Goal: Task Accomplishment & Management: Manage account settings

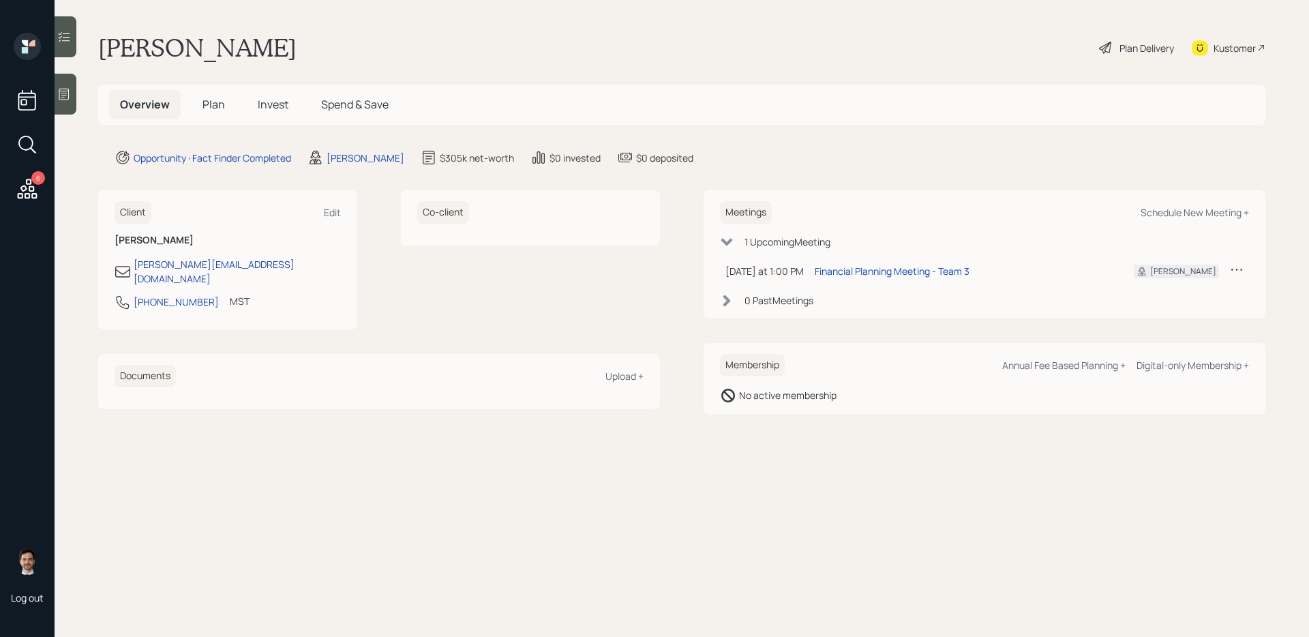
click at [217, 105] on span "Plan" at bounding box center [213, 104] width 22 height 15
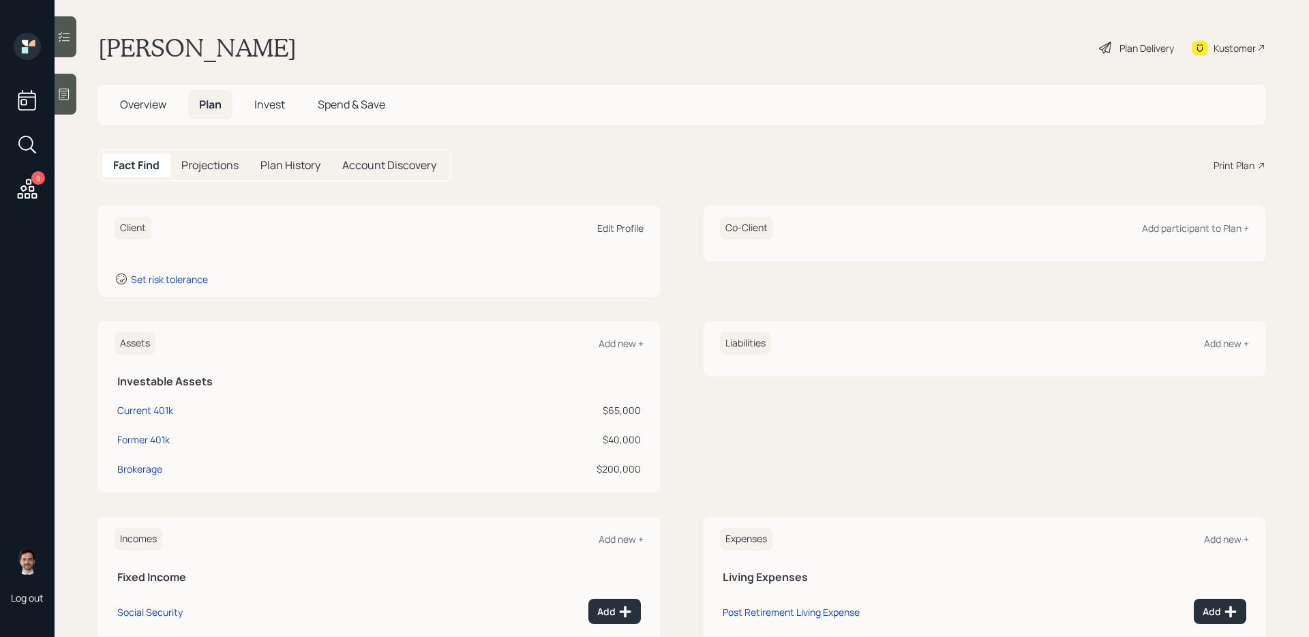
click at [618, 231] on div "Edit Profile" at bounding box center [620, 228] width 46 height 13
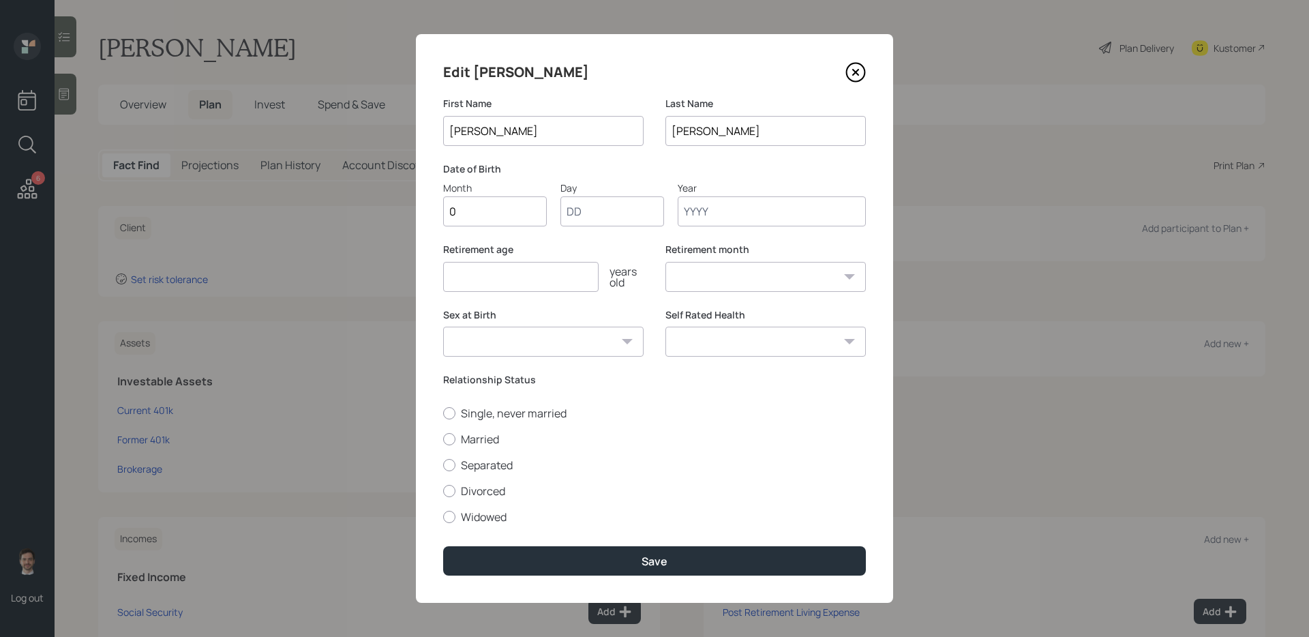
type input "07"
type input "10"
type input "1963"
select select "7"
type input "1963"
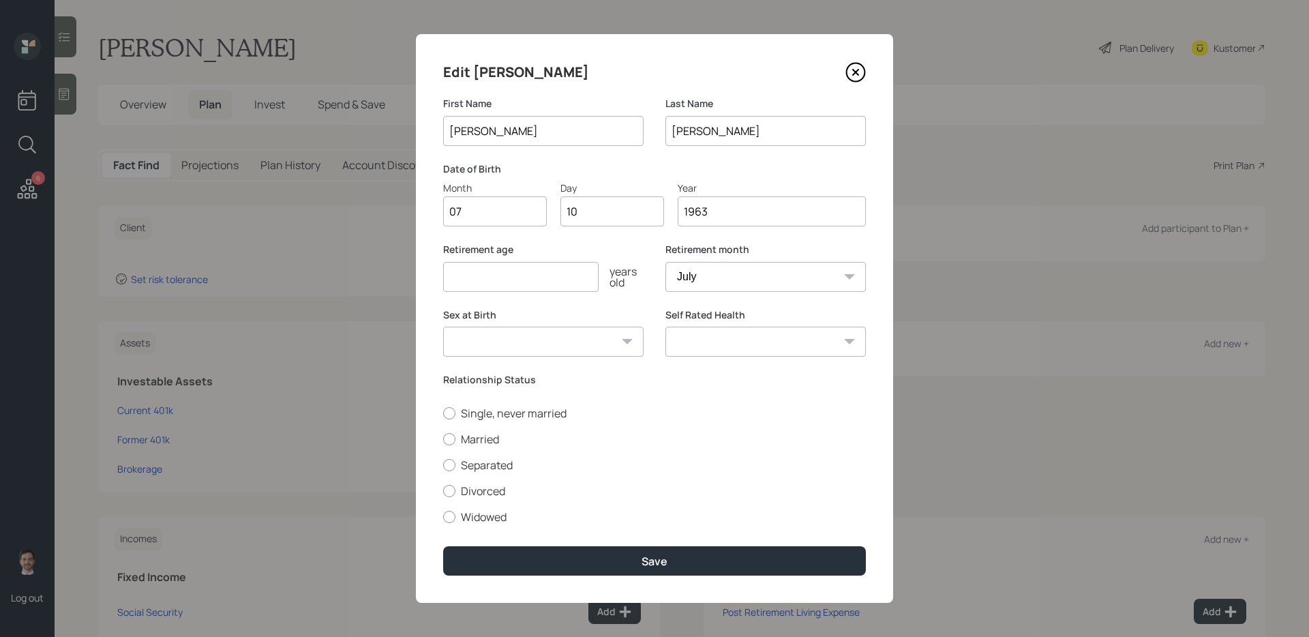
click at [586, 269] on input "number" at bounding box center [520, 277] width 155 height 30
type input "66"
click at [581, 344] on select "Male Female Other / Prefer not to say" at bounding box center [543, 342] width 200 height 30
select select "male"
click at [443, 327] on select "Male Female Other / Prefer not to say" at bounding box center [543, 342] width 200 height 30
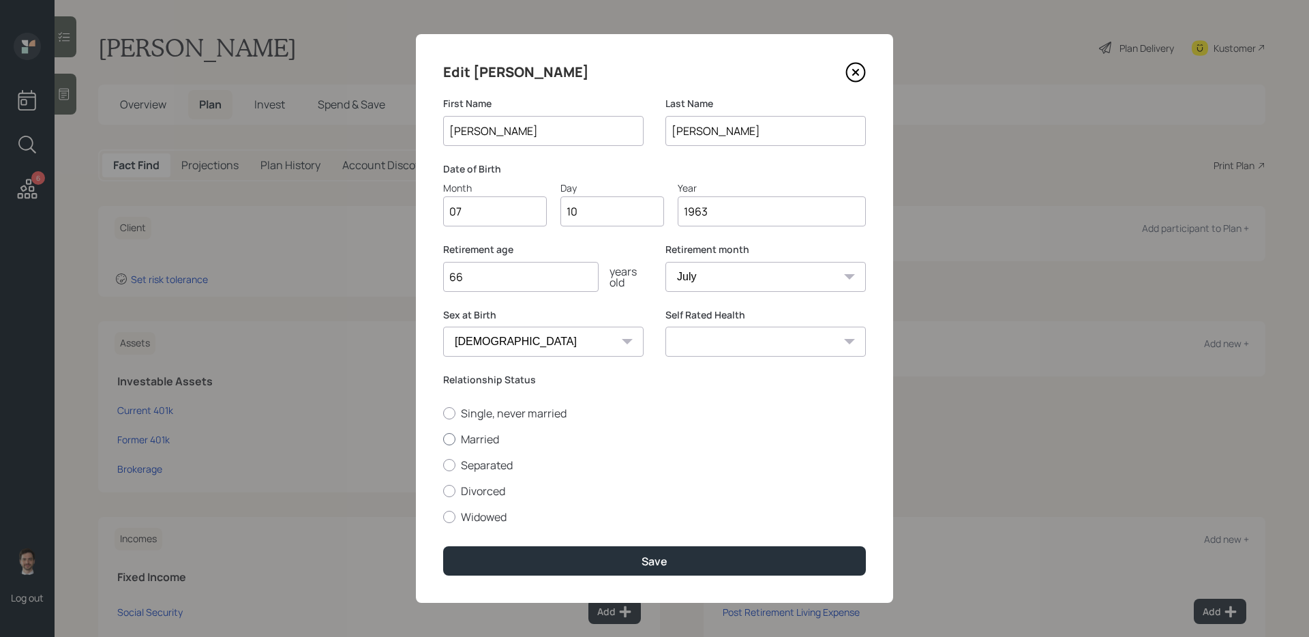
click at [478, 440] on label "Married" at bounding box center [654, 439] width 423 height 15
click at [443, 439] on input "Married" at bounding box center [442, 438] width 1 height 1
radio input "true"
click at [776, 346] on select "Excellent Very Good Good Fair Poor" at bounding box center [765, 342] width 200 height 30
select select "good"
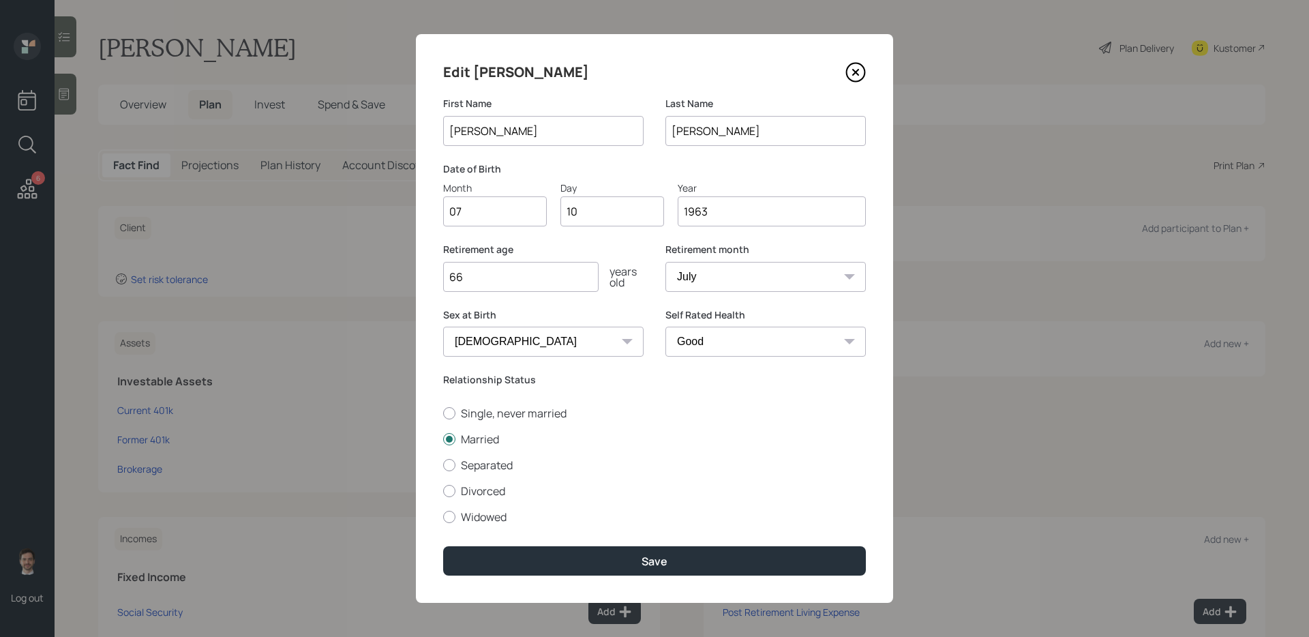
click at [665, 327] on select "Excellent Very Good Good Fair Poor" at bounding box center [765, 342] width 200 height 30
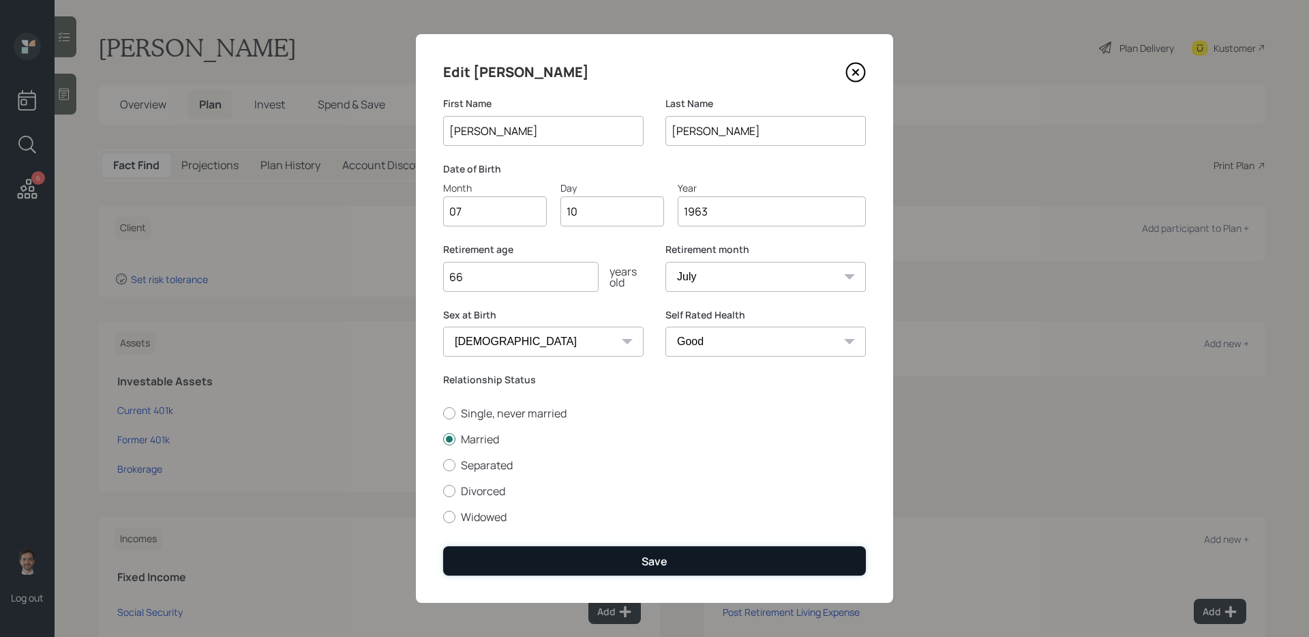
click at [647, 507] on div "Save" at bounding box center [654, 561] width 26 height 15
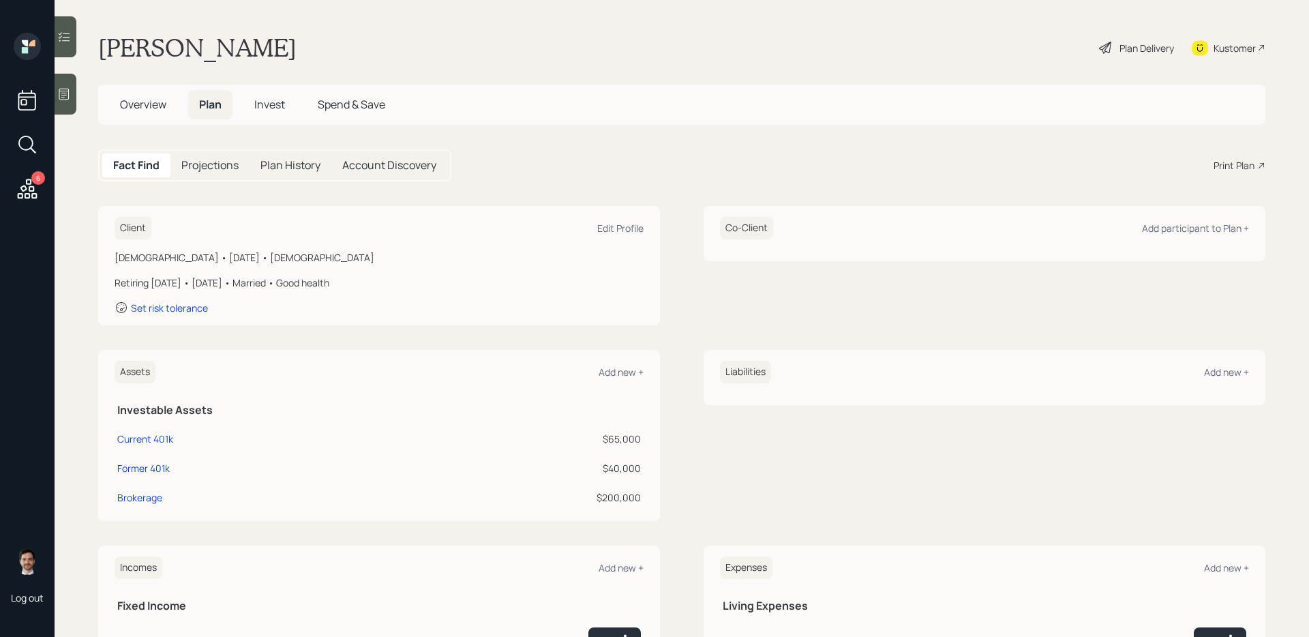
click at [1001, 237] on div "Co-Client Add participant to Plan +" at bounding box center [984, 228] width 529 height 22
click at [1001, 234] on div "Add participant to Plan +" at bounding box center [1195, 228] width 107 height 13
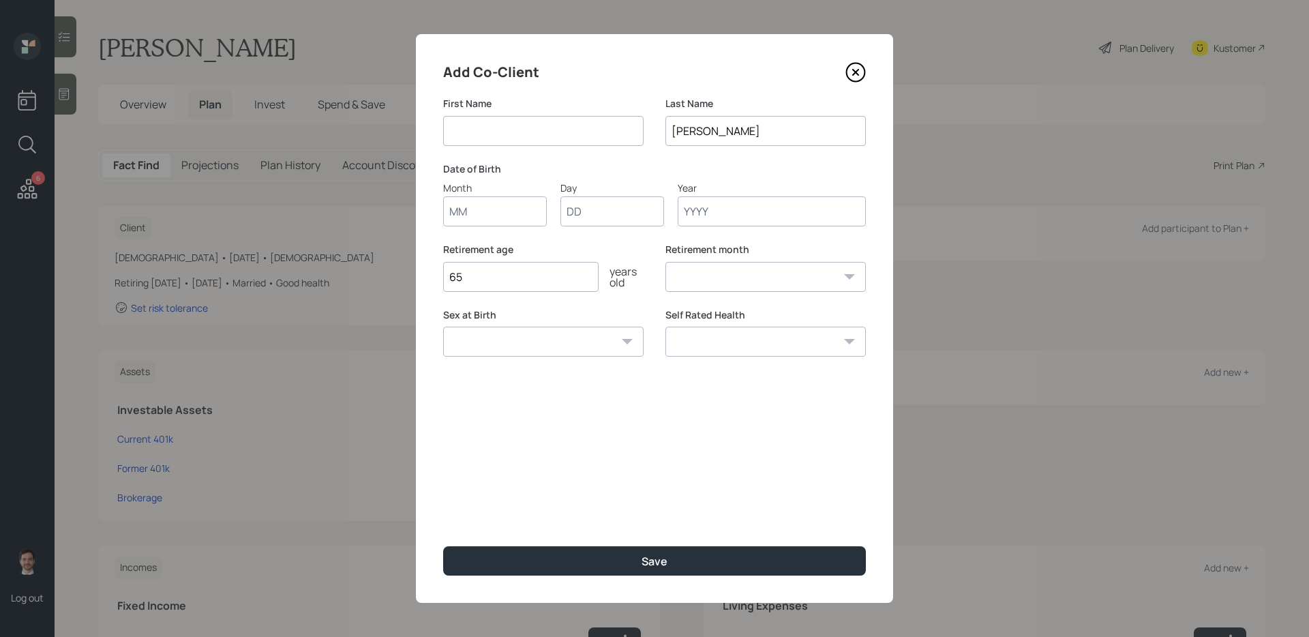
click at [574, 134] on input at bounding box center [543, 131] width 200 height 30
type input "[PERSON_NAME]"
type input "08"
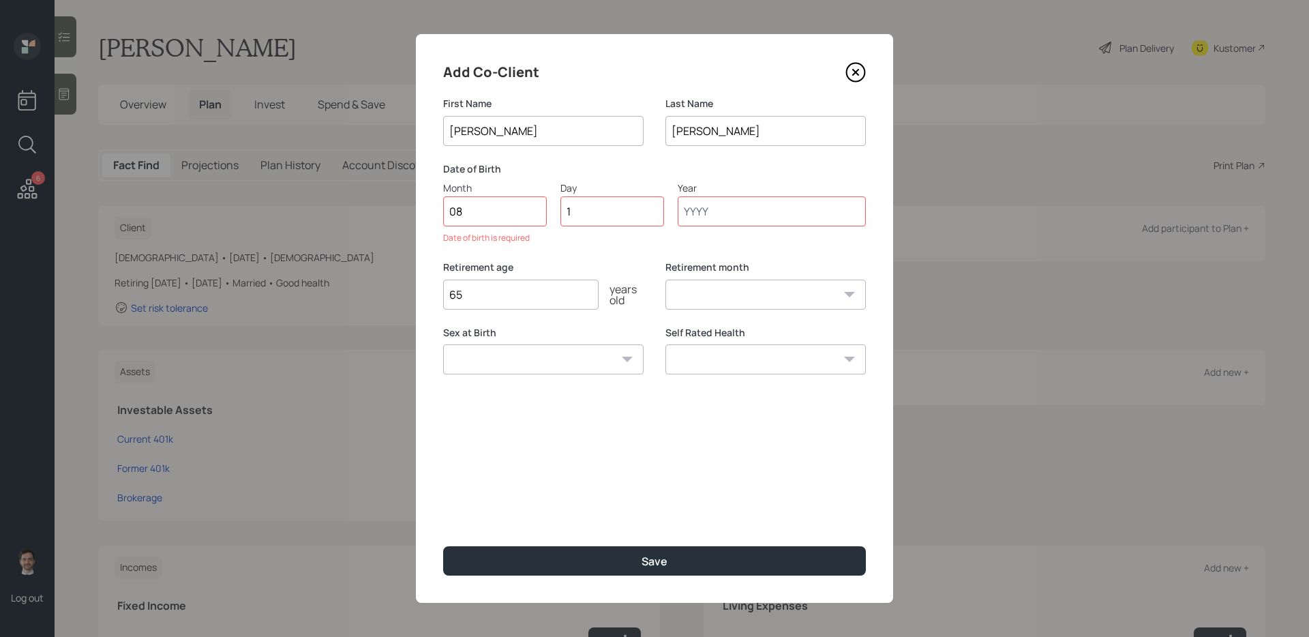
type input "19"
type input "1968"
select select "8"
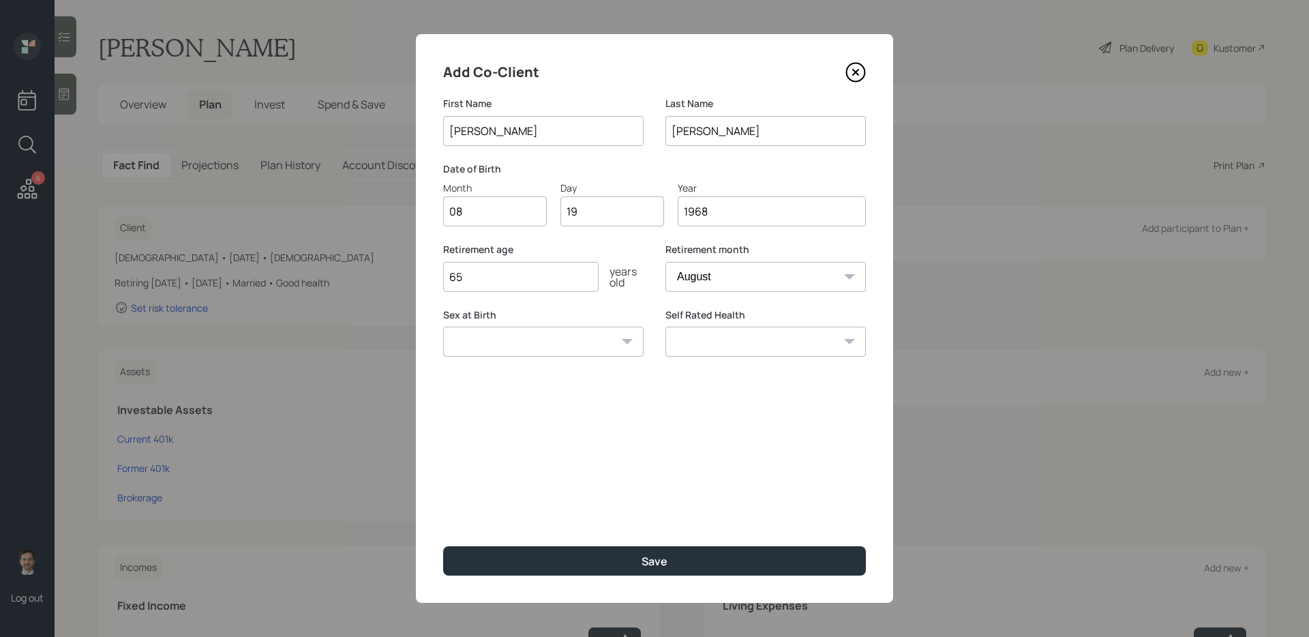
type input "1968"
click at [553, 277] on input "65" at bounding box center [520, 277] width 155 height 30
type input "64"
click at [619, 338] on select "Male Female Other / Prefer not to say" at bounding box center [543, 342] width 200 height 30
select select "female"
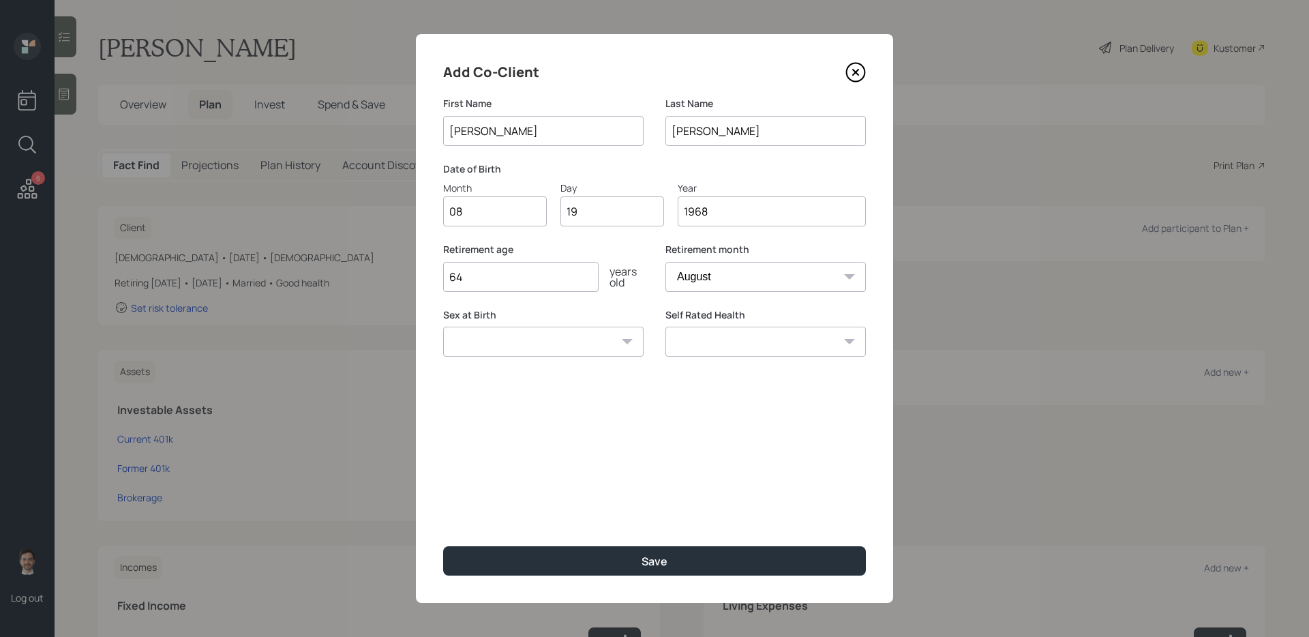
click at [443, 327] on select "Male Female Other / Prefer not to say" at bounding box center [543, 342] width 200 height 30
click at [731, 344] on select "Excellent Very Good Good Fair Poor" at bounding box center [765, 342] width 200 height 30
select select "good"
click at [665, 327] on select "Excellent Very Good Good Fair Poor" at bounding box center [765, 342] width 200 height 30
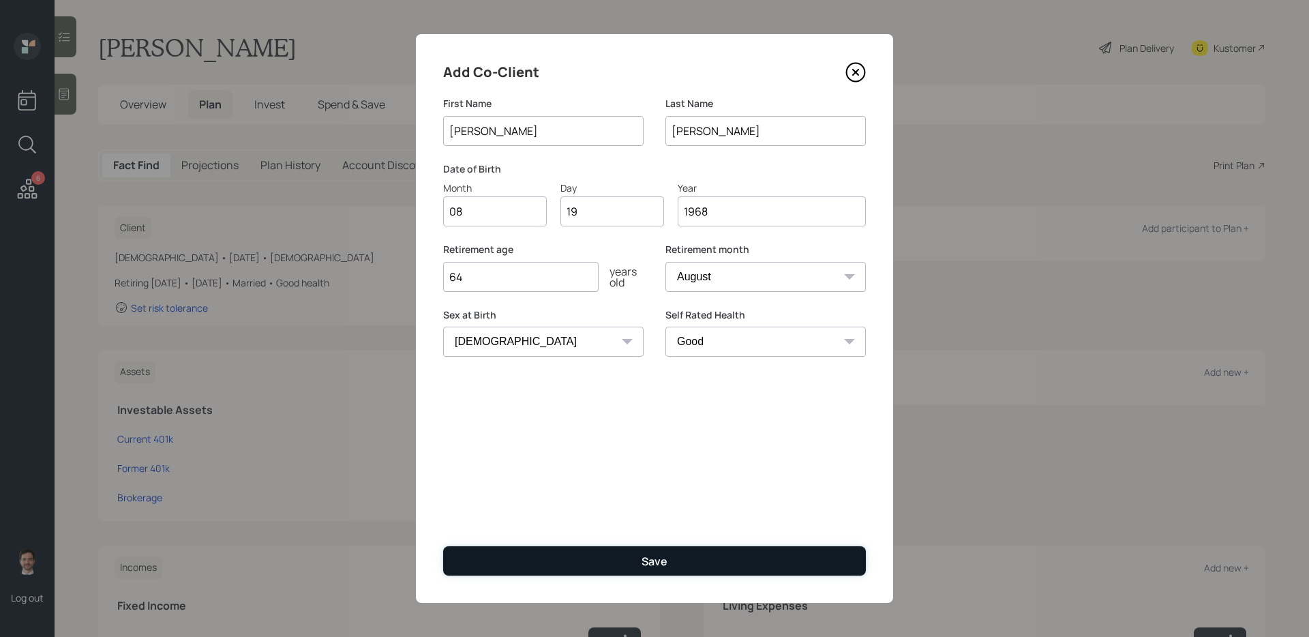
click at [687, 507] on button "Save" at bounding box center [654, 560] width 423 height 29
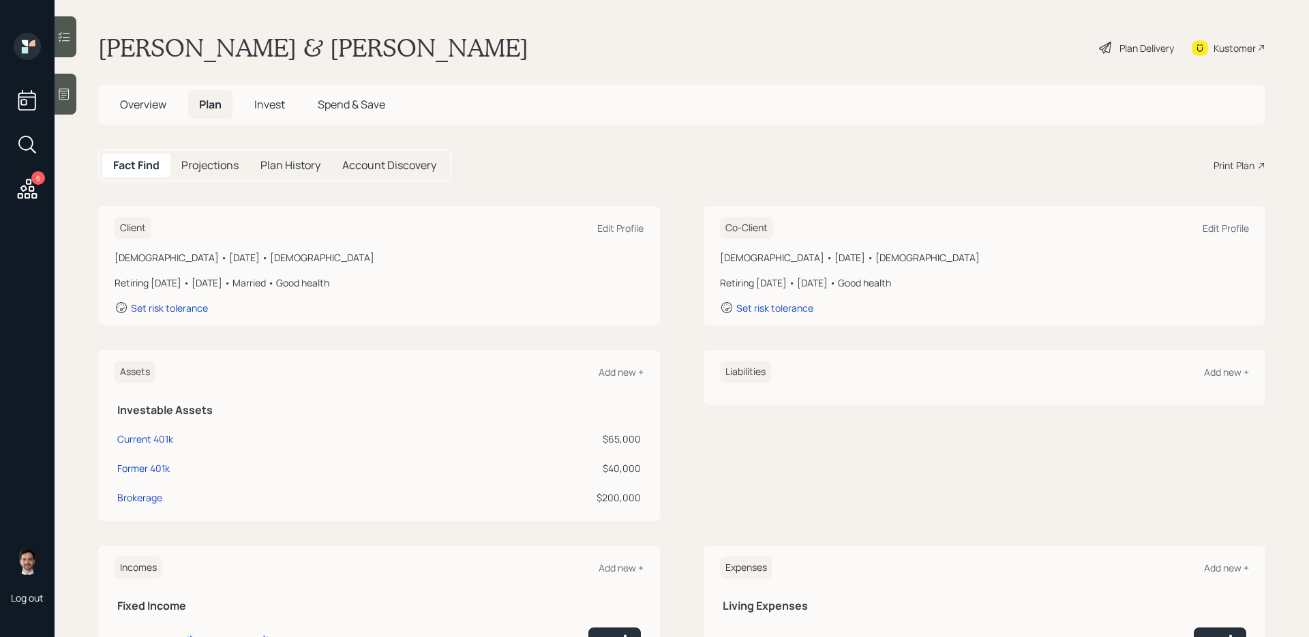
click at [1001, 43] on div "Plan Delivery" at bounding box center [1137, 48] width 78 height 30
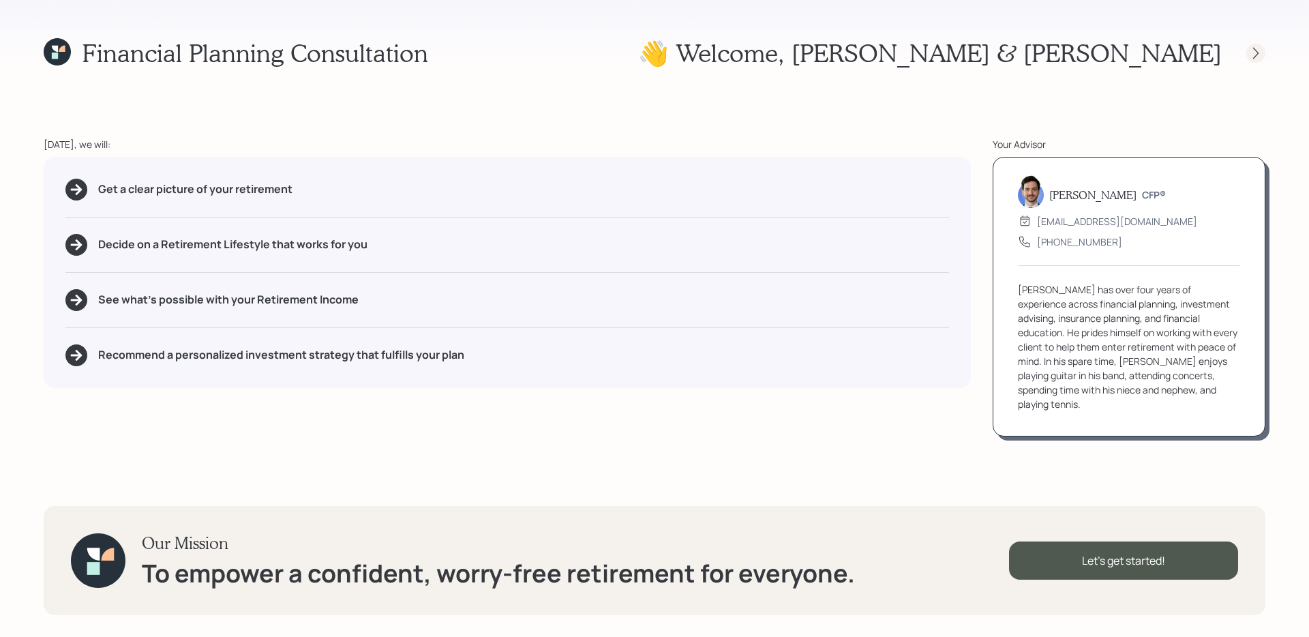
click at [1001, 56] on icon at bounding box center [1256, 53] width 14 height 14
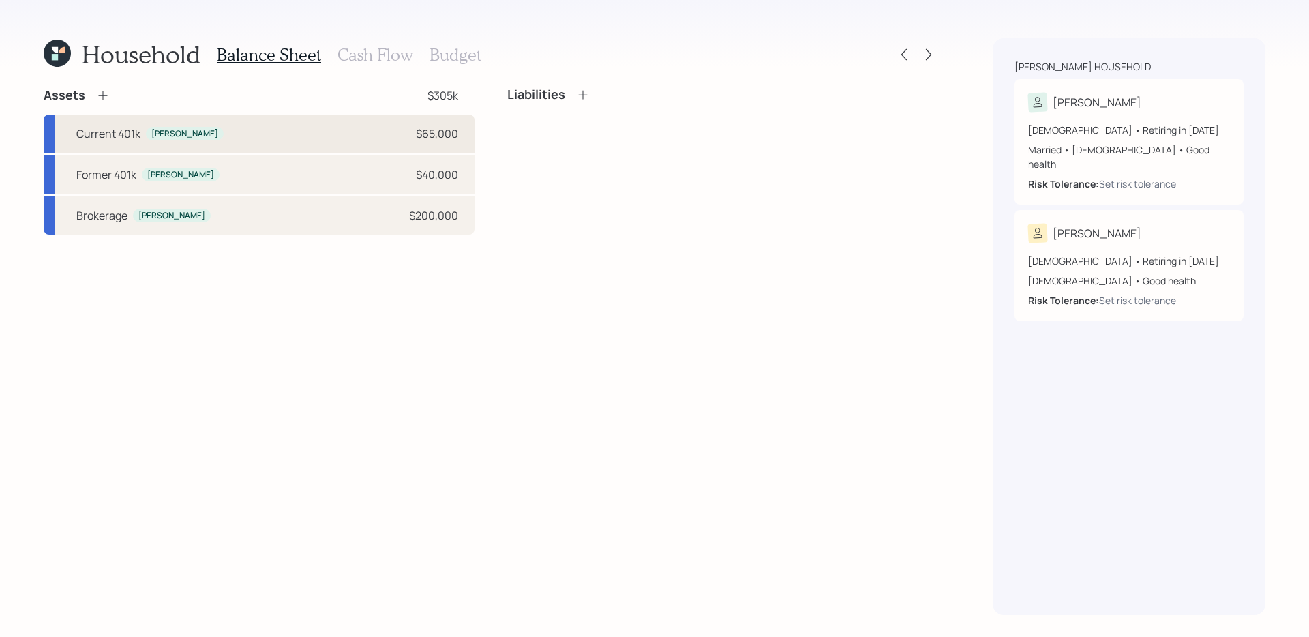
click at [408, 138] on div "Current 401k David $65,000" at bounding box center [259, 134] width 431 height 38
select select "company_sponsored"
select select "balanced"
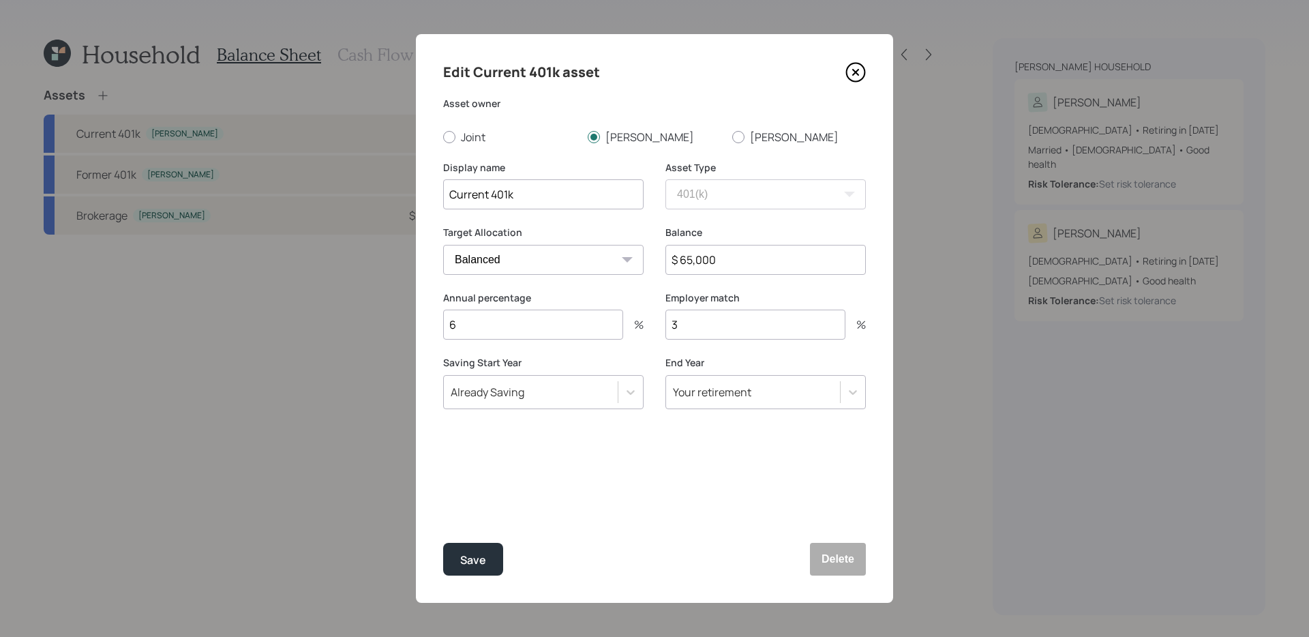
click at [693, 319] on input "3" at bounding box center [755, 324] width 180 height 30
type input "0"
click at [558, 324] on input "6" at bounding box center [533, 324] width 180 height 30
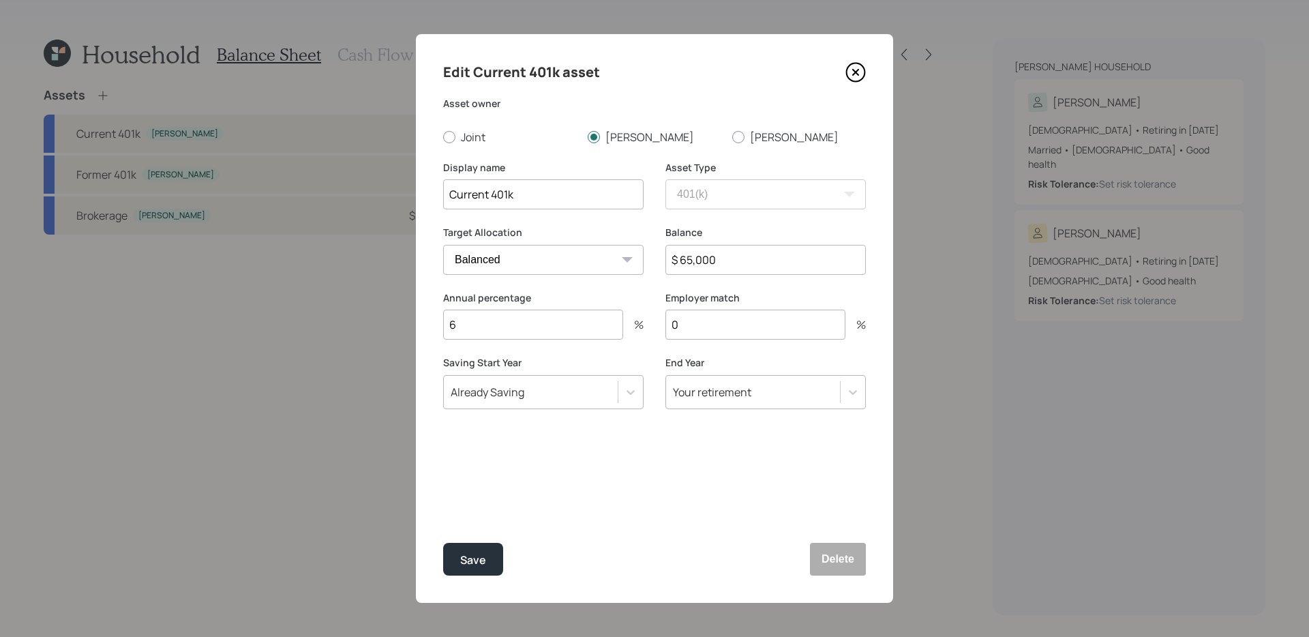
click at [558, 324] on input "6" at bounding box center [533, 324] width 180 height 30
type input "5"
click at [449, 507] on button "Save" at bounding box center [473, 559] width 60 height 33
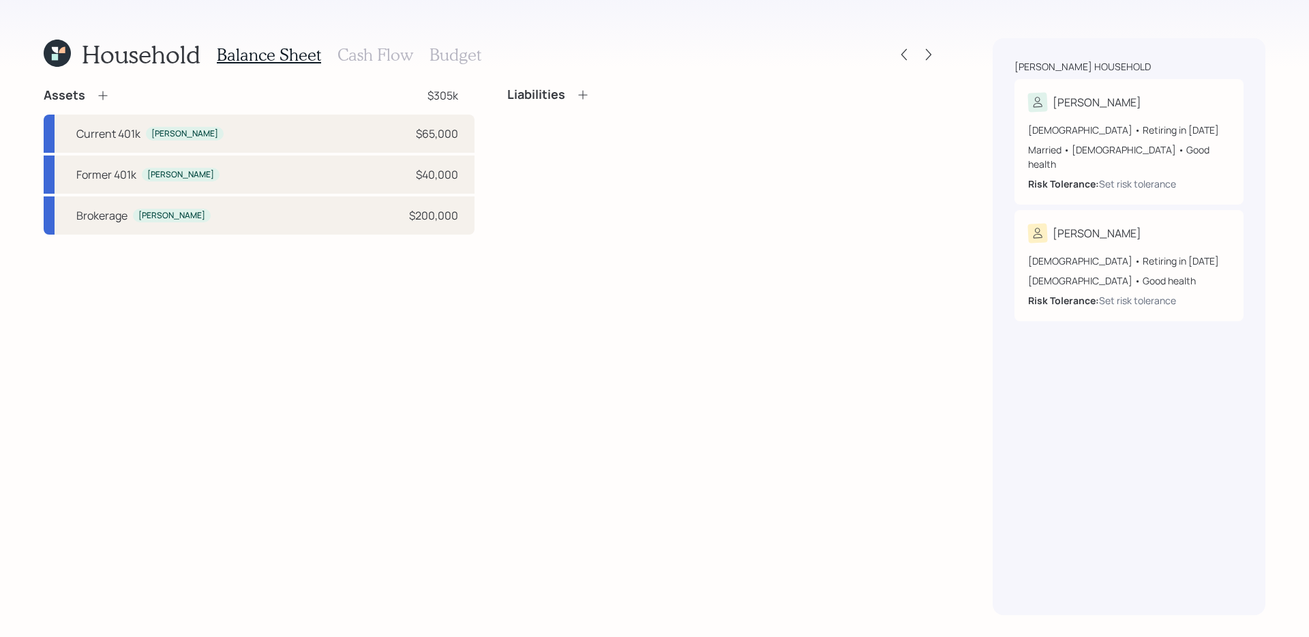
click at [387, 322] on div "Assets $305k Current 401k David $65,000 Former 401k David $40,000 Brokerage Dav…" at bounding box center [491, 351] width 894 height 528
click at [357, 166] on div "Former 401k David $40,000" at bounding box center [259, 174] width 431 height 38
select select "ira"
select select "balanced"
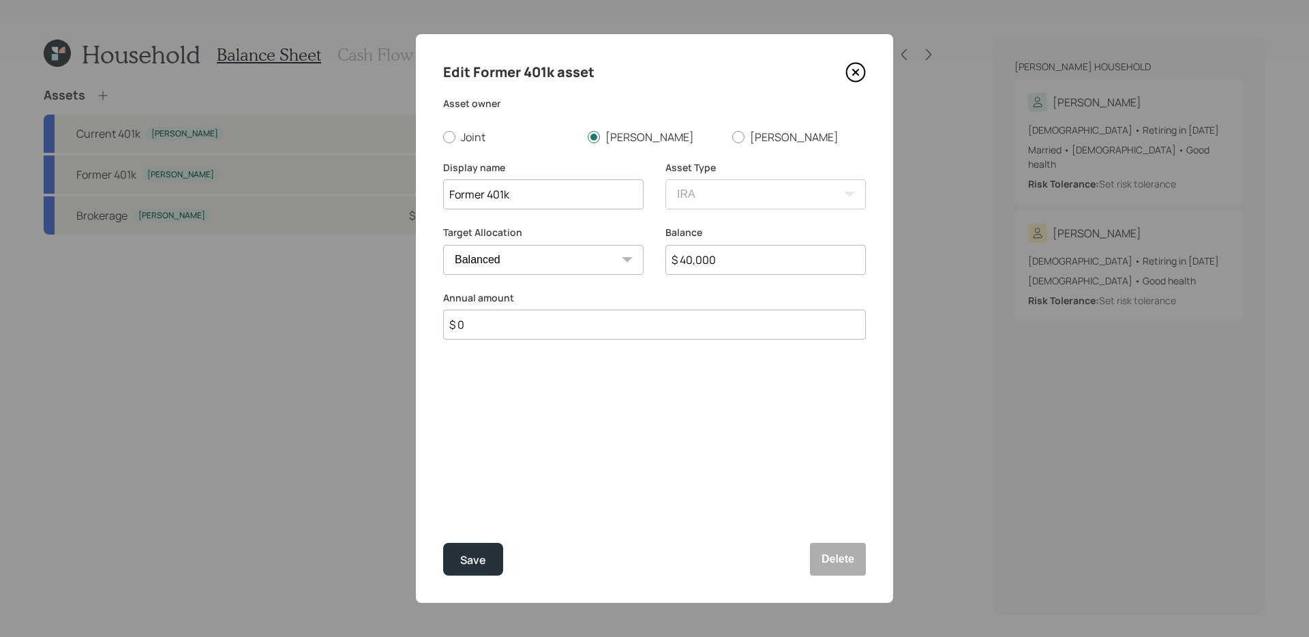
click at [761, 259] on input "$ 40,000" at bounding box center [765, 260] width 200 height 30
type input "$ 42,000"
click at [736, 397] on div "Edit Former 401k asset Asset owner Joint David Dawn Display name Former 401k As…" at bounding box center [654, 318] width 477 height 569
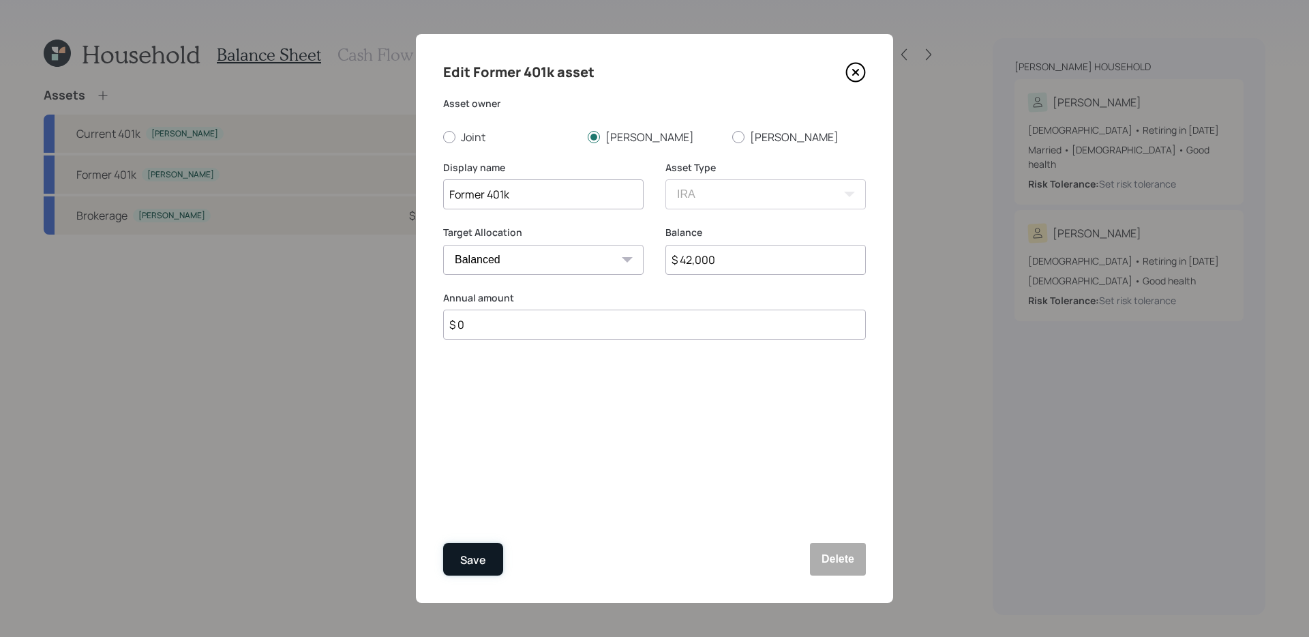
click at [487, 507] on button "Save" at bounding box center [473, 559] width 60 height 33
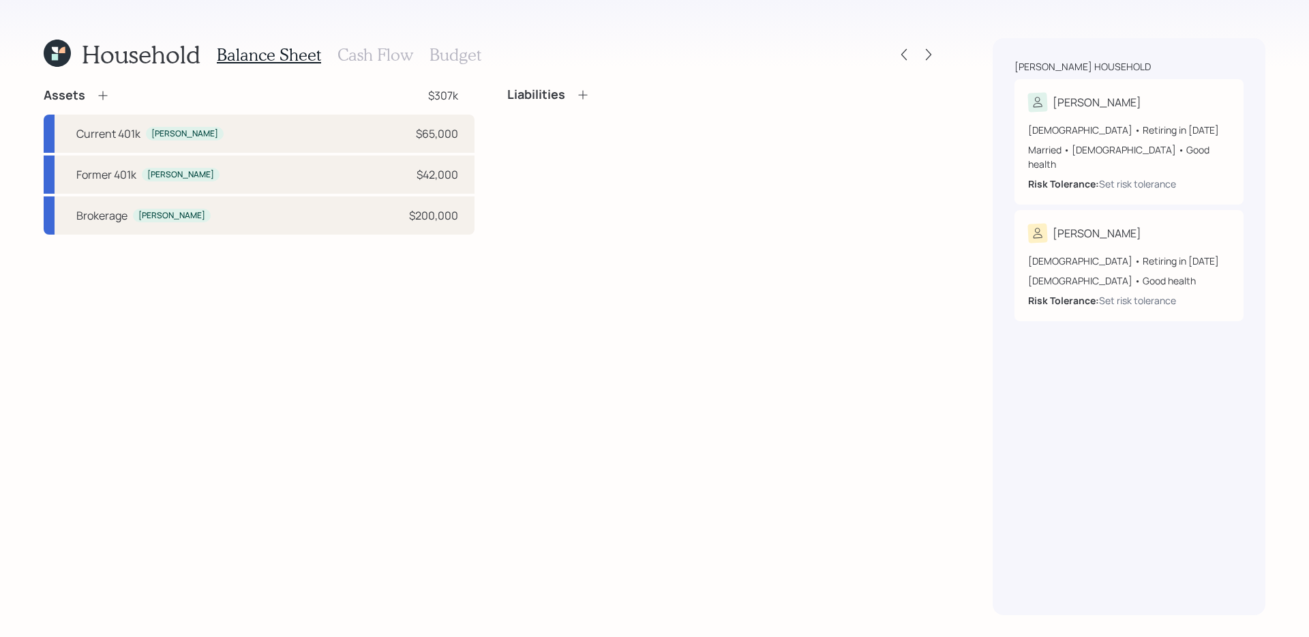
click at [372, 371] on div "Assets $307k Current 401k David $65,000 Former 401k David $42,000 Brokerage Dav…" at bounding box center [491, 351] width 894 height 528
click at [354, 221] on div "Brokerage David $200,000" at bounding box center [259, 215] width 431 height 38
select select "taxable"
select select "balanced"
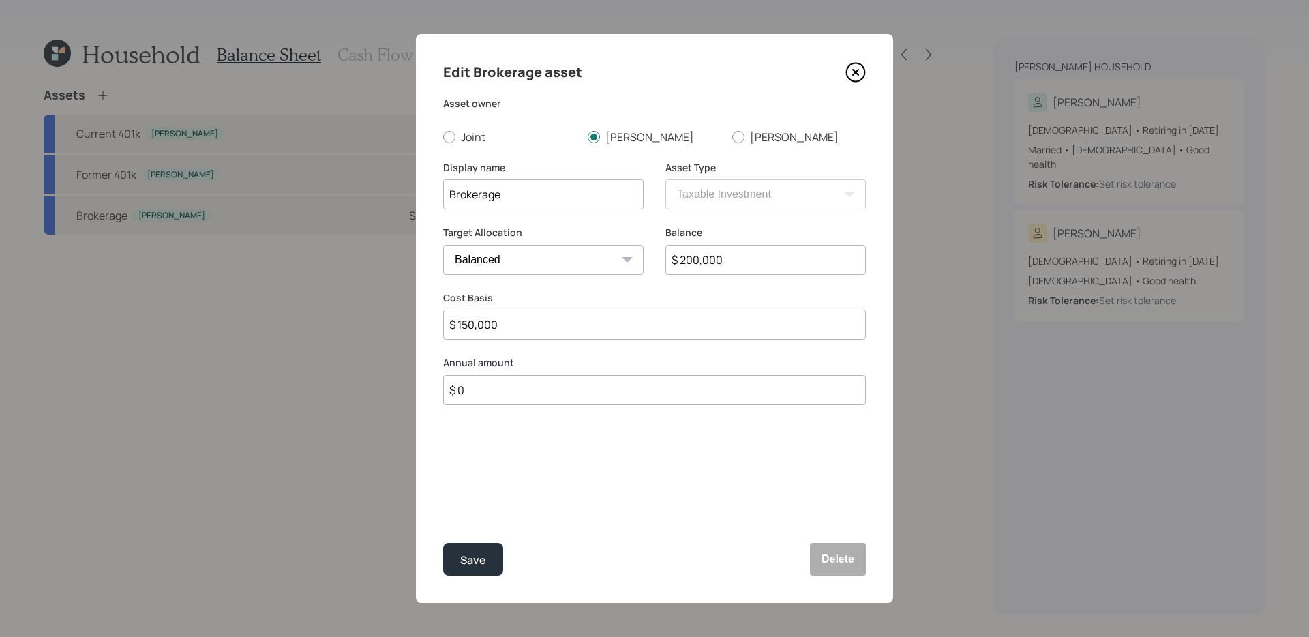
click at [568, 187] on input "Brokerage" at bounding box center [543, 194] width 200 height 30
type input "Maxus Brokerage"
click at [443, 507] on button "Save" at bounding box center [473, 559] width 60 height 33
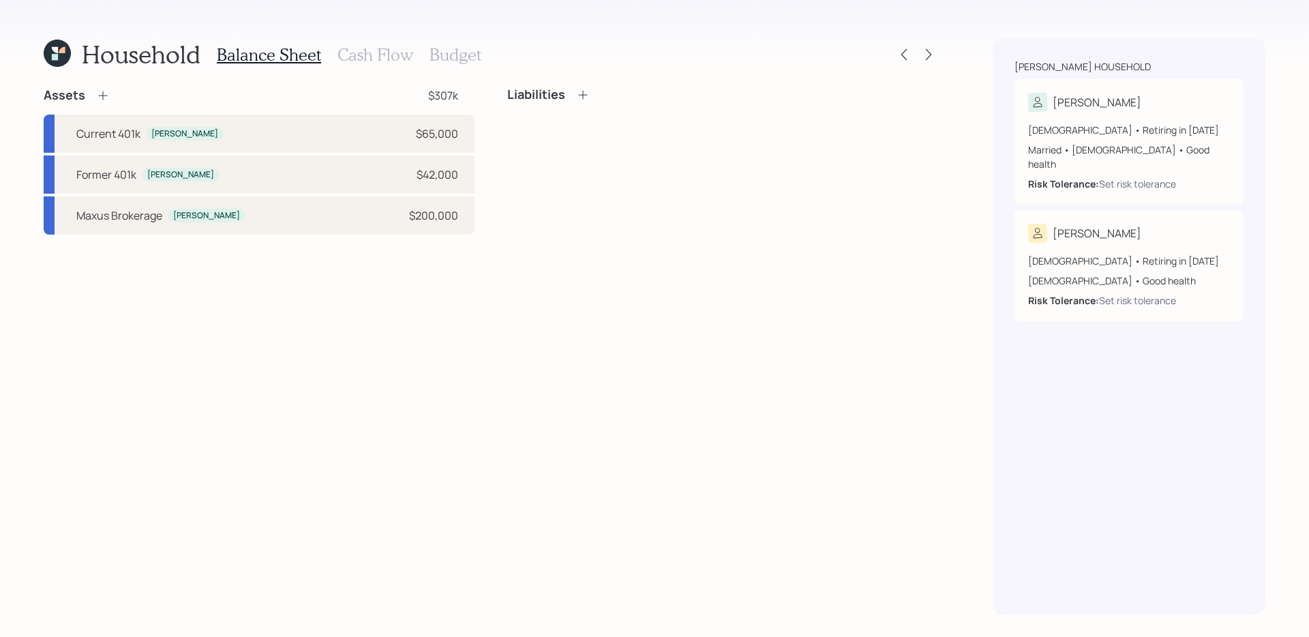
click at [252, 474] on div "Assets $307k Current 401k David $65,000 Former 401k David $42,000 Maxus Brokera…" at bounding box center [491, 351] width 894 height 528
click at [101, 98] on icon at bounding box center [103, 96] width 14 height 14
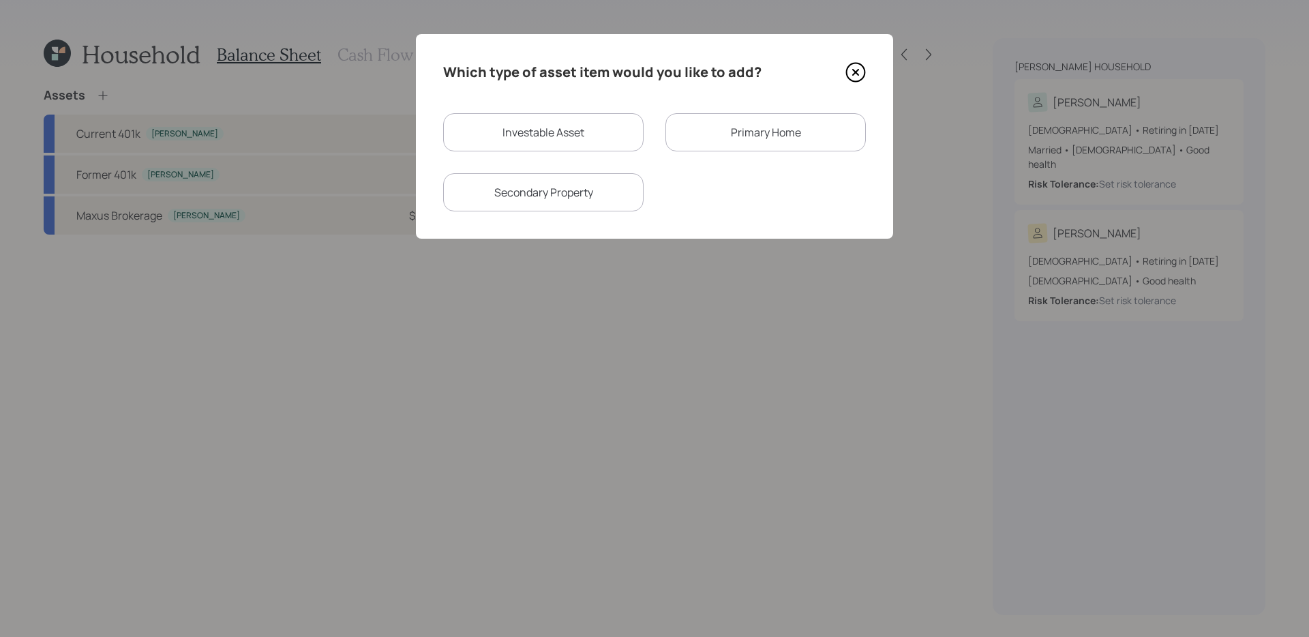
click at [541, 138] on div "Investable Asset" at bounding box center [543, 132] width 200 height 38
select select "taxable"
select select "balanced"
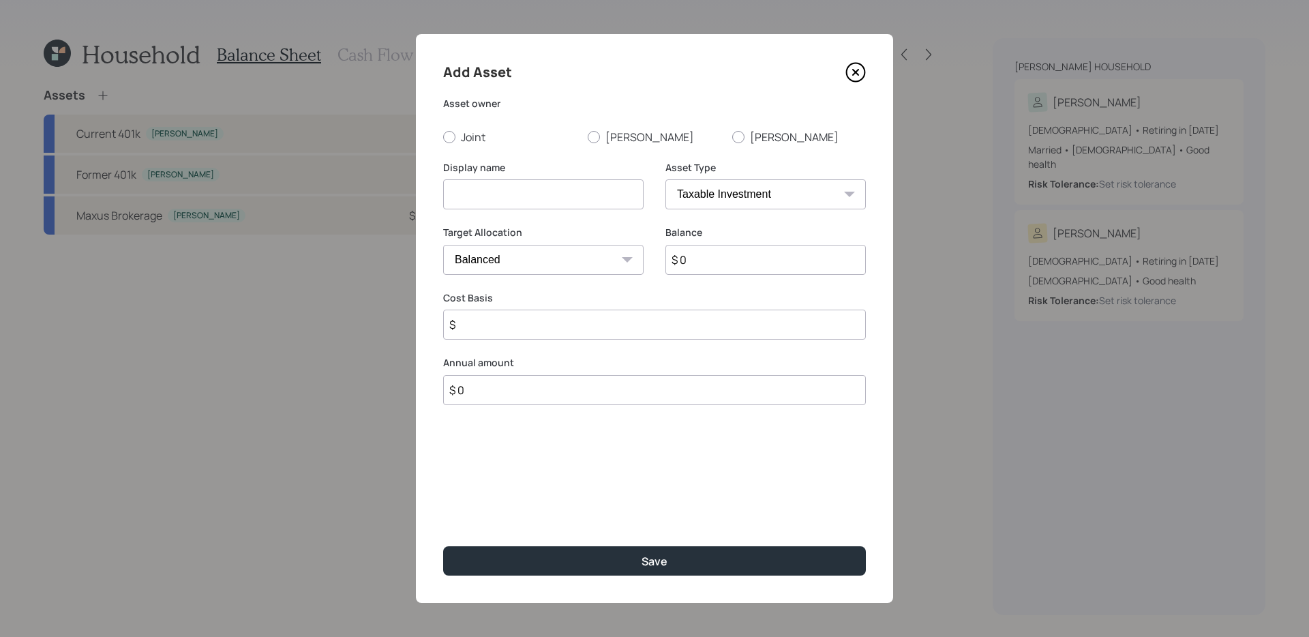
click at [501, 194] on input at bounding box center [543, 194] width 200 height 30
type input "Checking"
select select "emergency_fund"
type input "$ 6,500"
click at [607, 136] on label "[PERSON_NAME]" at bounding box center [655, 137] width 134 height 15
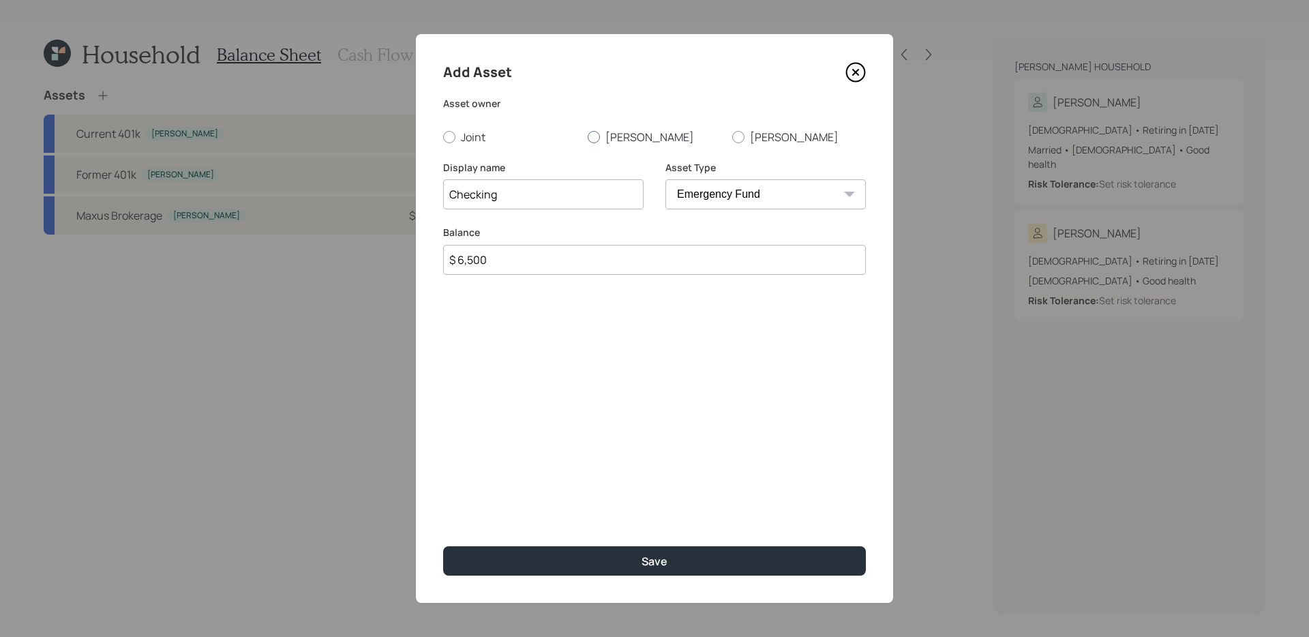
click at [588, 136] on input "[PERSON_NAME]" at bounding box center [587, 136] width 1 height 1
radio input "true"
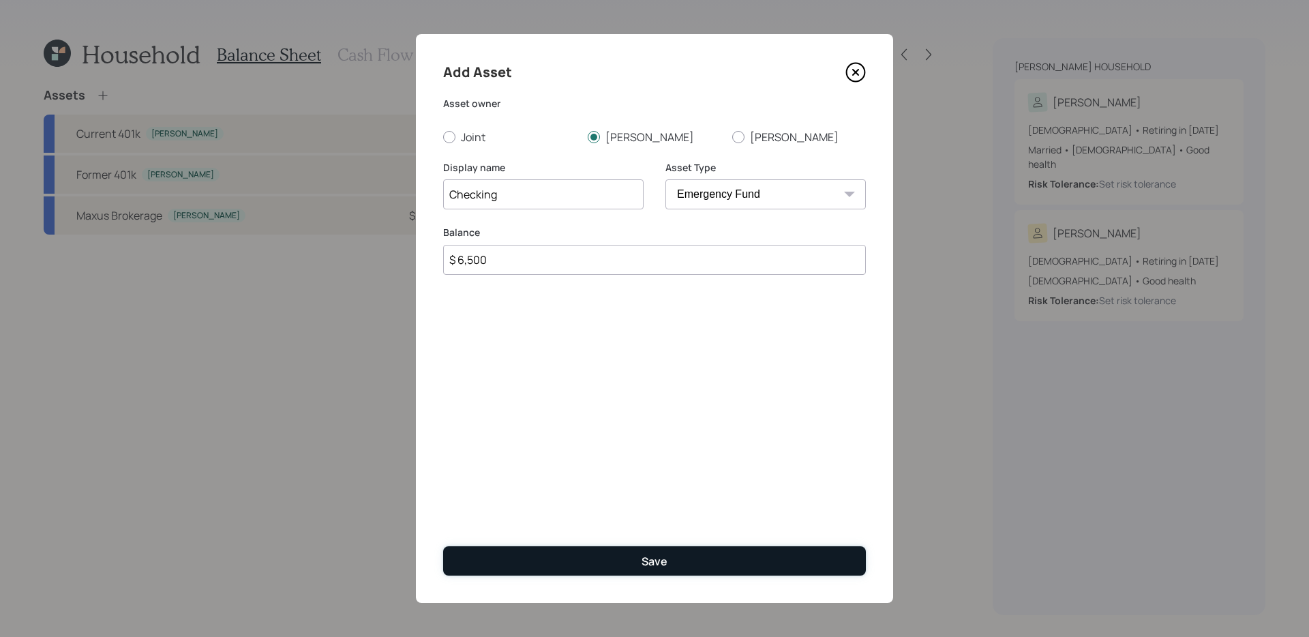
click at [600, 507] on button "Save" at bounding box center [654, 560] width 423 height 29
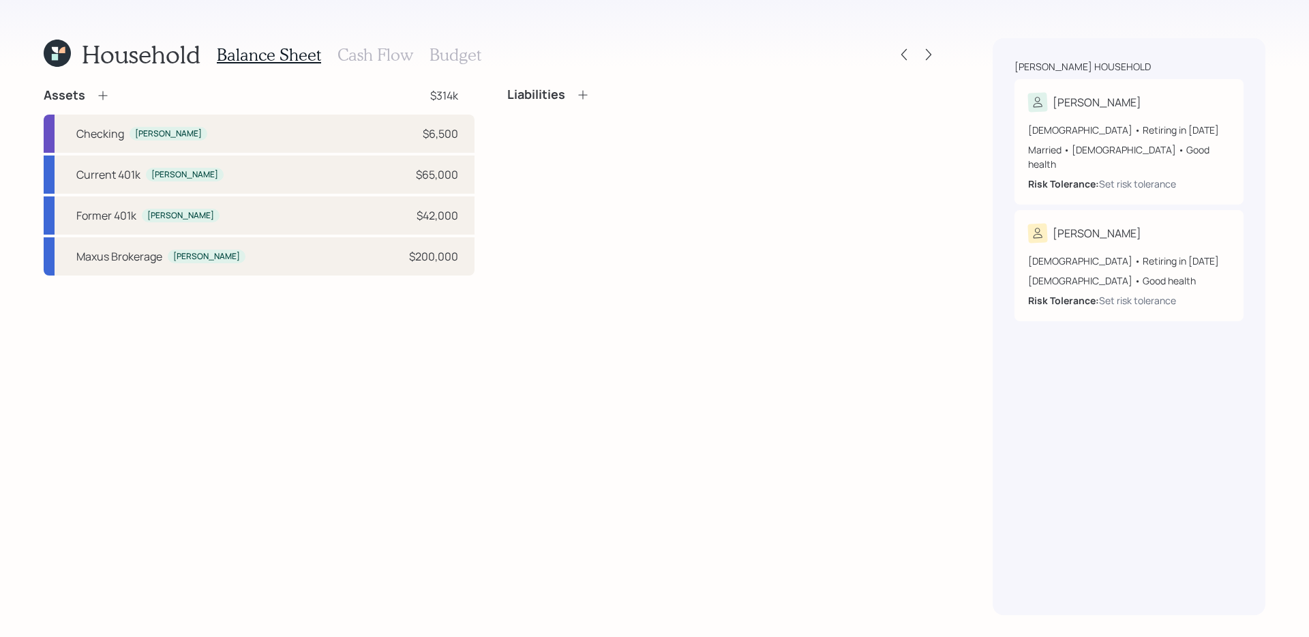
click at [603, 507] on div "Assets $314k Checking David $6,500 Current 401k David $65,000 Former 401k David…" at bounding box center [491, 351] width 894 height 528
click at [104, 100] on icon at bounding box center [103, 96] width 14 height 14
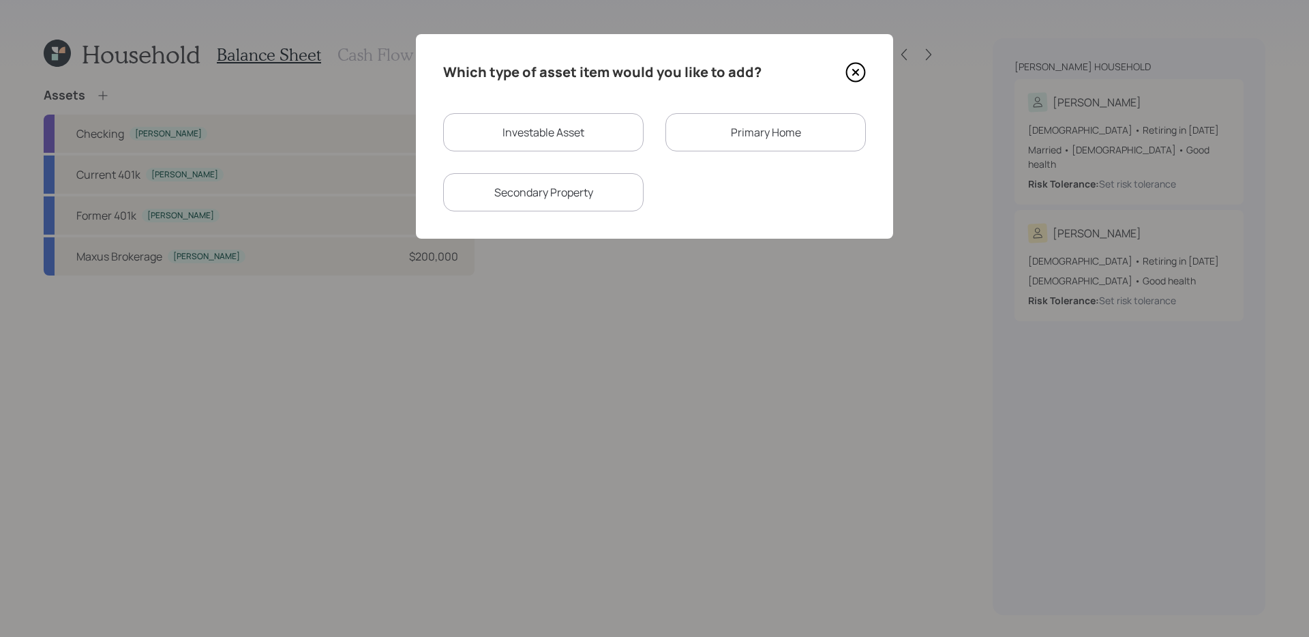
click at [798, 125] on div "Primary Home" at bounding box center [765, 132] width 200 height 38
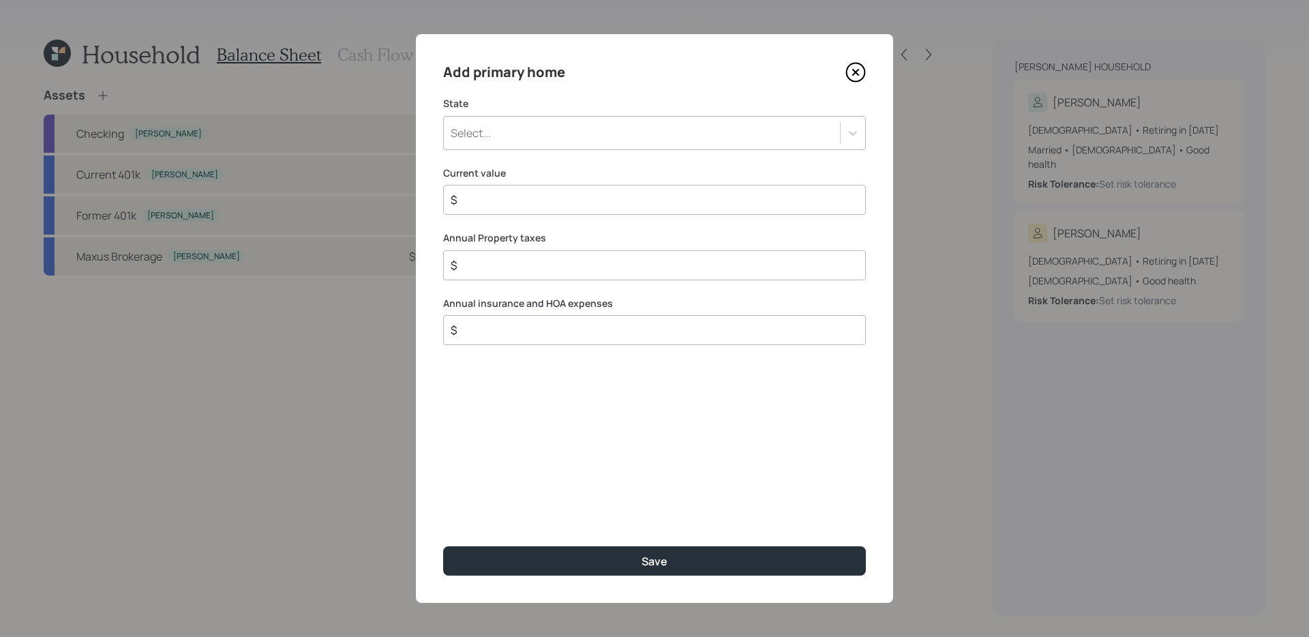
click at [555, 138] on div "Select..." at bounding box center [642, 132] width 396 height 23
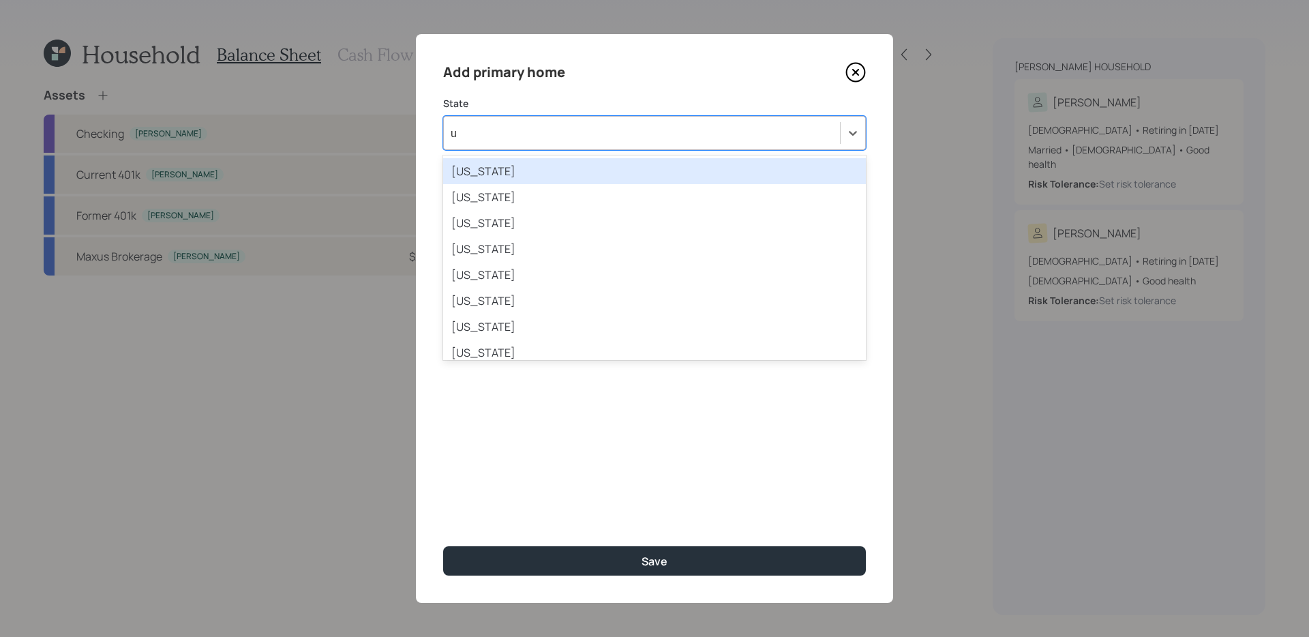
type input "ut"
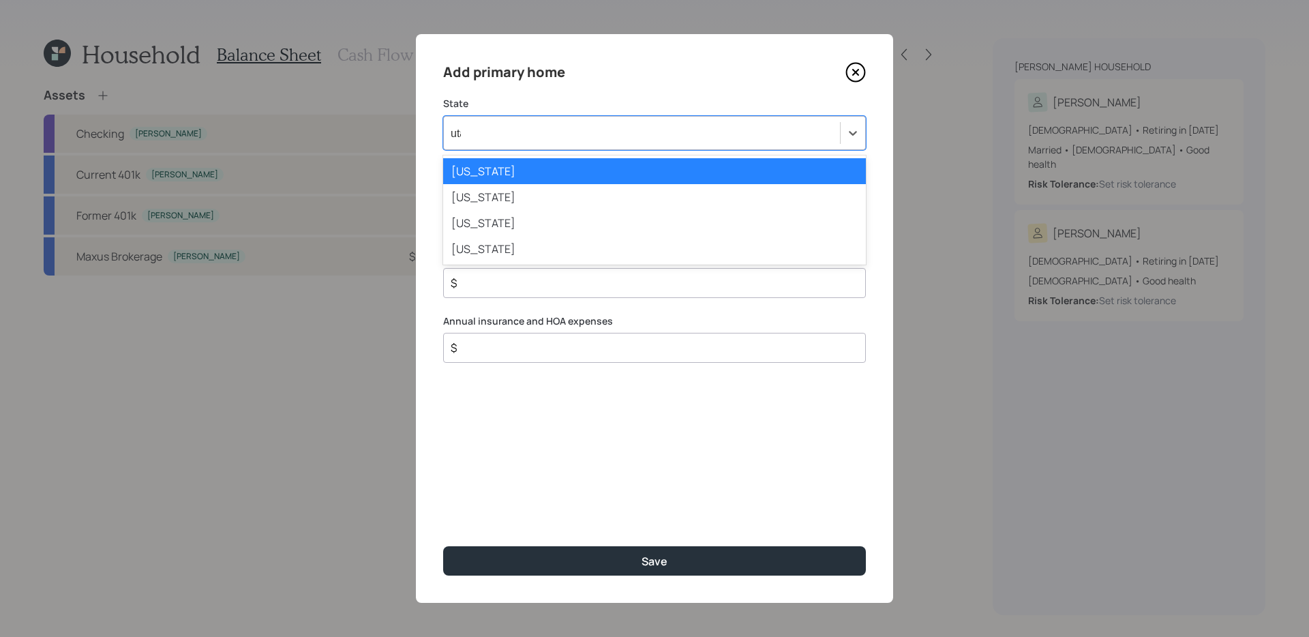
type input "utah"
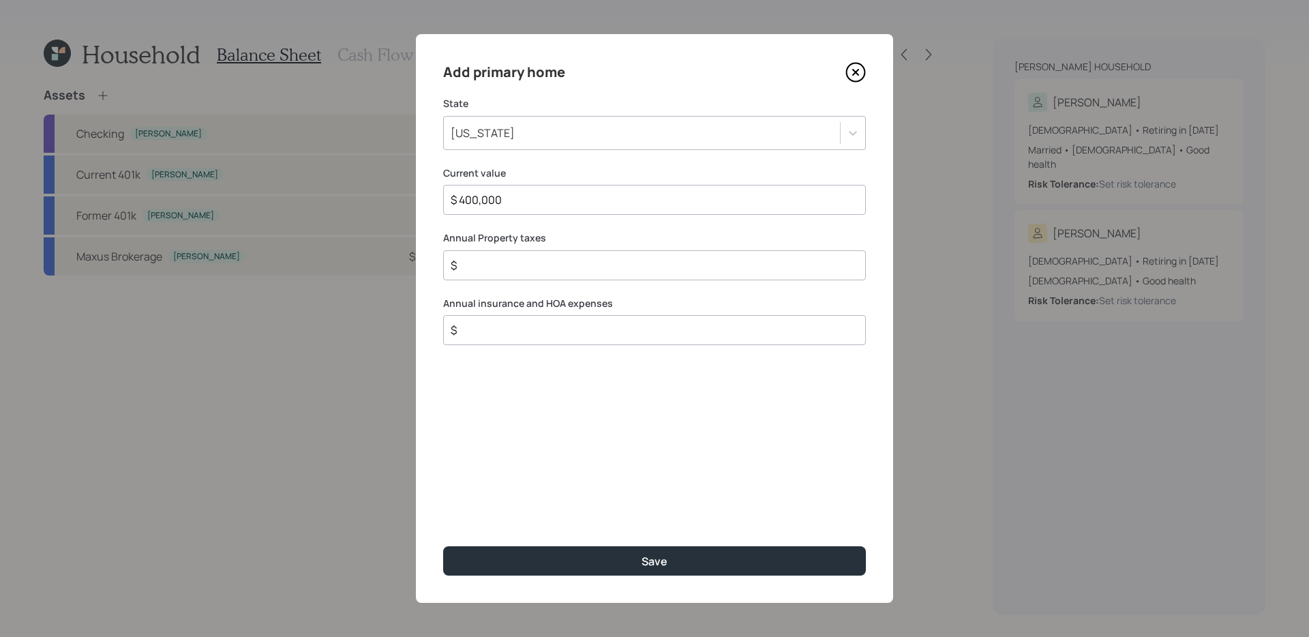
type input "$ 400,000"
type input "$ 2,000"
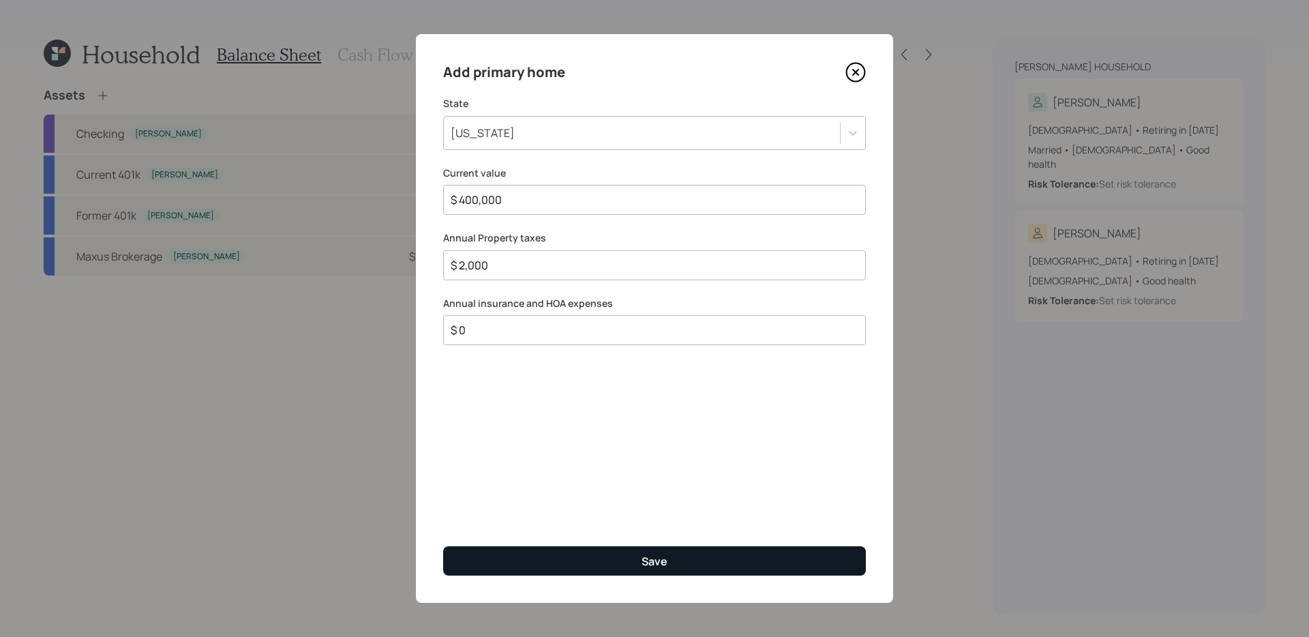
type input "$ 0"
click at [595, 507] on button "Save" at bounding box center [654, 560] width 423 height 29
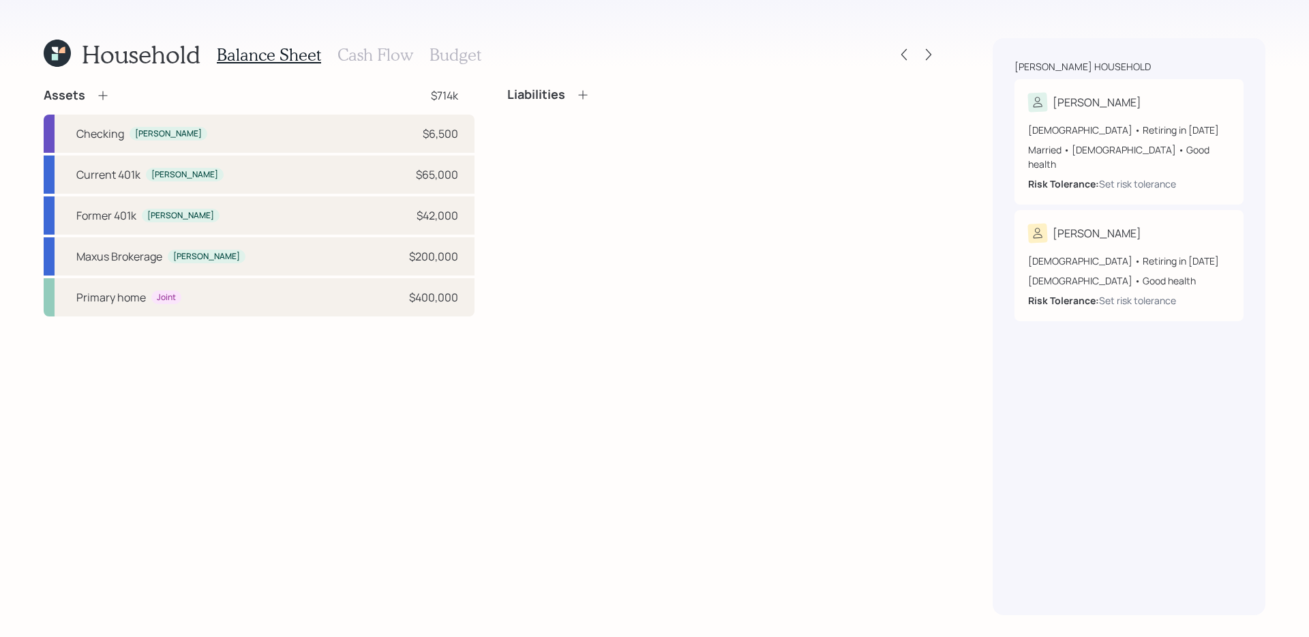
click at [580, 93] on icon at bounding box center [583, 95] width 14 height 14
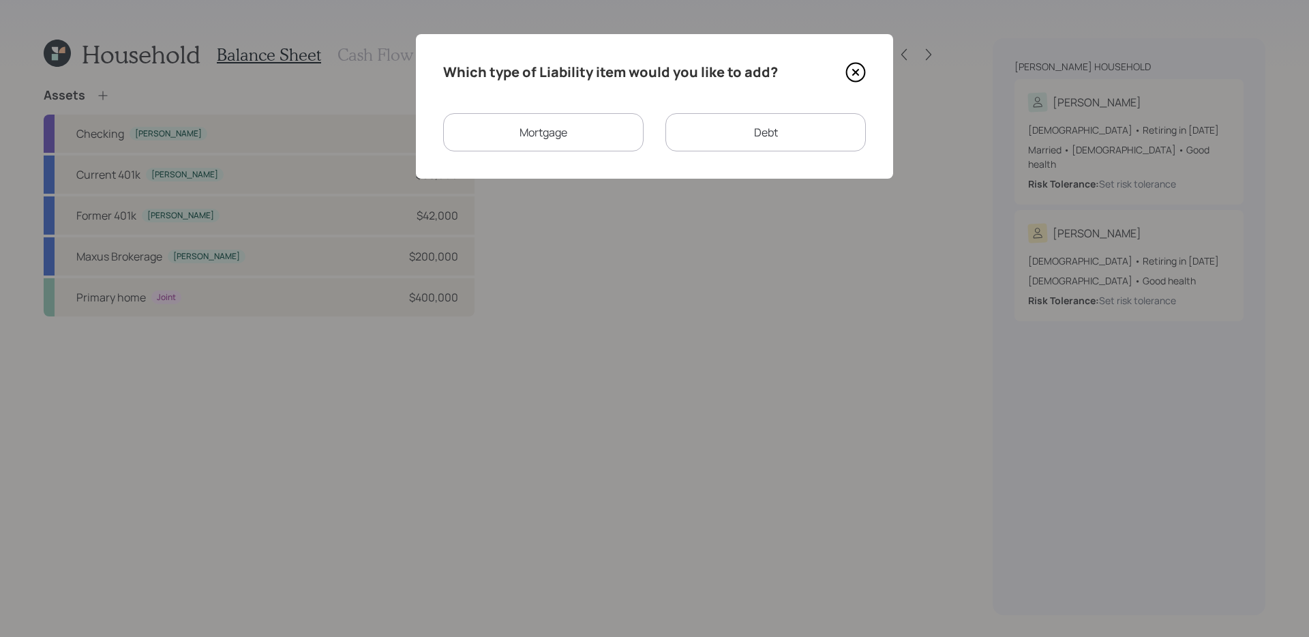
click at [595, 138] on div "Mortgage" at bounding box center [543, 132] width 200 height 38
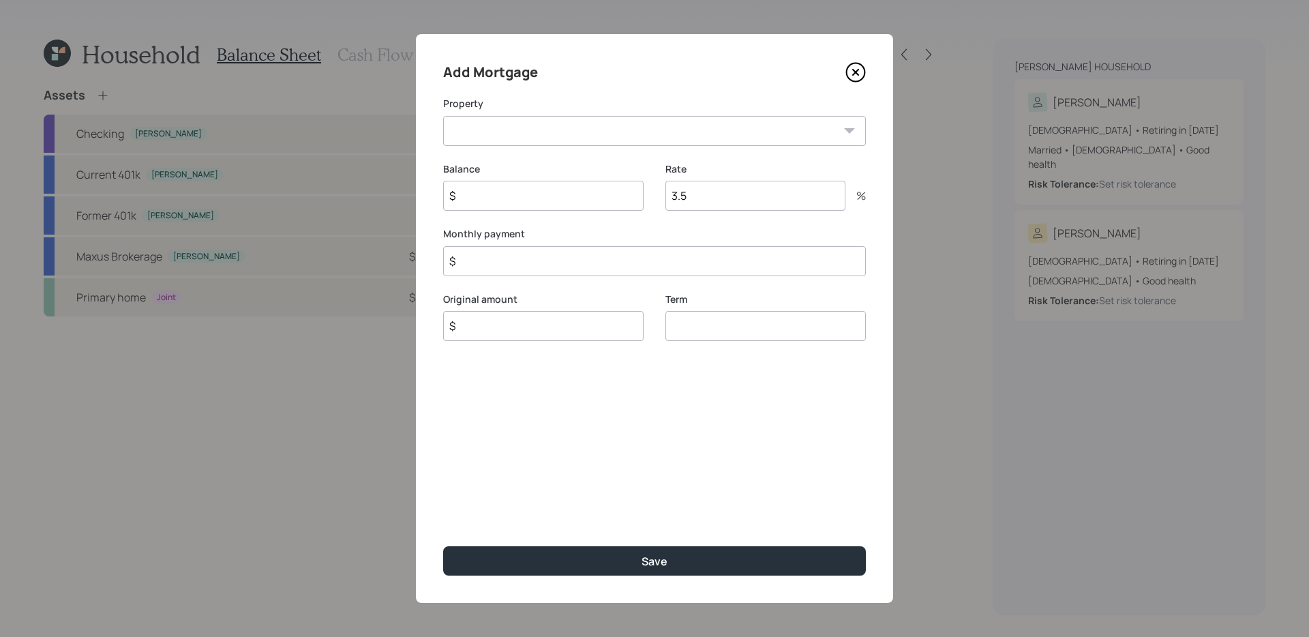
click at [563, 129] on select "UT Primary home" at bounding box center [654, 131] width 423 height 30
select select "1a284e58-0d9d-4799-b678-b3fe648ab709"
click at [443, 116] on select "UT Primary home" at bounding box center [654, 131] width 423 height 30
click at [545, 204] on input "$" at bounding box center [543, 196] width 200 height 30
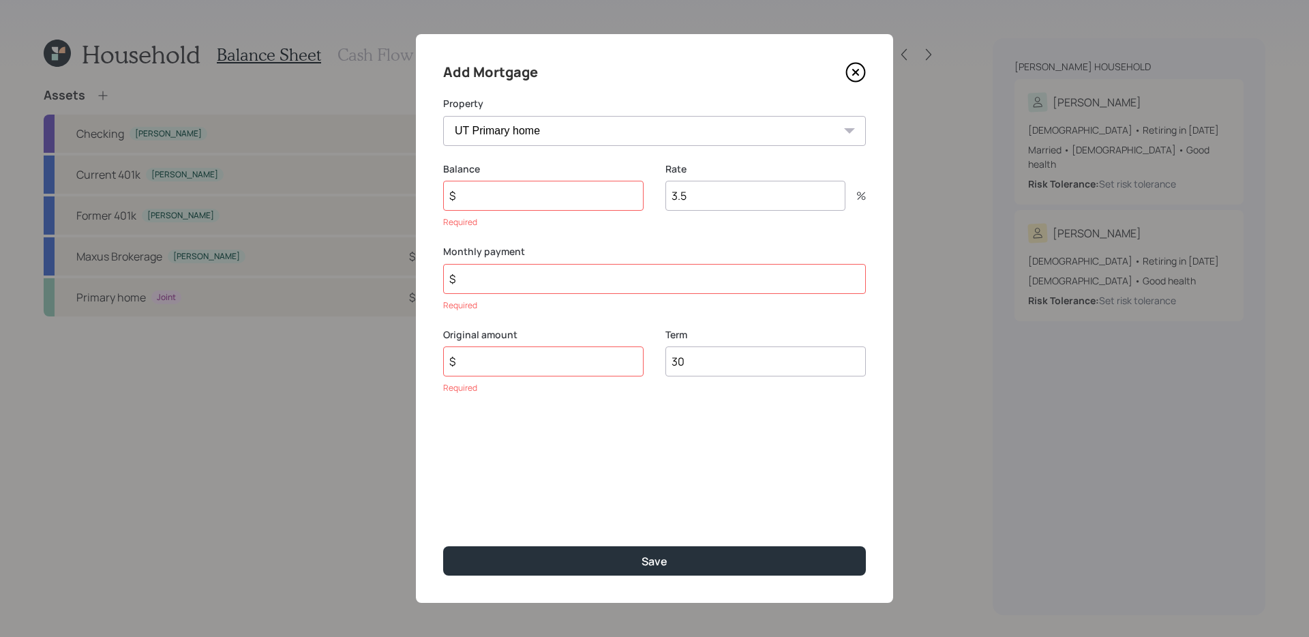
type input "30"
type input "$ 188,000"
type input "$ 1,202"
type input "6"
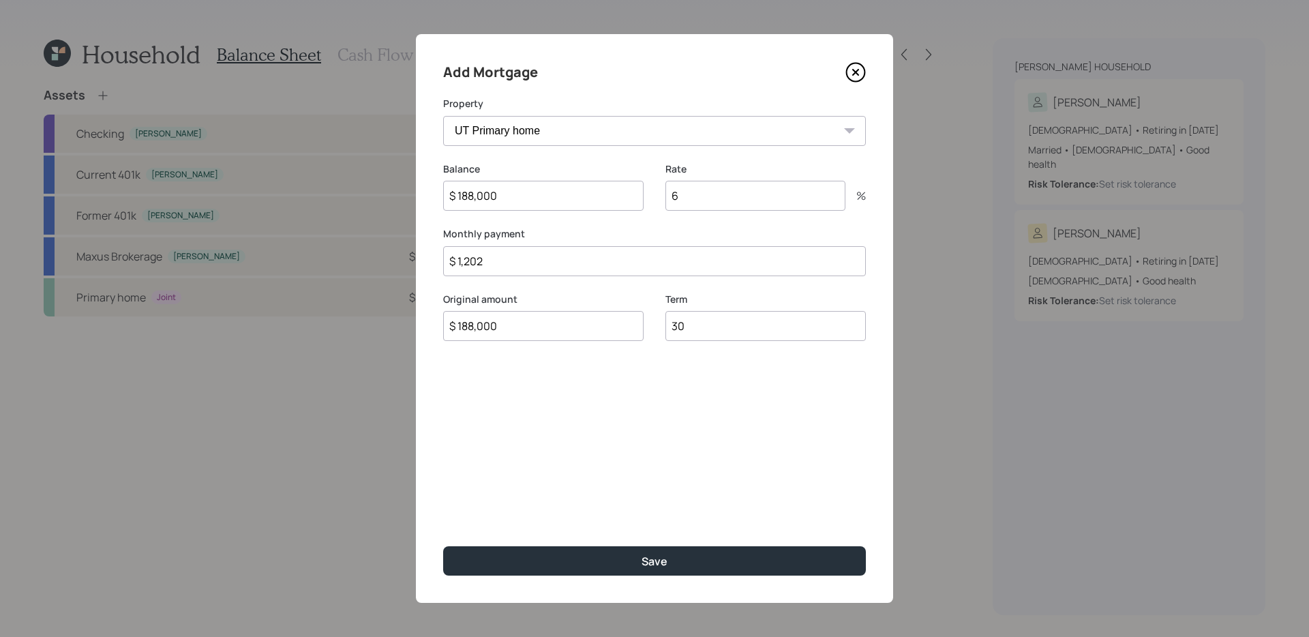
click at [443, 507] on button "Save" at bounding box center [654, 560] width 423 height 29
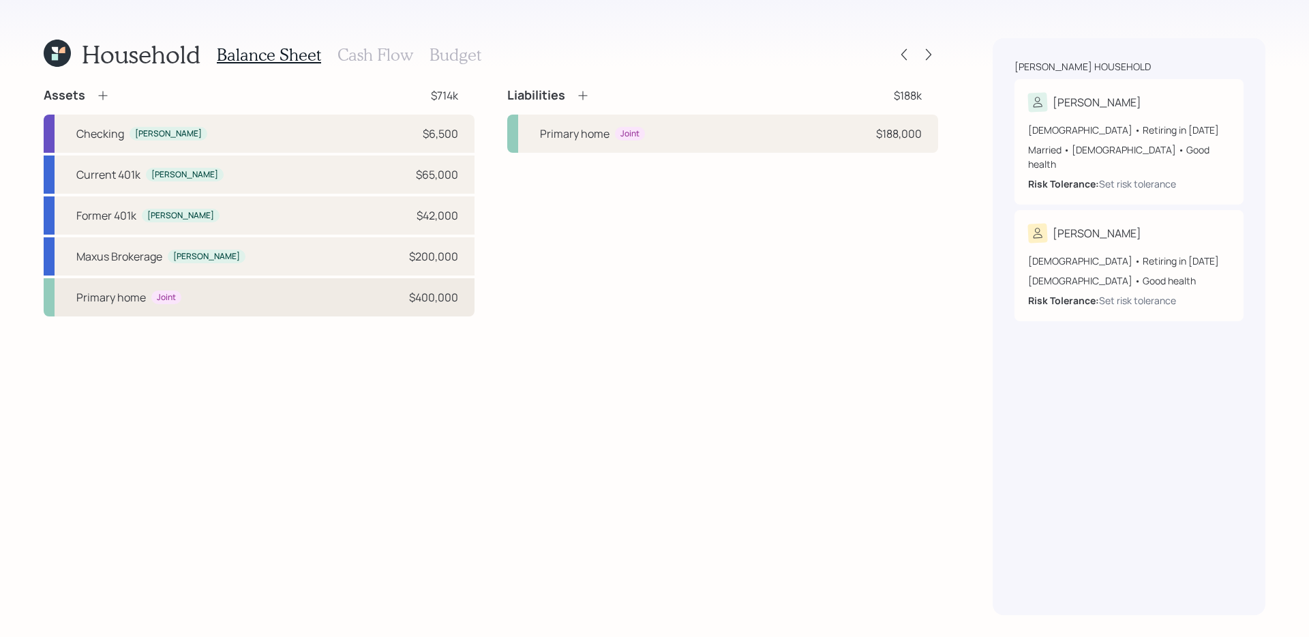
click at [340, 303] on div "Primary home Joint $400,000" at bounding box center [259, 297] width 431 height 38
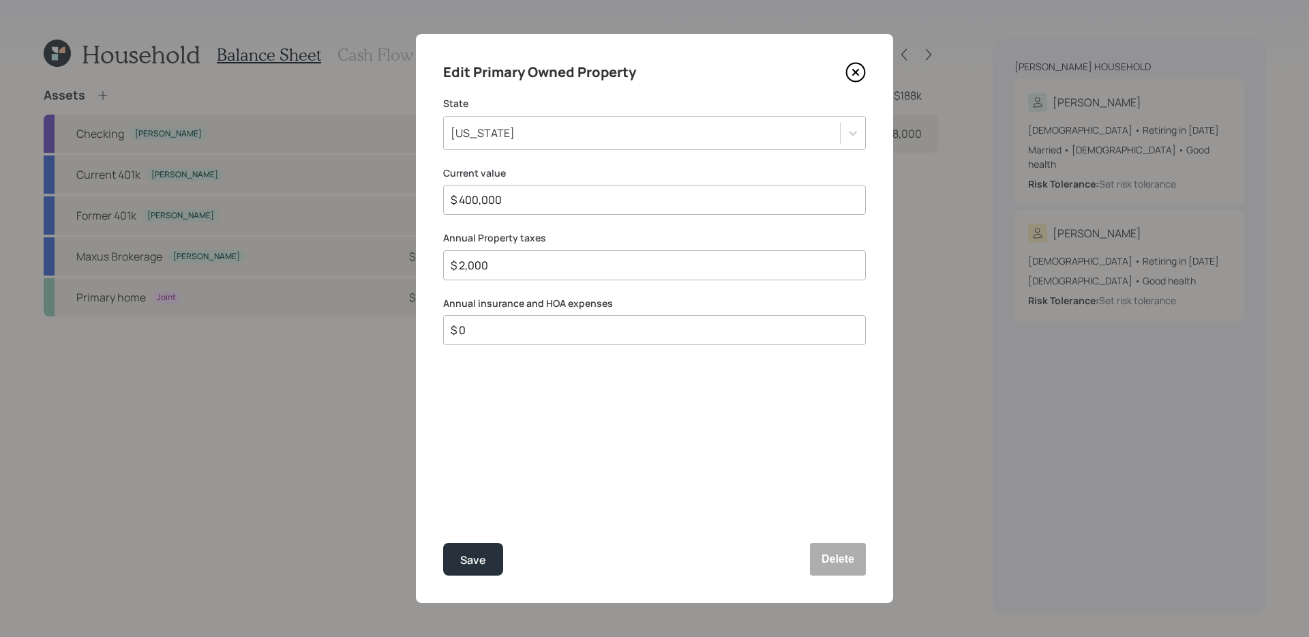
click at [857, 71] on icon at bounding box center [855, 72] width 5 height 5
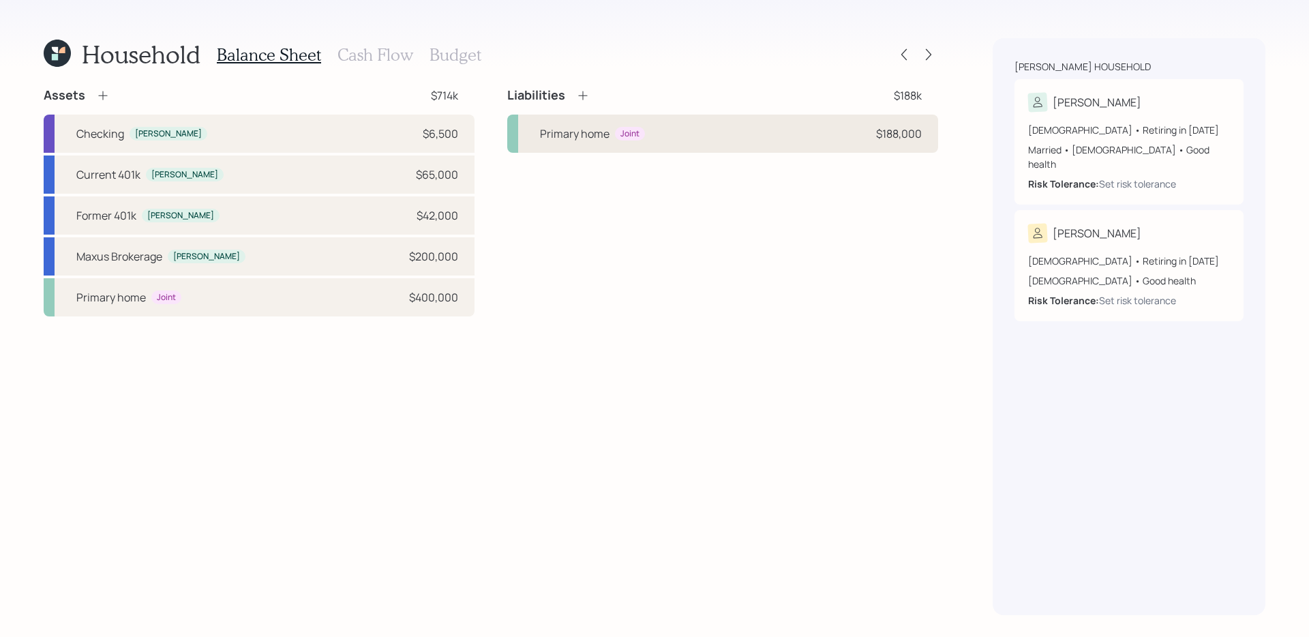
click at [725, 138] on div "Primary home Joint $188,000" at bounding box center [722, 134] width 431 height 38
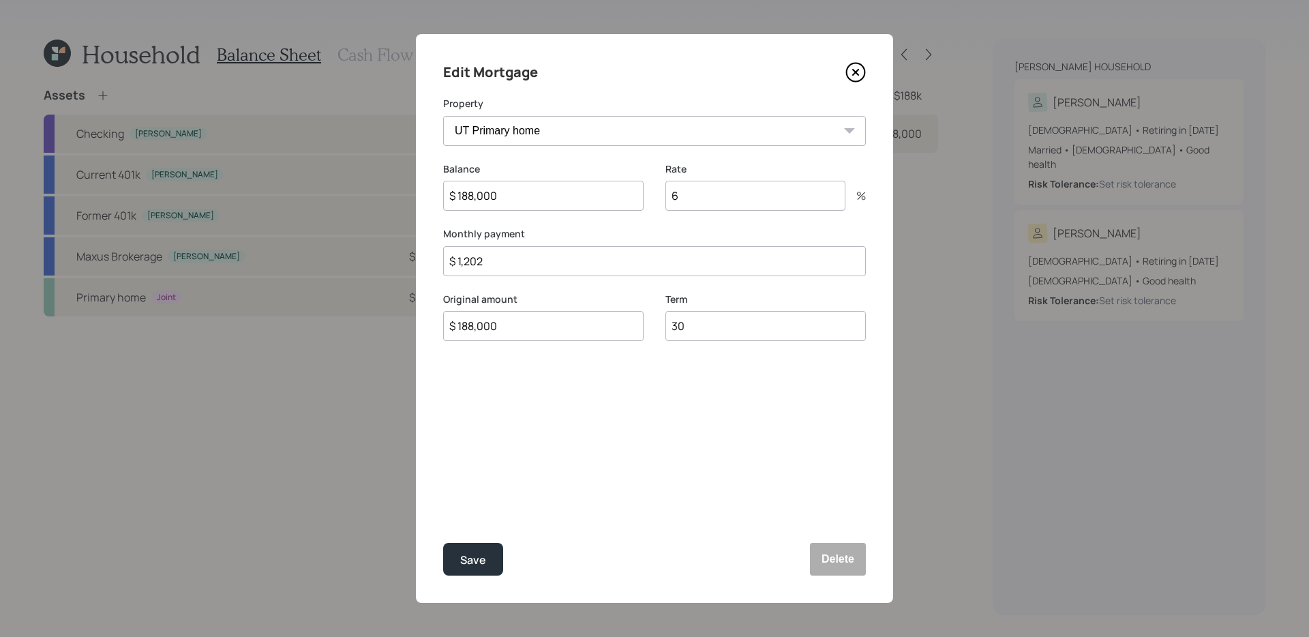
click at [652, 259] on input "$ 1,202" at bounding box center [654, 261] width 423 height 30
type input "$ 1,035"
click at [443, 507] on button "Save" at bounding box center [473, 559] width 60 height 33
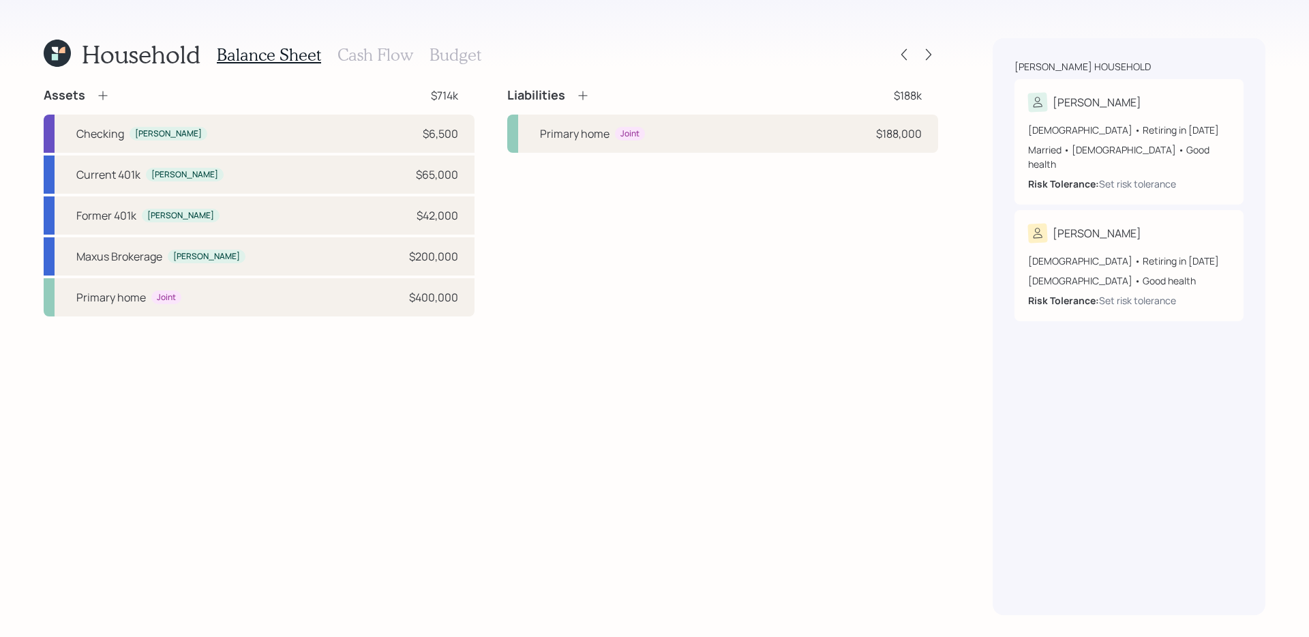
click at [573, 243] on div "Liabilities $188k Primary home Joint $188,000" at bounding box center [722, 201] width 431 height 229
click at [576, 91] on icon at bounding box center [583, 96] width 14 height 14
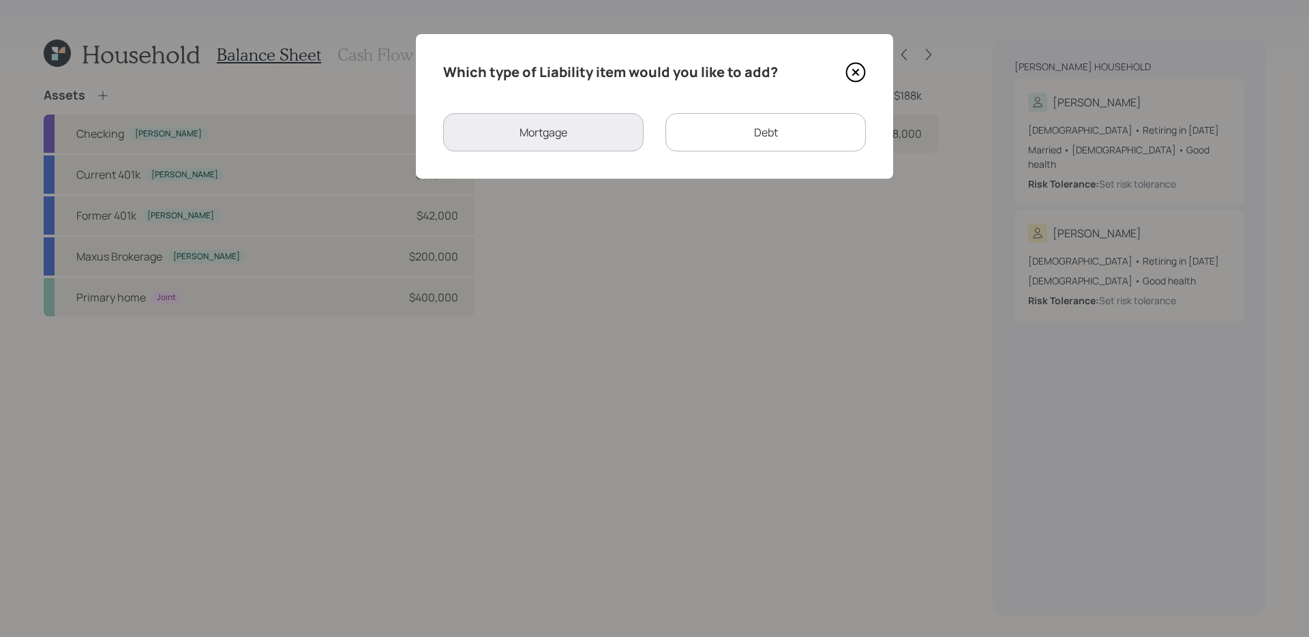
click at [695, 135] on div "Debt" at bounding box center [765, 132] width 200 height 38
select select "credit_card"
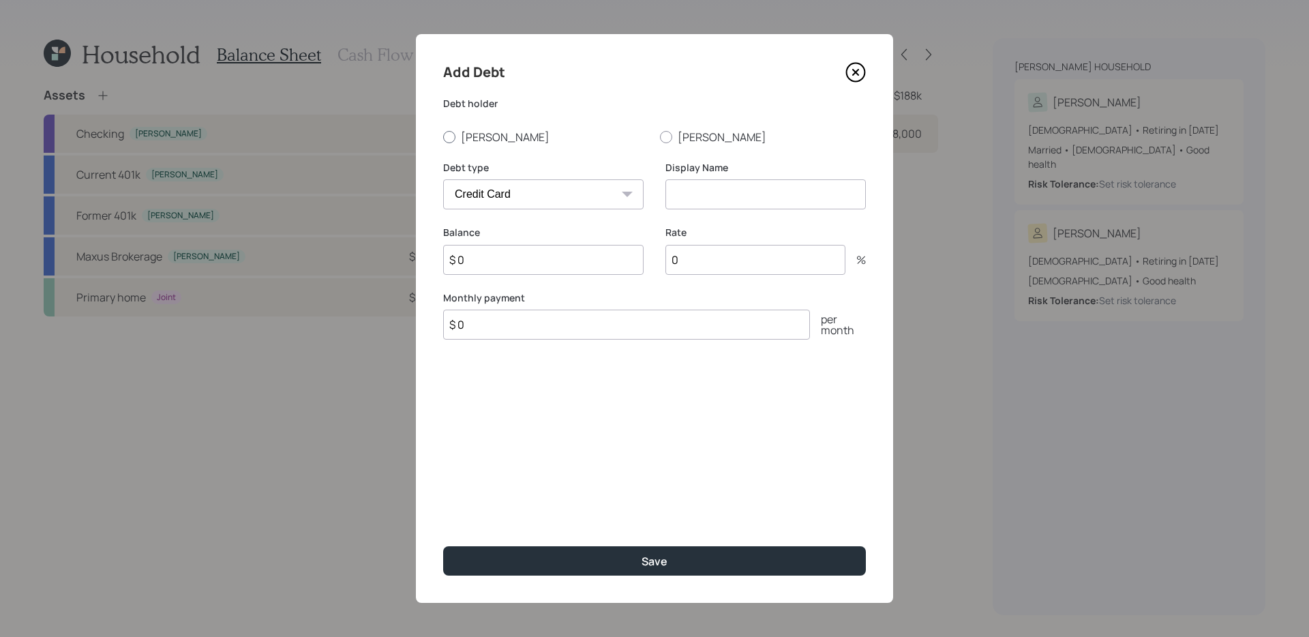
click at [479, 140] on label "[PERSON_NAME]" at bounding box center [546, 137] width 206 height 15
click at [443, 137] on input "[PERSON_NAME]" at bounding box center [442, 136] width 1 height 1
radio input "true"
click at [552, 183] on select "Car Credit Card Medical Student Other" at bounding box center [543, 194] width 200 height 30
select select "car"
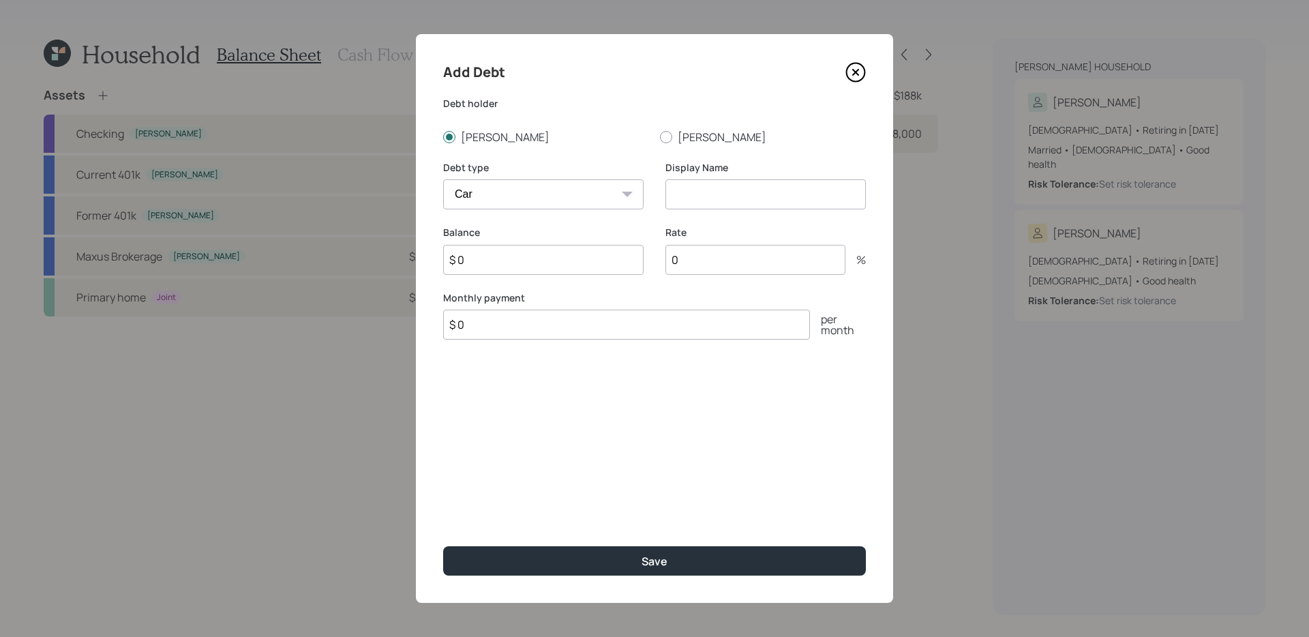
click at [443, 179] on select "Car Credit Card Medical Student Other" at bounding box center [543, 194] width 200 height 30
click at [726, 185] on input at bounding box center [765, 194] width 200 height 30
type input "Car Loan"
type input "$ 650"
type input "$ 40,000"
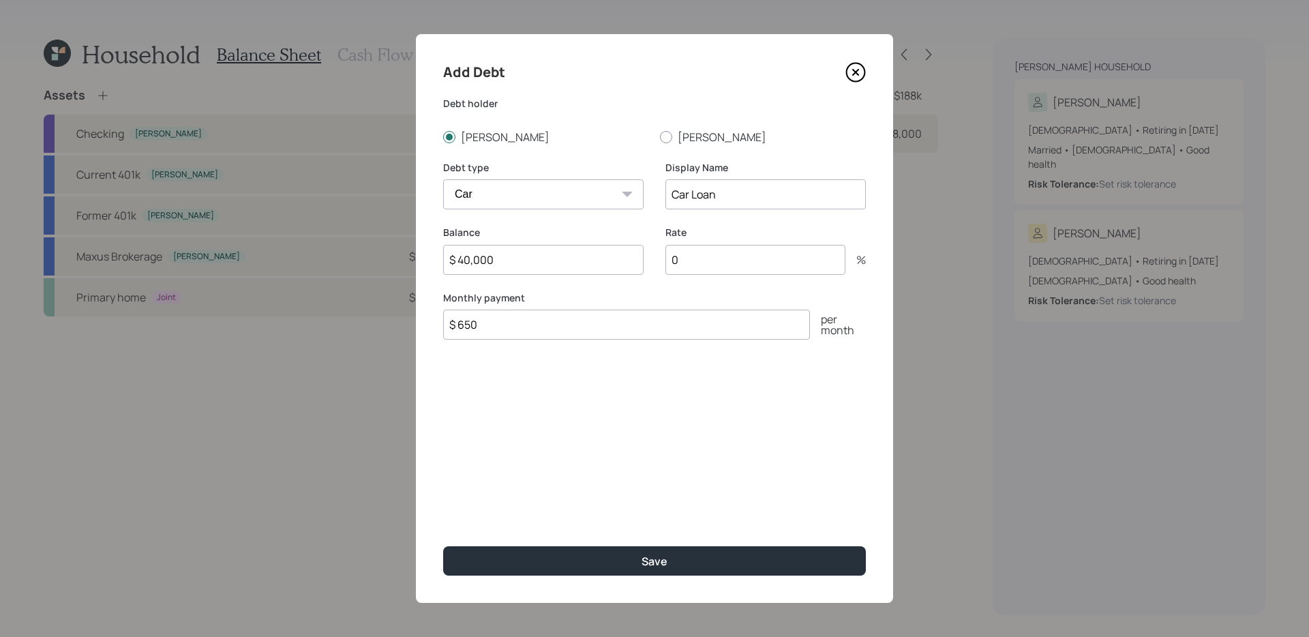
type input "7"
type input "8"
click at [443, 507] on button "Save" at bounding box center [654, 560] width 423 height 29
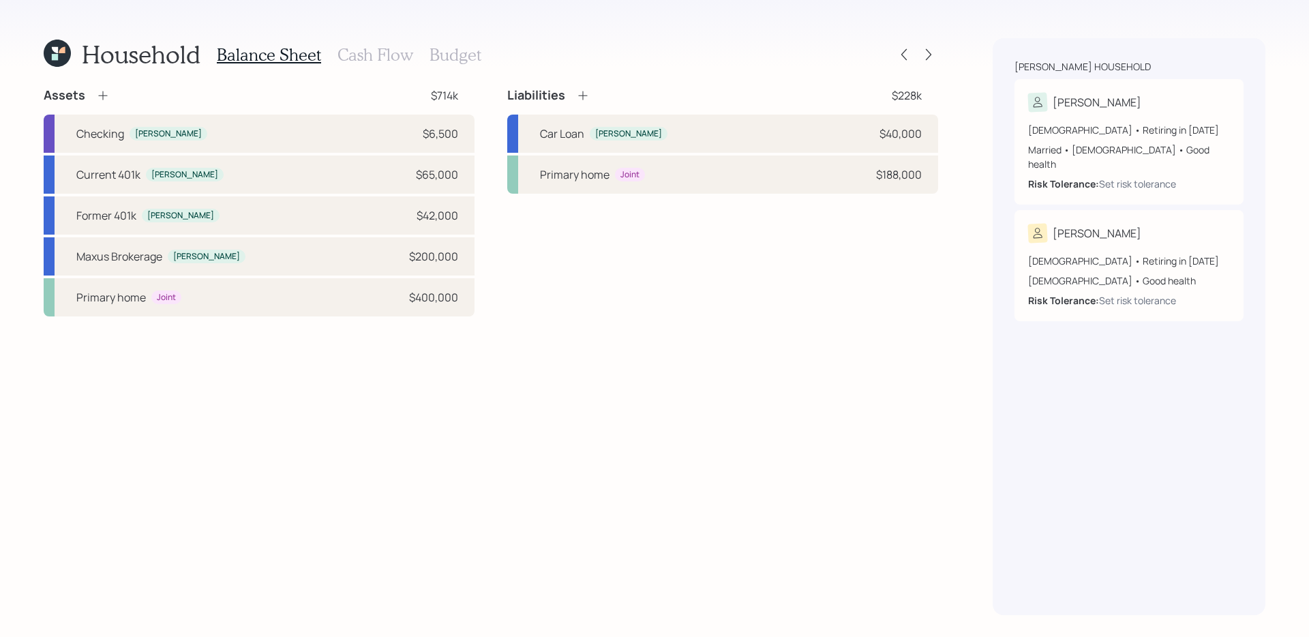
click at [583, 92] on icon at bounding box center [583, 96] width 14 height 14
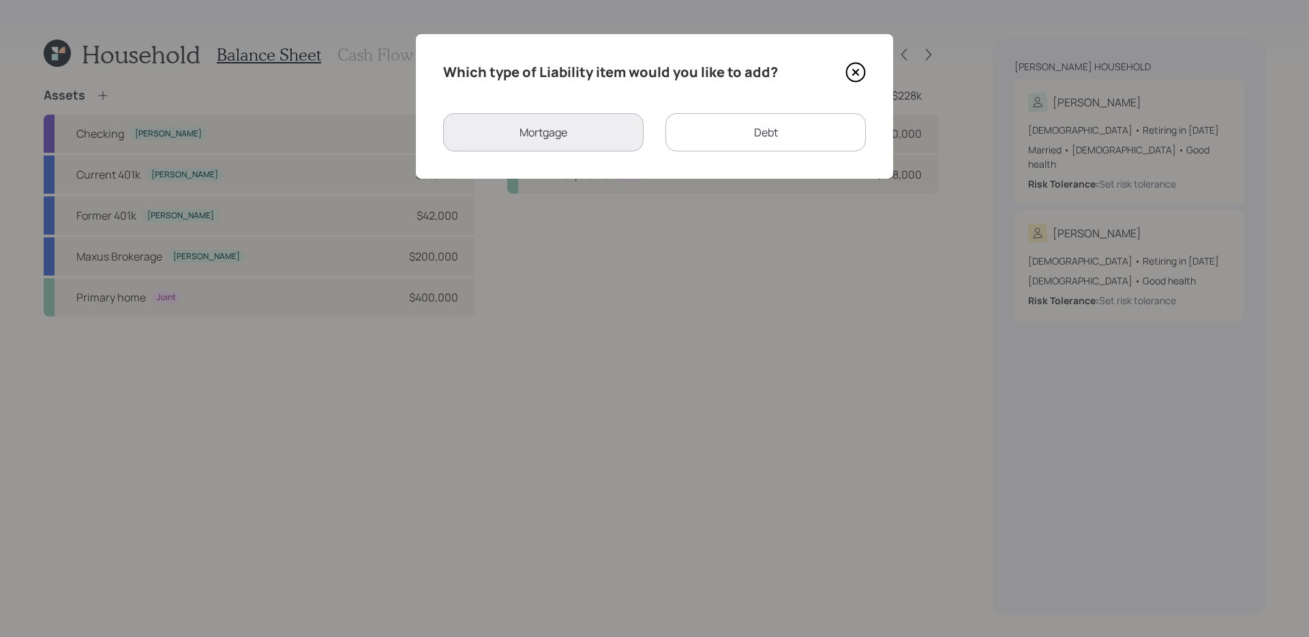
click at [768, 136] on div "Debt" at bounding box center [765, 132] width 200 height 38
select select "credit_card"
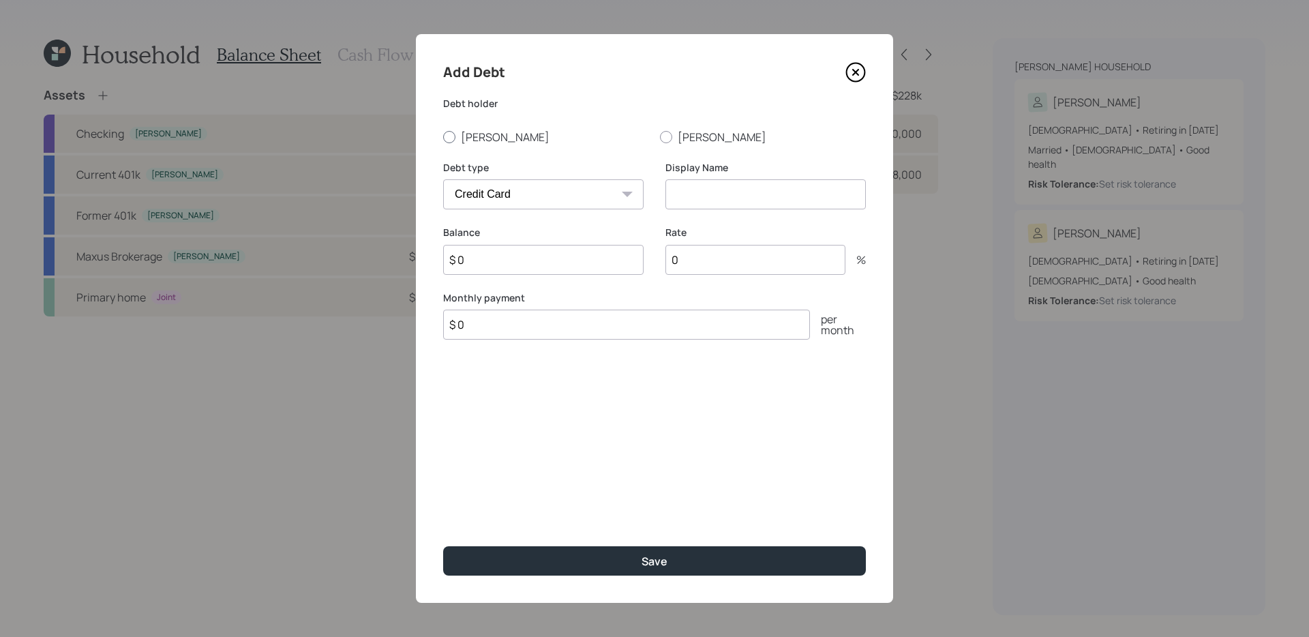
click at [478, 140] on label "[PERSON_NAME]" at bounding box center [546, 137] width 206 height 15
click at [443, 137] on input "[PERSON_NAME]" at bounding box center [442, 136] width 1 height 1
radio input "true"
click at [536, 181] on select "Car Credit Card Medical Student Other" at bounding box center [543, 194] width 200 height 30
click at [724, 199] on input at bounding box center [765, 194] width 200 height 30
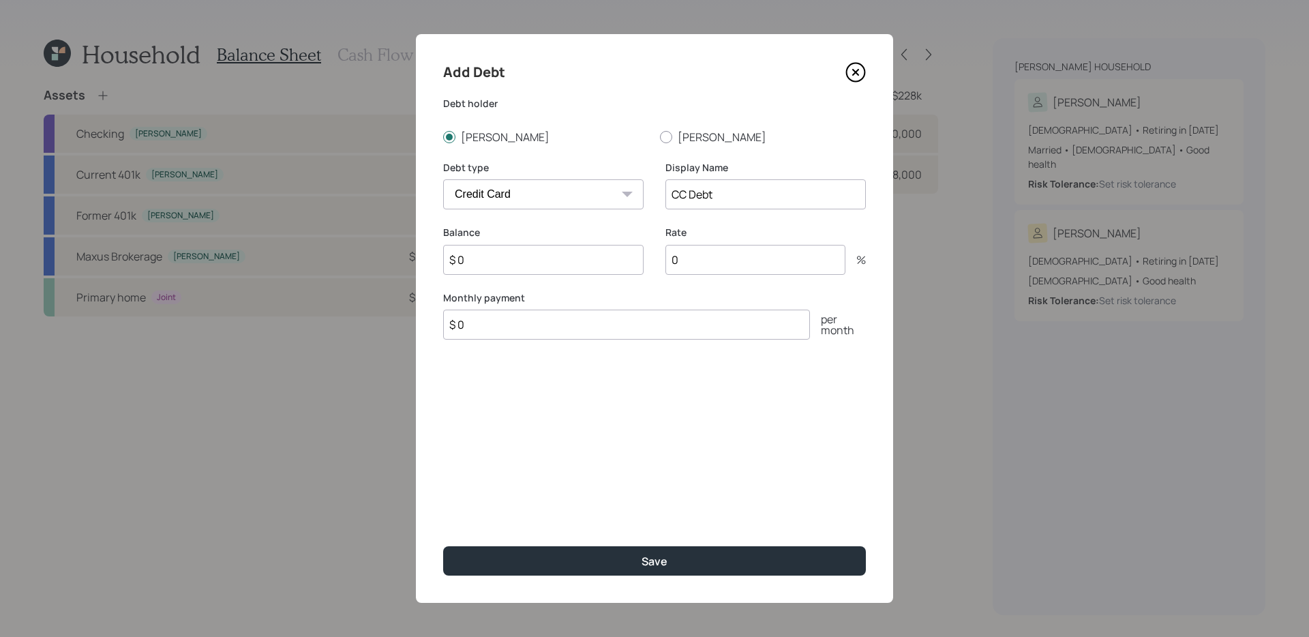
type input "CC Debt"
type input "$ 25,000"
type input "8"
type input "25"
click at [701, 375] on div "Add Debt Debt holder David Dawn Debt type Car Credit Card Medical Student Other…" at bounding box center [654, 318] width 477 height 569
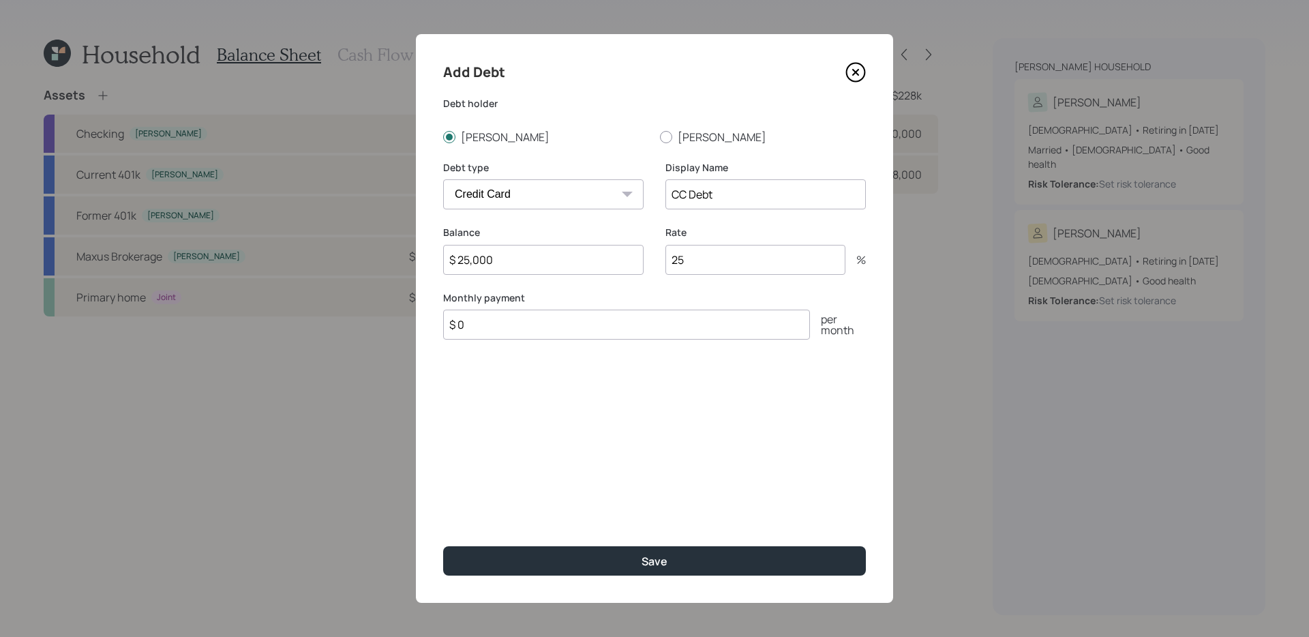
click at [659, 325] on input "$ 0" at bounding box center [626, 324] width 367 height 30
type input "$ 1,000"
click at [443, 507] on button "Save" at bounding box center [654, 560] width 423 height 29
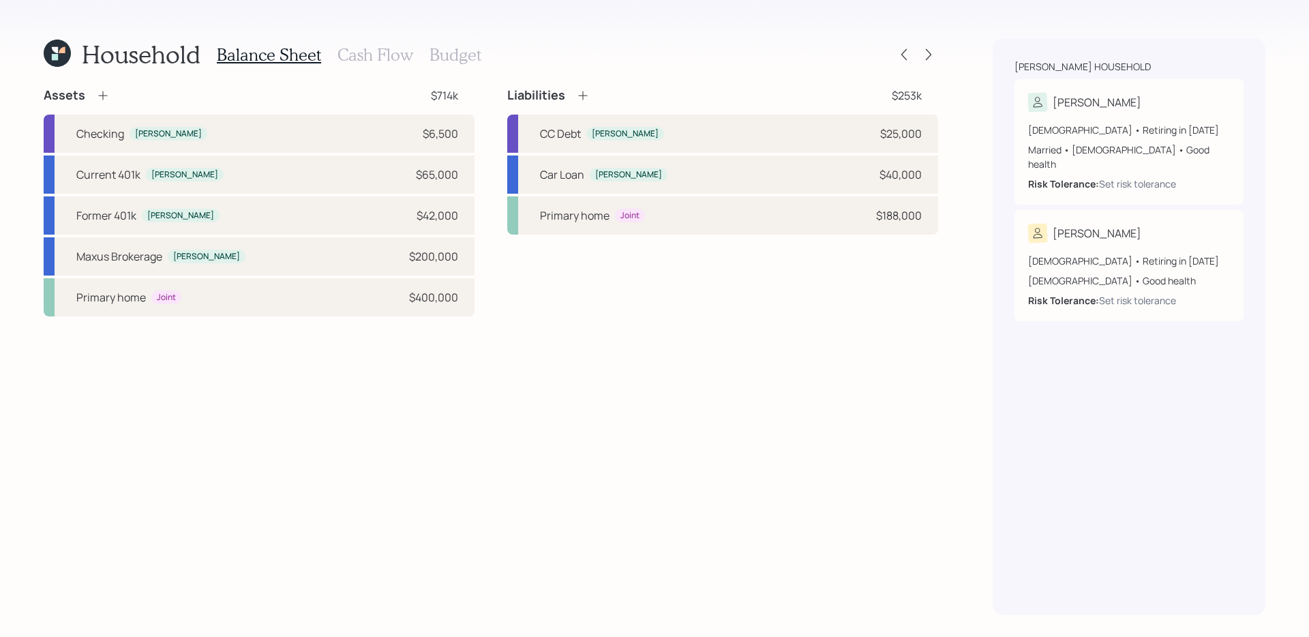
click at [637, 404] on div "Assets $714k Checking David $6,500 Current 401k David $65,000 Former 401k David…" at bounding box center [491, 351] width 894 height 528
click at [348, 414] on div "Assets $714k Checking David $6,500 Current 401k David $65,000 Former 401k David…" at bounding box center [491, 351] width 894 height 528
click at [386, 56] on h3 "Cash Flow" at bounding box center [375, 55] width 76 height 20
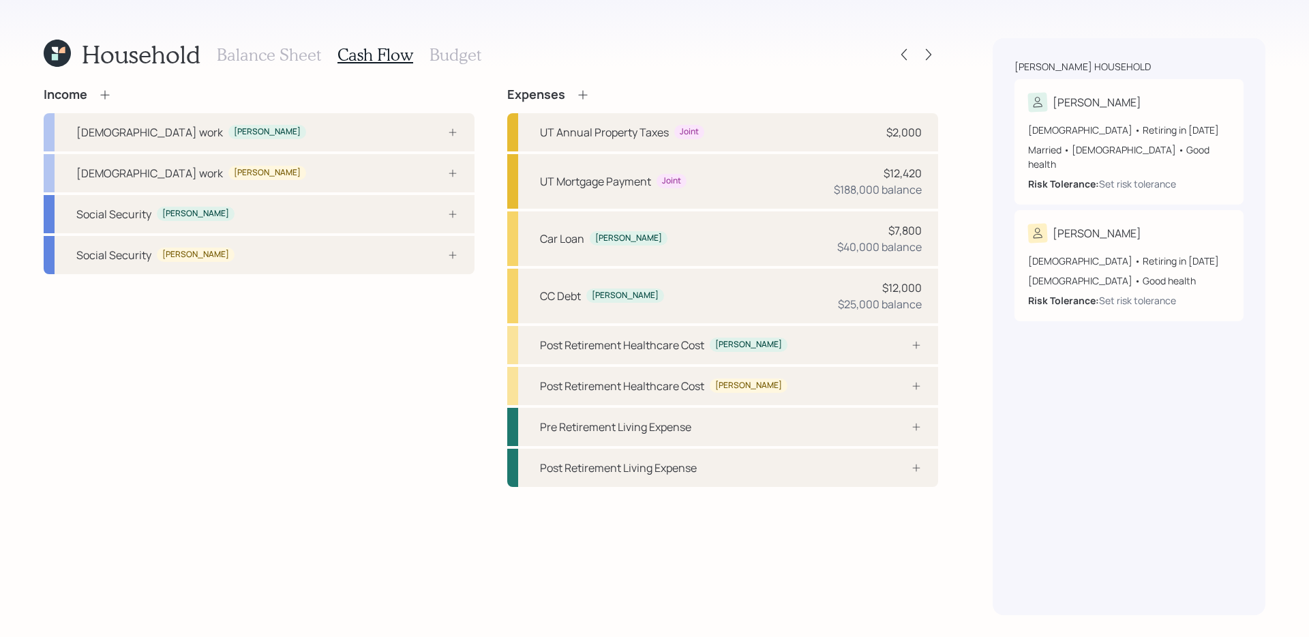
click at [367, 463] on div "Income Full-time work David Full-time work Dawn Social Security David Social Se…" at bounding box center [259, 286] width 431 height 399
click at [434, 133] on div at bounding box center [437, 132] width 41 height 11
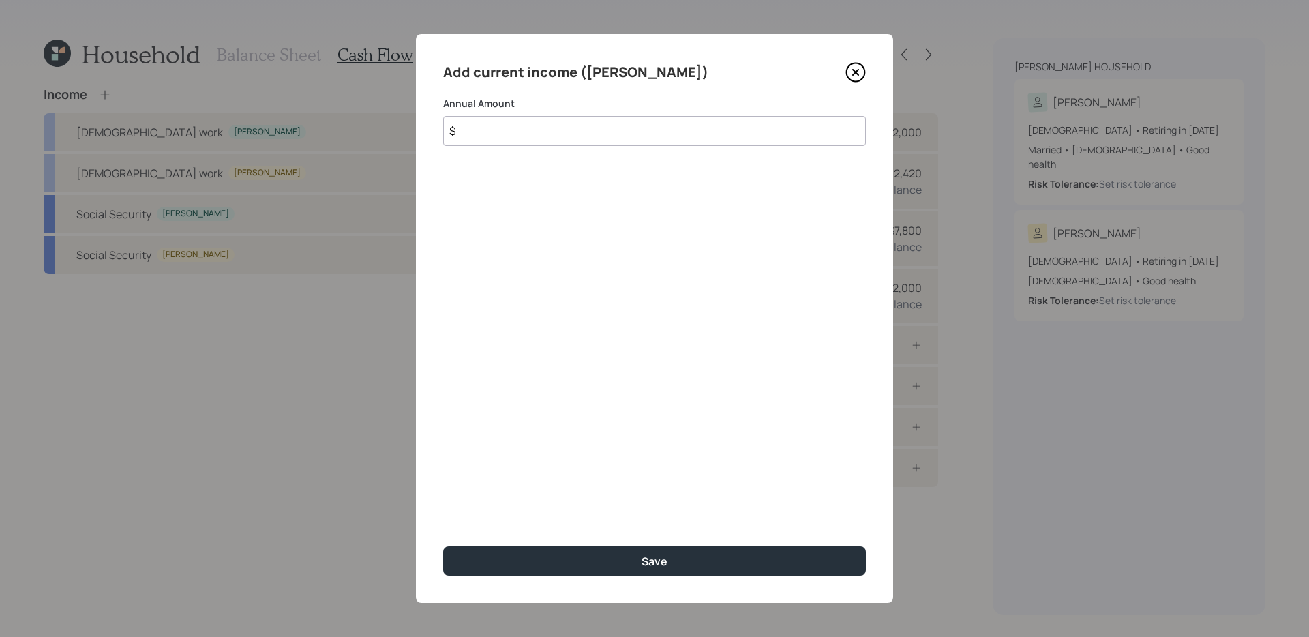
click at [647, 126] on input "$" at bounding box center [654, 131] width 423 height 30
type input "$ 130,000"
click at [443, 507] on button "Save" at bounding box center [654, 560] width 423 height 29
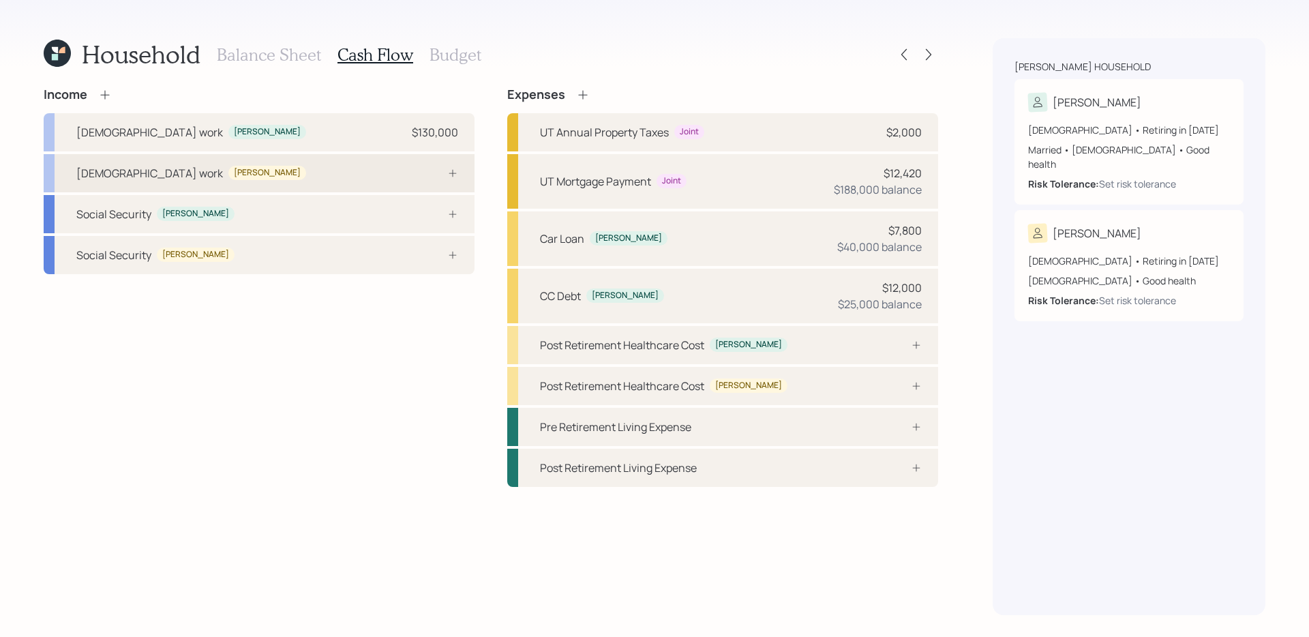
click at [419, 179] on div "Full-time work Dawn" at bounding box center [259, 173] width 431 height 38
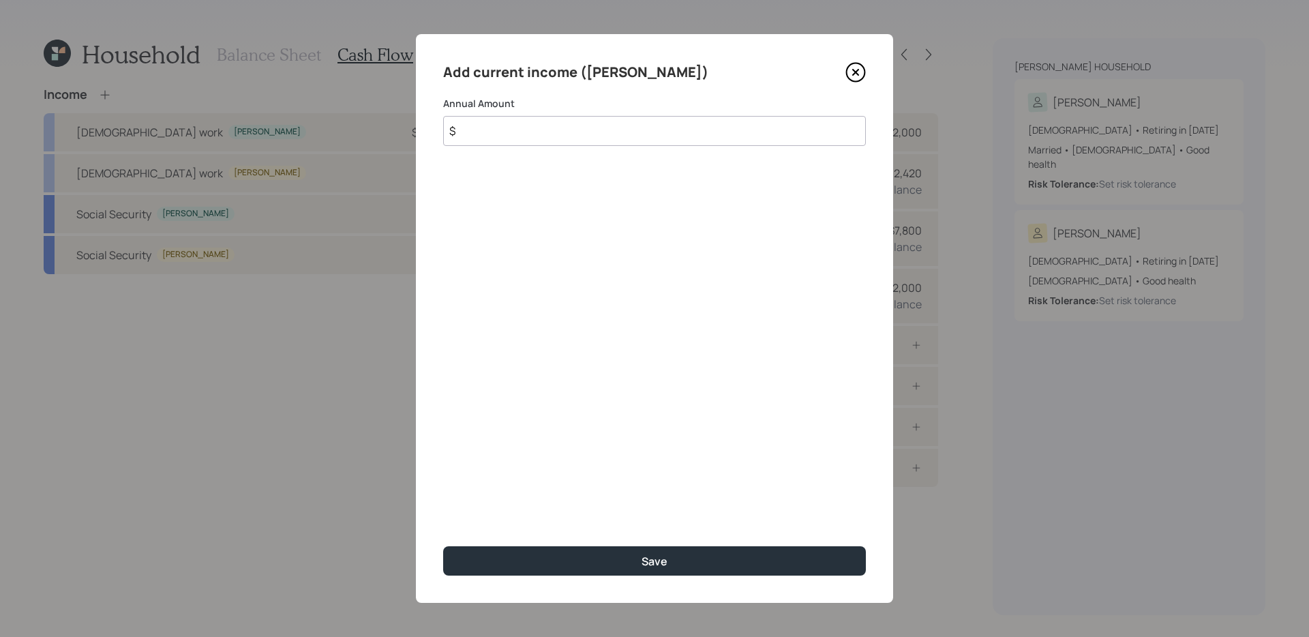
click at [493, 134] on input "$" at bounding box center [654, 131] width 423 height 30
click at [614, 132] on input "$" at bounding box center [654, 131] width 423 height 30
type input "$ 7,000"
click at [443, 507] on button "Save" at bounding box center [654, 560] width 423 height 29
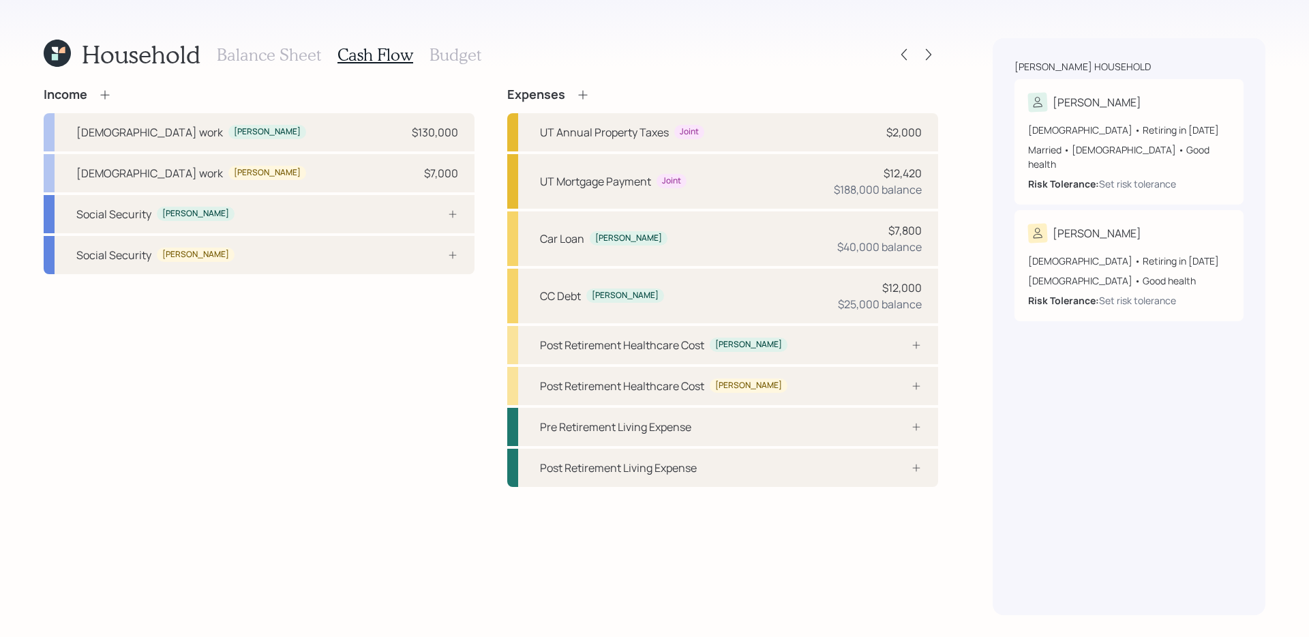
click at [311, 367] on div "Income Full-time work David $130,000 Full-time work Dawn $7,000 Social Security…" at bounding box center [259, 286] width 431 height 399
click at [378, 214] on div "Social Security David" at bounding box center [259, 214] width 431 height 38
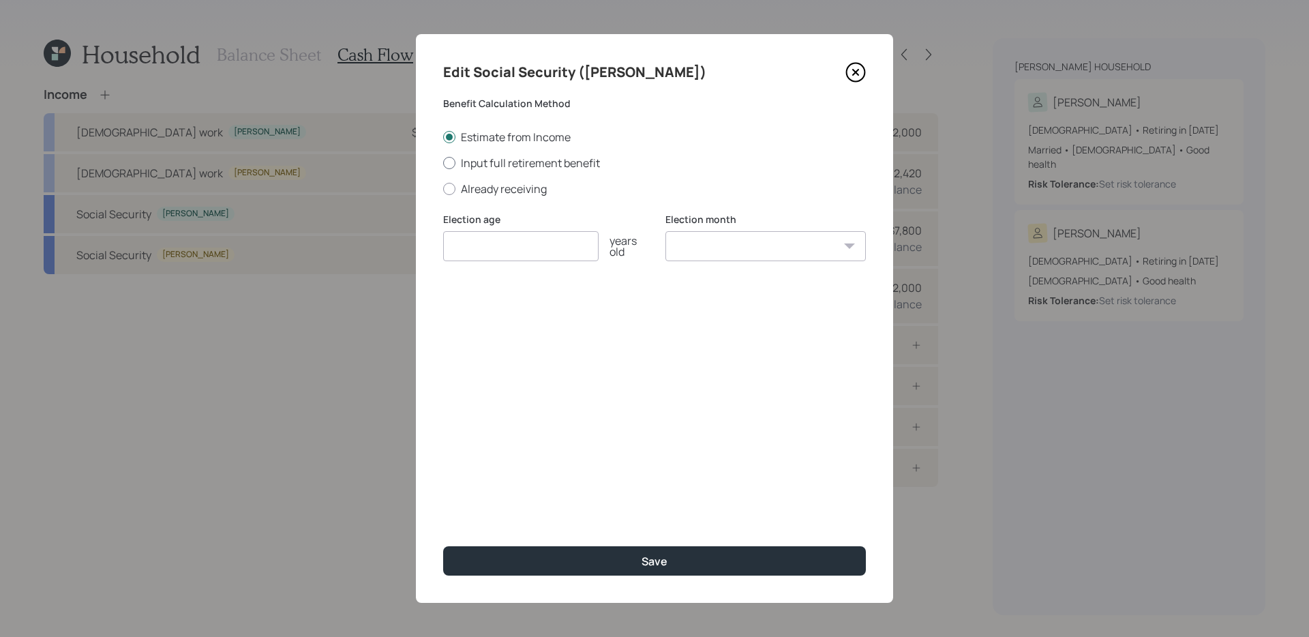
click at [548, 162] on label "Input full retirement benefit" at bounding box center [654, 162] width 423 height 15
click at [443, 162] on input "Input full retirement benefit" at bounding box center [442, 162] width 1 height 1
radio input "true"
click at [530, 247] on input "number" at bounding box center [520, 246] width 155 height 30
type input "67"
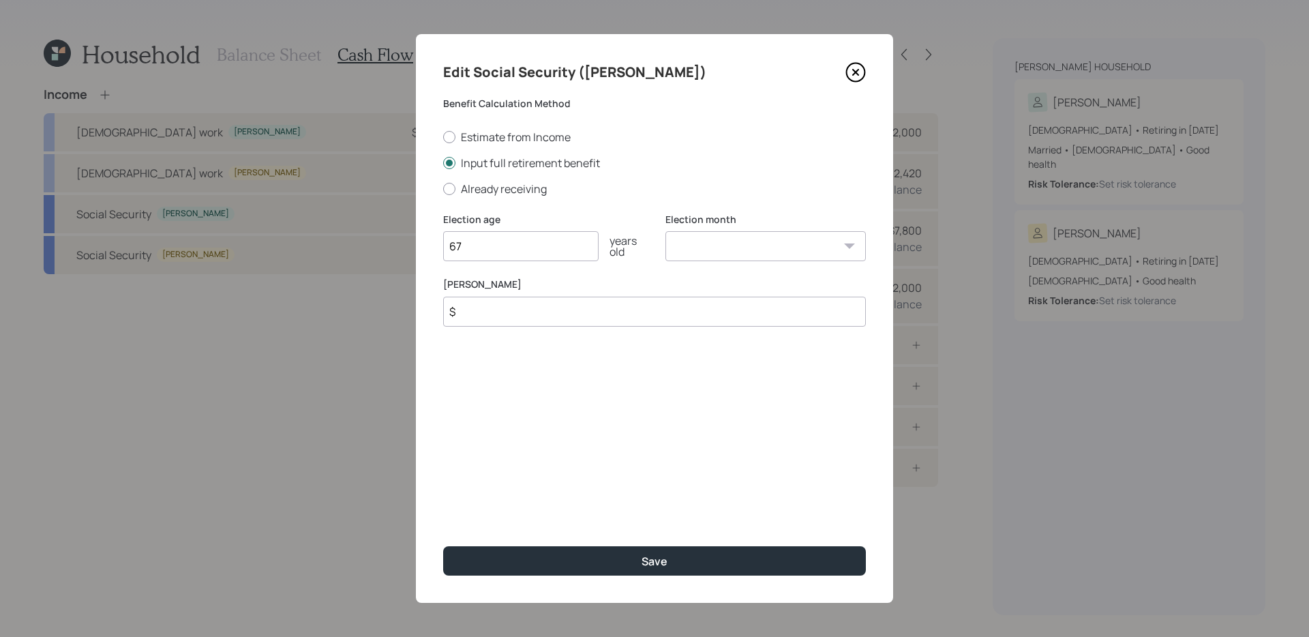
click at [517, 314] on input "$" at bounding box center [654, 312] width 423 height 30
click at [532, 315] on input "$" at bounding box center [654, 312] width 423 height 30
click at [517, 138] on label "Estimate from Income" at bounding box center [654, 137] width 423 height 15
click at [443, 137] on input "Estimate from Income" at bounding box center [442, 136] width 1 height 1
radio input "true"
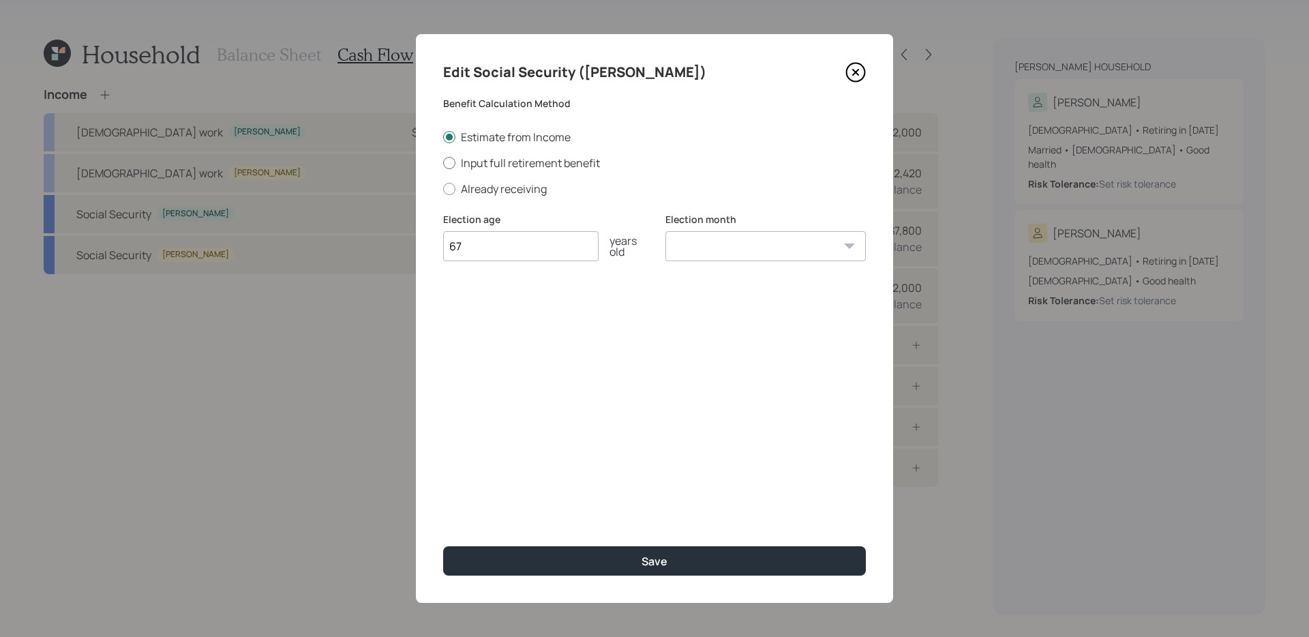
click at [531, 161] on label "Input full retirement benefit" at bounding box center [654, 162] width 423 height 15
click at [443, 162] on input "Input full retirement benefit" at bounding box center [442, 162] width 1 height 1
radio input "true"
click at [507, 315] on input "$" at bounding box center [654, 312] width 423 height 30
type input "$ 2,800"
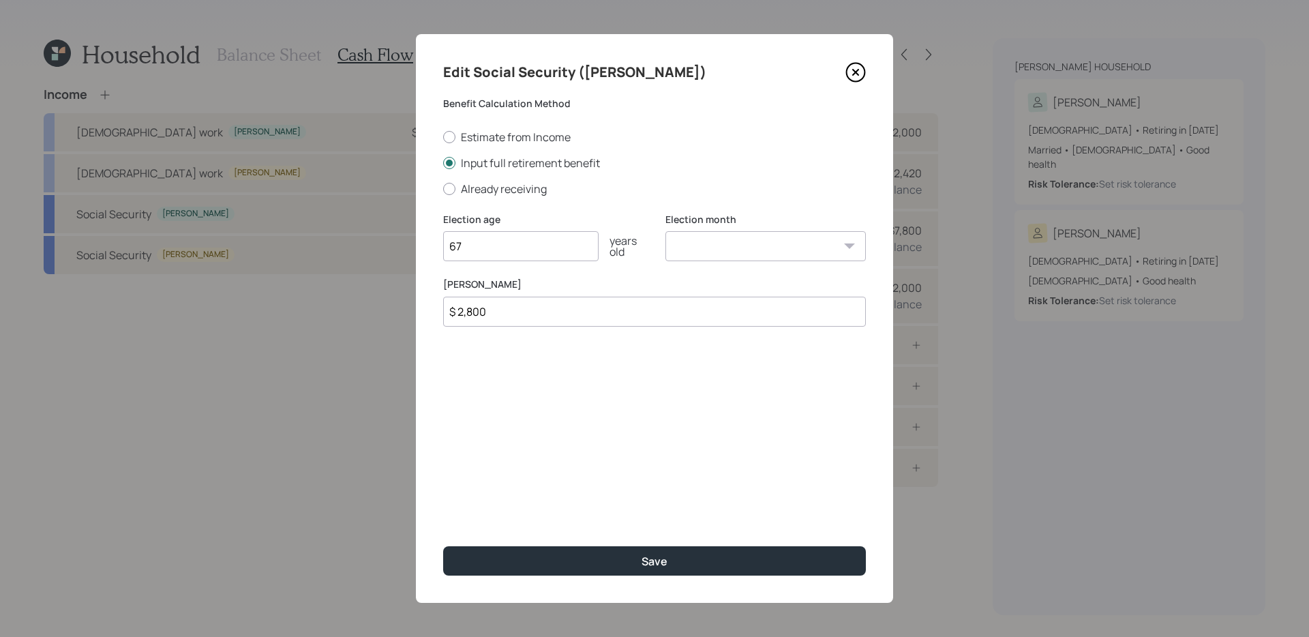
click at [443, 507] on button "Save" at bounding box center [654, 560] width 423 height 29
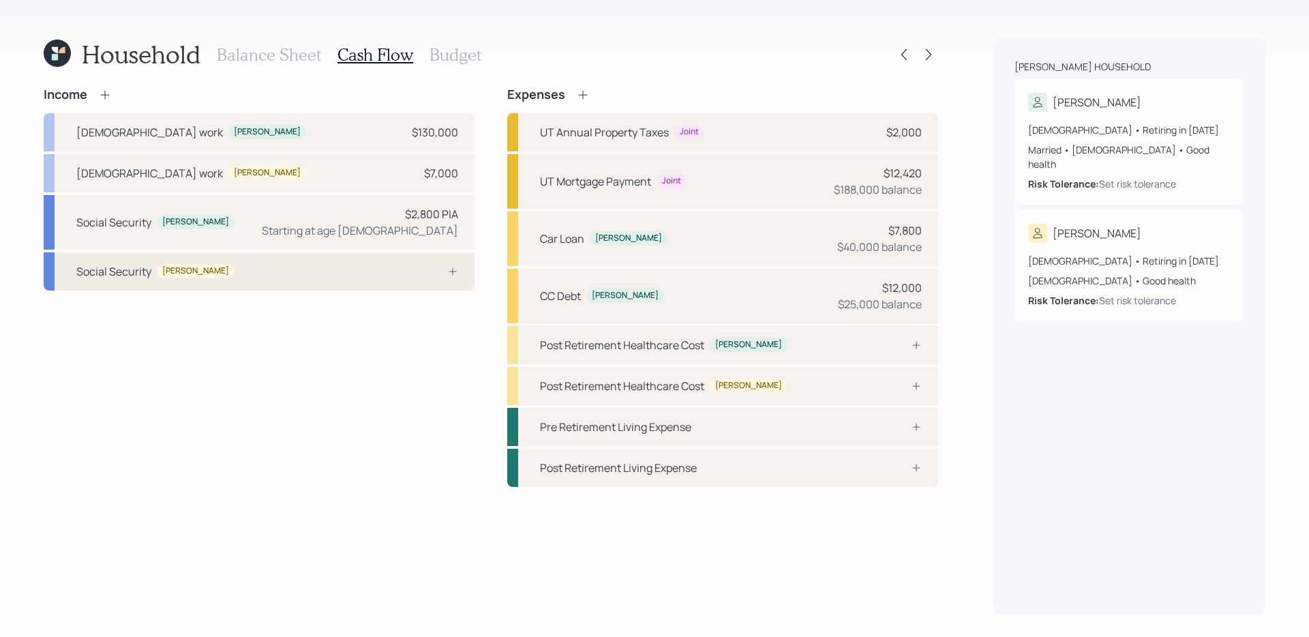
click at [412, 263] on div "Social Security Dawn" at bounding box center [259, 271] width 431 height 38
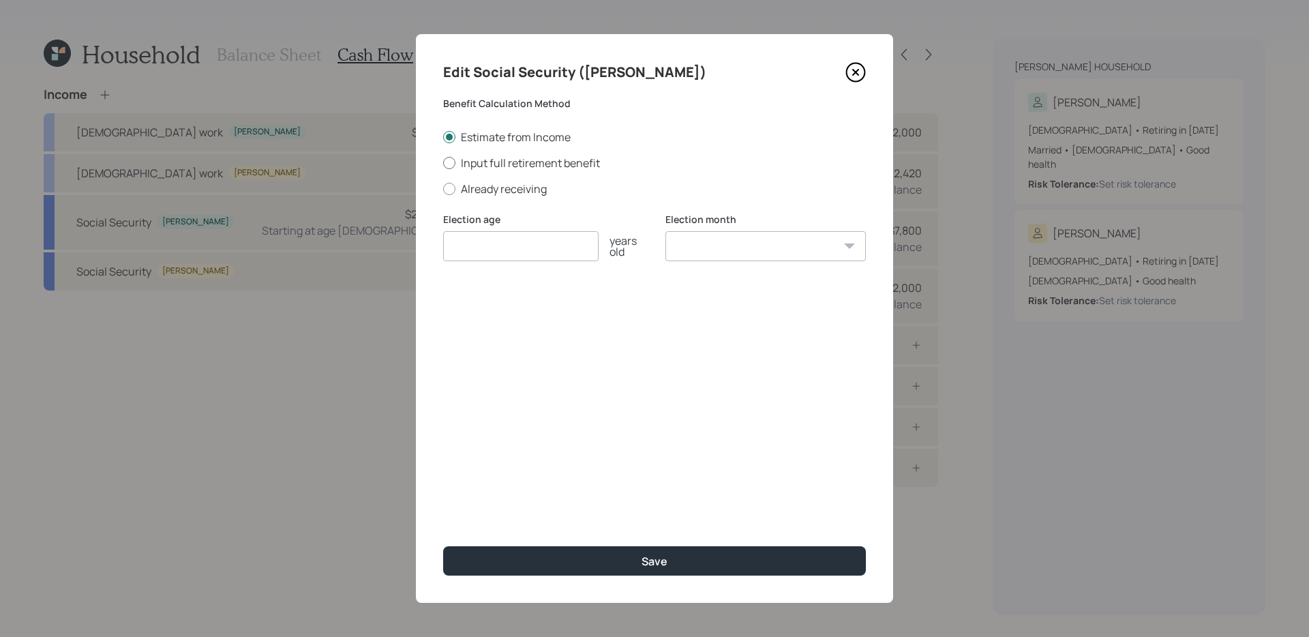
click at [524, 160] on label "Input full retirement benefit" at bounding box center [654, 162] width 423 height 15
click at [443, 162] on input "Input full retirement benefit" at bounding box center [442, 162] width 1 height 1
radio input "true"
click at [500, 243] on input "number" at bounding box center [520, 246] width 155 height 30
type input "67"
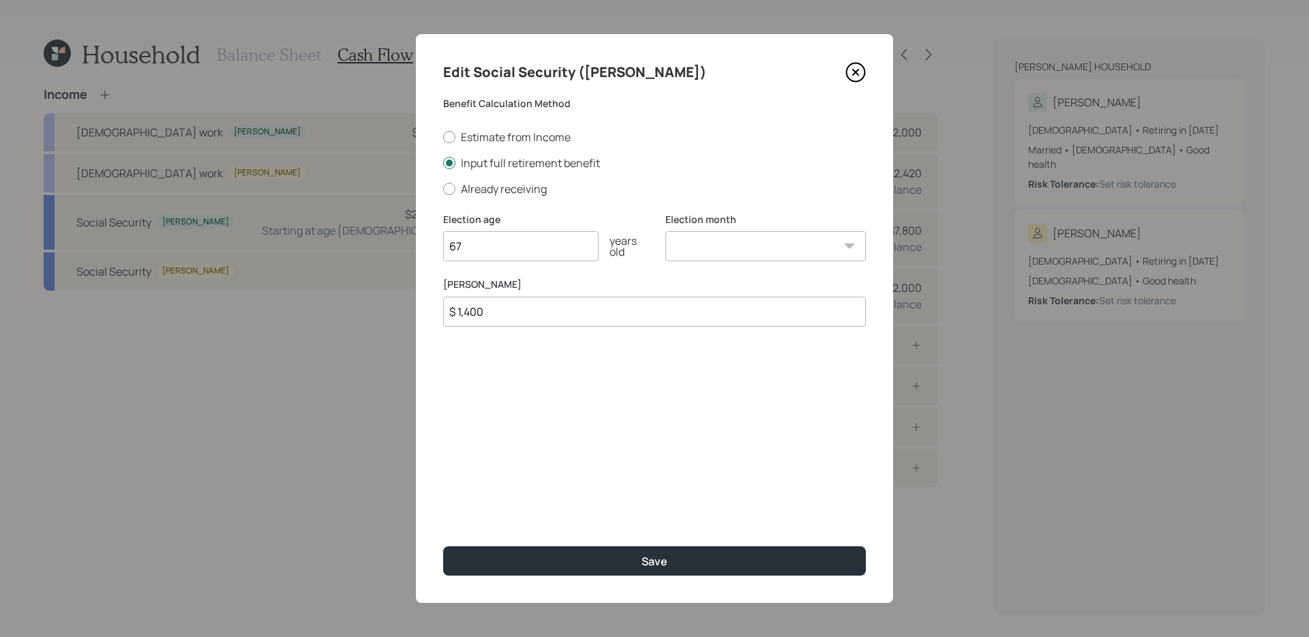
type input "$ 1,400"
click at [443, 507] on button "Save" at bounding box center [654, 560] width 423 height 29
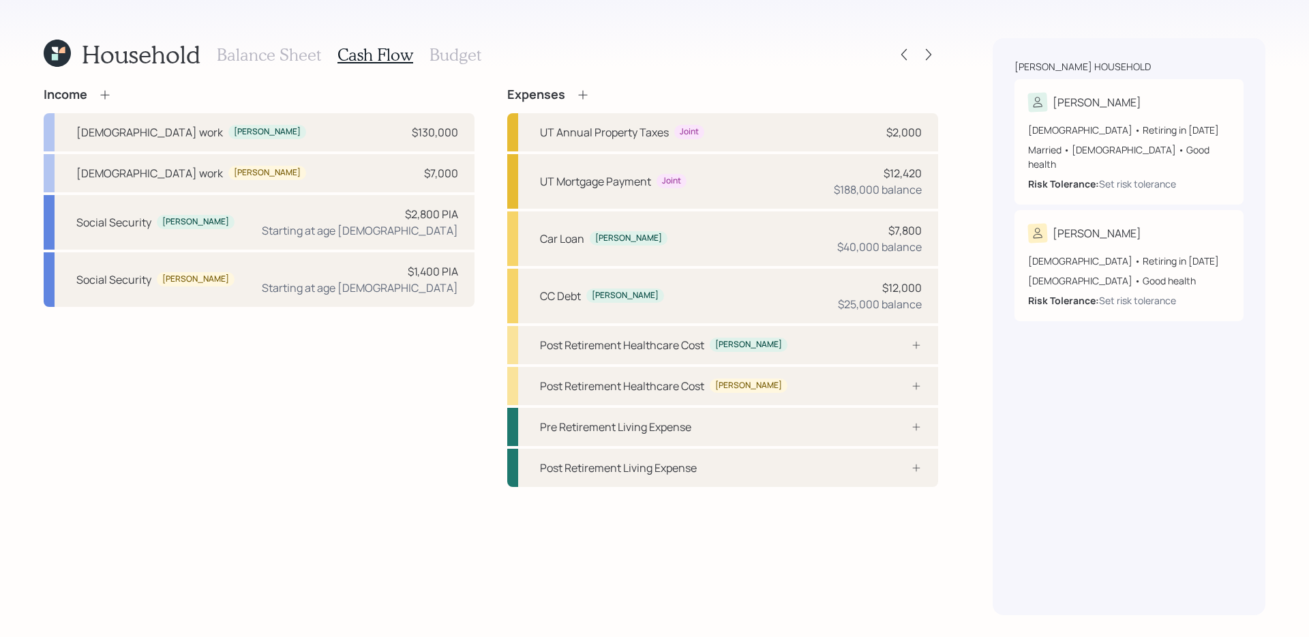
click at [323, 474] on div "Income Full-time work David $130,000 Full-time work Dawn $7,000 Social Security…" at bounding box center [259, 286] width 431 height 399
click at [494, 286] on div "Income Full-time work David $130,000 Full-time work Dawn $7,000 Social Security…" at bounding box center [491, 286] width 894 height 399
click at [790, 352] on div "Post Retirement Healthcare Cost David" at bounding box center [722, 345] width 431 height 38
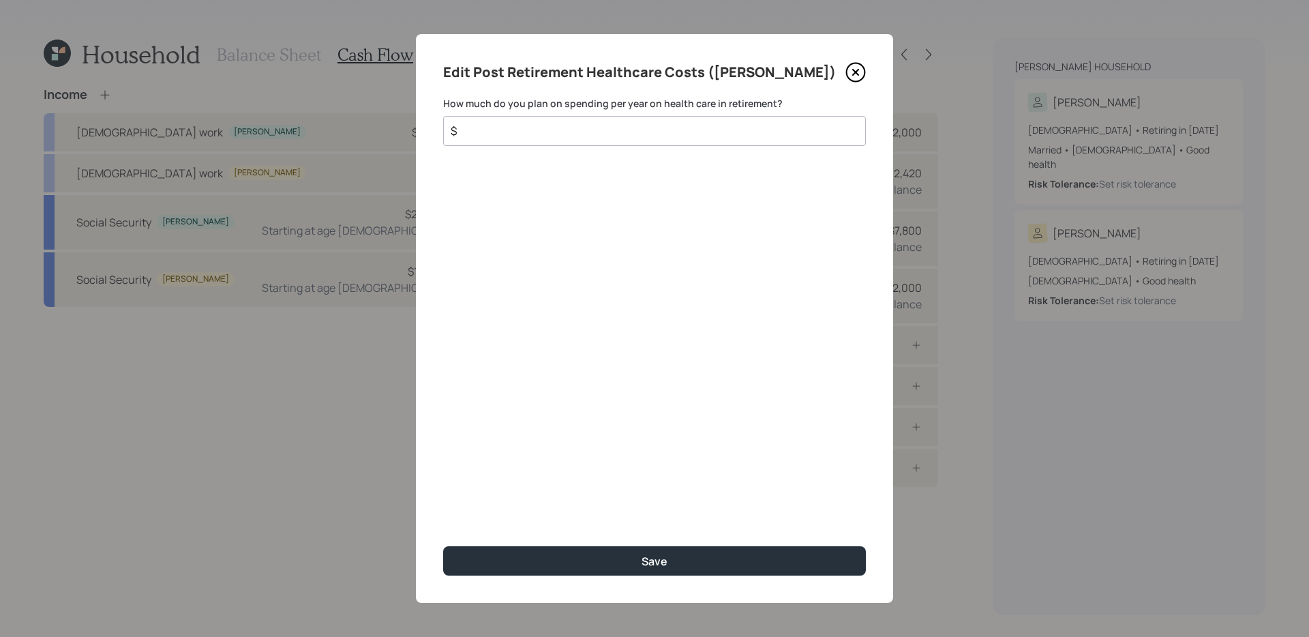
click at [729, 135] on input "$" at bounding box center [648, 131] width 399 height 16
type input "$ 5,000"
click at [443, 507] on button "Save" at bounding box center [654, 560] width 423 height 29
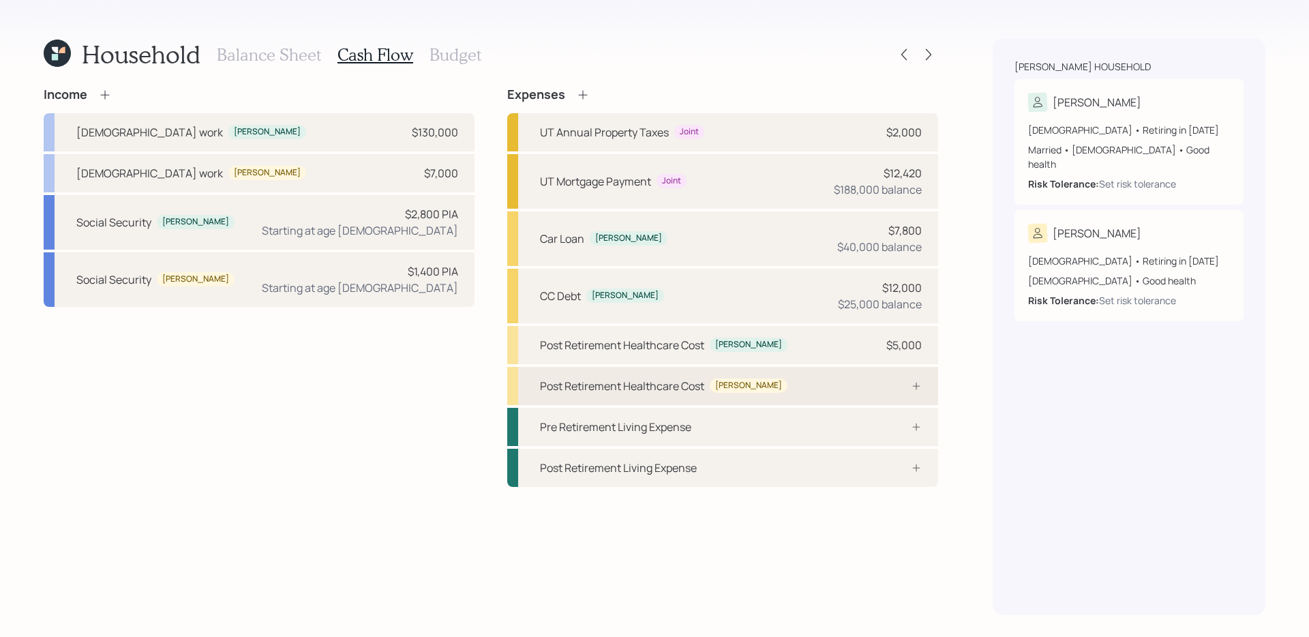
click at [757, 390] on div "Post Retirement Healthcare Cost Dawn" at bounding box center [722, 386] width 431 height 38
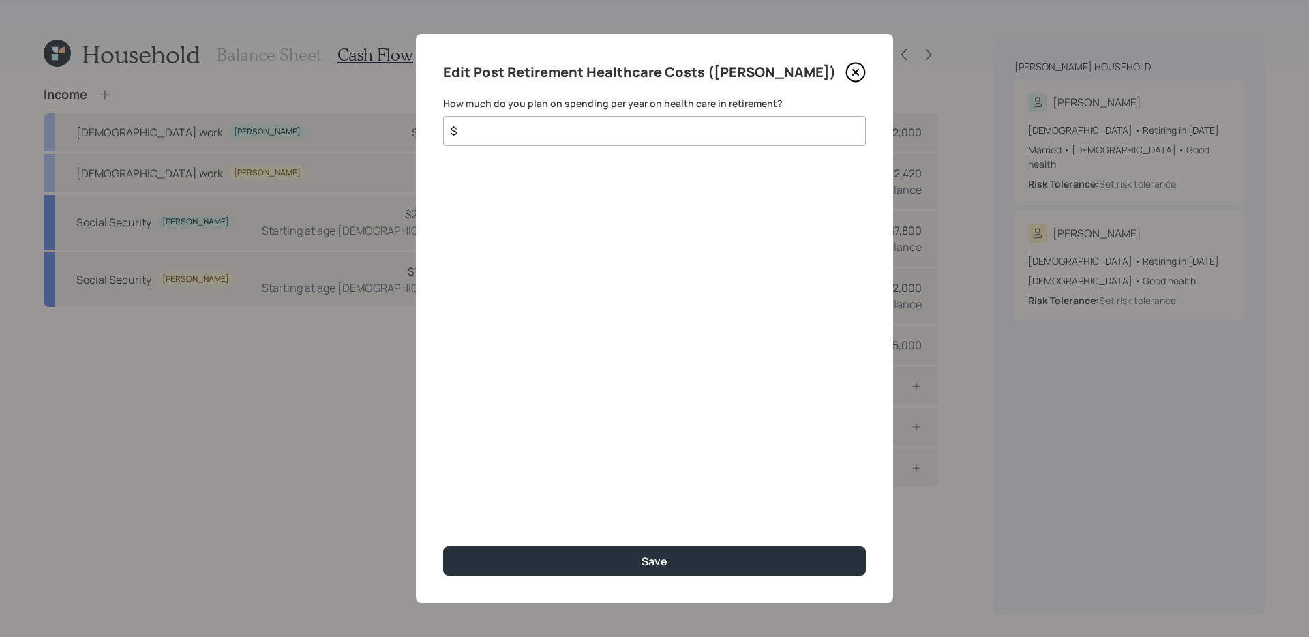
click at [716, 132] on input "$" at bounding box center [648, 131] width 399 height 16
type input "$ 5,000"
click at [443, 507] on button "Save" at bounding box center [654, 560] width 423 height 29
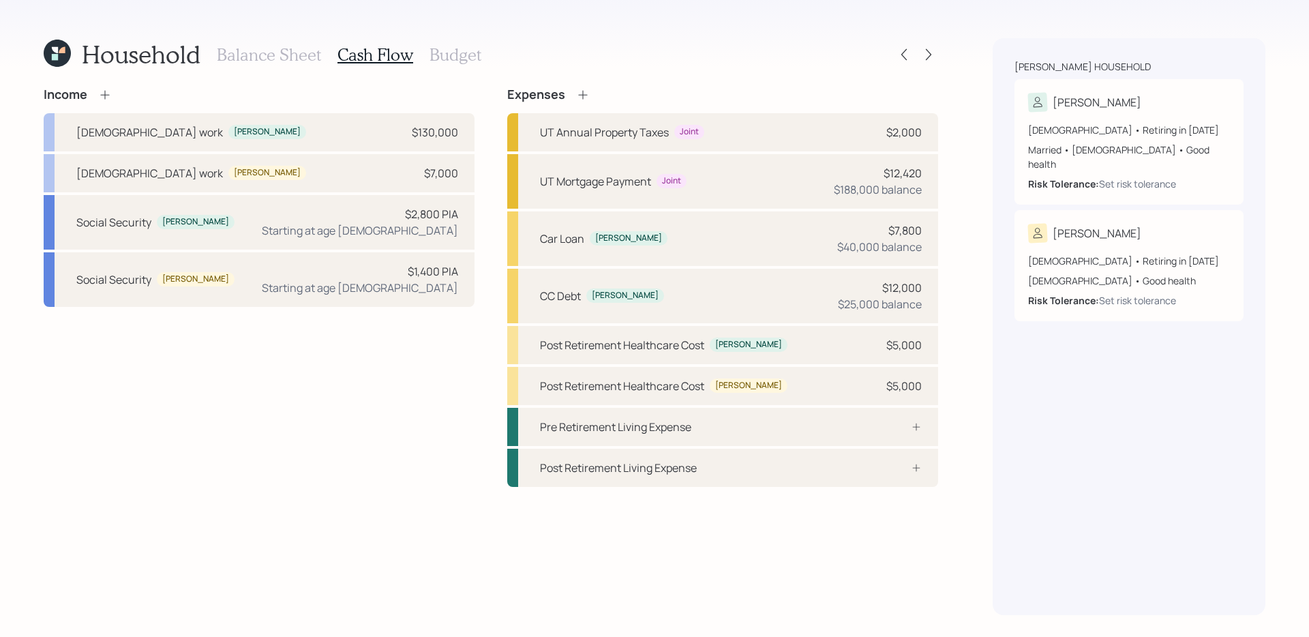
click at [585, 95] on icon at bounding box center [583, 95] width 14 height 14
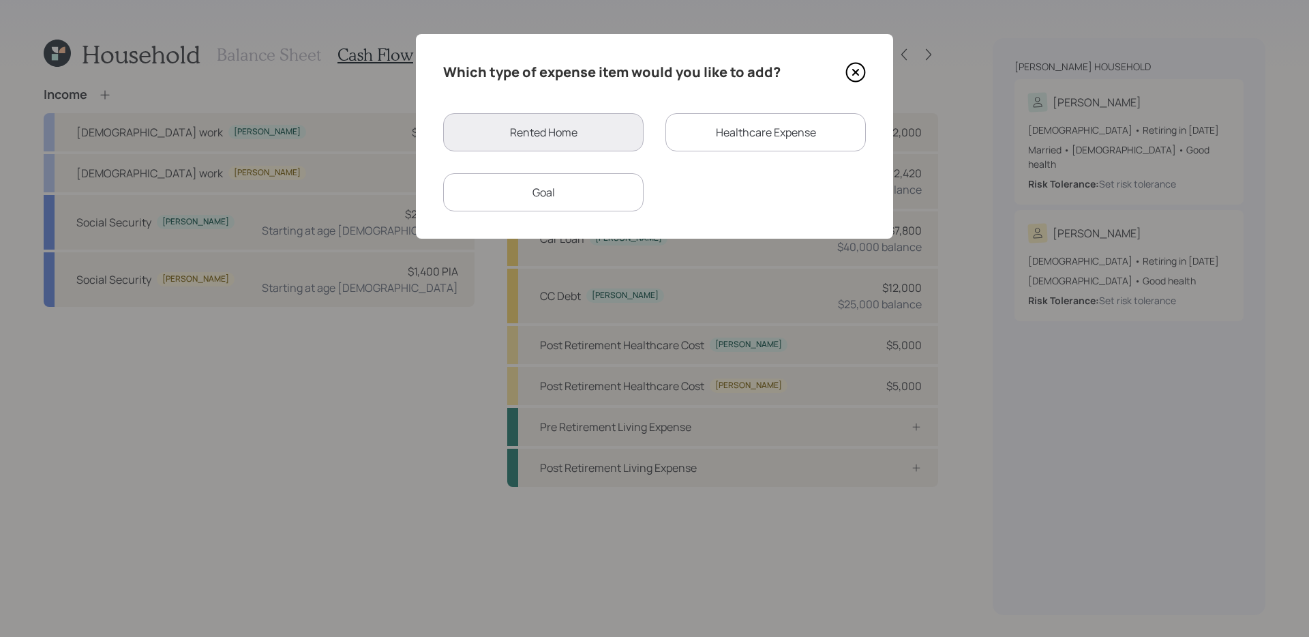
click at [719, 122] on div "Healthcare Expense" at bounding box center [765, 132] width 200 height 38
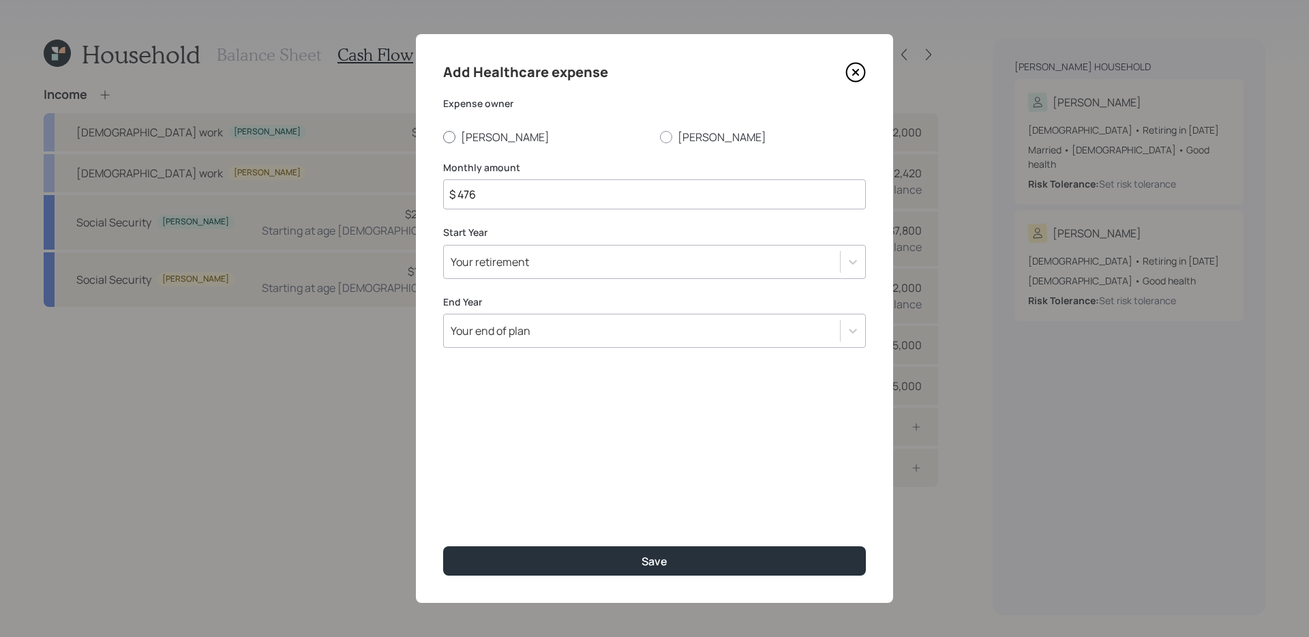
click at [472, 136] on label "[PERSON_NAME]" at bounding box center [546, 137] width 206 height 15
click at [443, 136] on input "[PERSON_NAME]" at bounding box center [442, 136] width 1 height 1
radio input "true"
click at [688, 136] on label "[PERSON_NAME]" at bounding box center [763, 137] width 206 height 15
click at [660, 136] on input "[PERSON_NAME]" at bounding box center [659, 136] width 1 height 1
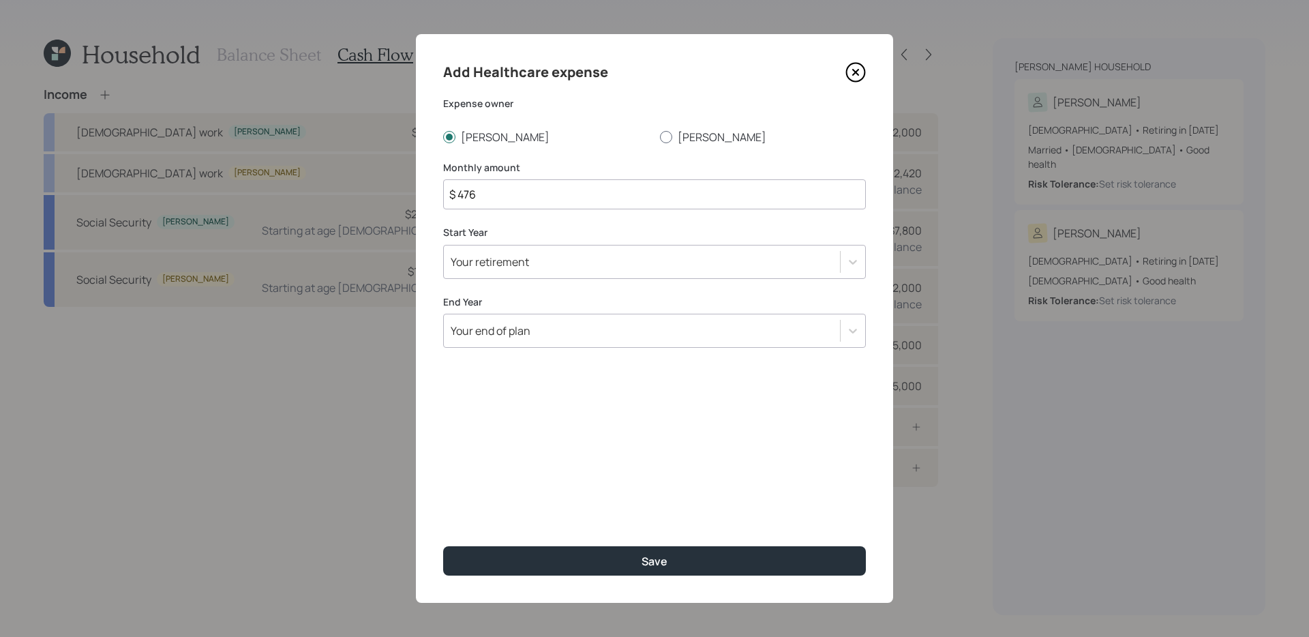
radio input "true"
click at [585, 271] on div "Your retirement" at bounding box center [642, 261] width 396 height 23
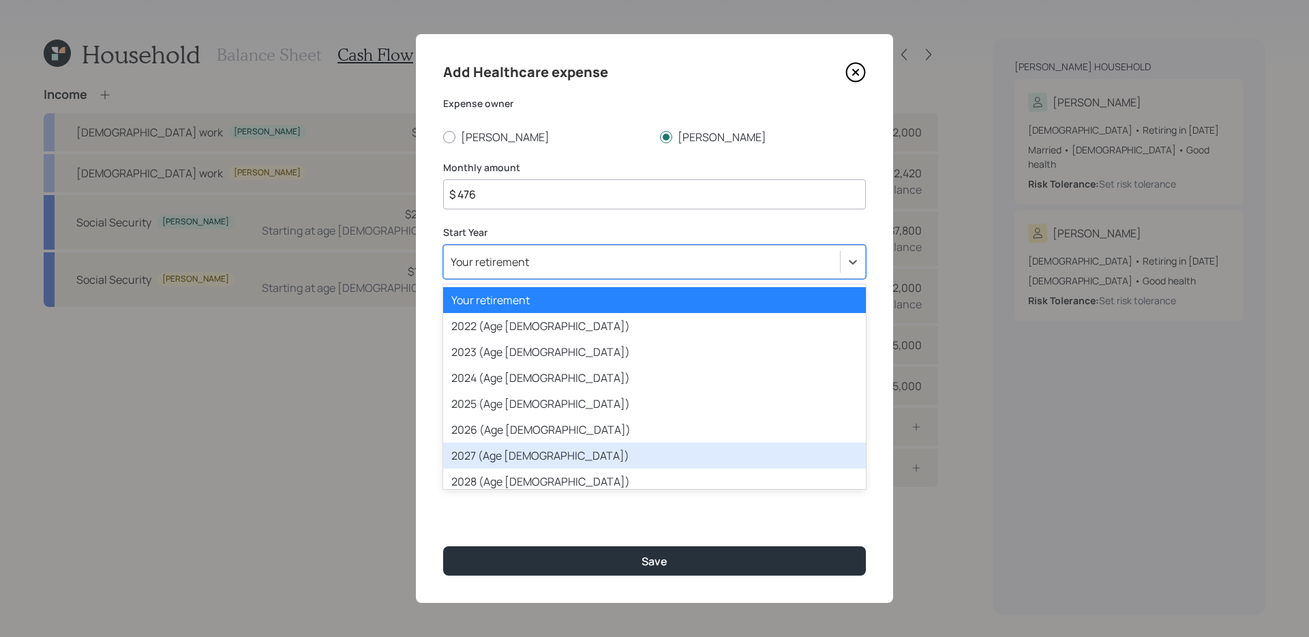
click at [551, 456] on div "2027 (Age 64)" at bounding box center [654, 455] width 423 height 26
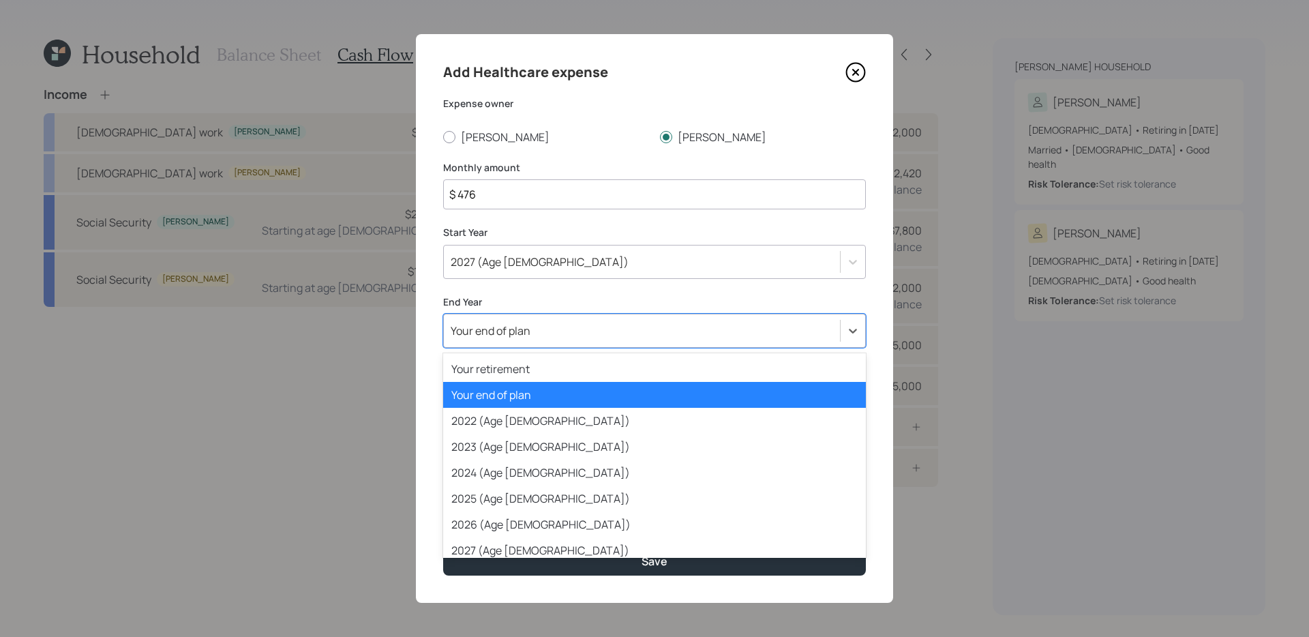
click at [574, 320] on div "Your end of plan" at bounding box center [642, 330] width 396 height 23
click at [534, 507] on div "2027 (Age 64)" at bounding box center [654, 550] width 423 height 26
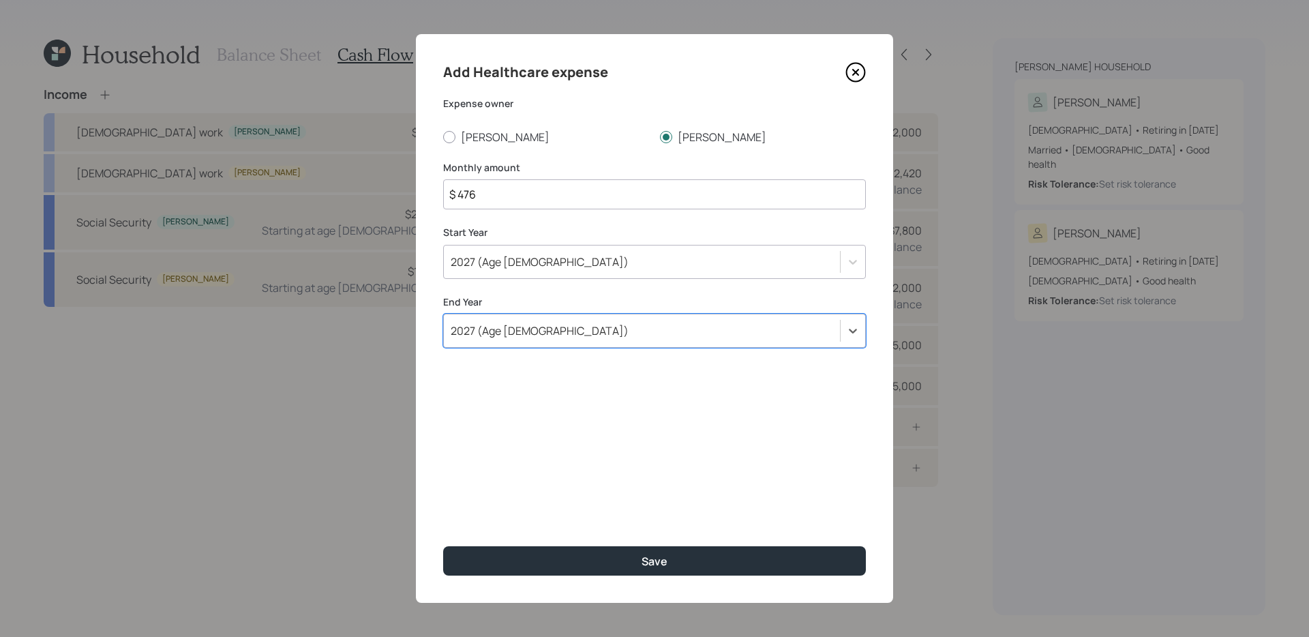
click at [547, 187] on input "$ 476" at bounding box center [654, 194] width 423 height 30
type input "$ 250"
click at [443, 507] on button "Save" at bounding box center [654, 560] width 423 height 29
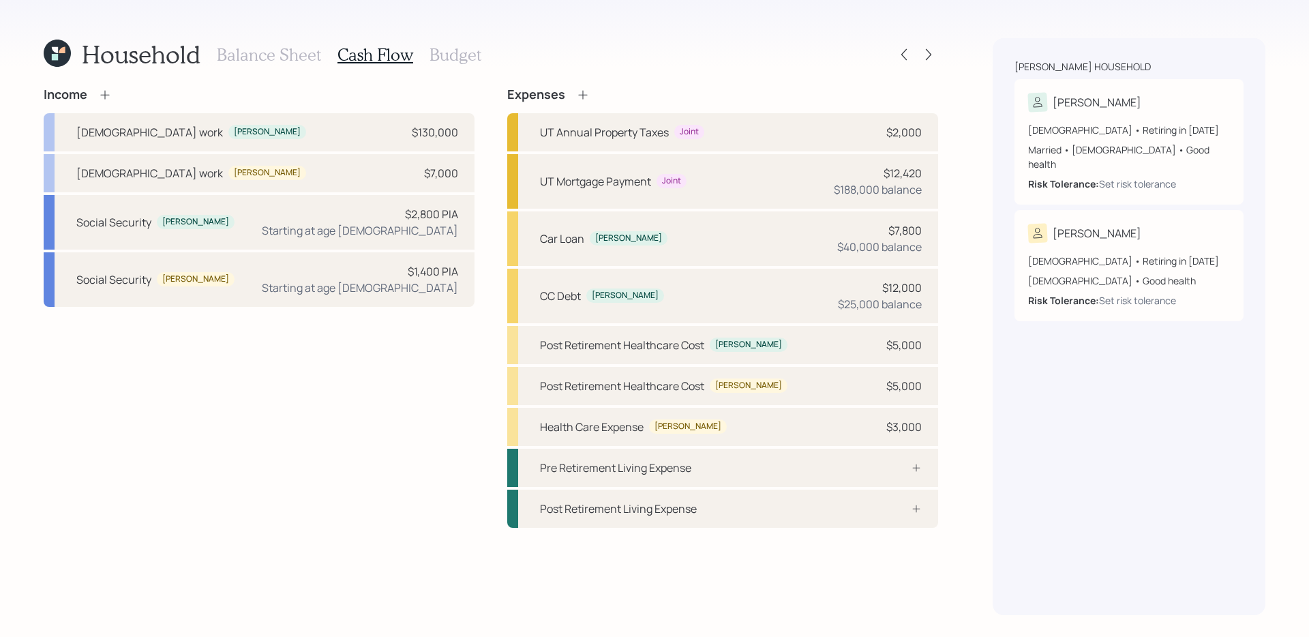
click at [406, 498] on div "Income Full-time work David $130,000 Full-time work Dawn $7,000 Social Security…" at bounding box center [259, 307] width 431 height 440
click at [446, 58] on h3 "Budget" at bounding box center [455, 55] width 52 height 20
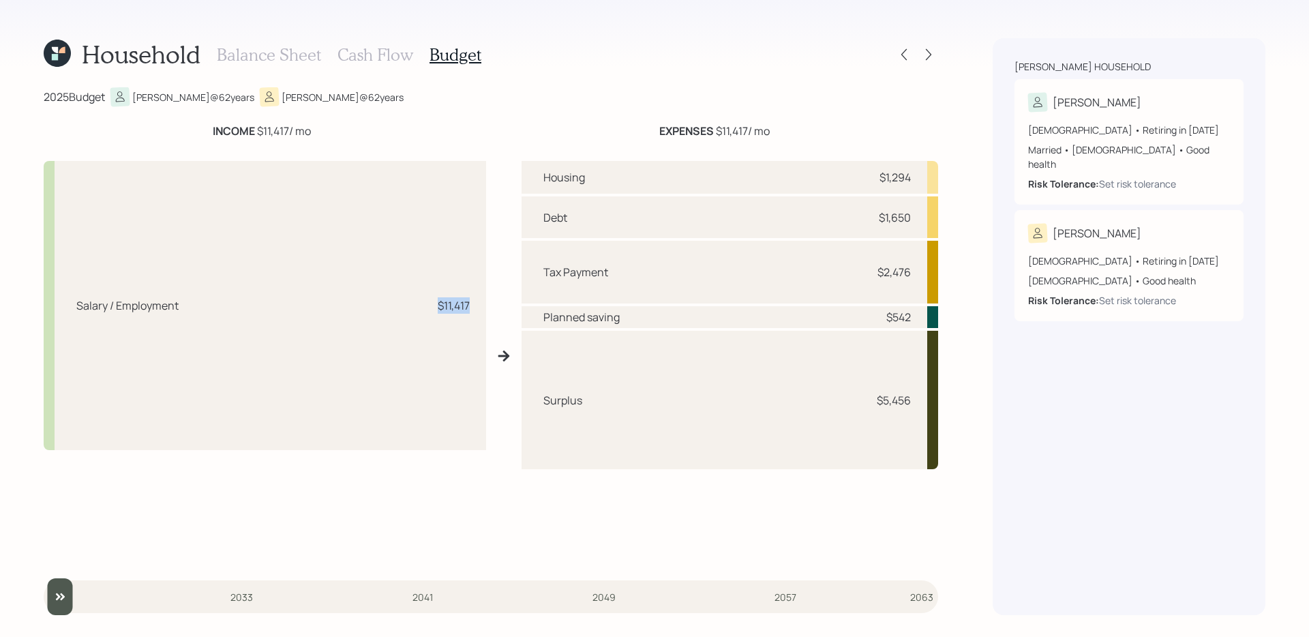
drag, startPoint x: 420, startPoint y: 309, endPoint x: 483, endPoint y: 305, distance: 62.9
click at [483, 305] on div "Salary / Employment $11,417" at bounding box center [265, 305] width 442 height 289
click at [490, 304] on div "Salary / Employment $11,417 Housing $1,294 Debt $1,650 Tax Payment $2,476 Plann…" at bounding box center [491, 356] width 894 height 412
drag, startPoint x: 543, startPoint y: 269, endPoint x: 931, endPoint y: 267, distance: 387.2
click at [935, 267] on div "Tax Payment $2,476" at bounding box center [730, 272] width 417 height 63
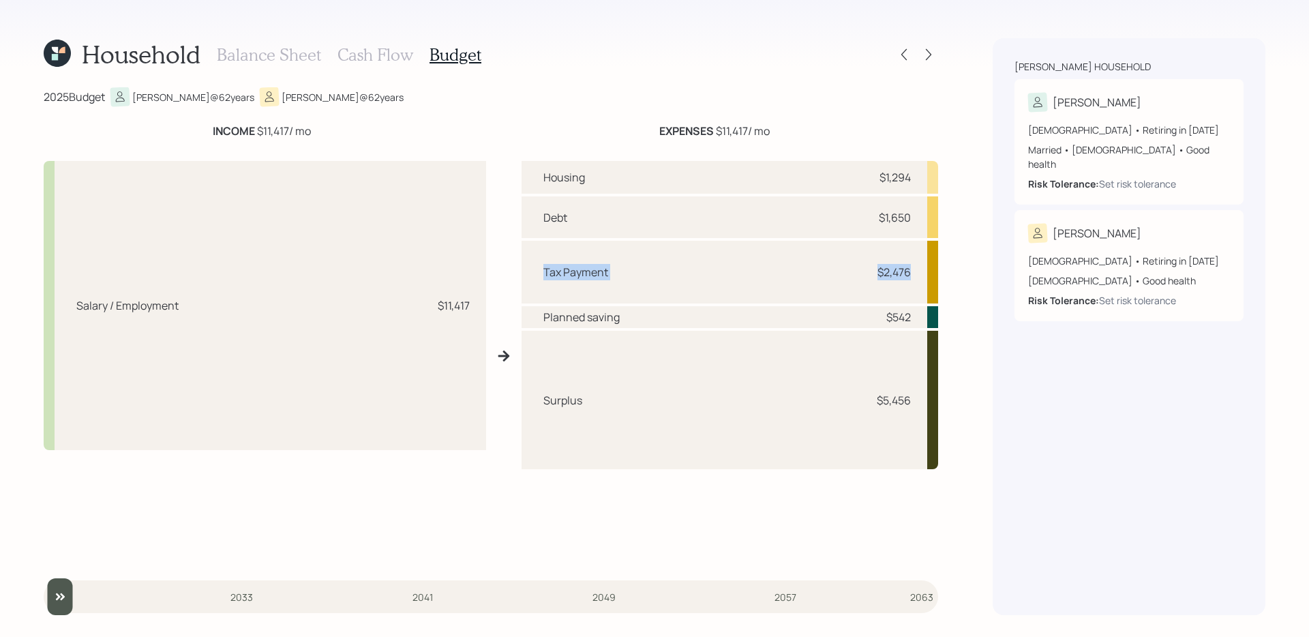
click at [580, 320] on div "Planned saving" at bounding box center [581, 317] width 76 height 16
drag, startPoint x: 539, startPoint y: 217, endPoint x: 580, endPoint y: 218, distance: 41.6
click at [580, 218] on div "Debt $1,650" at bounding box center [730, 217] width 417 height 42
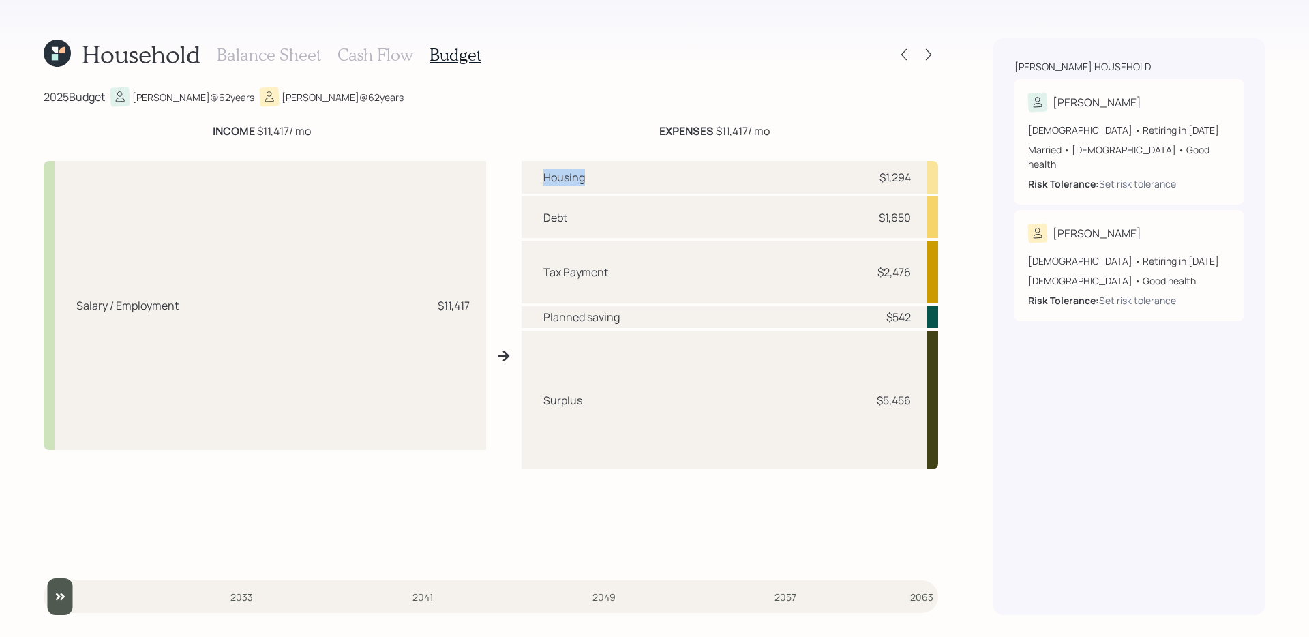
drag, startPoint x: 543, startPoint y: 179, endPoint x: 647, endPoint y: 183, distance: 103.7
click at [647, 183] on div "Housing $1,294" at bounding box center [730, 177] width 417 height 33
drag, startPoint x: 924, startPoint y: 404, endPoint x: 867, endPoint y: 399, distance: 56.8
click at [867, 399] on div "Surplus $5,456" at bounding box center [730, 400] width 417 height 138
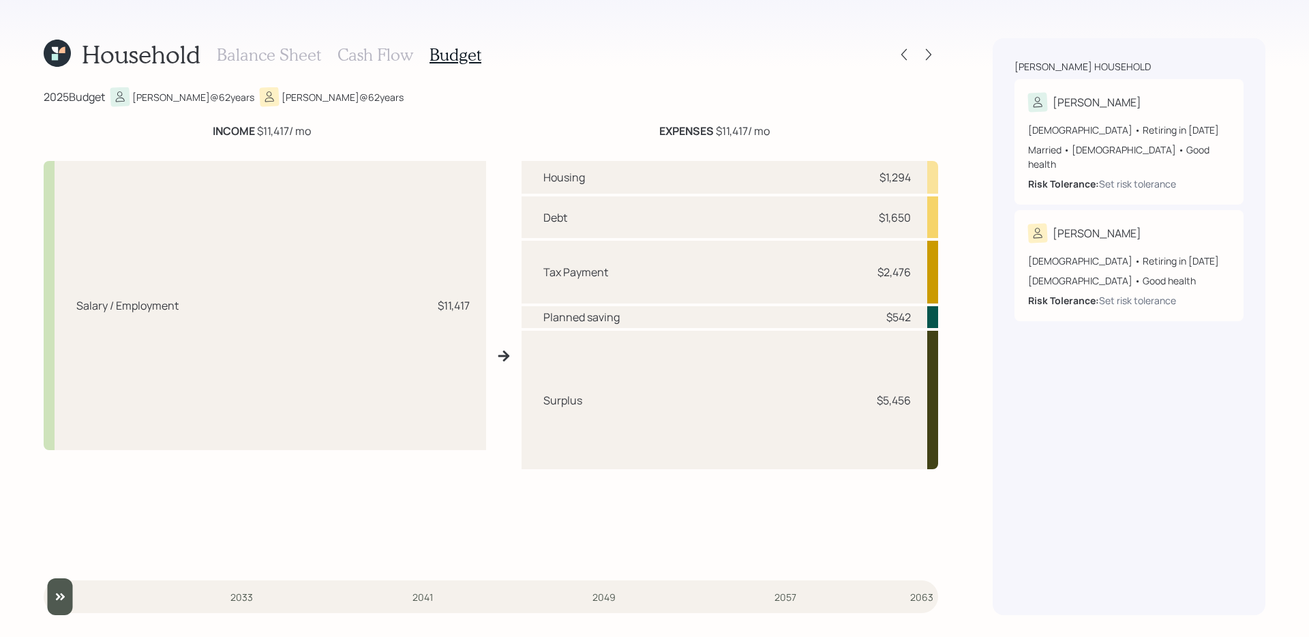
click at [639, 507] on div "Housing $1,294 Debt $1,650 Tax Payment $2,476 Planned saving $542 Surplus $5,456" at bounding box center [730, 361] width 417 height 401
click at [393, 54] on h3 "Cash Flow" at bounding box center [375, 55] width 76 height 20
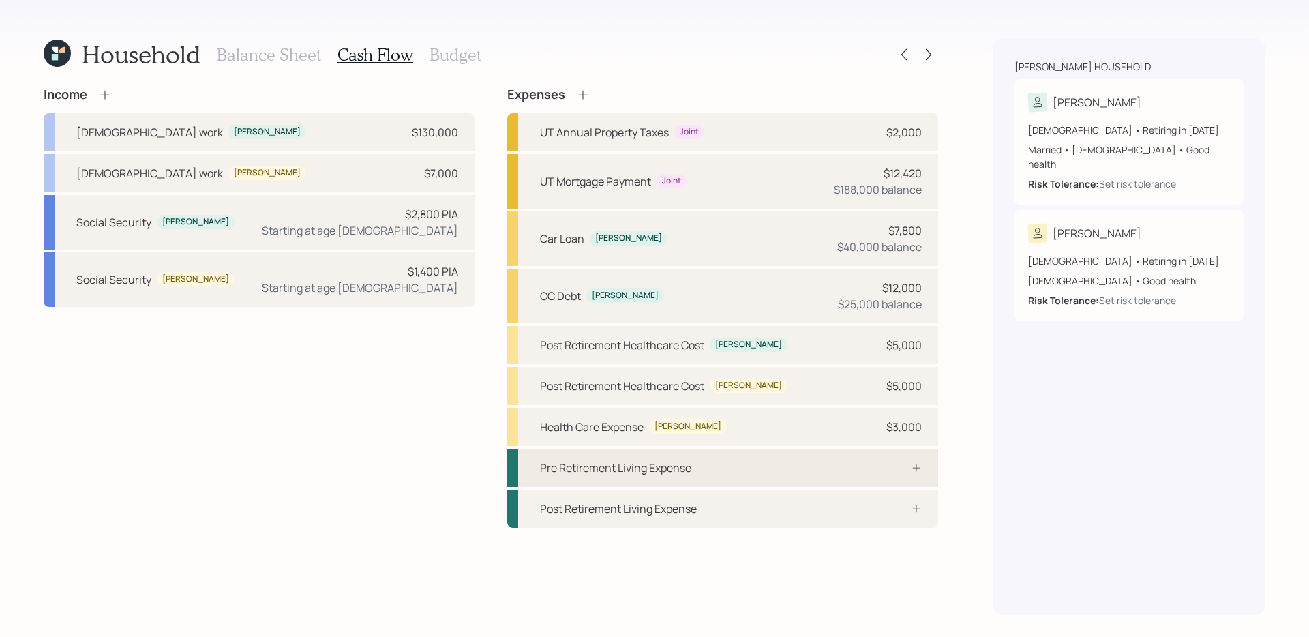
click at [720, 463] on div "Pre Retirement Living Expense" at bounding box center [722, 468] width 431 height 38
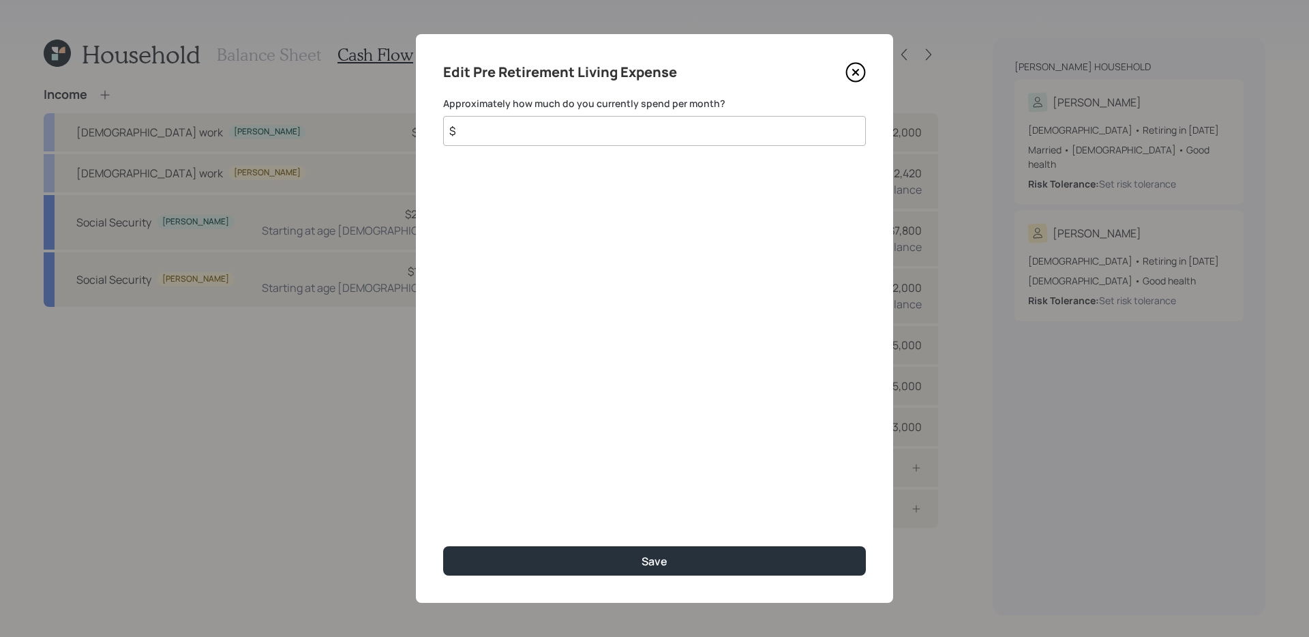
click at [667, 129] on input "$" at bounding box center [654, 131] width 423 height 30
type input "$ 4,200"
click at [443, 507] on button "Save" at bounding box center [654, 560] width 423 height 29
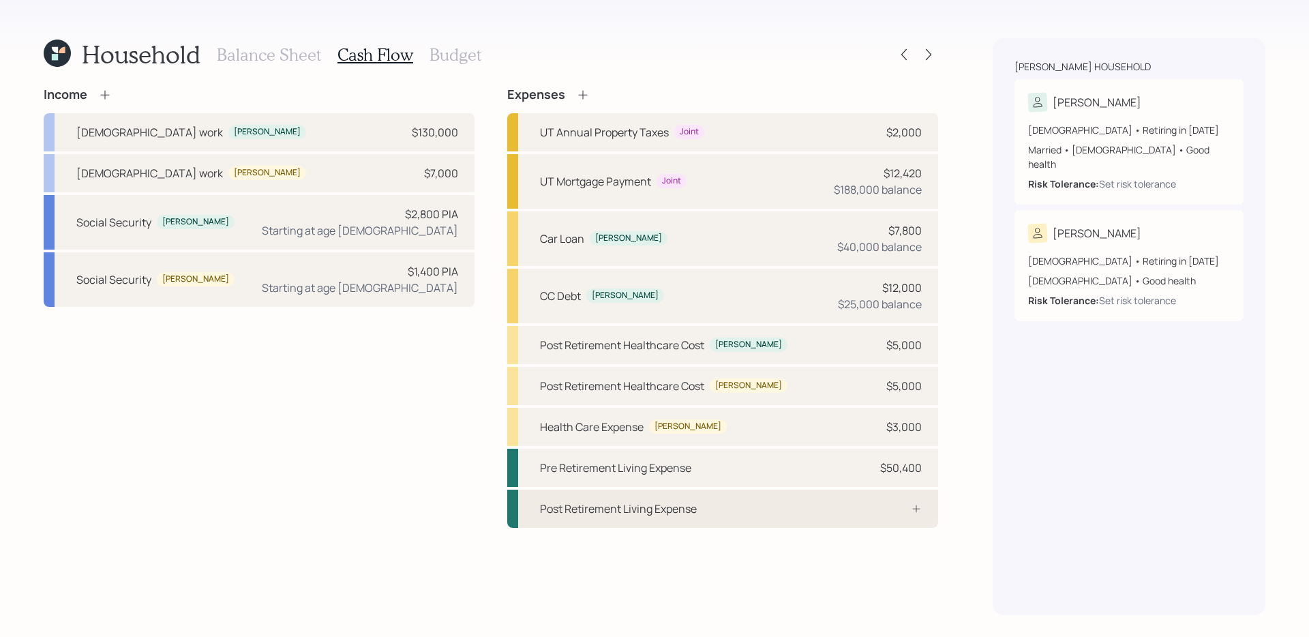
click at [644, 507] on div "Post Retirement Living Expense" at bounding box center [722, 508] width 431 height 38
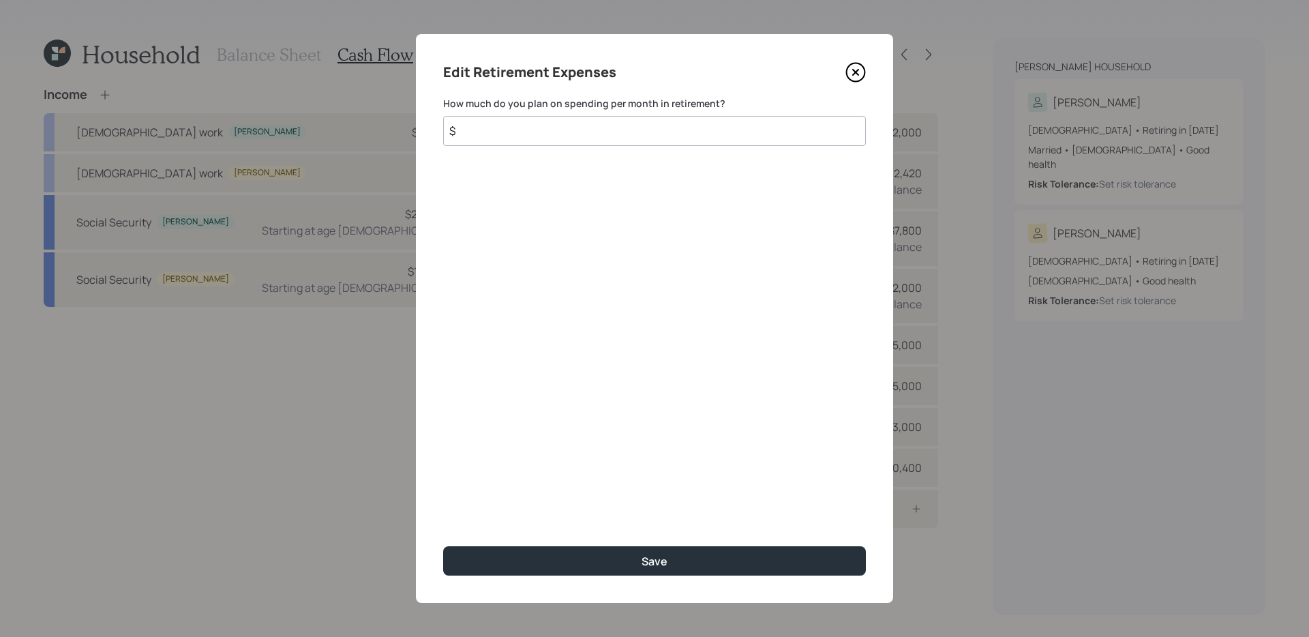
click at [605, 130] on input "$" at bounding box center [654, 131] width 423 height 30
type input "$ 4,200"
click at [443, 507] on button "Save" at bounding box center [654, 560] width 423 height 29
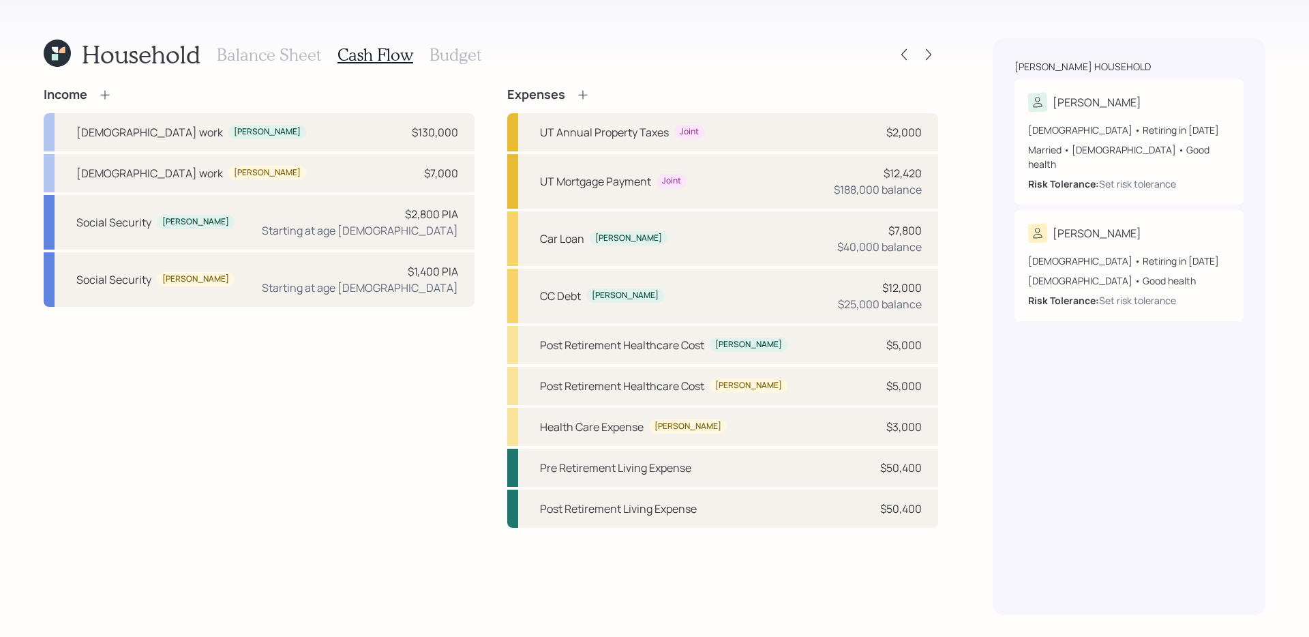
click at [582, 90] on icon at bounding box center [583, 95] width 14 height 14
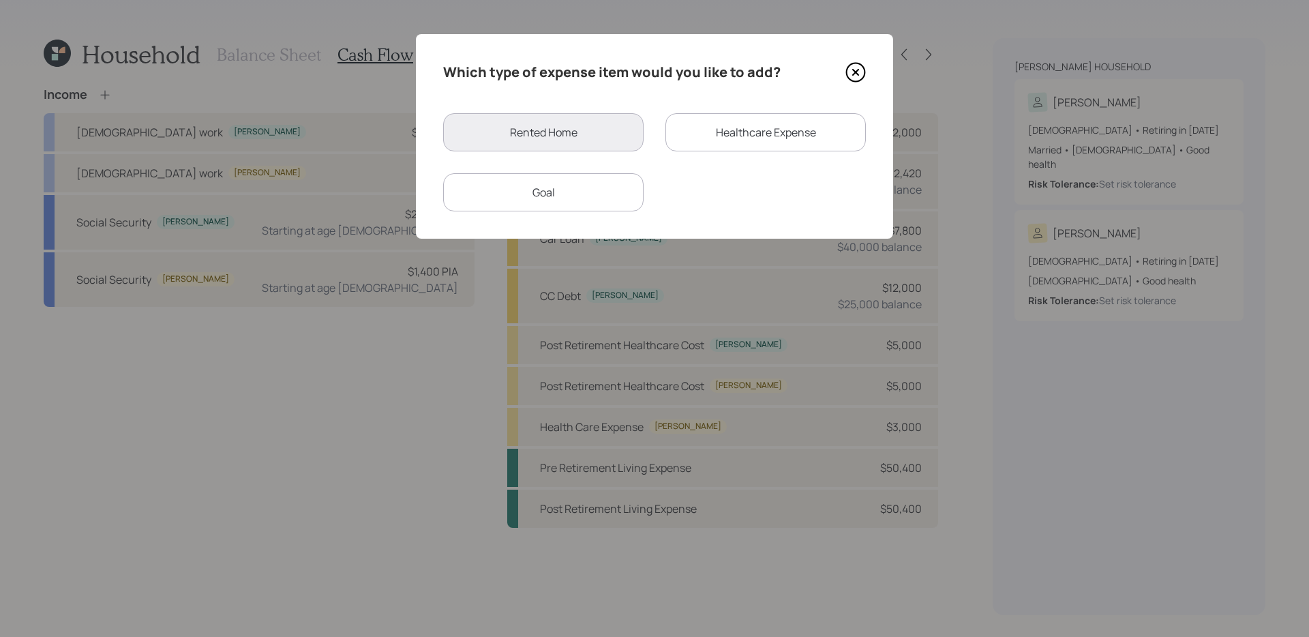
click at [627, 192] on div "Goal" at bounding box center [543, 192] width 200 height 38
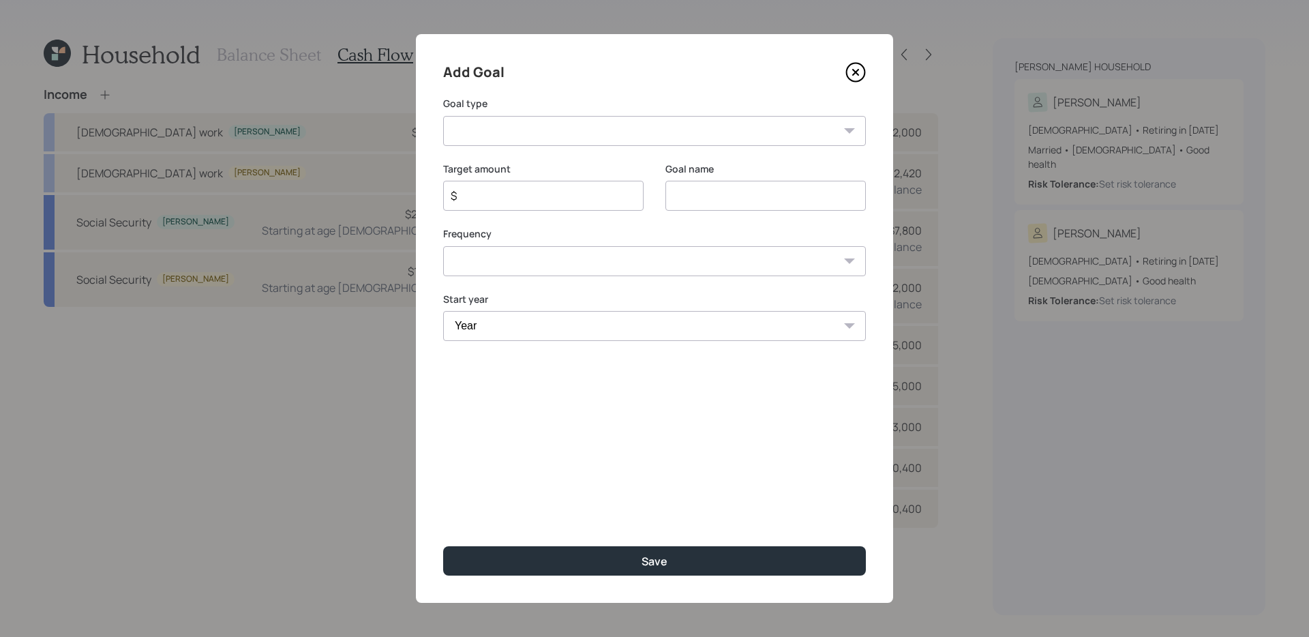
click at [727, 152] on div "Add Goal Goal type Create an emergency fund Donate to charity Purchase a home M…" at bounding box center [654, 318] width 477 height 569
click at [727, 130] on select "Create an emergency fund Donate to charity Purchase a home Make a purchase Supp…" at bounding box center [654, 131] width 423 height 30
select select "other"
click at [443, 116] on select "Create an emergency fund Donate to charity Purchase a home Make a purchase Supp…" at bounding box center [654, 131] width 423 height 30
click at [791, 199] on input "Other" at bounding box center [765, 196] width 200 height 30
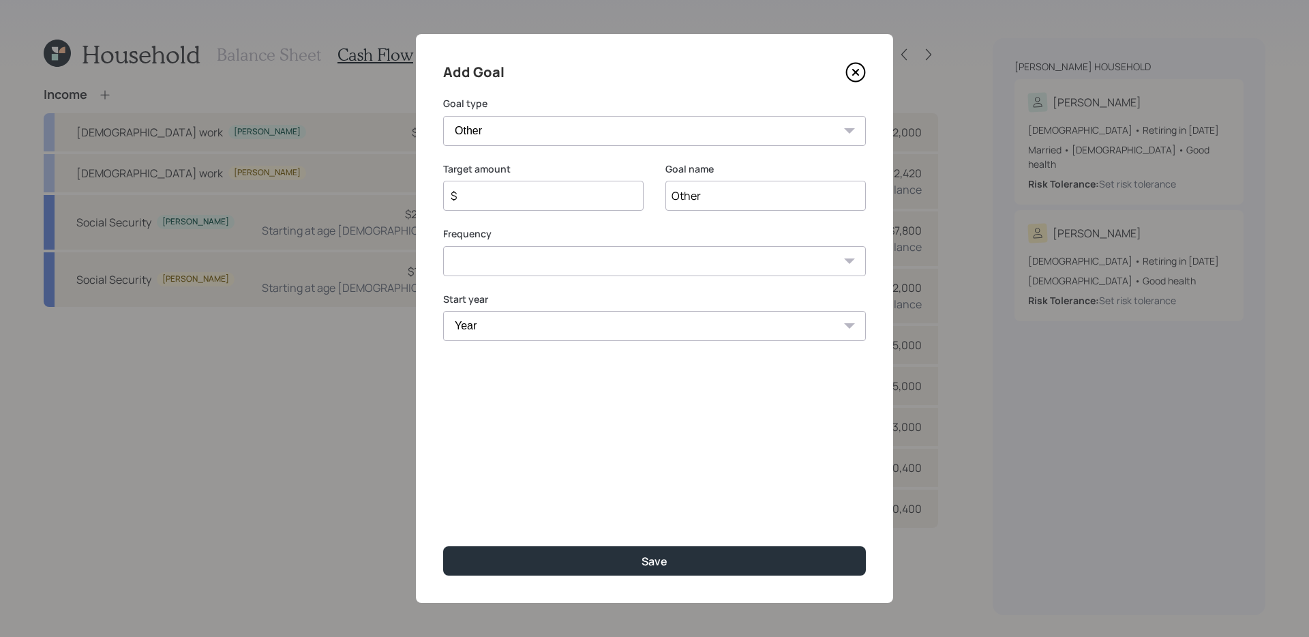
click at [791, 199] on input "Other" at bounding box center [765, 196] width 200 height 30
type input "College"
type input "$ 14,400"
click at [771, 265] on select "One time Every 1 year Every 2 years Every 3 years Every 4 years Every 5 years E…" at bounding box center [654, 261] width 423 height 30
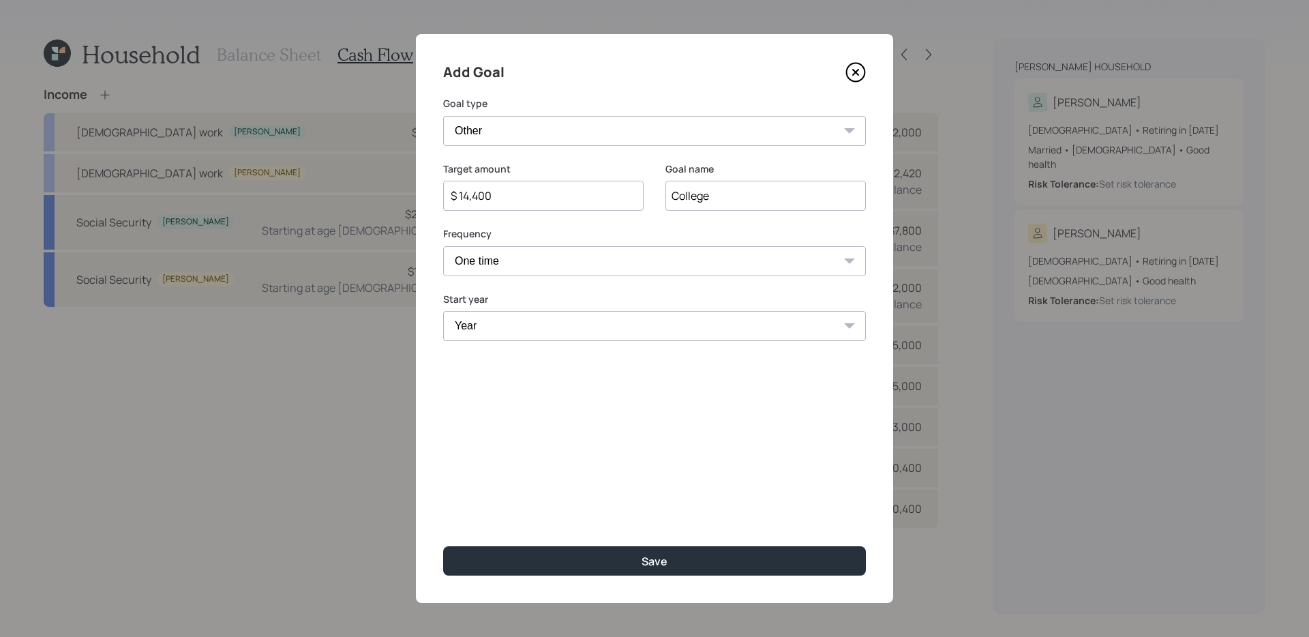
click at [443, 246] on select "One time Every 1 year Every 2 years Every 3 years Every 4 years Every 5 years E…" at bounding box center [654, 261] width 423 height 30
click at [549, 279] on div "Add Goal Goal type Create an emergency fund Donate to charity Purchase a home M…" at bounding box center [654, 318] width 477 height 569
click at [539, 261] on select "One time Every 1 year Every 2 years Every 3 years Every 4 years Every 5 years E…" at bounding box center [654, 261] width 423 height 30
select select "1"
click at [443, 246] on select "One time Every 1 year Every 2 years Every 3 years Every 4 years Every 5 years E…" at bounding box center [654, 261] width 423 height 30
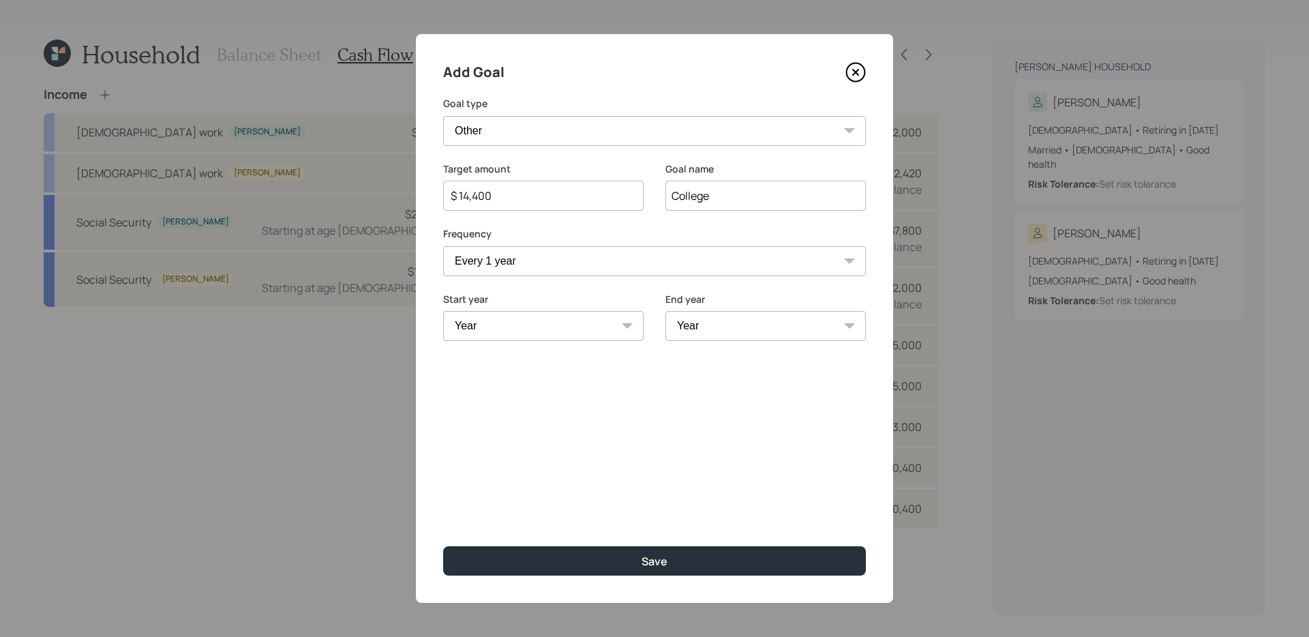
click at [523, 329] on select "Year 2025 2026 2027 2028 2029 2030 2031 2032 2033 2034 2035 2036 2037 2038 2039…" at bounding box center [543, 326] width 200 height 30
select select "2025"
click at [443, 311] on select "Year 2025 2026 2027 2028 2029 2030 2031 2032 2033 2034 2035 2036 2037 2038 2039…" at bounding box center [543, 326] width 200 height 30
click at [701, 323] on select "Year 2025 2026 2027 2028 2029 2030 2031 2032 2033 2034 2035 2036 2037 2038 2039…" at bounding box center [765, 326] width 200 height 30
select select "2026"
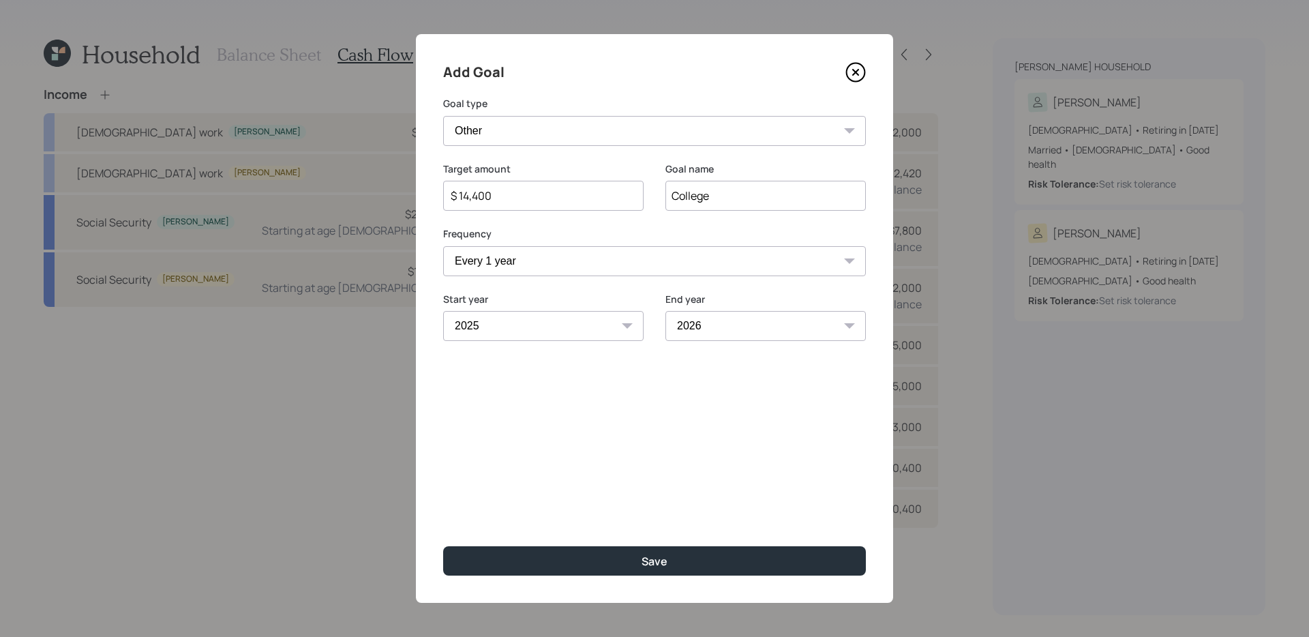
click at [665, 311] on select "Year 2025 2026 2027 2028 2029 2030 2031 2032 2033 2034 2035 2036 2037 2038 2039…" at bounding box center [765, 326] width 200 height 30
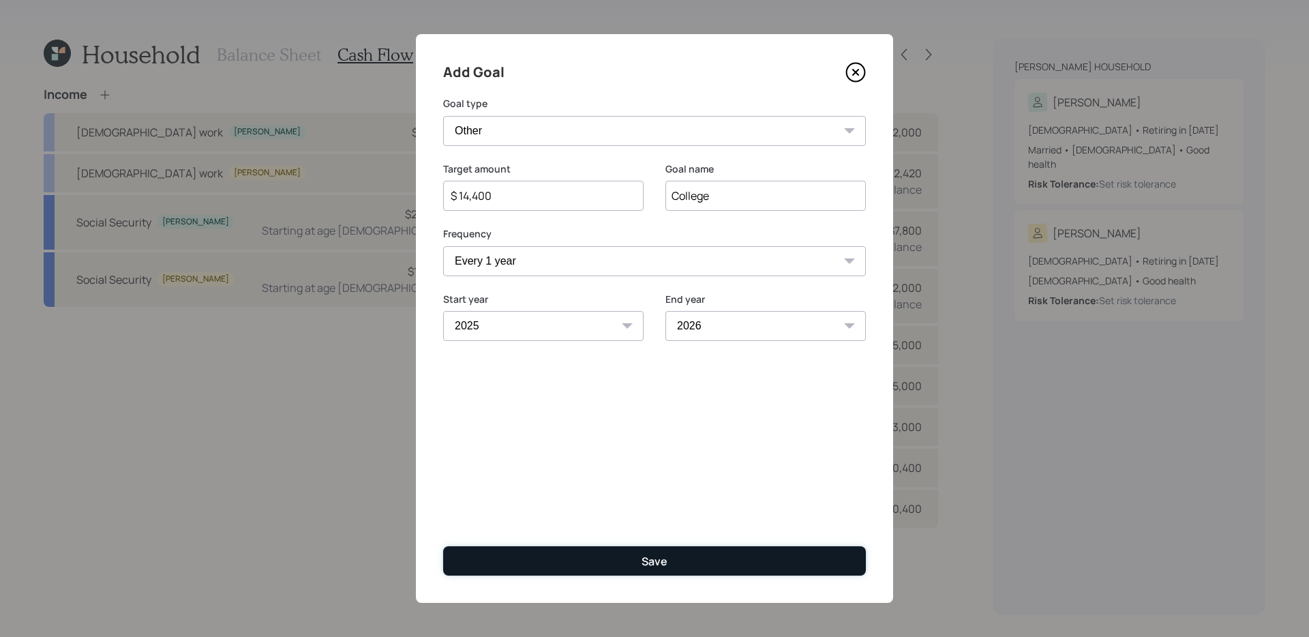
click at [618, 507] on button "Save" at bounding box center [654, 560] width 423 height 29
type input "$"
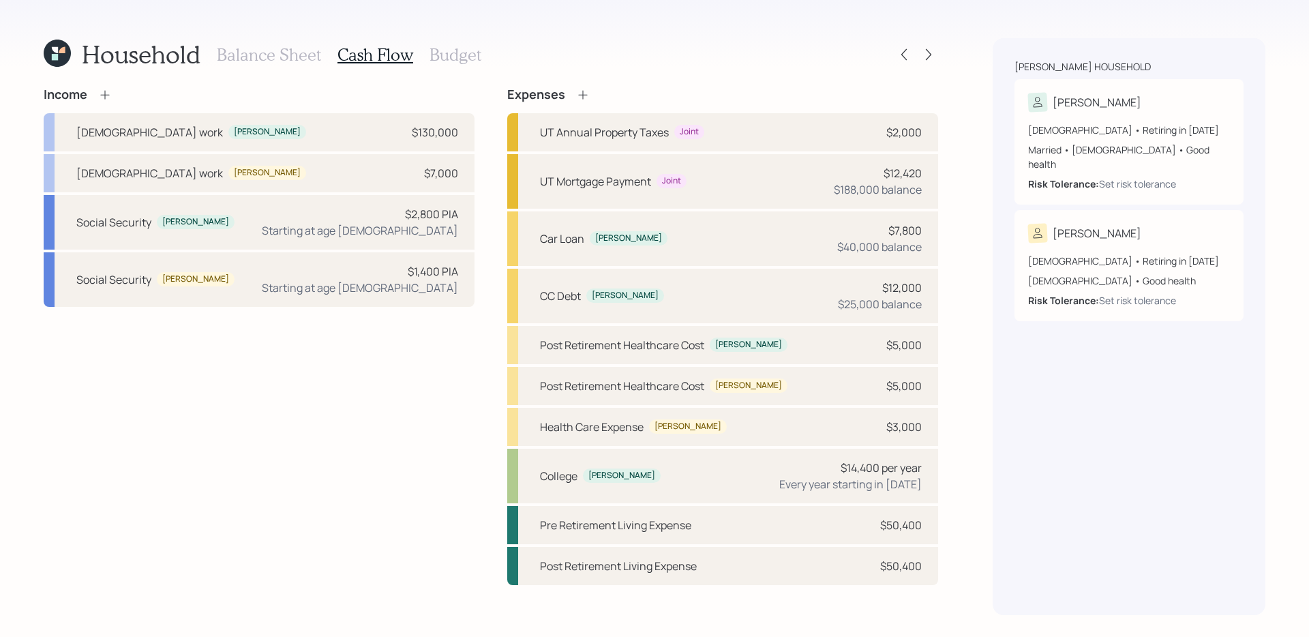
click at [437, 397] on div "Income Full-time work David $130,000 Full-time work Dawn $7,000 Social Security…" at bounding box center [259, 336] width 431 height 498
click at [579, 92] on icon at bounding box center [583, 95] width 14 height 14
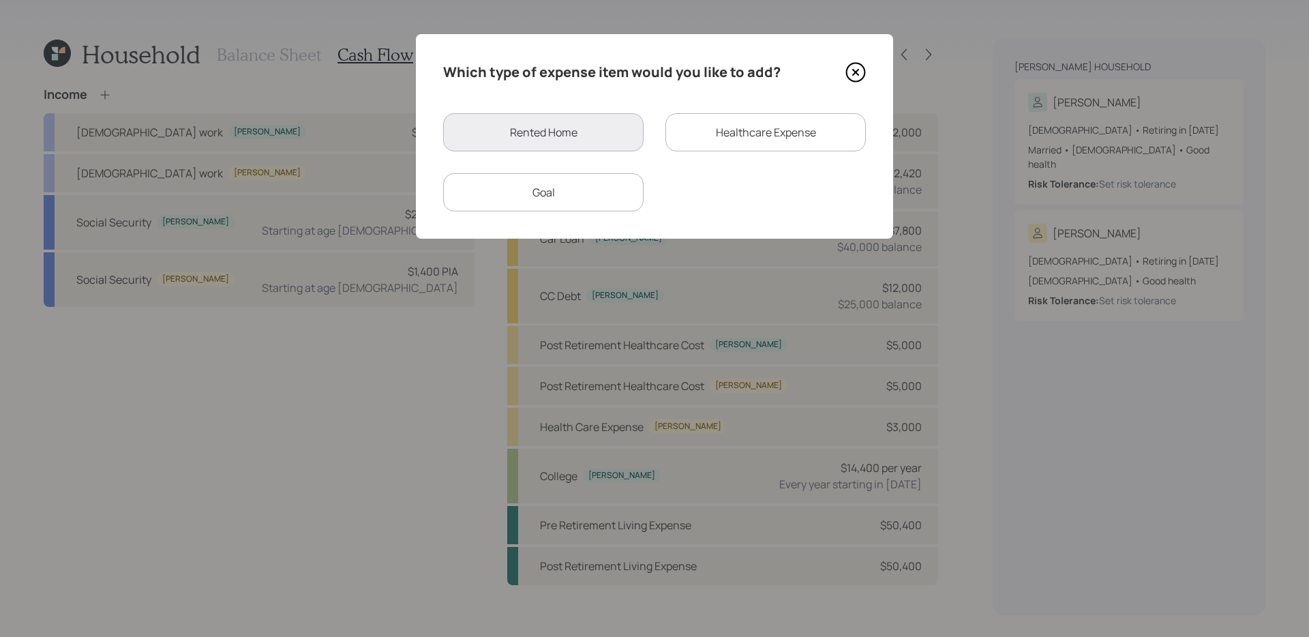
click at [605, 203] on div "Goal" at bounding box center [543, 192] width 200 height 38
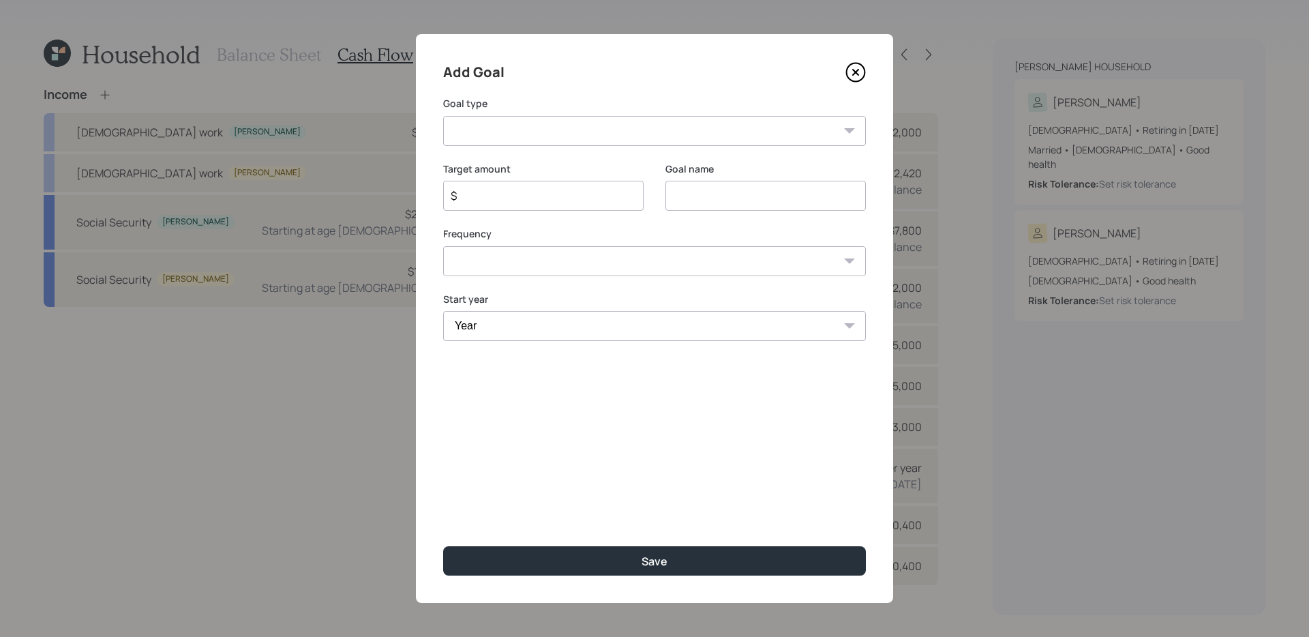
click at [707, 124] on select "Create an emergency fund Donate to charity Purchase a home Make a purchase Supp…" at bounding box center [654, 131] width 423 height 30
select select "vacation"
click at [443, 116] on select "Create an emergency fund Donate to charity Purchase a home Make a purchase Supp…" at bounding box center [654, 131] width 423 height 30
type input "Plan for travel"
click at [571, 181] on div "$" at bounding box center [543, 196] width 200 height 30
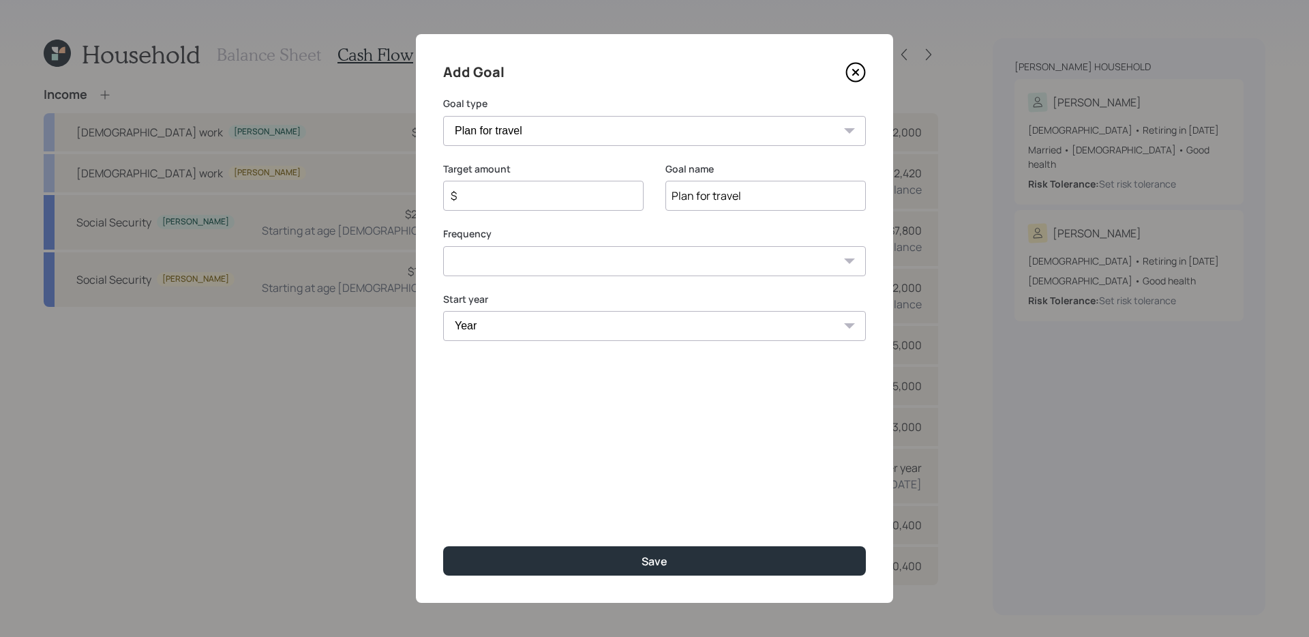
click at [558, 200] on input "$" at bounding box center [537, 195] width 177 height 16
click at [534, 258] on div "Frequency One time Every 1 year Every 2 years Every 3 years Every 4 years Every…" at bounding box center [654, 251] width 423 height 49
select select "1"
click at [443, 264] on select "One time Every 1 year Every 2 years Every 3 years Every 4 years Every 5 years E…" at bounding box center [654, 279] width 423 height 30
click at [522, 343] on select "Year 2025 2026 2027 2028 2029 2030 2031 2032 2033 2034 2035 2036 2037 2038 2039…" at bounding box center [543, 344] width 200 height 30
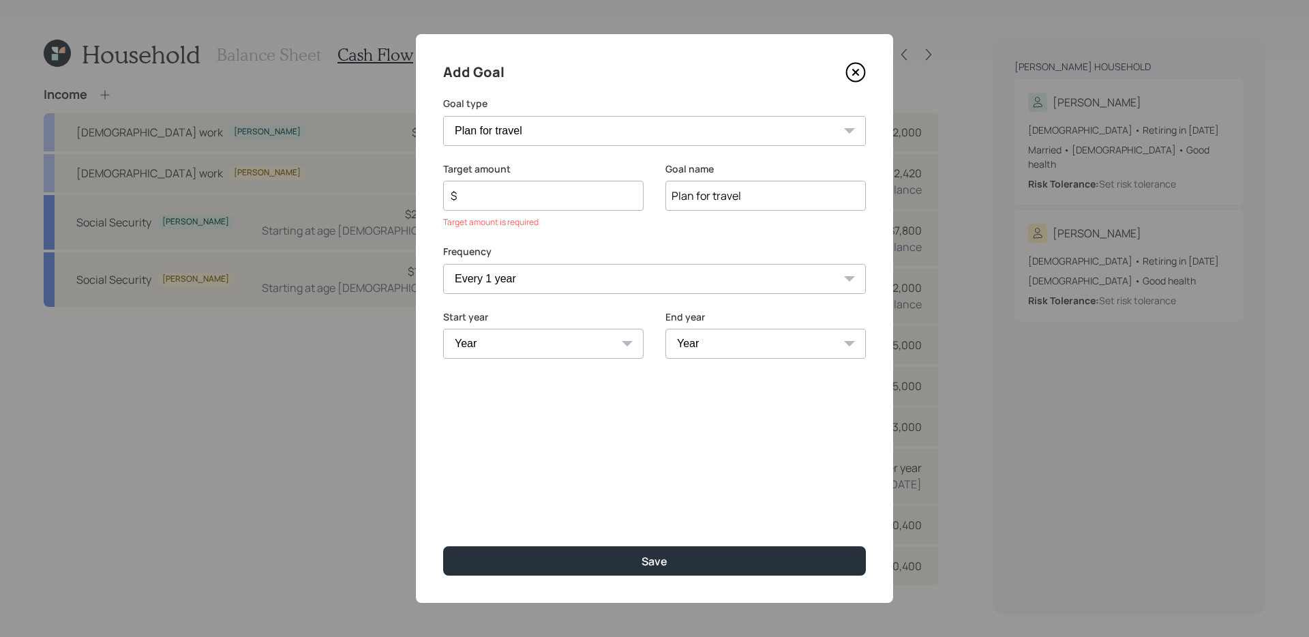
select select "2029"
click at [443, 329] on select "Year 2025 2026 2027 2028 2029 2030 2031 2032 2033 2034 2035 2036 2037 2038 2039…" at bounding box center [543, 344] width 200 height 30
click at [768, 358] on select "Year 2029 2030 2031 2032 2033 2034 2035 2036 2037 2038 2039 2040 2041 2042 2043…" at bounding box center [765, 344] width 200 height 30
select select "2038"
click at [665, 329] on select "Year 2029 2030 2031 2032 2033 2034 2035 2036 2037 2038 2039 2040 2041 2042 2043…" at bounding box center [765, 344] width 200 height 30
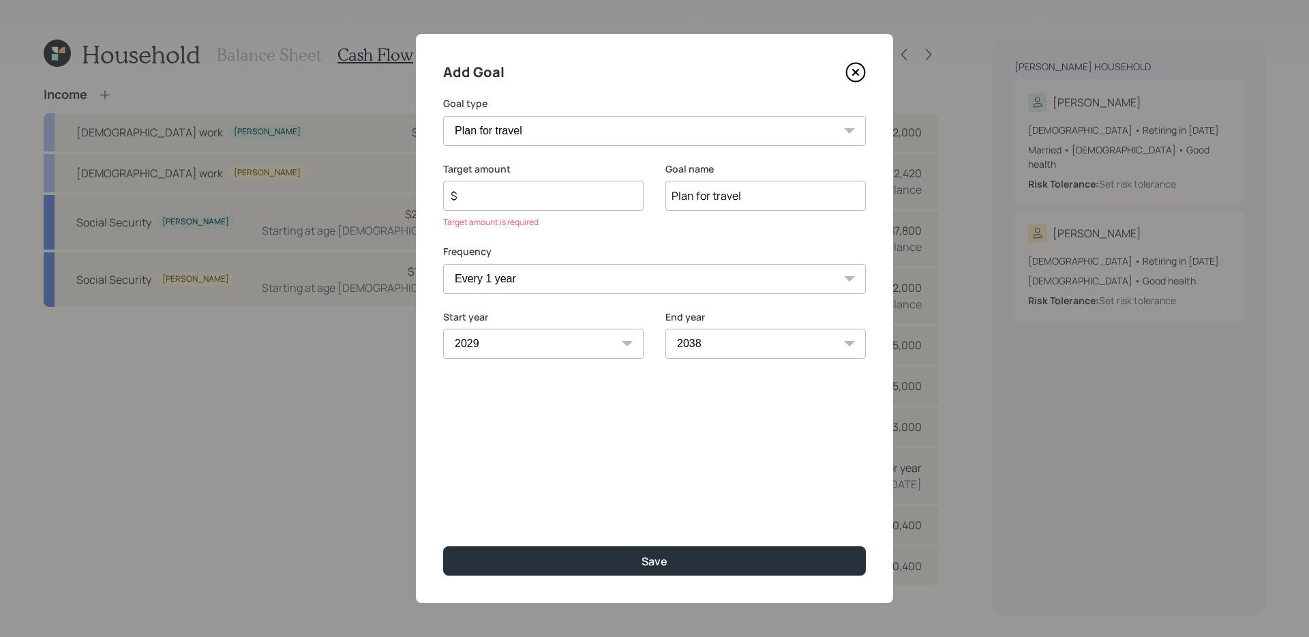
click at [596, 197] on input "$" at bounding box center [537, 195] width 177 height 16
click at [443, 507] on button "Save" at bounding box center [654, 560] width 423 height 29
type input "$"
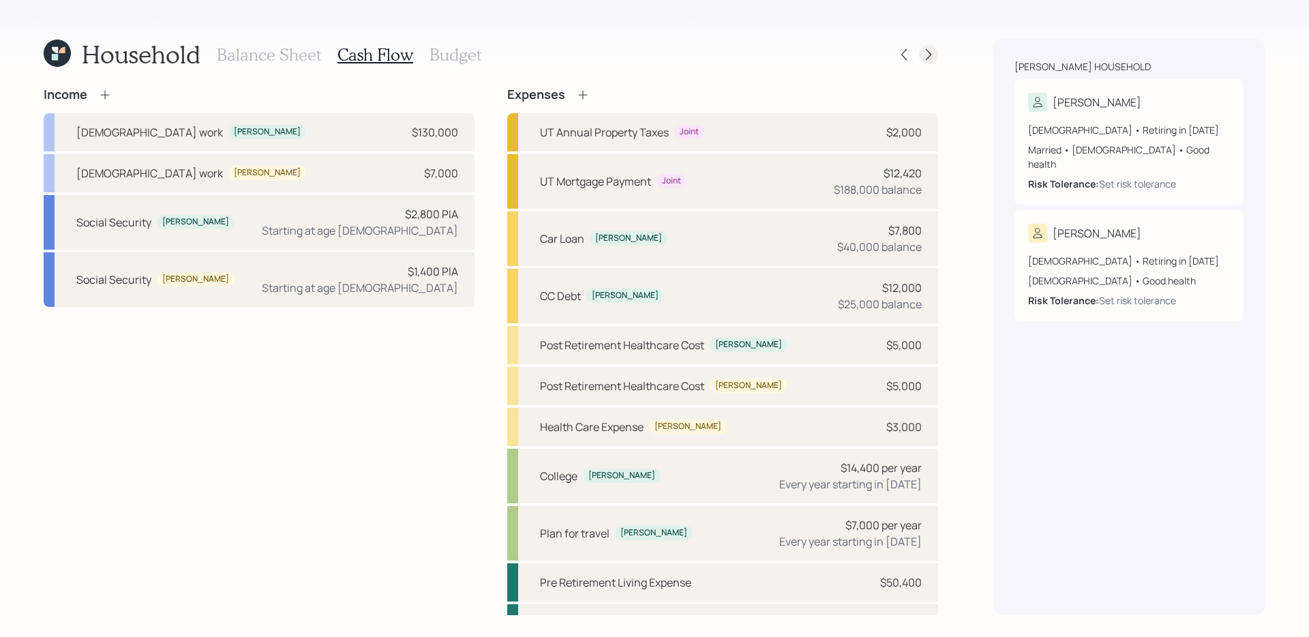
click at [927, 54] on icon at bounding box center [929, 55] width 14 height 14
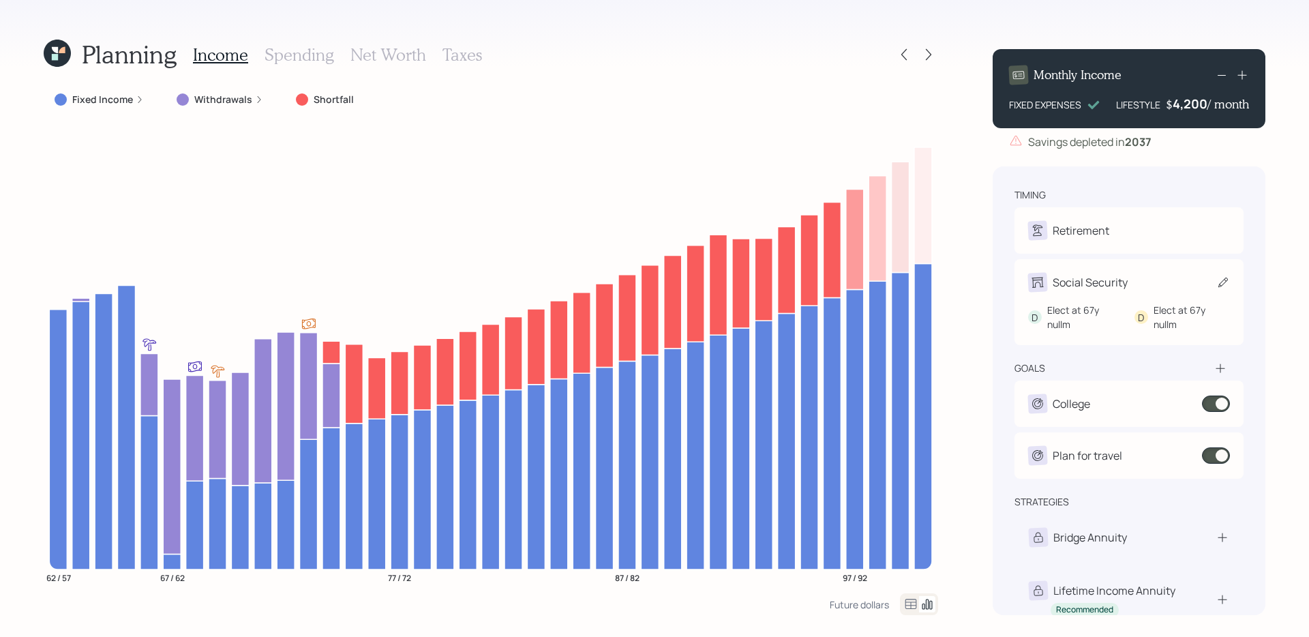
click at [1001, 281] on icon at bounding box center [1223, 282] width 14 height 14
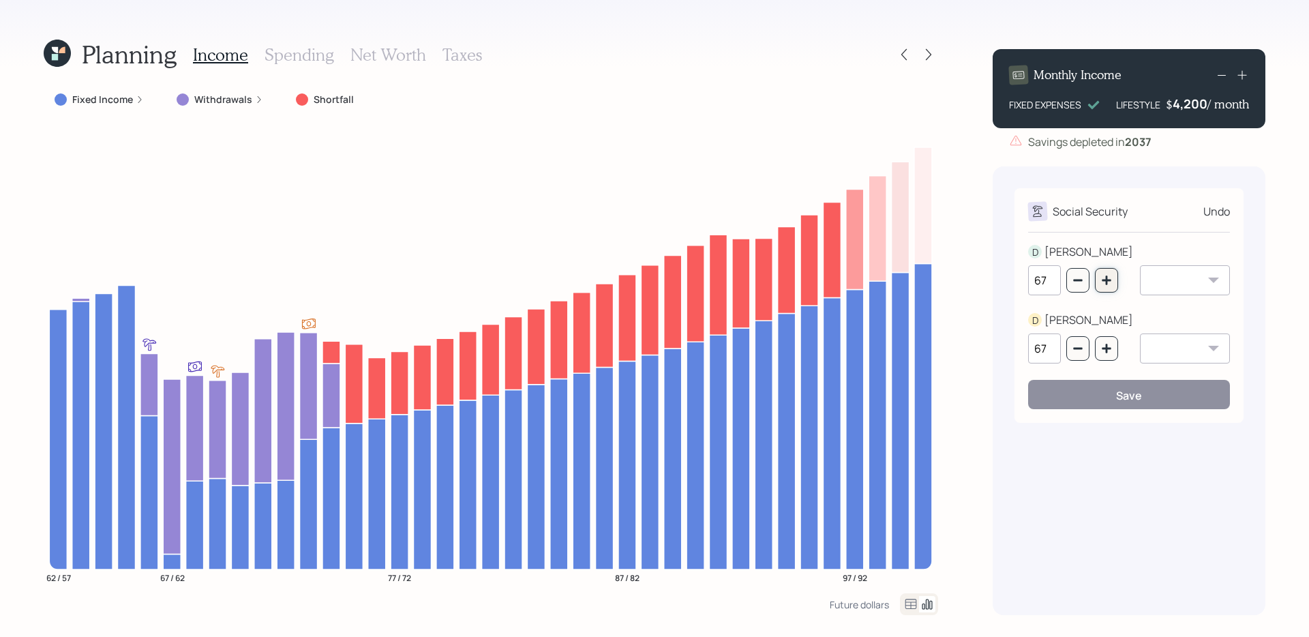
click at [1001, 288] on button "button" at bounding box center [1106, 280] width 23 height 25
type input "68"
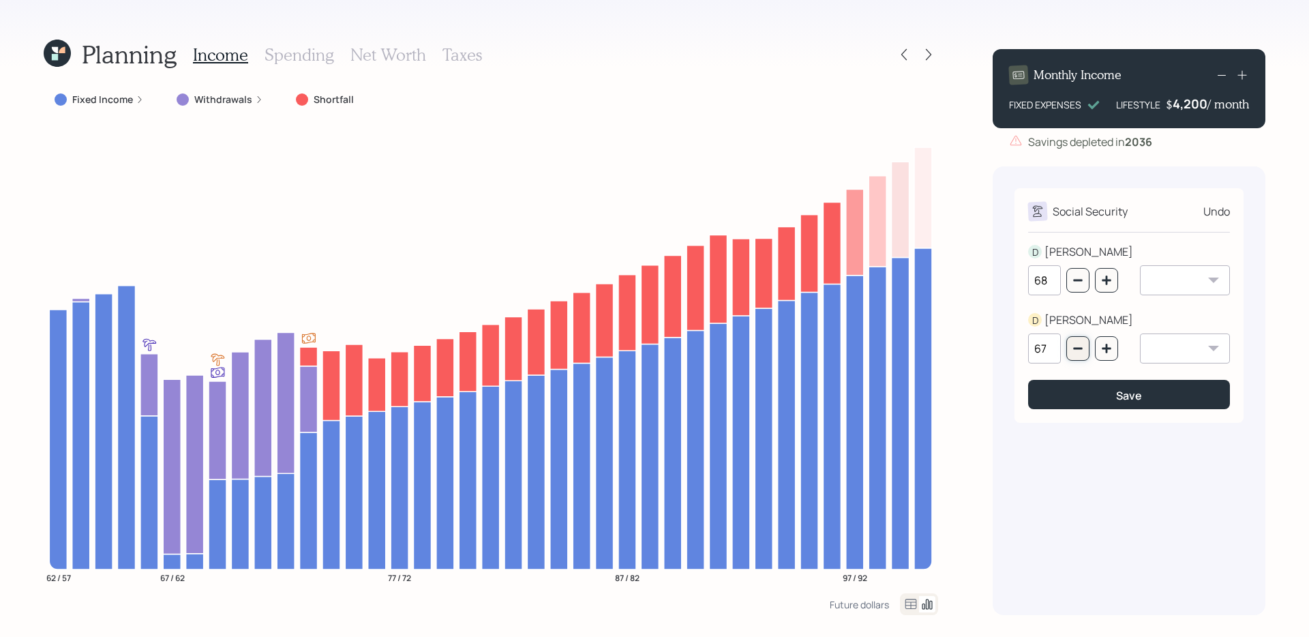
click at [1001, 348] on icon "button" at bounding box center [1077, 349] width 9 height 2
type input "64"
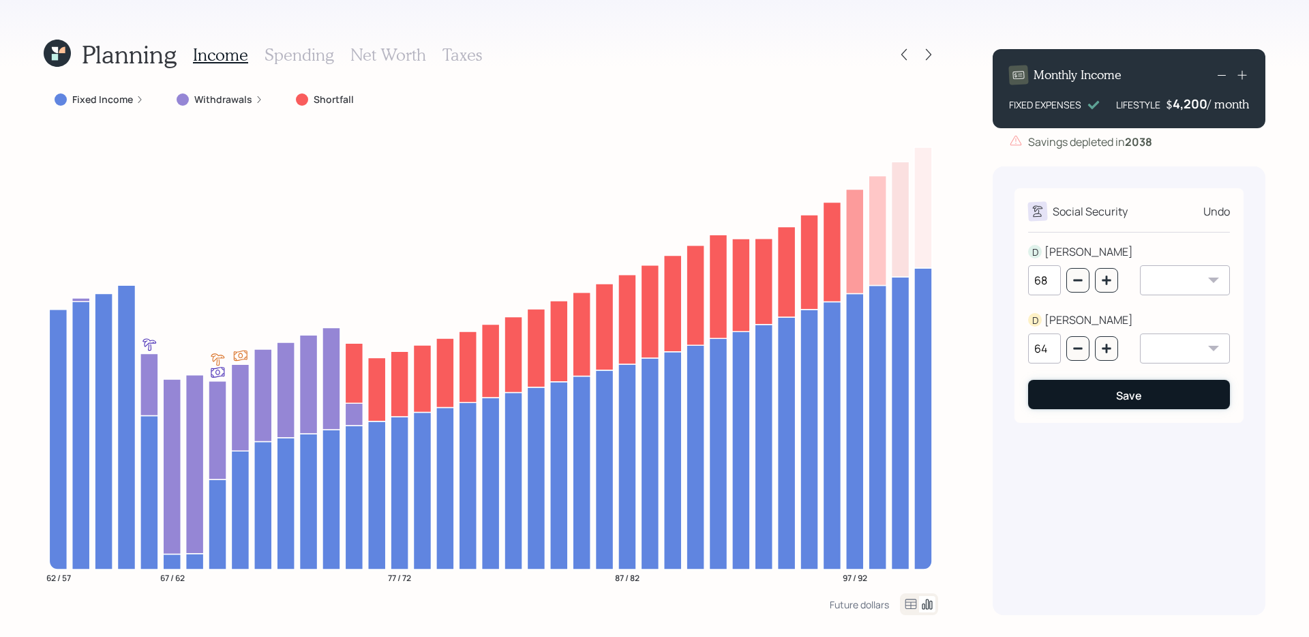
click at [1001, 401] on button "Save" at bounding box center [1129, 394] width 202 height 29
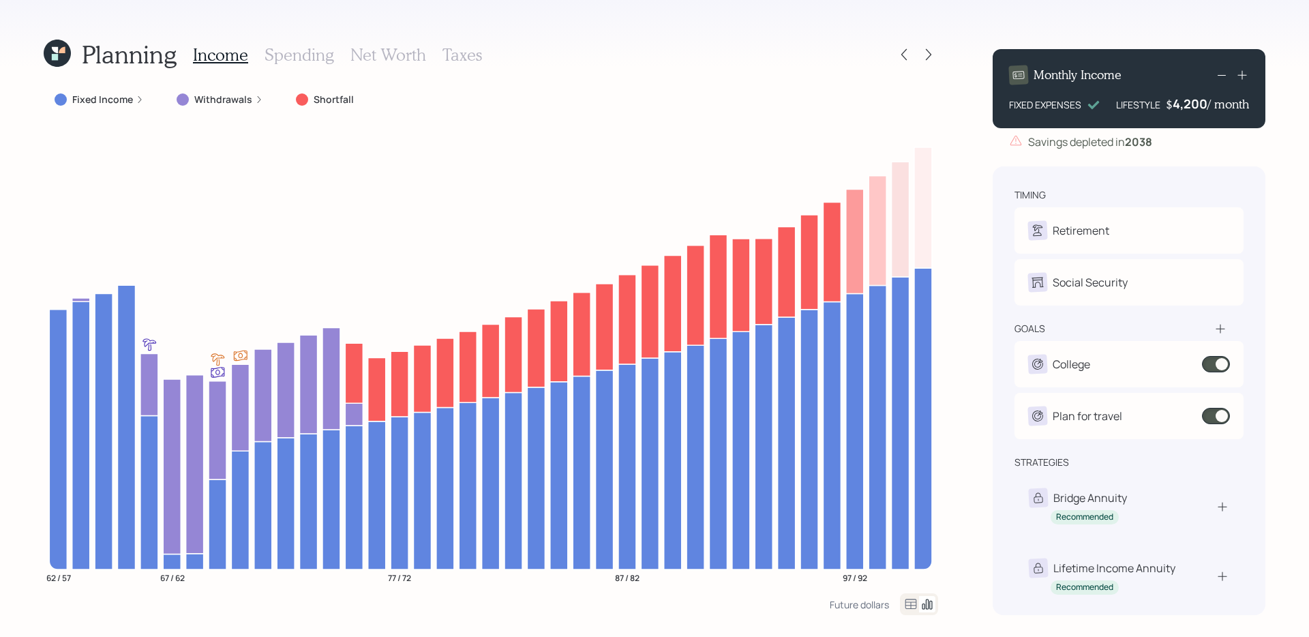
click at [114, 101] on label "Fixed Income" at bounding box center [102, 100] width 61 height 14
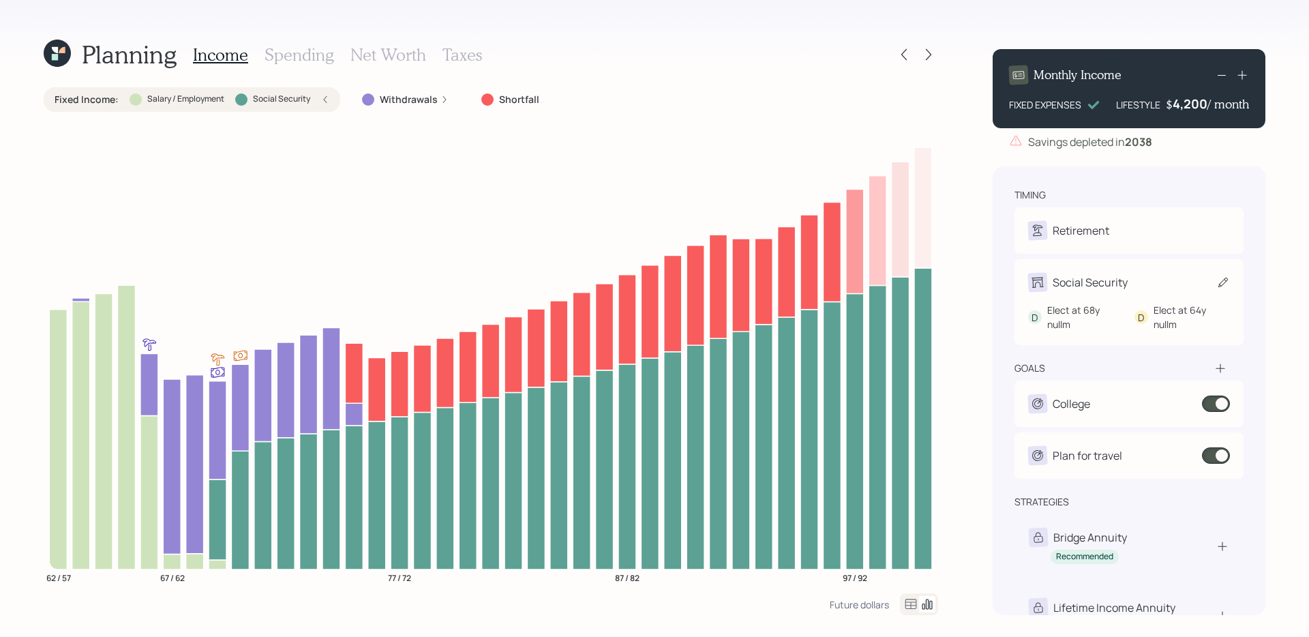
click at [1001, 275] on icon at bounding box center [1223, 282] width 14 height 14
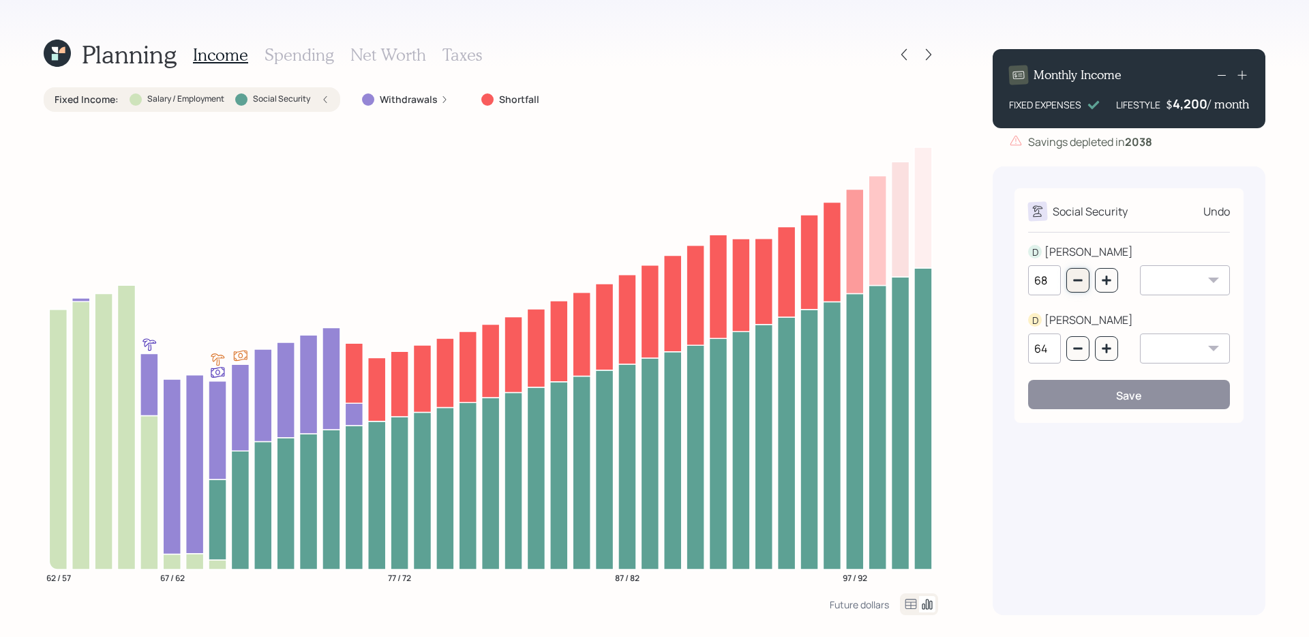
click at [1001, 282] on icon "button" at bounding box center [1077, 280] width 11 height 11
type input "66"
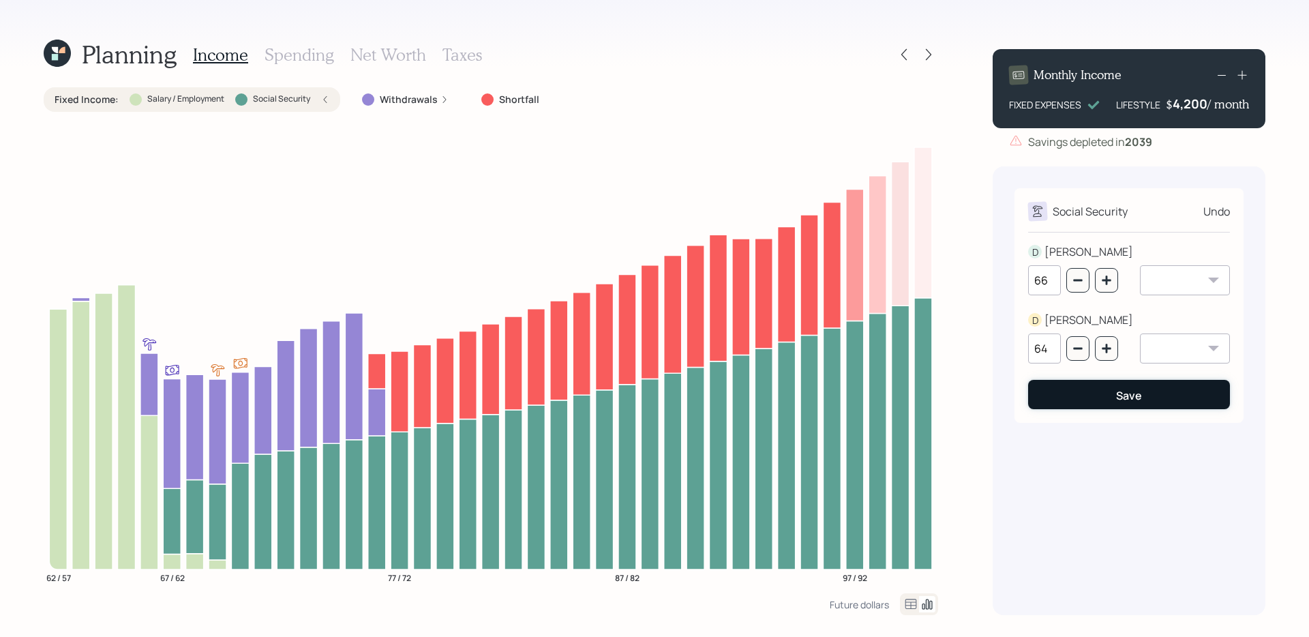
click at [1001, 393] on button "Save" at bounding box center [1129, 394] width 202 height 29
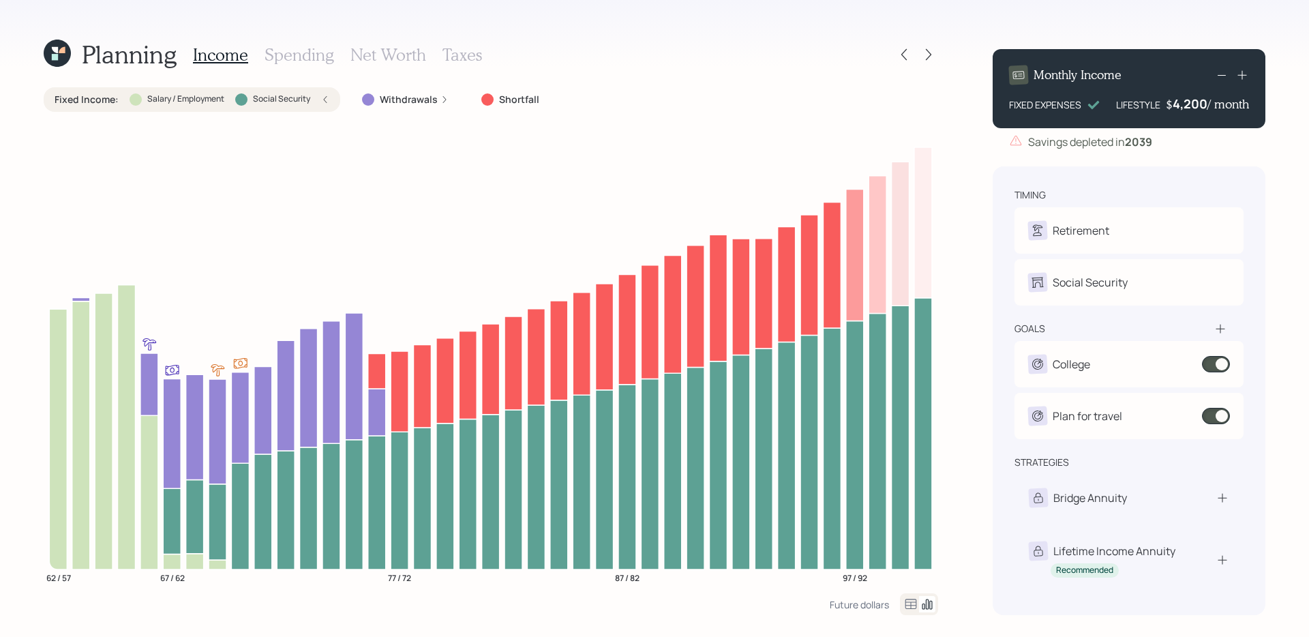
click at [97, 102] on label "Fixed Income :" at bounding box center [87, 100] width 64 height 14
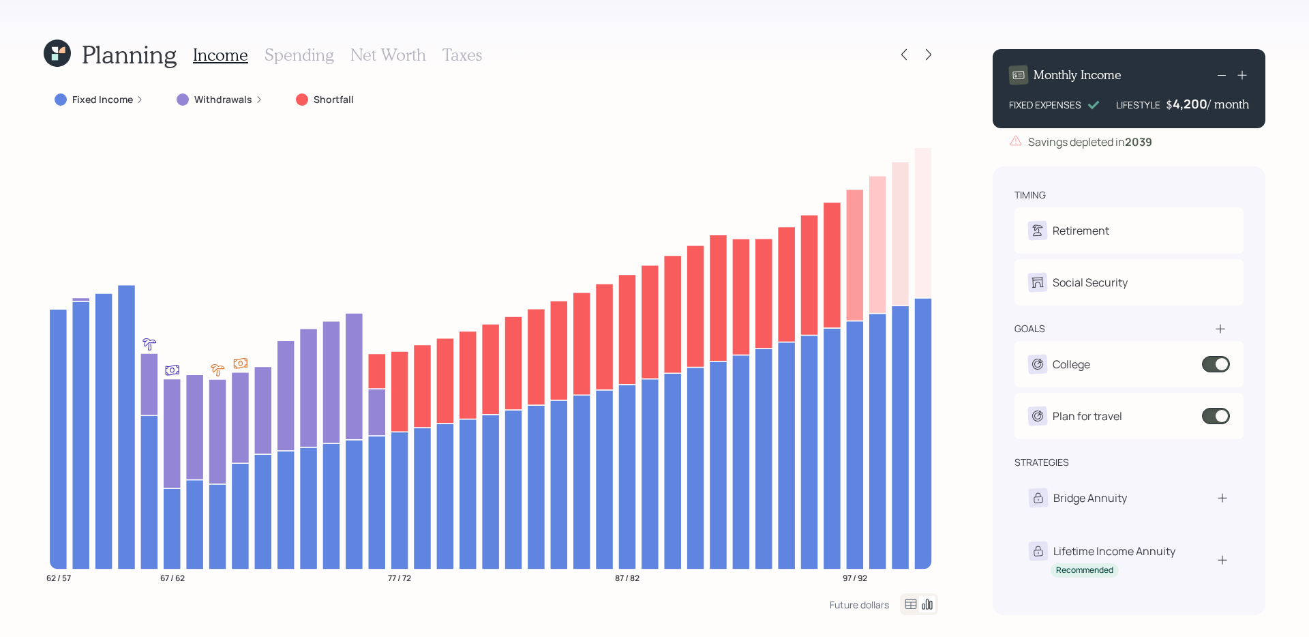
click at [286, 49] on h3 "Spending" at bounding box center [300, 55] width 70 height 20
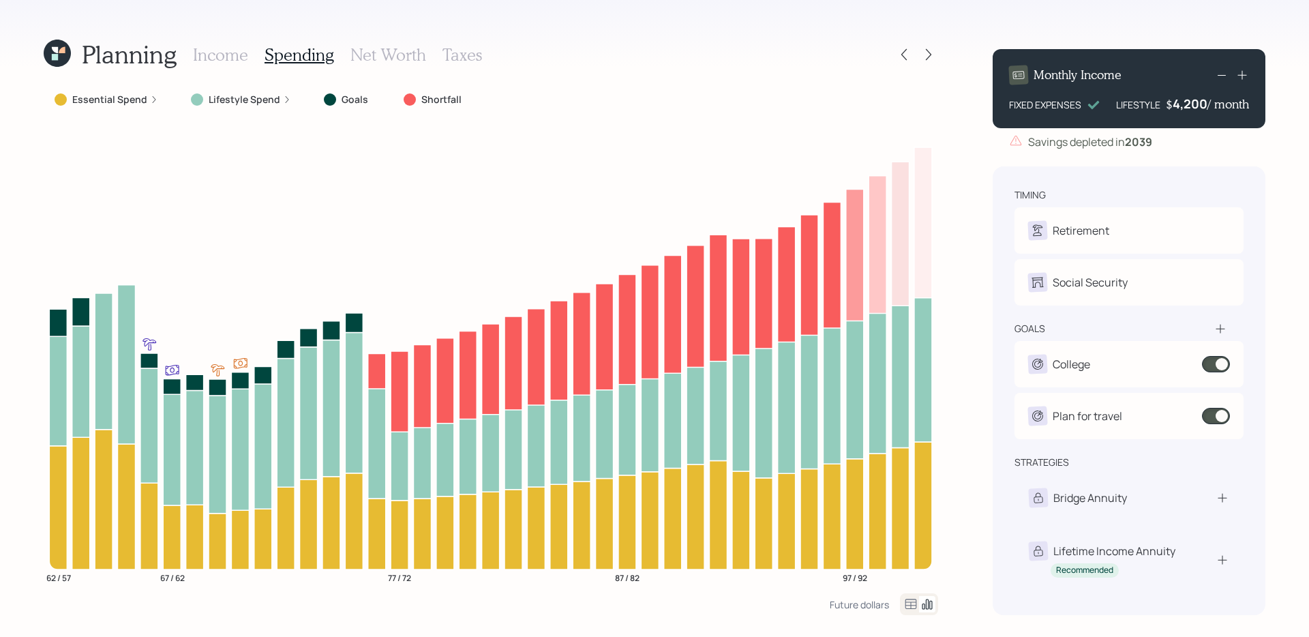
click at [125, 94] on label "Essential Spend" at bounding box center [109, 100] width 75 height 14
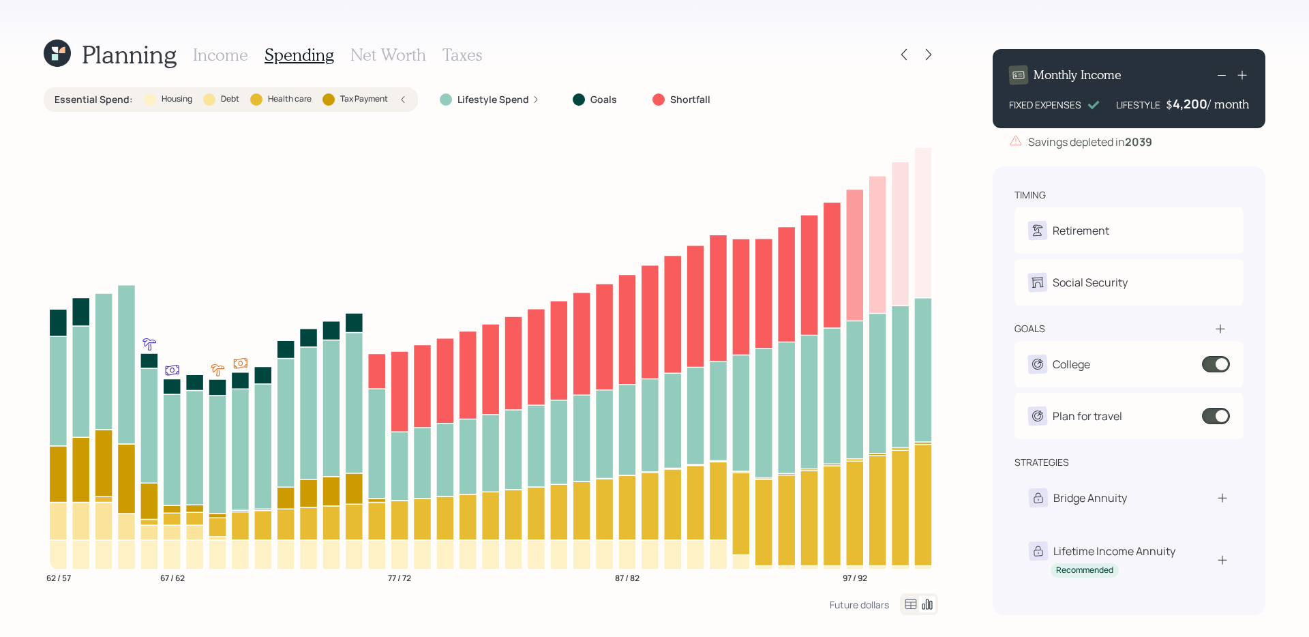
click at [97, 93] on label "Essential Spend :" at bounding box center [94, 100] width 78 height 14
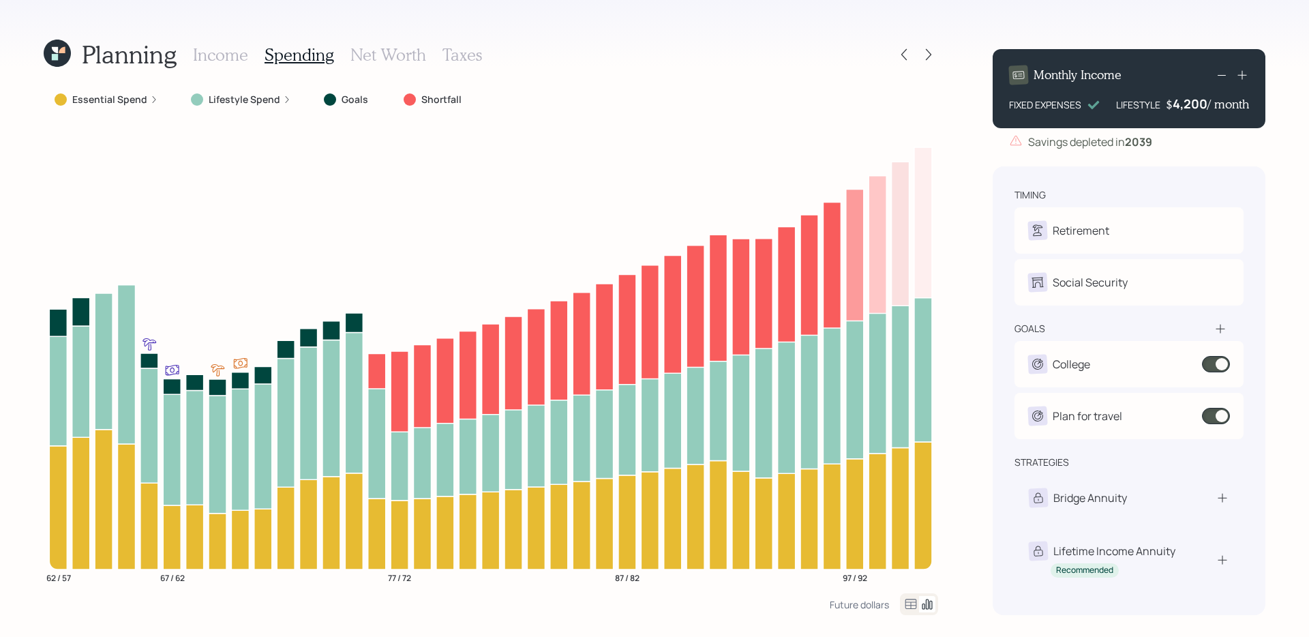
click at [224, 55] on h3 "Income" at bounding box center [220, 55] width 55 height 20
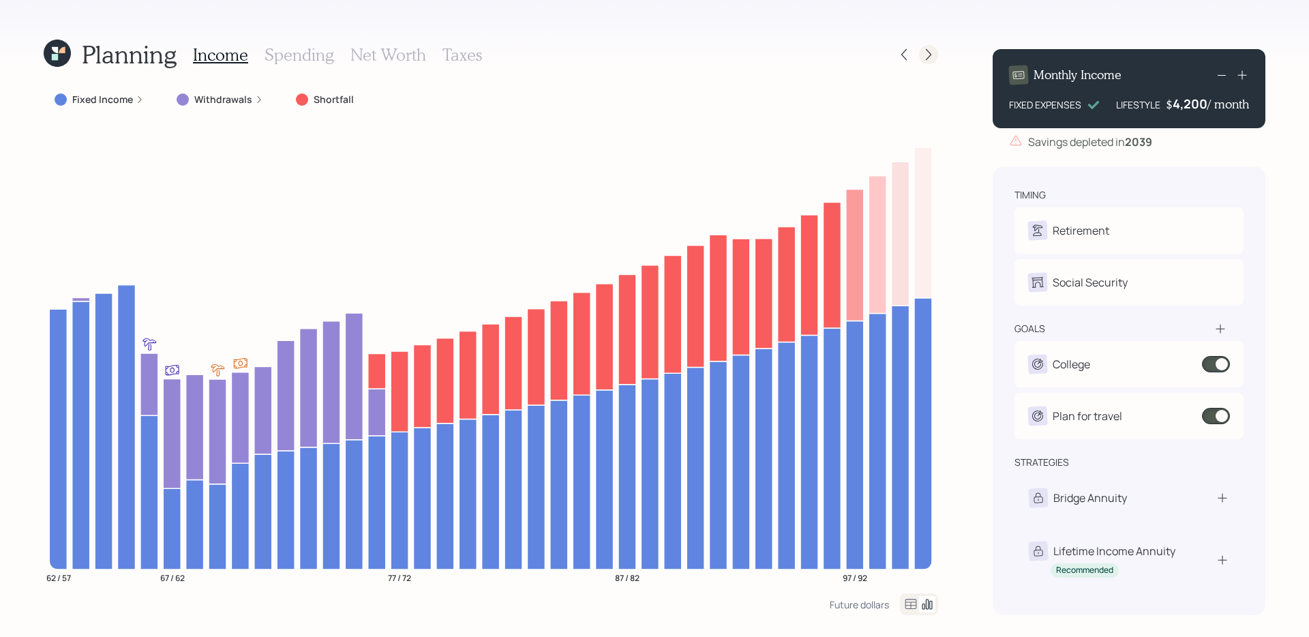
click at [928, 53] on icon at bounding box center [929, 55] width 14 height 14
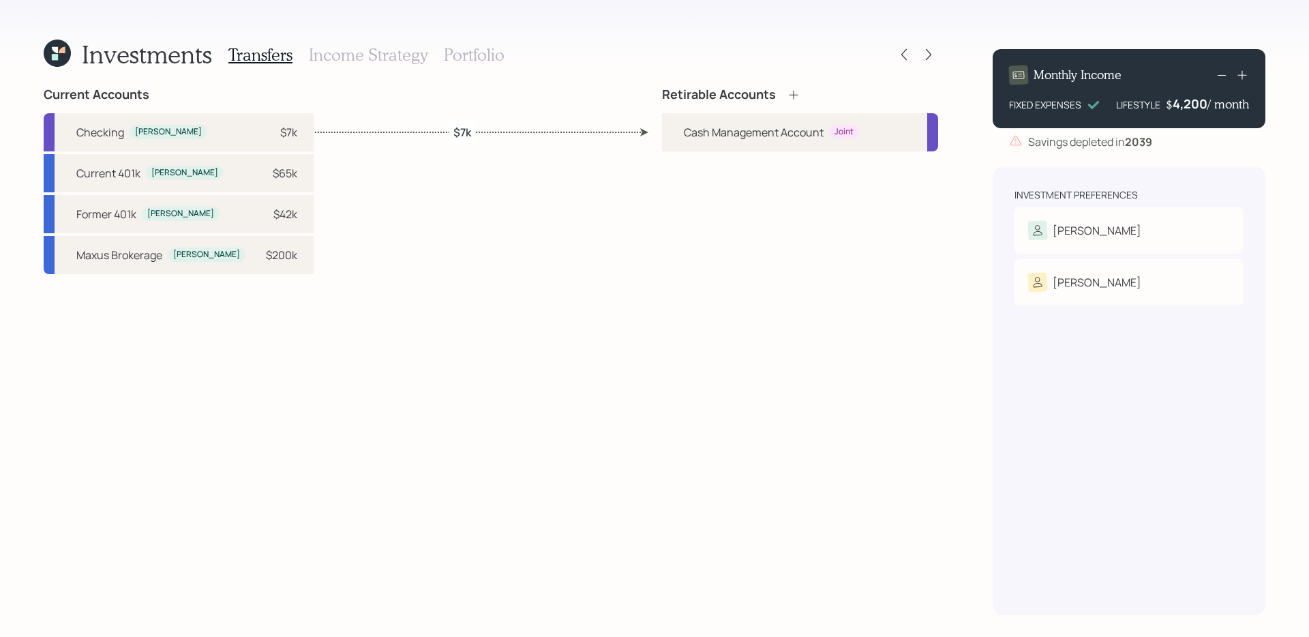
click at [735, 281] on div "Retirable Accounts Cash Management Account Joint" at bounding box center [800, 351] width 276 height 528
click at [1001, 227] on div "[PERSON_NAME]" at bounding box center [1129, 230] width 202 height 19
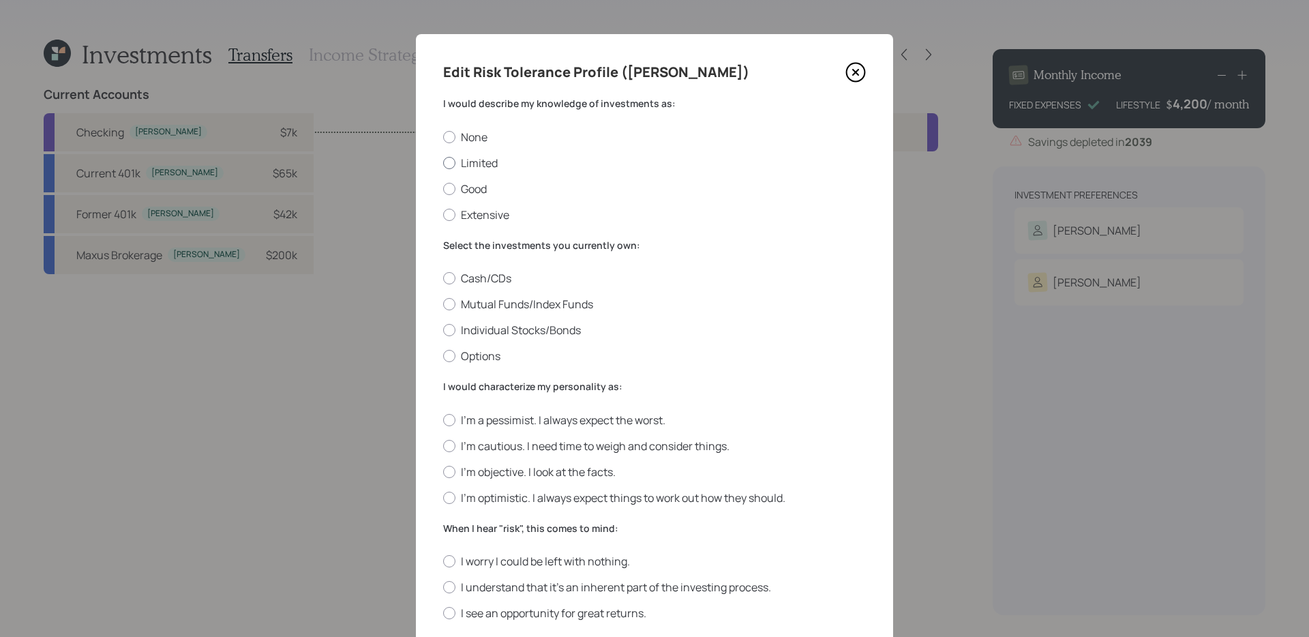
click at [466, 161] on label "Limited" at bounding box center [654, 162] width 423 height 15
click at [443, 162] on input "Limited" at bounding box center [442, 162] width 1 height 1
radio input "true"
click at [547, 323] on label "Individual Stocks/Bonds" at bounding box center [654, 329] width 423 height 15
click at [443, 330] on input "Individual Stocks/Bonds" at bounding box center [442, 330] width 1 height 1
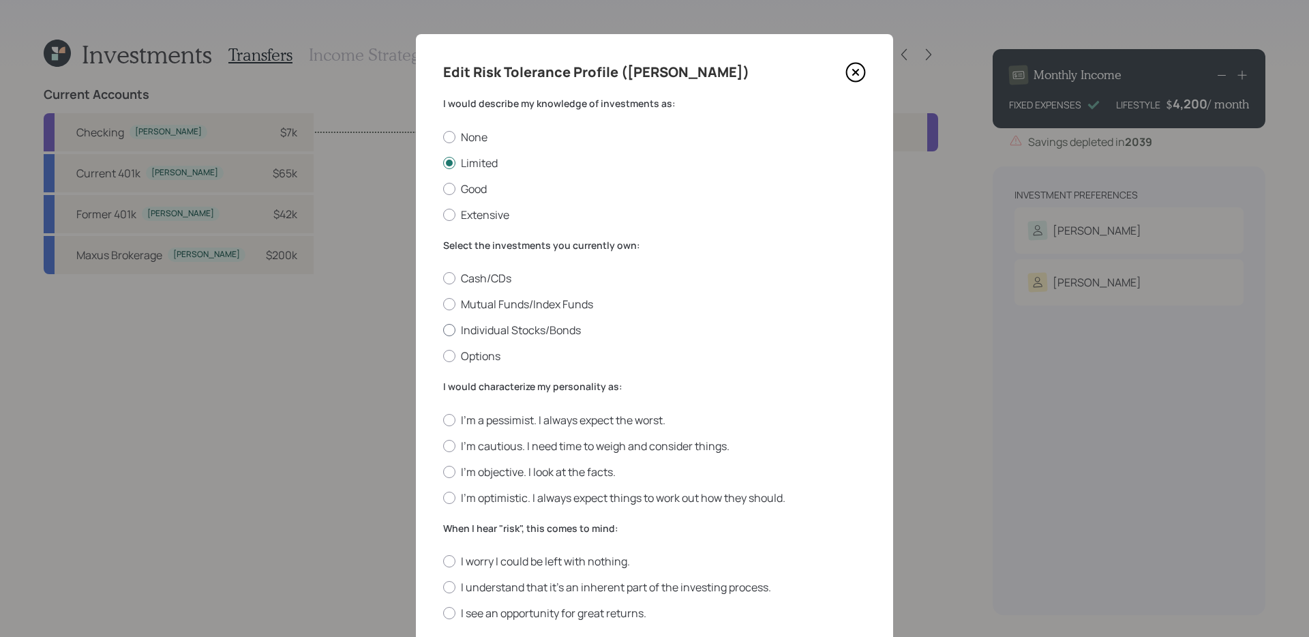
radio input "true"
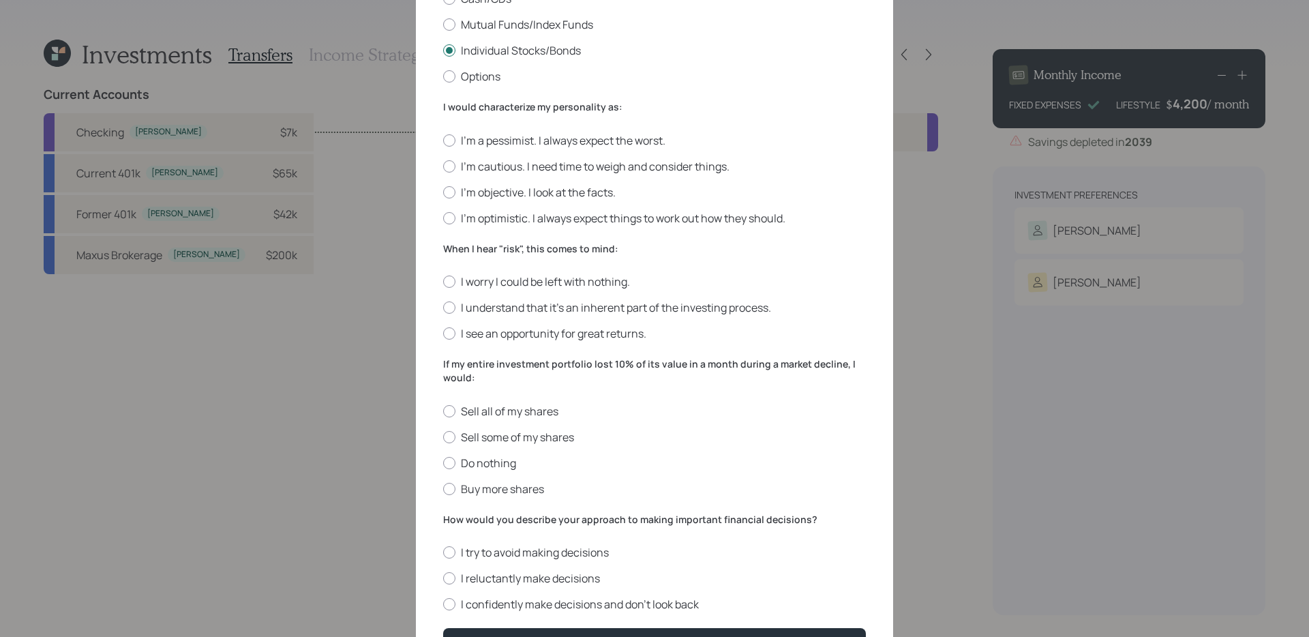
scroll to position [281, 0]
click at [531, 190] on label "I'm objective. I look at the facts." at bounding box center [654, 190] width 423 height 15
click at [443, 190] on input "I'm objective. I look at the facts." at bounding box center [442, 190] width 1 height 1
radio input "true"
click at [720, 301] on label "I understand that it’s an inherent part of the investing process." at bounding box center [654, 306] width 423 height 15
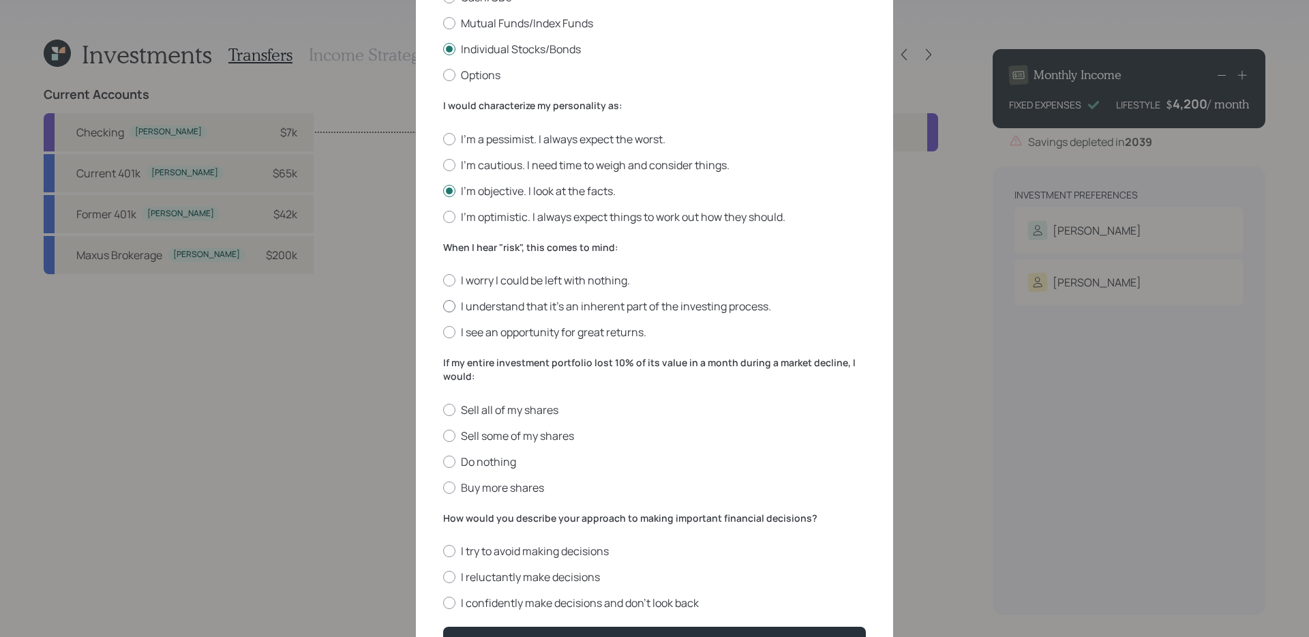
click at [443, 306] on input "I understand that it’s an inherent part of the investing process." at bounding box center [442, 306] width 1 height 1
radio input "true"
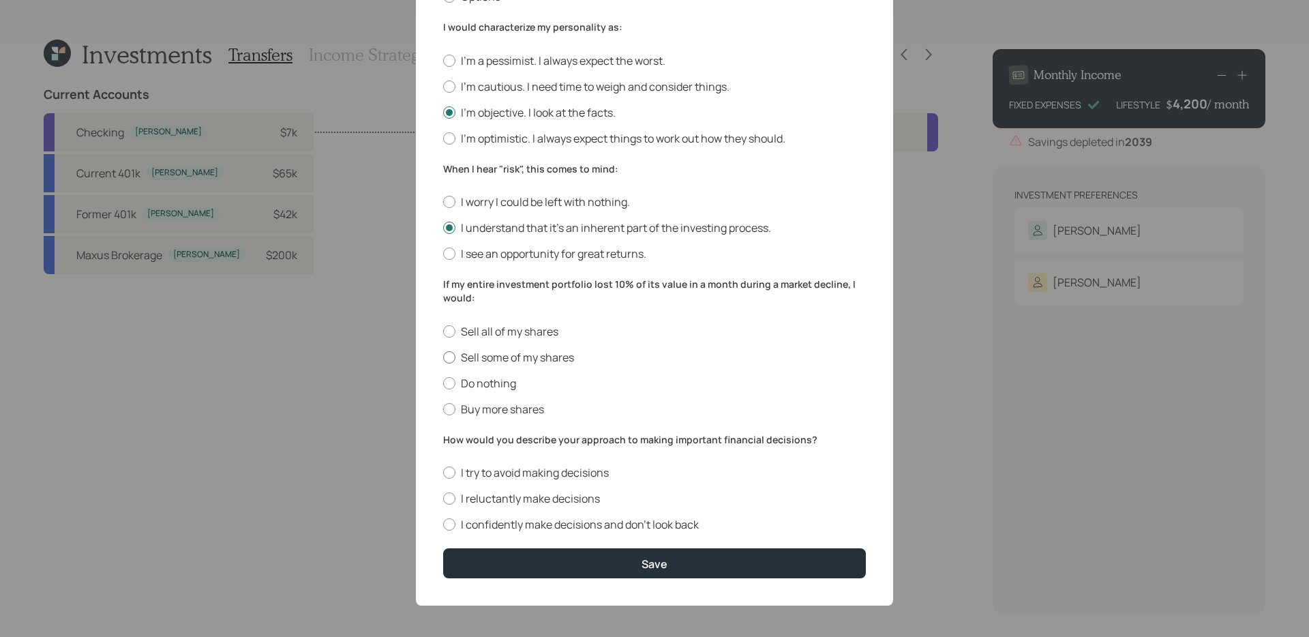
scroll to position [362, 0]
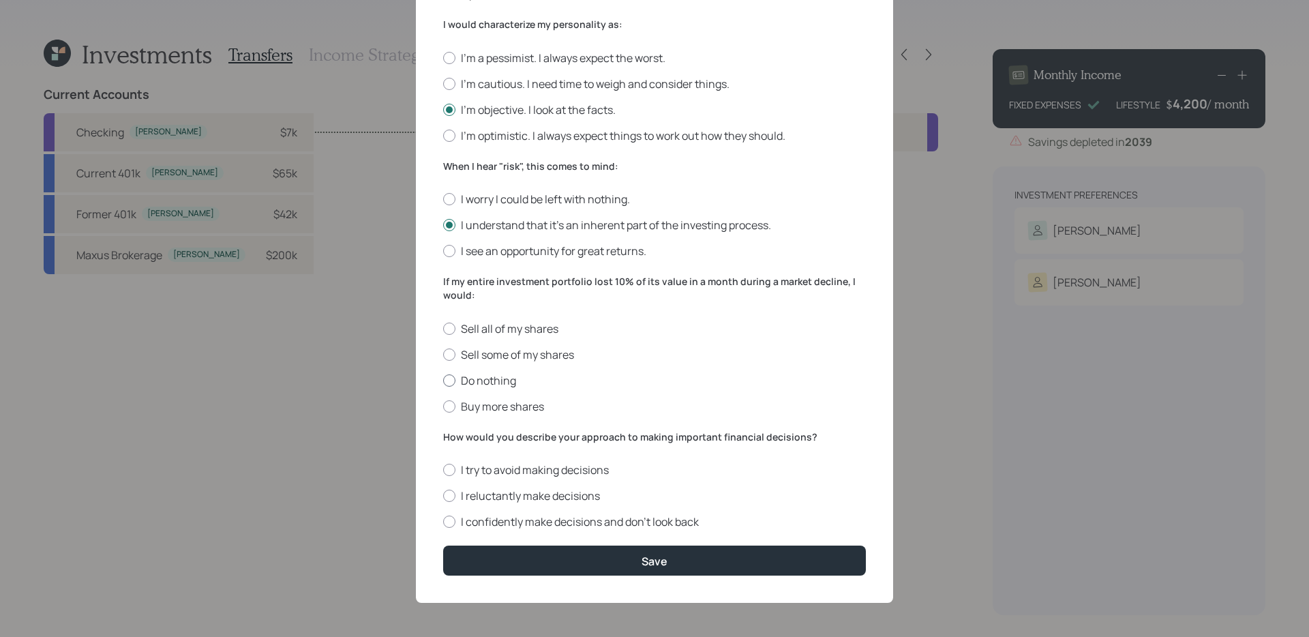
click at [526, 384] on label "Do nothing" at bounding box center [654, 380] width 423 height 15
click at [443, 380] on input "Do nothing" at bounding box center [442, 380] width 1 height 1
radio input "true"
click at [636, 507] on label "I confidently make decisions and don’t look back" at bounding box center [654, 521] width 423 height 15
click at [443, 507] on input "I confidently make decisions and don’t look back" at bounding box center [442, 522] width 1 height 1
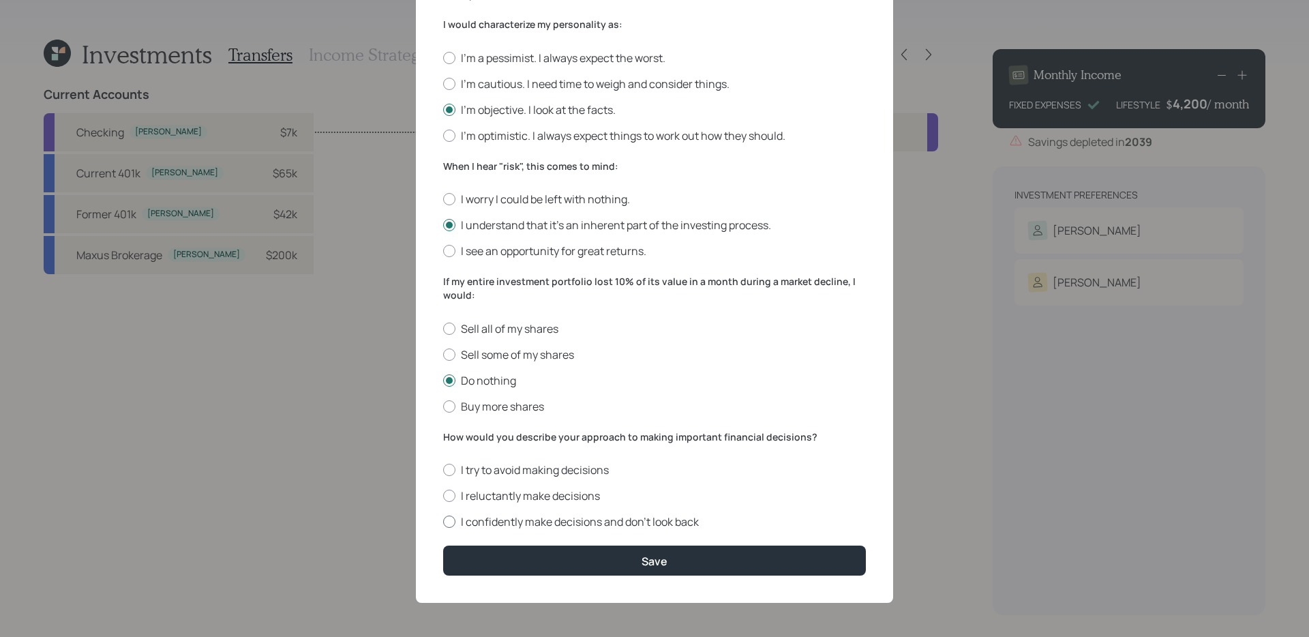
radio input "true"
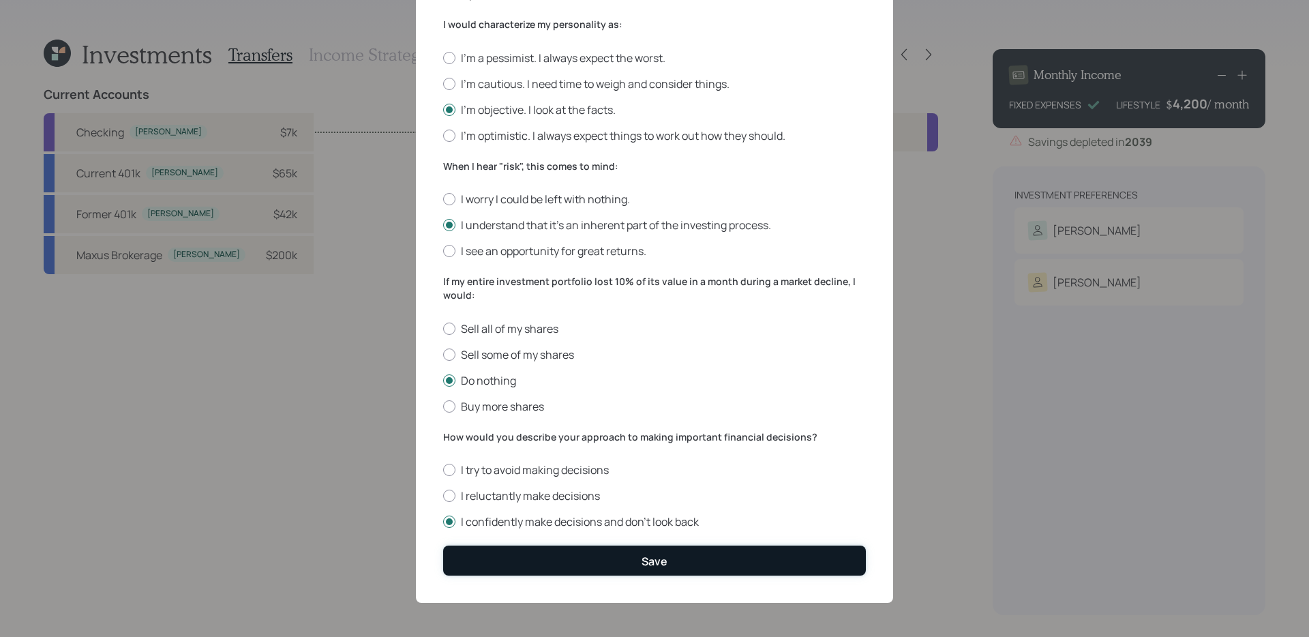
click at [637, 507] on button "Save" at bounding box center [654, 559] width 423 height 29
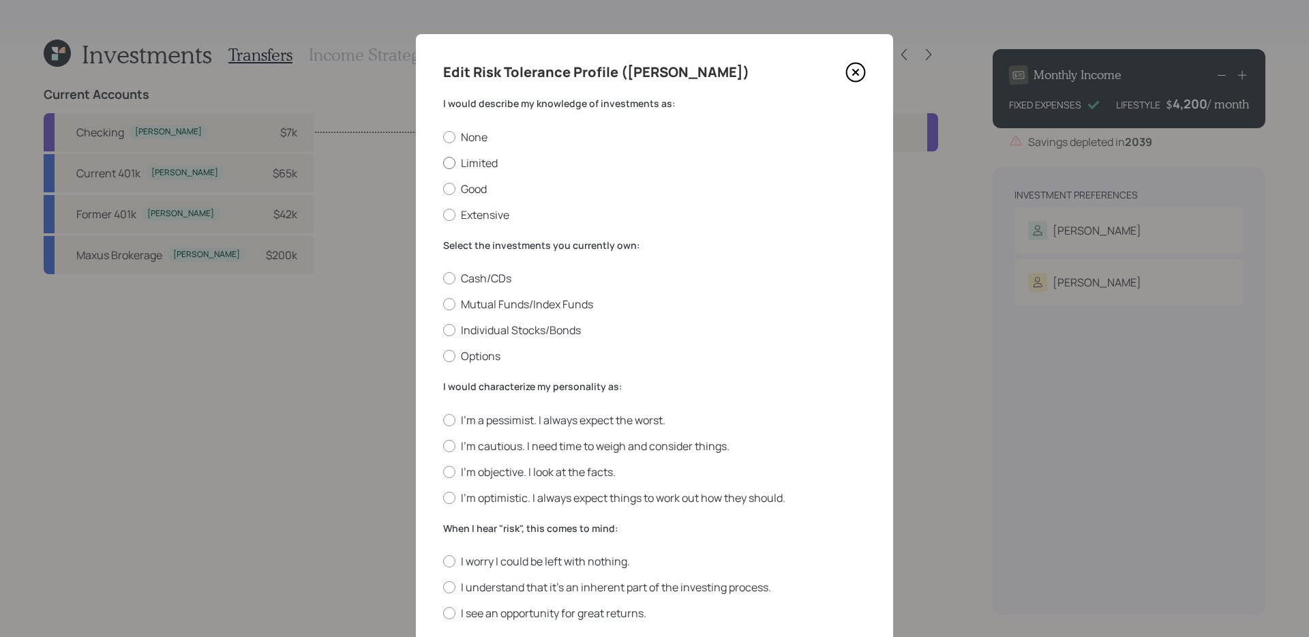
click at [477, 164] on label "Limited" at bounding box center [654, 162] width 423 height 15
click at [443, 163] on input "Limited" at bounding box center [442, 162] width 1 height 1
radio input "true"
click at [494, 329] on label "Individual Stocks/Bonds" at bounding box center [654, 329] width 423 height 15
click at [443, 330] on input "Individual Stocks/Bonds" at bounding box center [442, 330] width 1 height 1
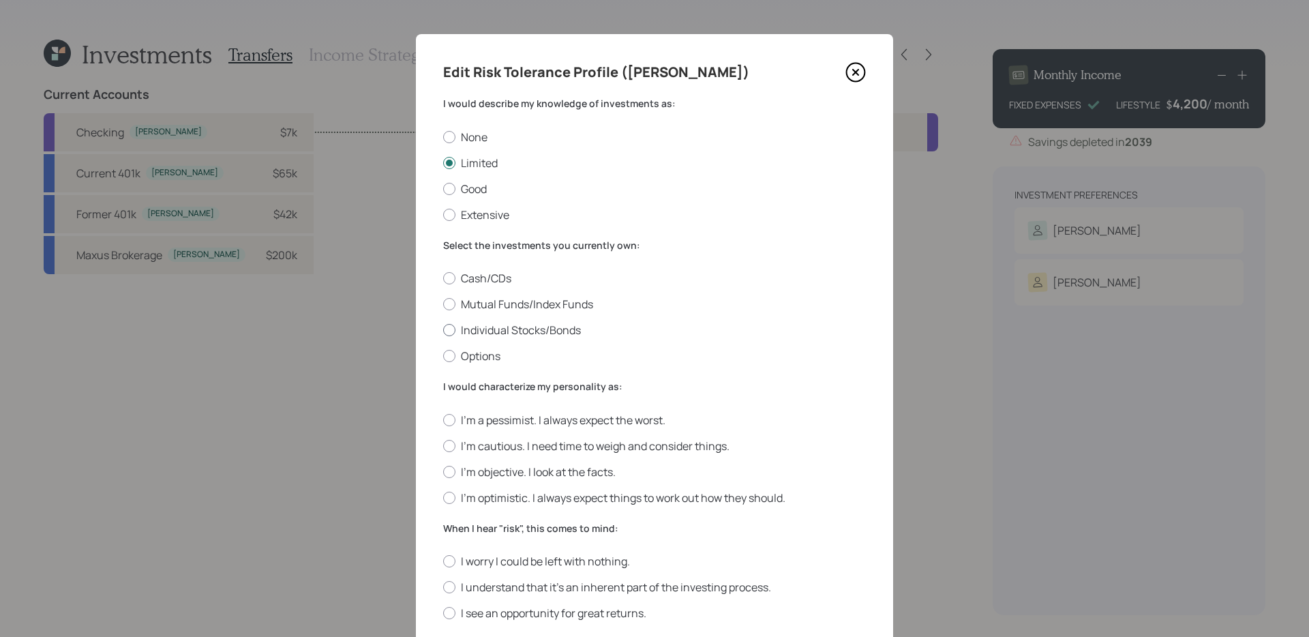
radio input "true"
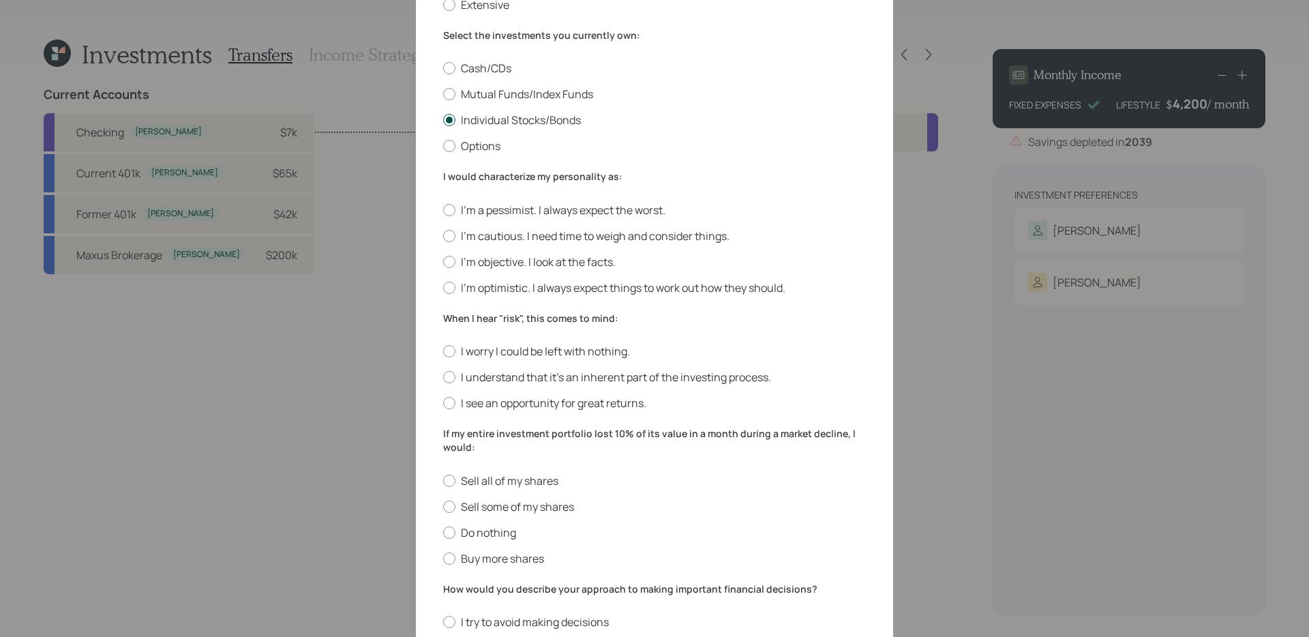
scroll to position [211, 0]
click at [509, 261] on label "I'm objective. I look at the facts." at bounding box center [654, 261] width 423 height 15
click at [443, 261] on input "I'm objective. I look at the facts." at bounding box center [442, 260] width 1 height 1
radio input "true"
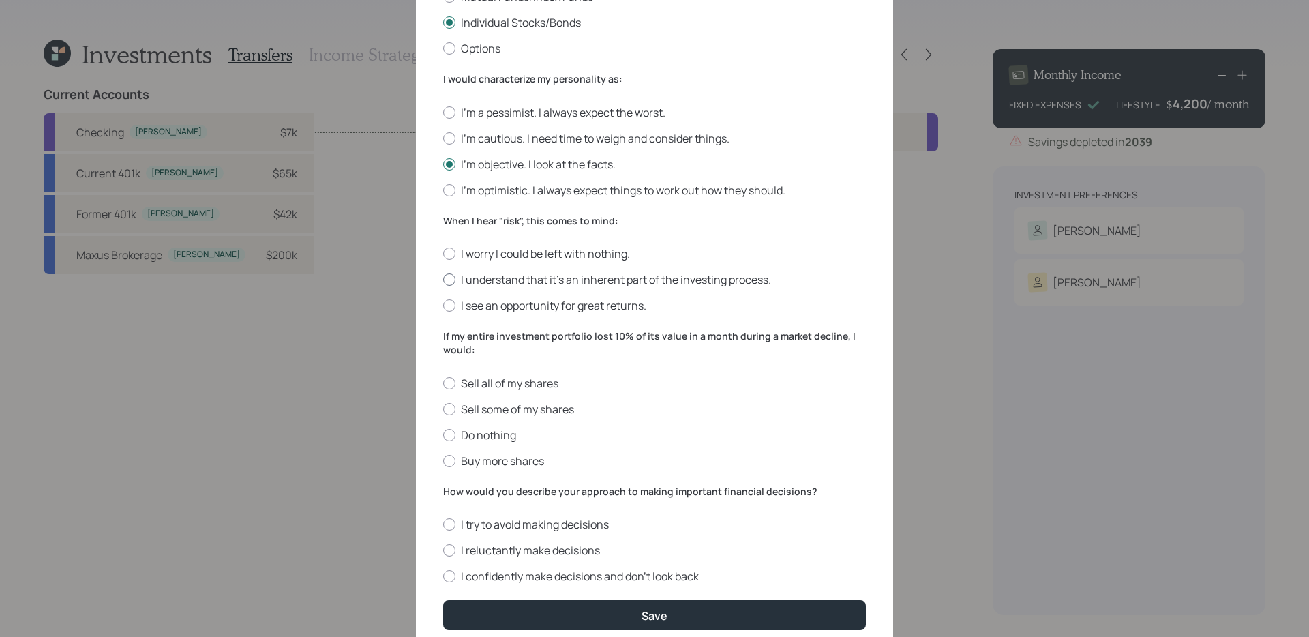
scroll to position [317, 0]
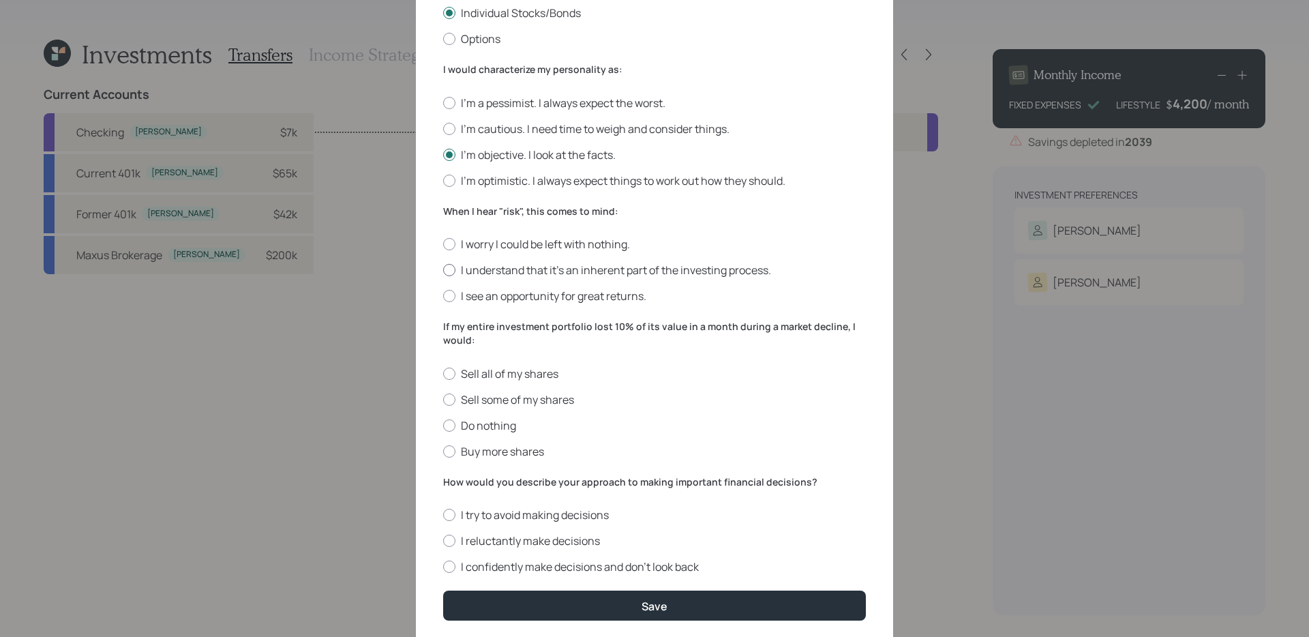
click at [507, 271] on label "I understand that it’s an inherent part of the investing process." at bounding box center [654, 269] width 423 height 15
click at [443, 271] on input "I understand that it’s an inherent part of the investing process." at bounding box center [442, 270] width 1 height 1
radio input "true"
click at [482, 425] on label "Do nothing" at bounding box center [654, 425] width 423 height 15
click at [443, 425] on input "Do nothing" at bounding box center [442, 425] width 1 height 1
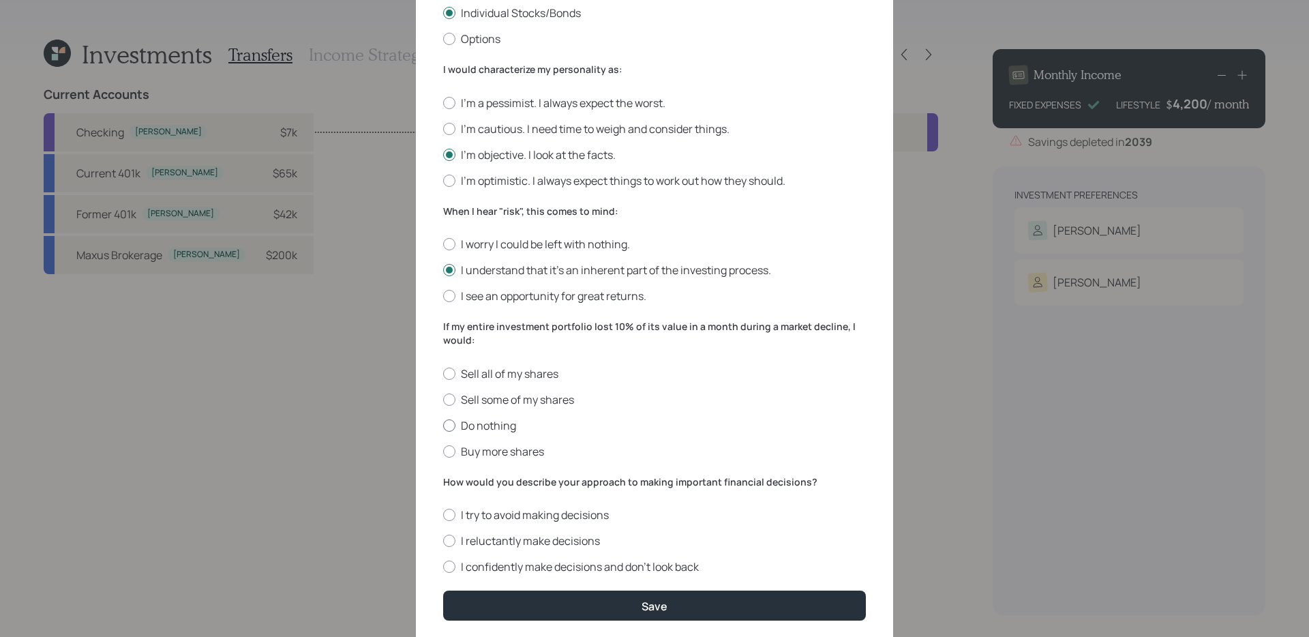
radio input "true"
click at [500, 575] on form "I would describe my knowledge of investments as: None Limited Good Extensive Se…" at bounding box center [654, 200] width 423 height 841
click at [507, 567] on label "I confidently make decisions and don’t look back" at bounding box center [654, 566] width 423 height 15
click at [443, 567] on input "I confidently make decisions and don’t look back" at bounding box center [442, 567] width 1 height 1
radio input "true"
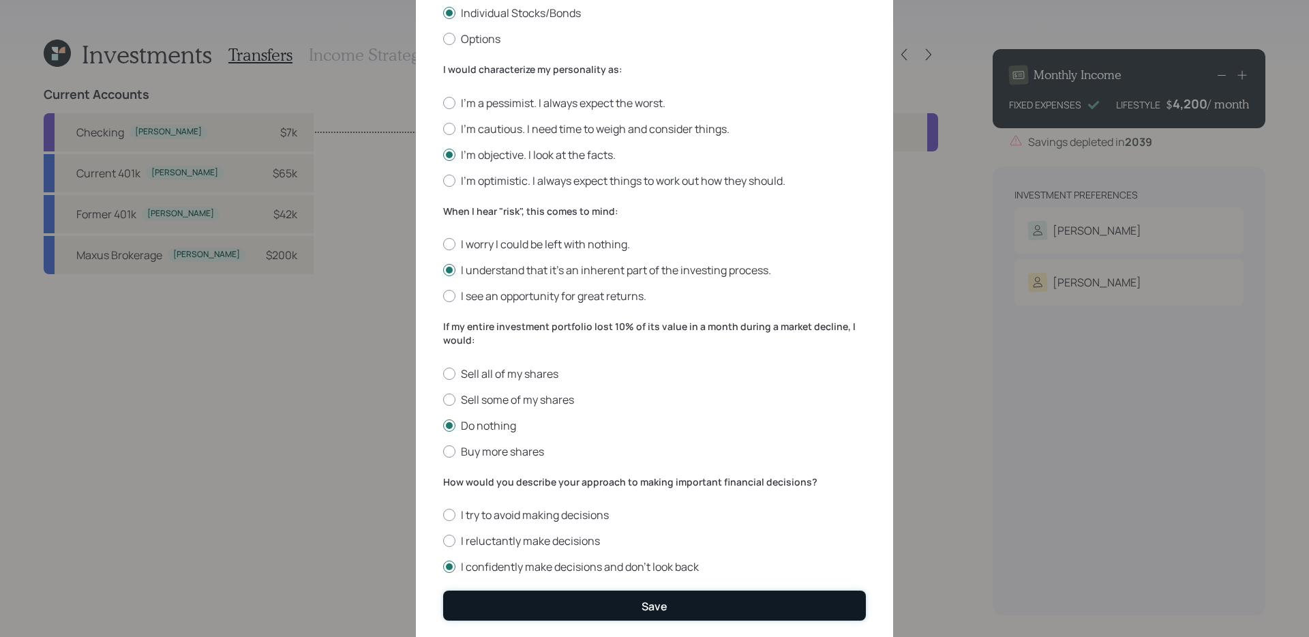
click at [502, 600] on button "Save" at bounding box center [654, 604] width 423 height 29
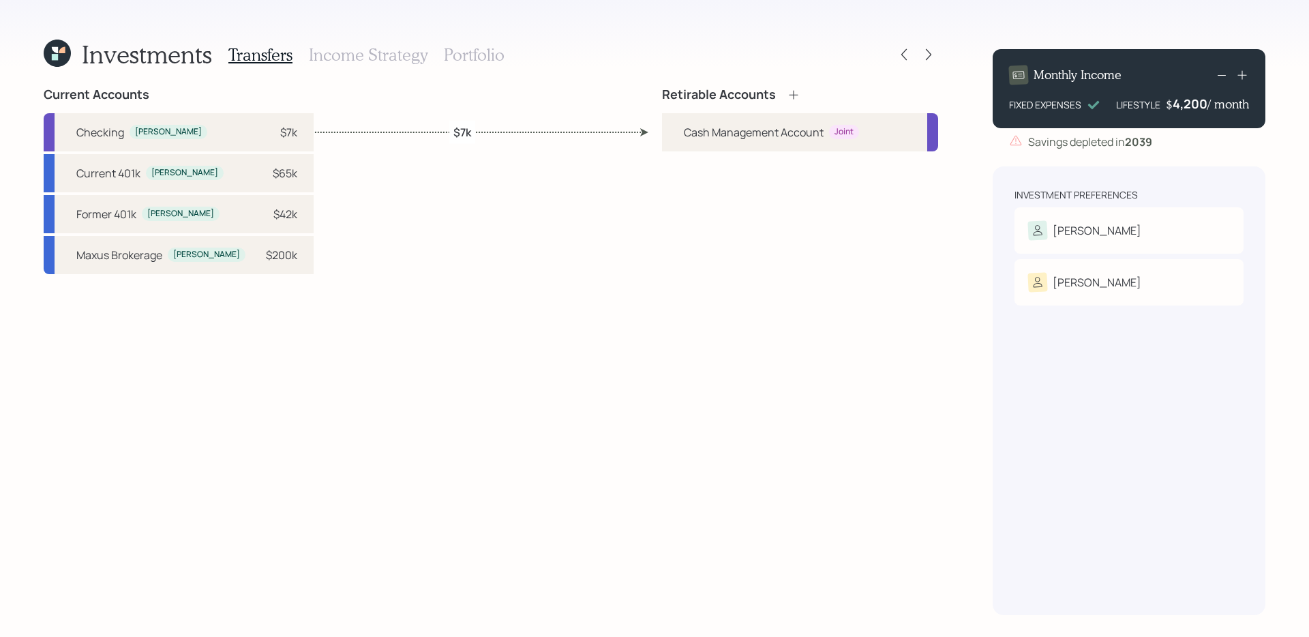
click at [797, 94] on icon at bounding box center [794, 95] width 14 height 14
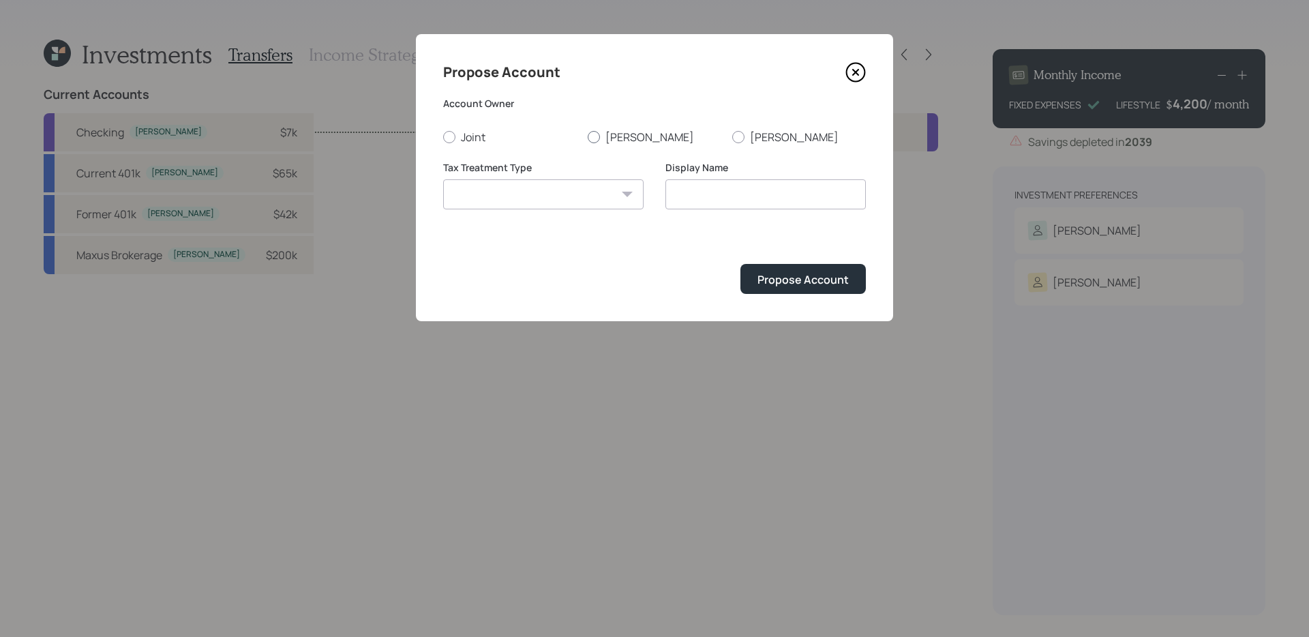
click at [603, 140] on label "[PERSON_NAME]" at bounding box center [655, 137] width 134 height 15
click at [588, 137] on input "[PERSON_NAME]" at bounding box center [587, 136] width 1 height 1
radio input "true"
click at [577, 204] on select "Roth Taxable Traditional" at bounding box center [543, 194] width 200 height 30
select select "traditional"
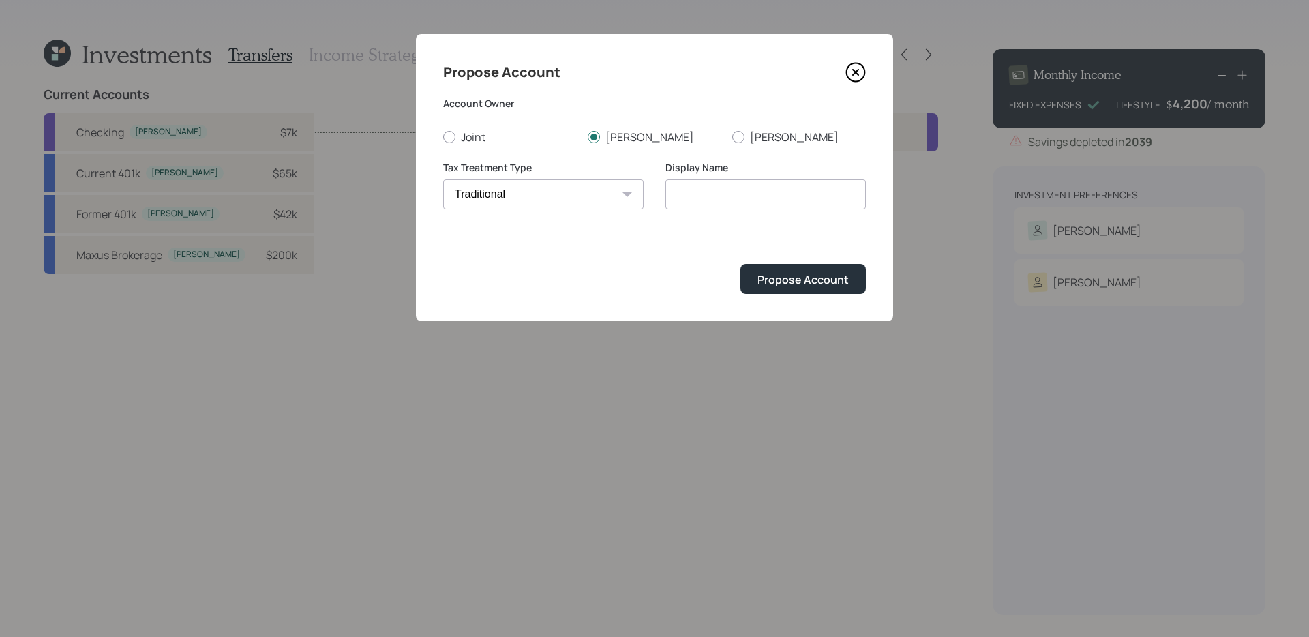
click at [443, 179] on select "Roth Taxable Traditional" at bounding box center [543, 194] width 200 height 30
type input "Traditional"
click at [774, 277] on div "Propose Account" at bounding box center [802, 279] width 91 height 15
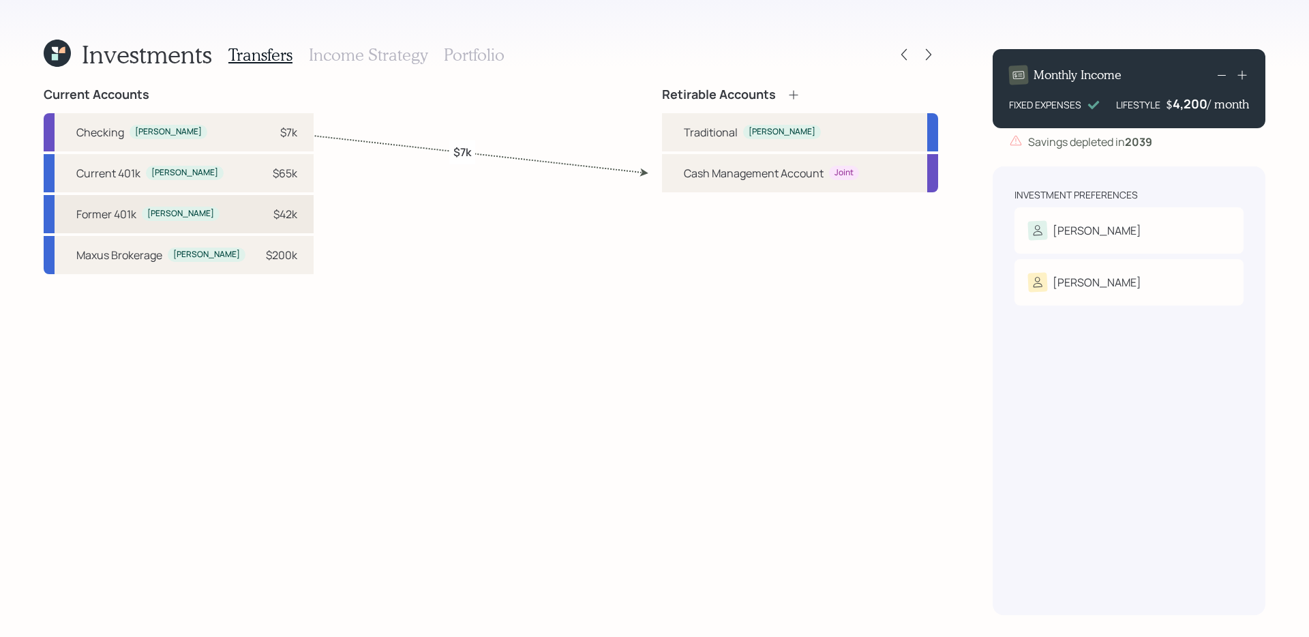
click at [194, 218] on div "Former 401k David $42k" at bounding box center [179, 214] width 270 height 38
click at [704, 129] on div "Traditional" at bounding box center [711, 132] width 54 height 16
select select "58ef130d-e2a3-4147-abd7-ec0bceda8830"
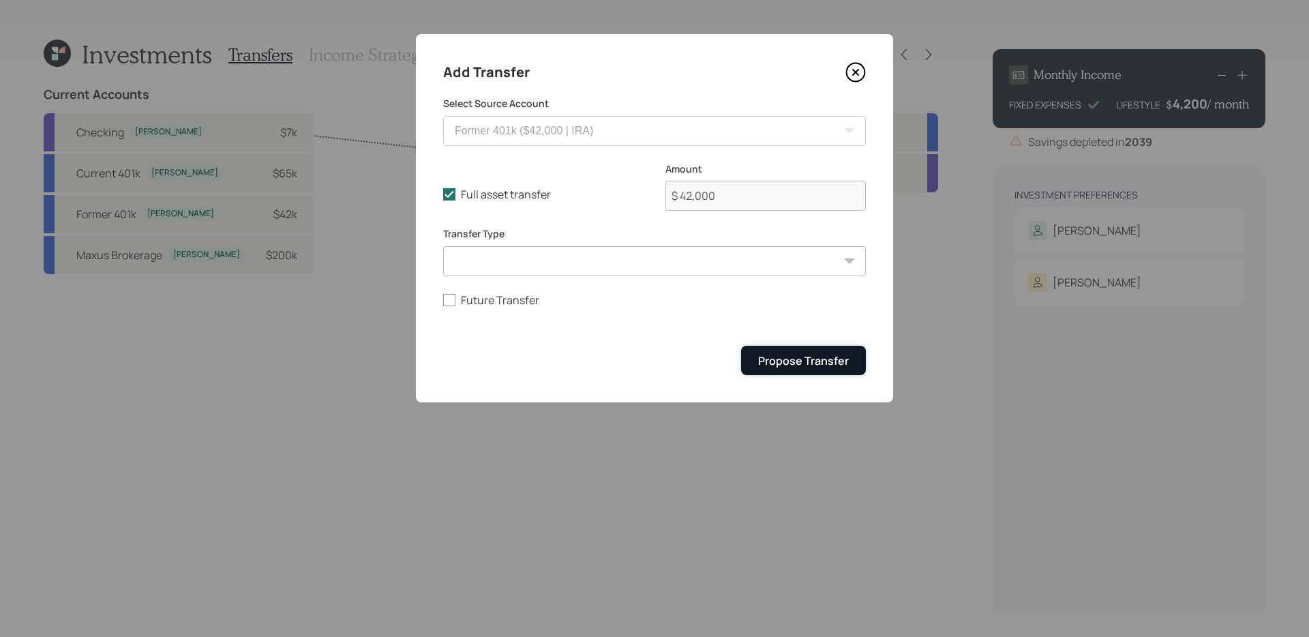
click at [809, 362] on div "Propose Transfer" at bounding box center [803, 360] width 91 height 15
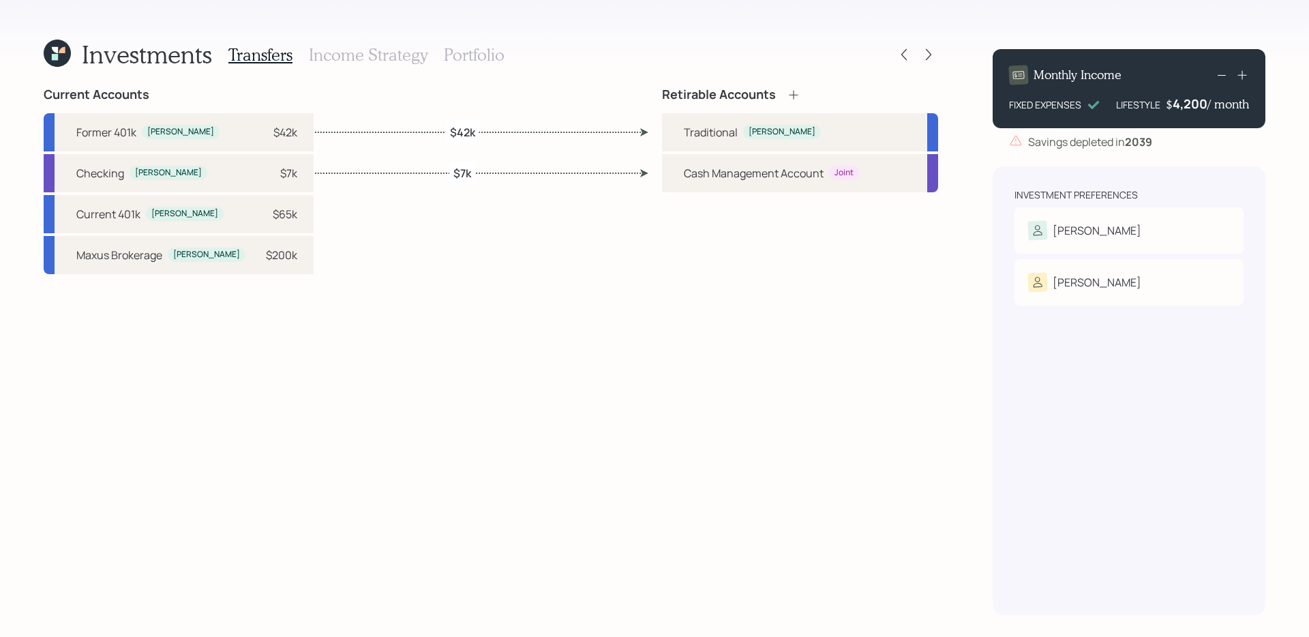
click at [796, 100] on icon at bounding box center [794, 95] width 14 height 14
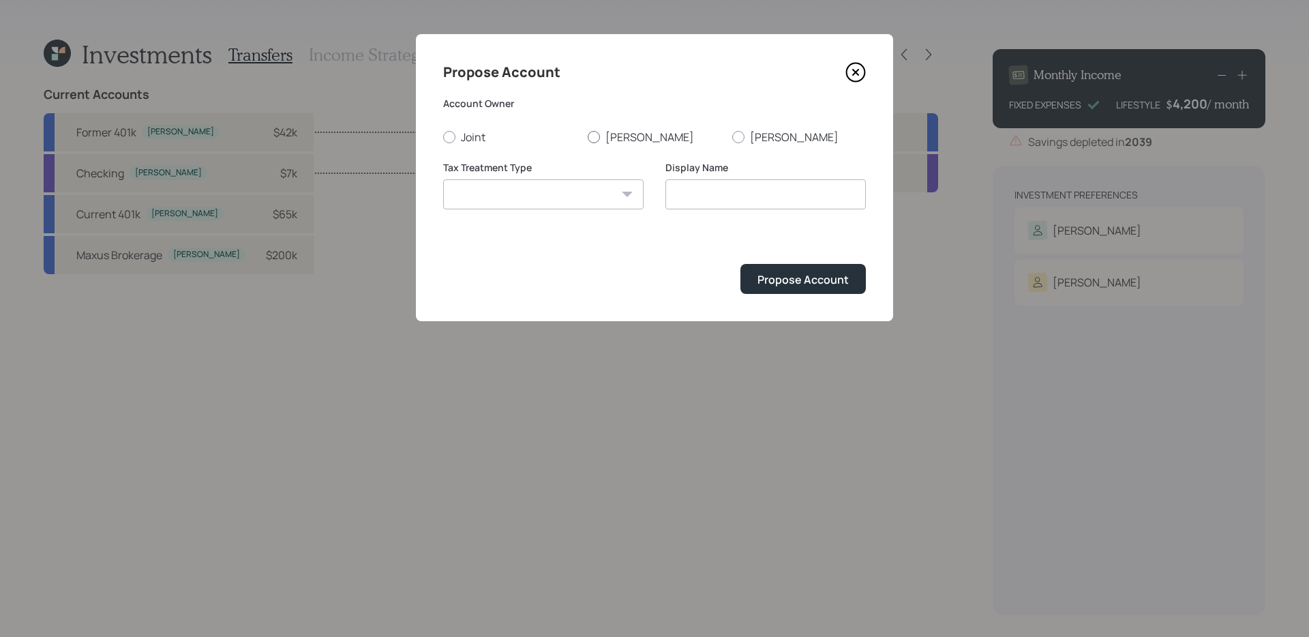
click at [598, 134] on div at bounding box center [594, 137] width 12 height 12
click at [588, 136] on input "[PERSON_NAME]" at bounding box center [587, 136] width 1 height 1
radio input "true"
click at [526, 194] on select "Roth Taxable Traditional" at bounding box center [543, 194] width 200 height 30
select select "taxable"
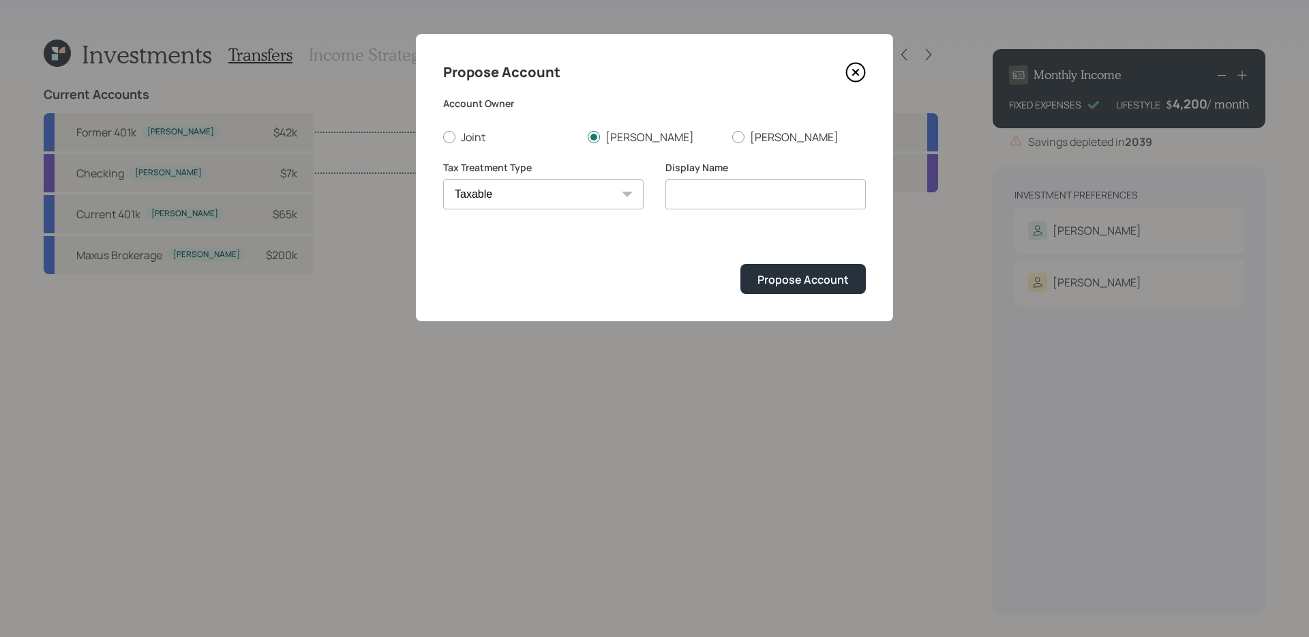
click at [443, 179] on select "Roth Taxable Traditional" at bounding box center [543, 194] width 200 height 30
type input "Taxable"
click at [793, 285] on div "Propose Account" at bounding box center [802, 279] width 91 height 15
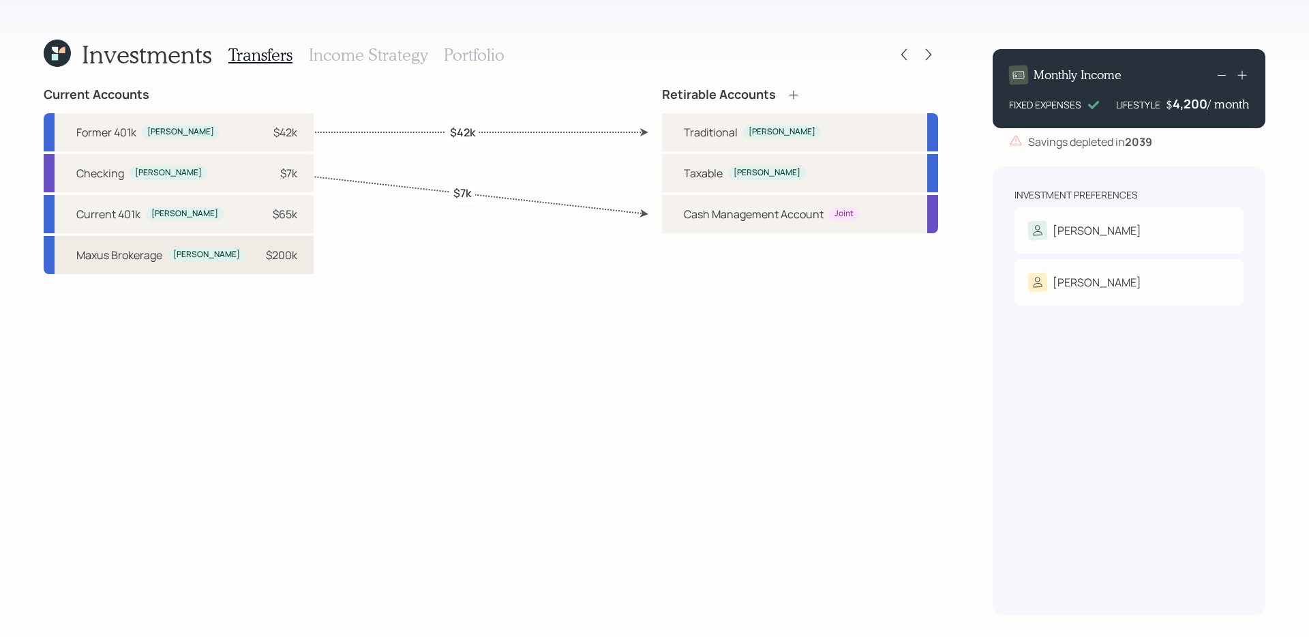
click at [145, 263] on div "Maxus Brokerage David $200k" at bounding box center [179, 255] width 270 height 38
click at [714, 179] on div "Taxable" at bounding box center [703, 173] width 39 height 16
select select "6538cc5b-94ca-4b9a-b363-3f43a6359df5"
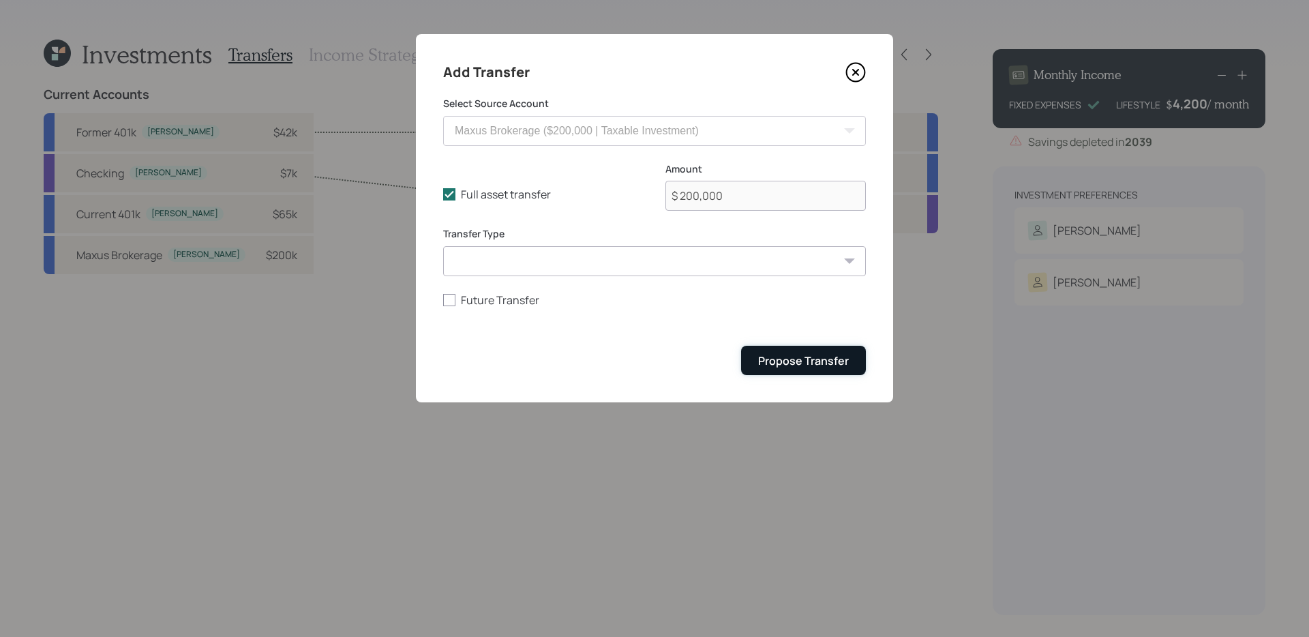
click at [799, 354] on div "Propose Transfer" at bounding box center [803, 360] width 91 height 15
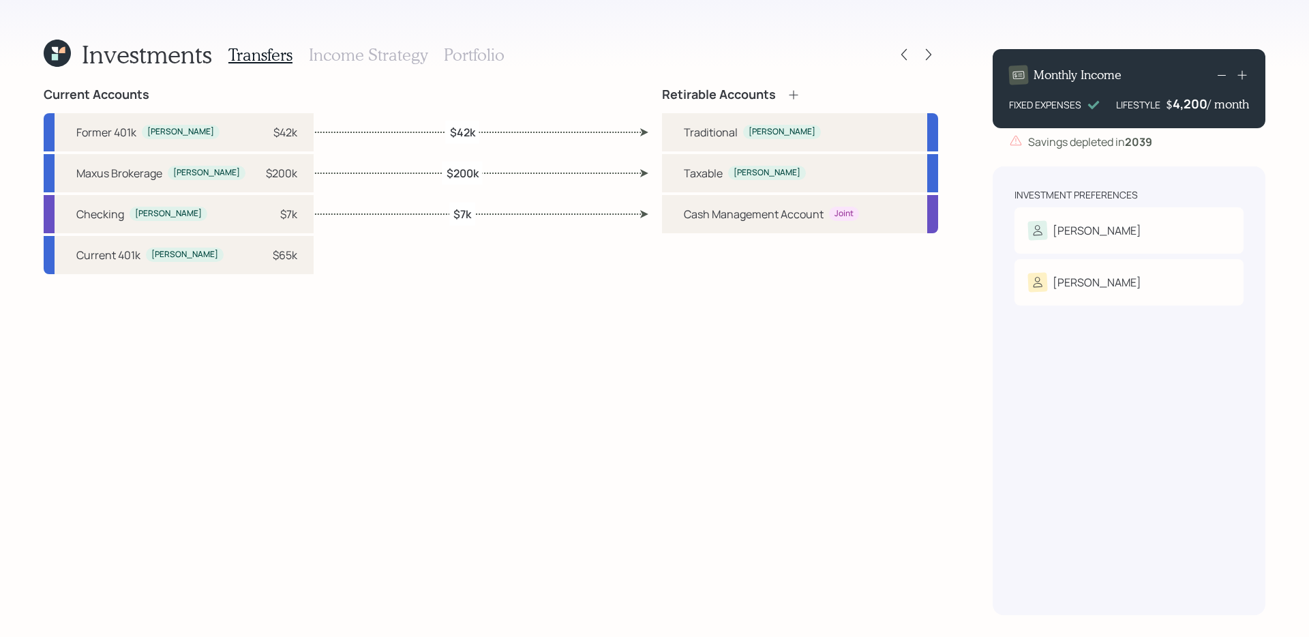
click at [368, 56] on h3 "Income Strategy" at bounding box center [368, 55] width 119 height 20
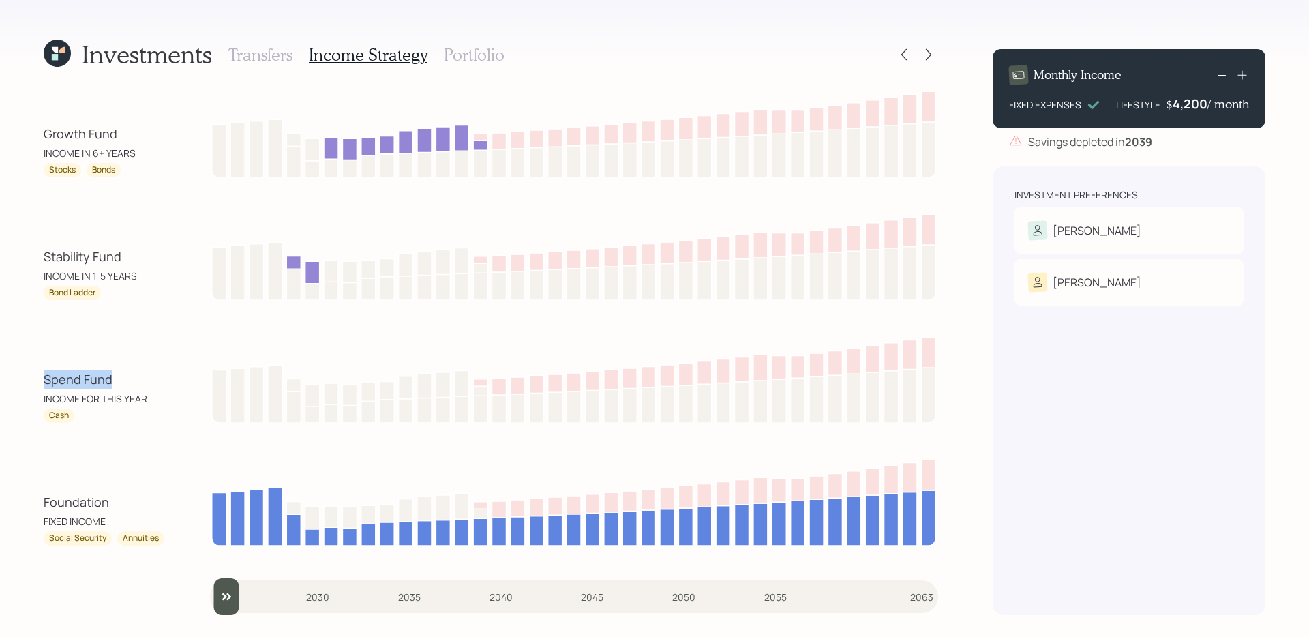
drag, startPoint x: 33, startPoint y: 384, endPoint x: 136, endPoint y: 381, distance: 103.0
click at [136, 381] on div "Investments Transfers Income Strategy Portfolio Growth Fund INCOME IN 6+ YEARS …" at bounding box center [654, 318] width 1309 height 637
click at [47, 378] on div "Spend Fund" at bounding box center [105, 379] width 123 height 18
drag, startPoint x: 39, startPoint y: 259, endPoint x: 133, endPoint y: 250, distance: 94.5
click at [133, 250] on div "Investments Transfers Income Strategy Portfolio Growth Fund INCOME IN 6+ YEARS …" at bounding box center [654, 318] width 1309 height 637
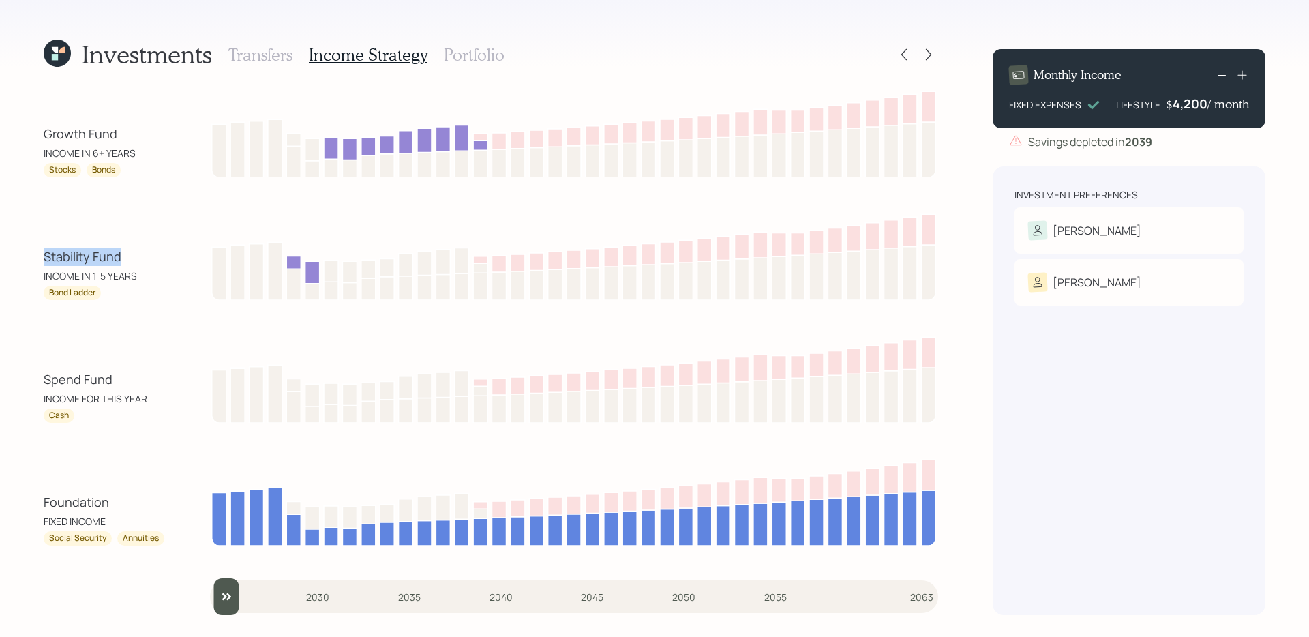
click at [127, 252] on div "Stability Fund" at bounding box center [105, 256] width 123 height 18
drag, startPoint x: 39, startPoint y: 385, endPoint x: 127, endPoint y: 373, distance: 88.8
click at [130, 373] on div "Investments Transfers Income Strategy Portfolio Growth Fund INCOME IN 6+ YEARS …" at bounding box center [654, 318] width 1309 height 637
click at [127, 373] on div "Spend Fund" at bounding box center [105, 379] width 123 height 18
drag, startPoint x: 19, startPoint y: 376, endPoint x: 112, endPoint y: 372, distance: 93.5
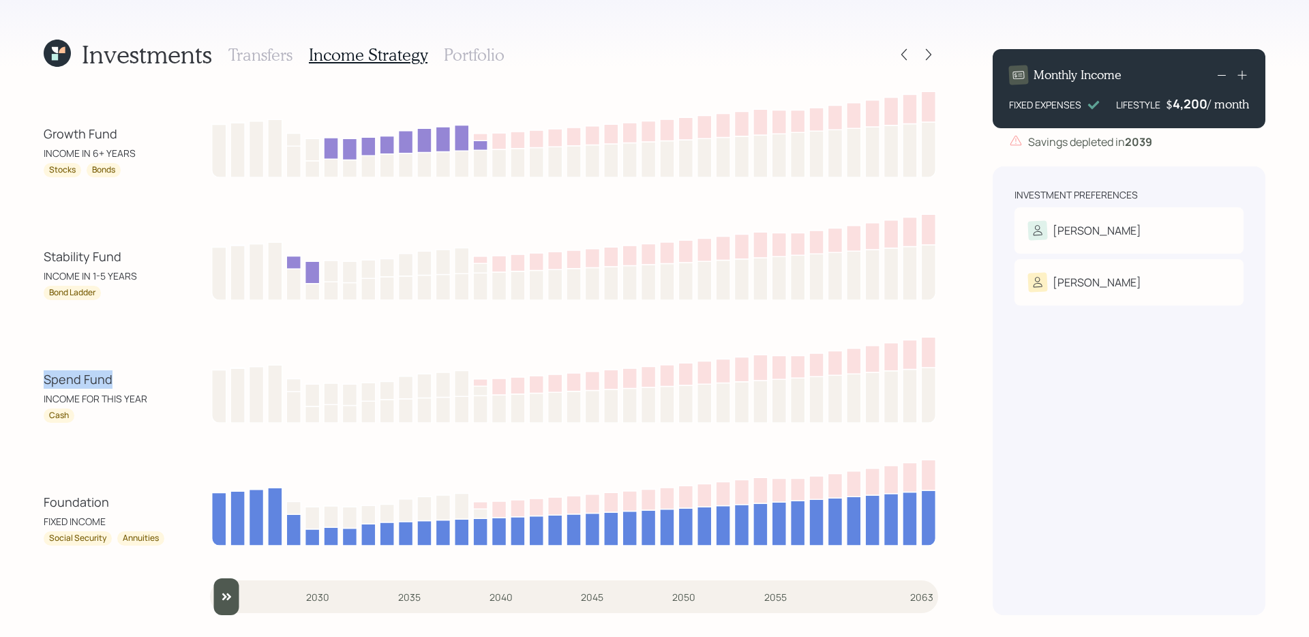
click at [112, 372] on div "Investments Transfers Income Strategy Portfolio Growth Fund INCOME IN 6+ YEARS …" at bounding box center [654, 318] width 1309 height 637
click at [112, 372] on div "Spend Fund" at bounding box center [105, 379] width 123 height 18
drag, startPoint x: 47, startPoint y: 254, endPoint x: 150, endPoint y: 248, distance: 103.1
click at [150, 248] on div "Stability Fund" at bounding box center [105, 256] width 123 height 18
click at [149, 250] on div "Stability Fund" at bounding box center [105, 256] width 123 height 18
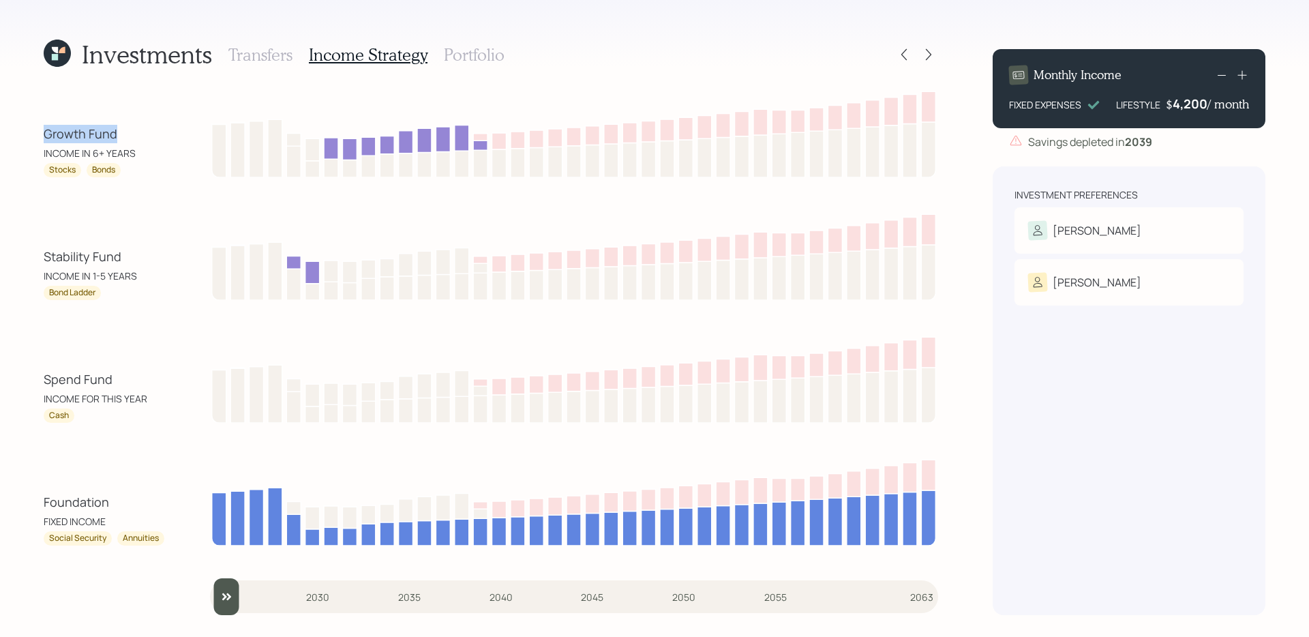
drag, startPoint x: 19, startPoint y: 136, endPoint x: 151, endPoint y: 130, distance: 132.4
click at [151, 130] on div "Investments Transfers Income Strategy Portfolio Growth Fund INCOME IN 6+ YEARS …" at bounding box center [654, 318] width 1309 height 637
click at [456, 64] on div "Transfers Income Strategy Portfolio" at bounding box center [366, 54] width 276 height 33
click at [460, 55] on h3 "Portfolio" at bounding box center [474, 55] width 61 height 20
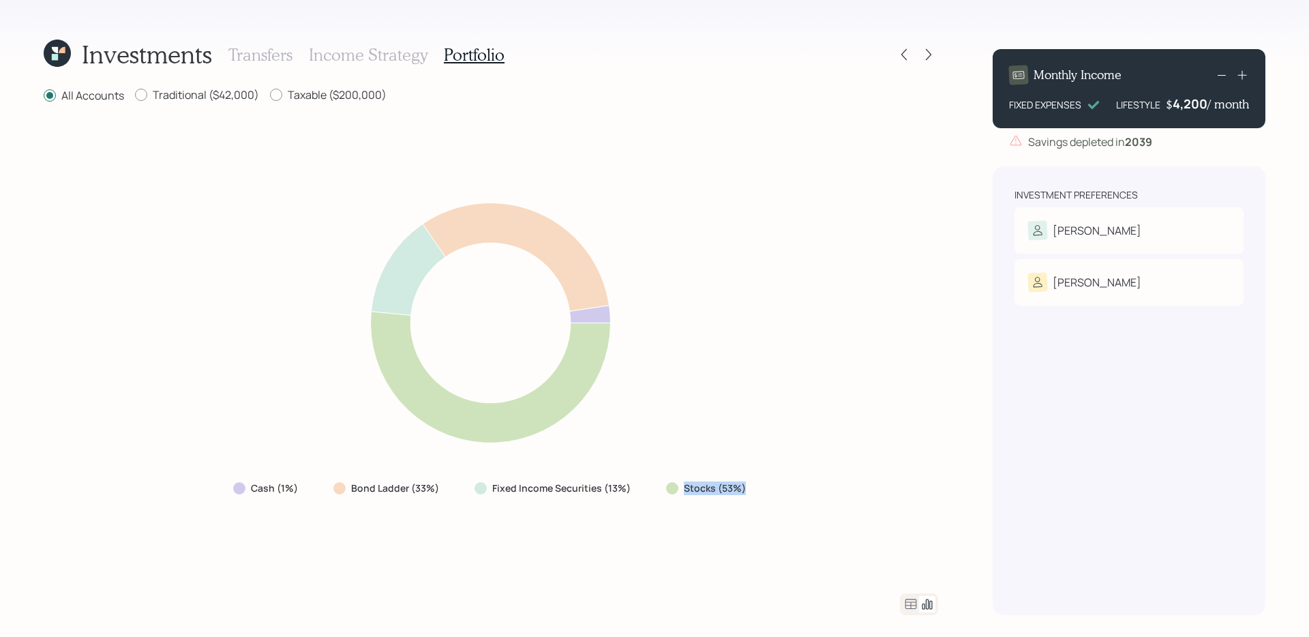
drag, startPoint x: 766, startPoint y: 496, endPoint x: 669, endPoint y: 483, distance: 98.4
click at [669, 483] on div "Cash (1%) Bond Ladder (33%) Fixed Income Securities (13%) Stocks (53%)" at bounding box center [491, 349] width 894 height 456
click at [640, 531] on div "Cash (1%) Bond Ladder (33%) Fixed Income Securities (13%) Stocks (53%)" at bounding box center [491, 349] width 894 height 456
drag, startPoint x: 635, startPoint y: 488, endPoint x: 334, endPoint y: 490, distance: 301.3
click at [334, 490] on div "Cash (1%) Bond Ladder (33%) Fixed Income Securities (13%) Stocks (53%)" at bounding box center [490, 488] width 537 height 25
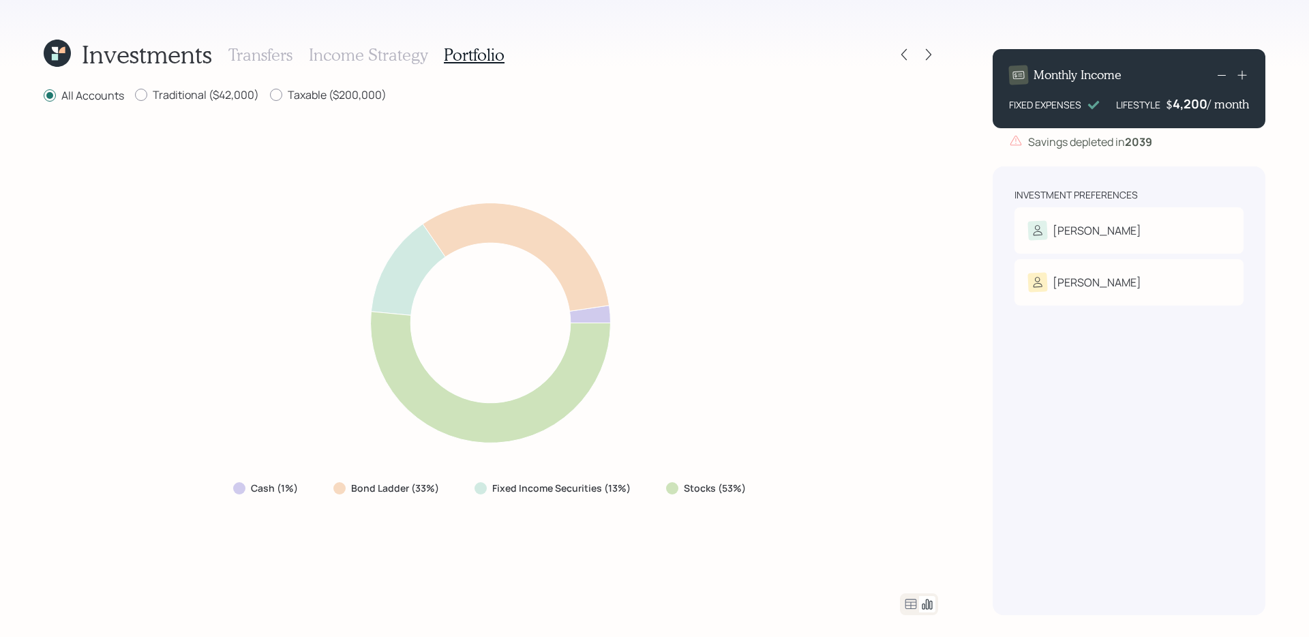
click at [327, 508] on div "Cash (1%) Bond Ladder (33%) Fixed Income Securities (13%) Stocks (53%)" at bounding box center [491, 349] width 894 height 456
drag, startPoint x: 318, startPoint y: 491, endPoint x: 216, endPoint y: 489, distance: 101.6
click at [216, 489] on div "Cash (1%) Bond Ladder (33%) Fixed Income Securities (13%) Stocks (53%)" at bounding box center [491, 349] width 894 height 456
click at [396, 532] on div "Cash (1%) Bond Ladder (33%) Fixed Income Securities (13%) Stocks (53%)" at bounding box center [491, 349] width 894 height 456
drag, startPoint x: 330, startPoint y: 487, endPoint x: 447, endPoint y: 482, distance: 117.4
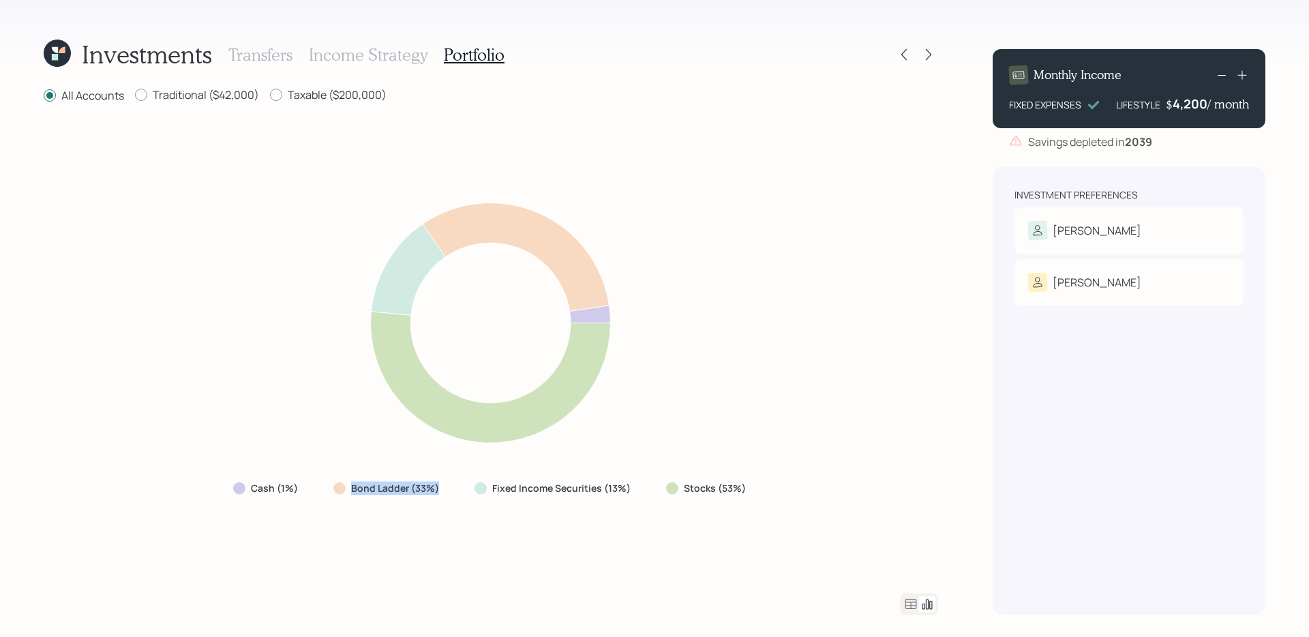
click at [447, 482] on div "Bond Ladder (33%)" at bounding box center [387, 488] width 130 height 25
click at [434, 526] on div "Cash (1%) Bond Ladder (33%) Fixed Income Securities (13%) Stocks (53%)" at bounding box center [491, 349] width 894 height 456
click at [676, 516] on div "Cash (1%) Bond Ladder (33%) Fixed Income Securities (13%) Stocks (53%)" at bounding box center [491, 349] width 894 height 456
drag, startPoint x: 660, startPoint y: 493, endPoint x: 812, endPoint y: 469, distance: 153.9
click at [812, 469] on div "Cash (1%) Bond Ladder (33%) Fixed Income Securities (13%) Stocks (53%)" at bounding box center [491, 349] width 894 height 456
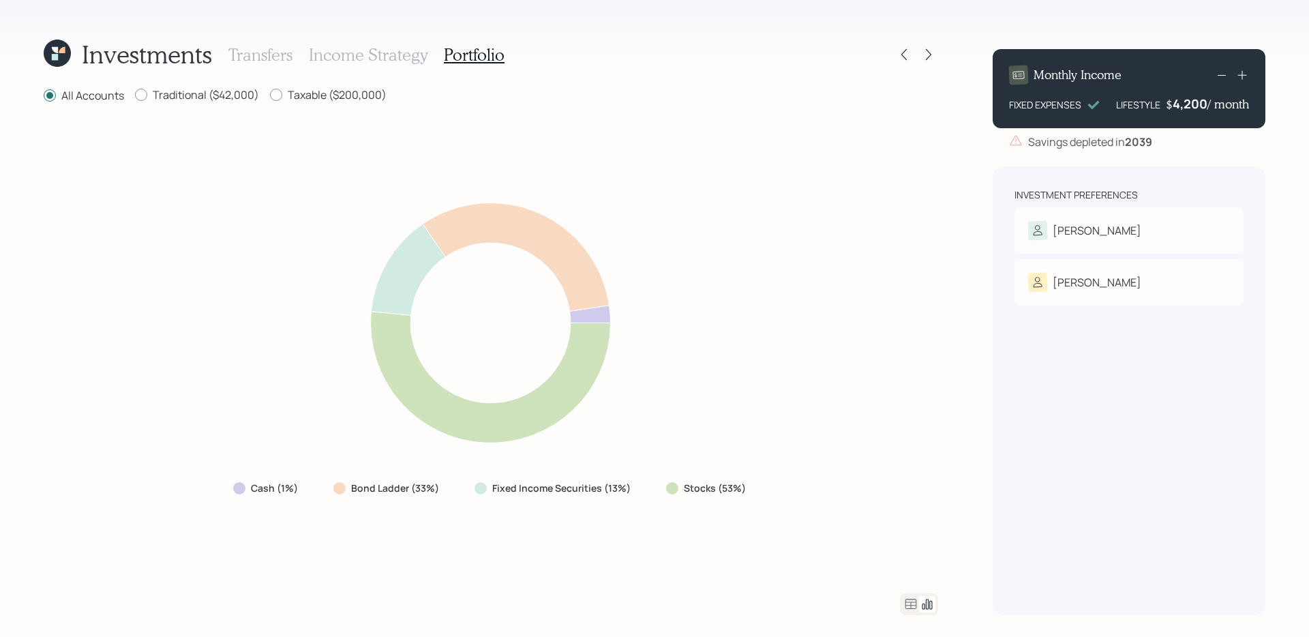
click at [790, 526] on div "Cash (1%) Bond Ladder (33%) Fixed Income Securities (13%) Stocks (53%)" at bounding box center [491, 349] width 894 height 456
drag, startPoint x: 645, startPoint y: 485, endPoint x: 792, endPoint y: 482, distance: 147.3
click at [792, 482] on div "Cash (1%) Bond Ladder (33%) Fixed Income Securities (13%) Stocks (53%)" at bounding box center [491, 349] width 894 height 456
click at [809, 513] on div "Cash (1%) Bond Ladder (33%) Fixed Income Securities (13%) Stocks (53%)" at bounding box center [491, 349] width 894 height 456
click at [909, 602] on icon at bounding box center [911, 604] width 12 height 10
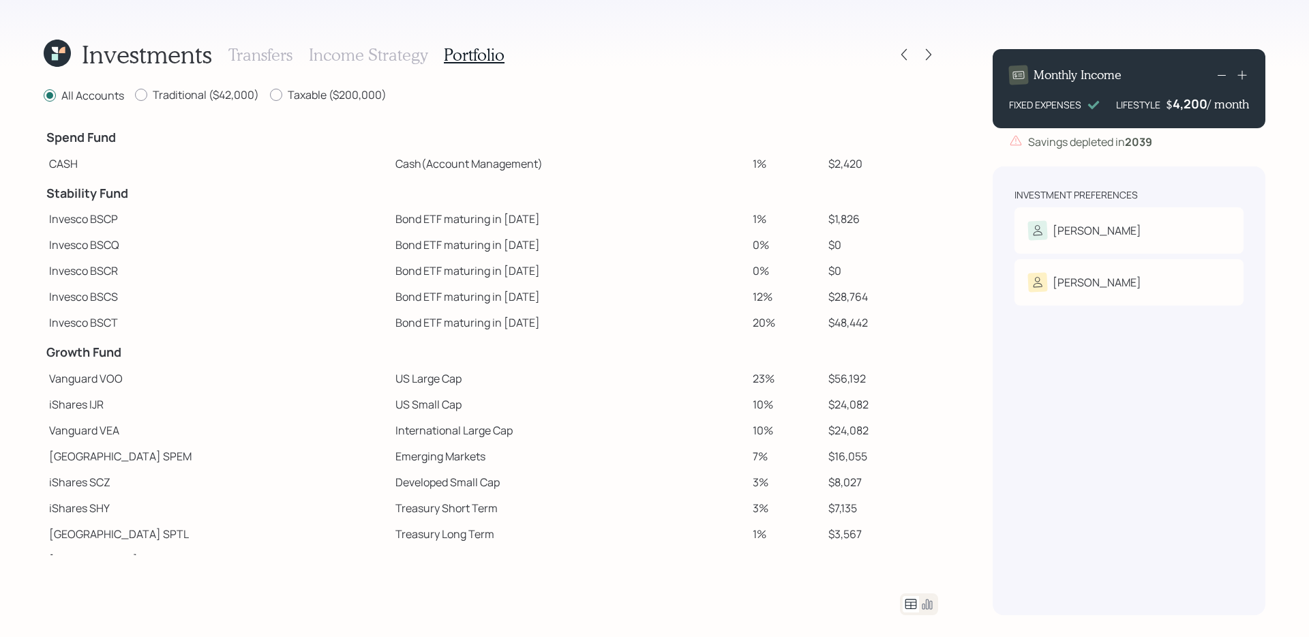
scroll to position [121, 0]
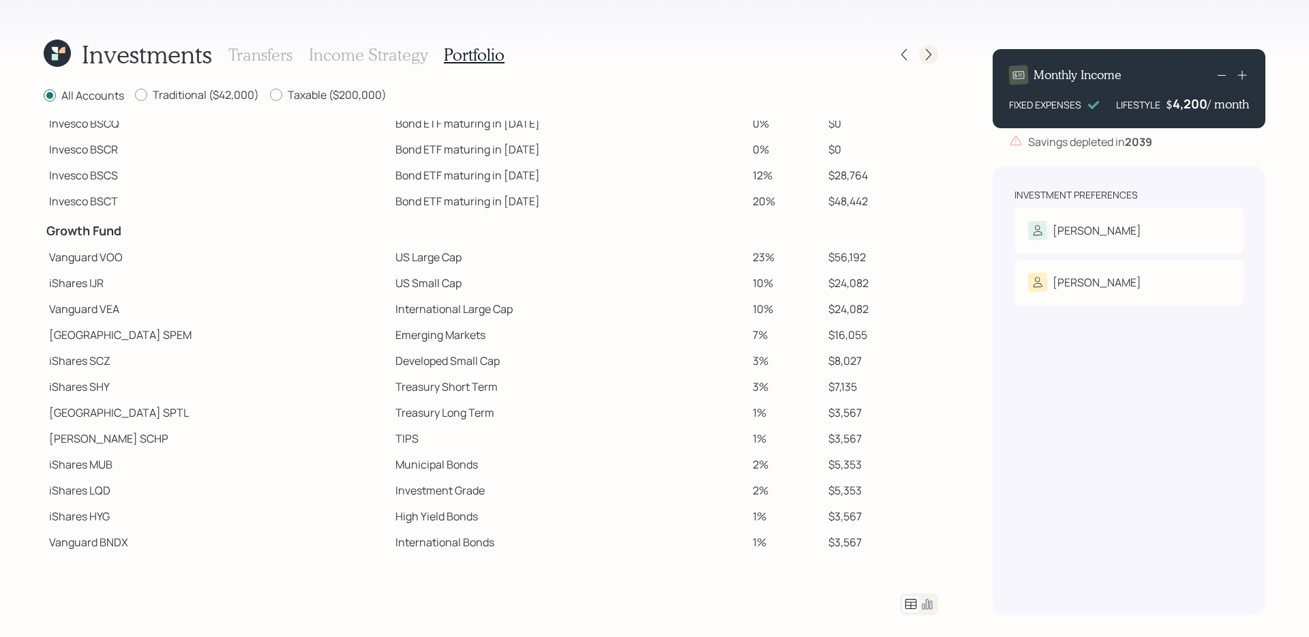
click at [924, 56] on icon at bounding box center [929, 55] width 14 height 14
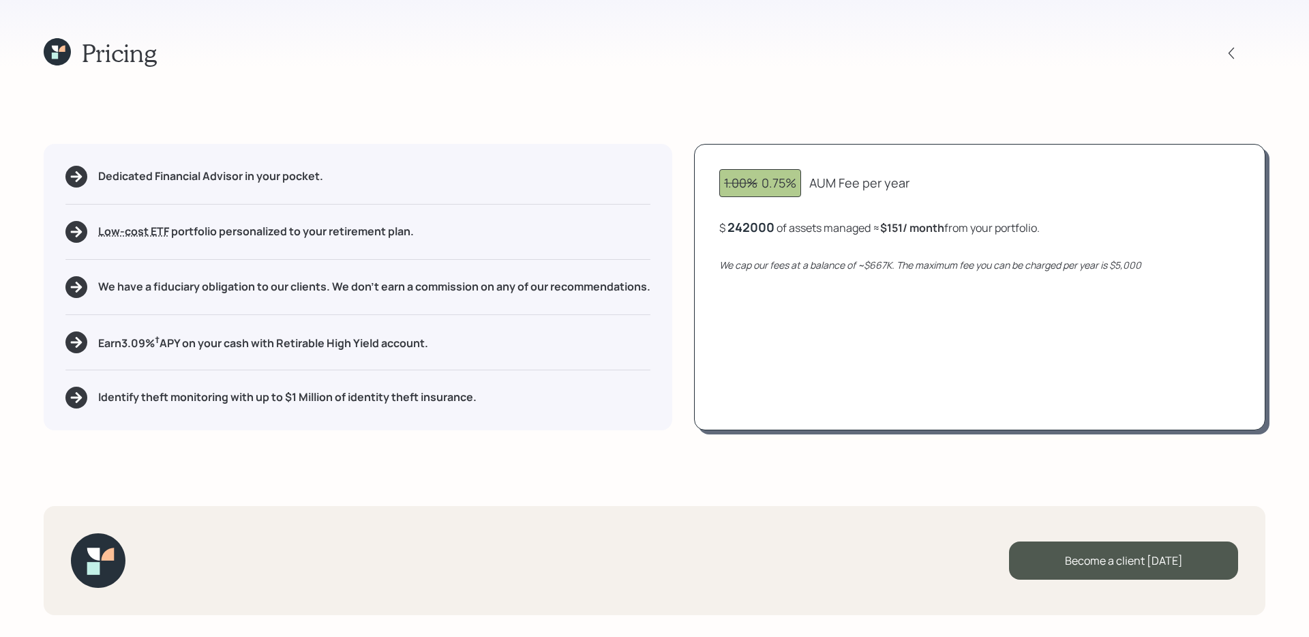
click at [751, 228] on div "242000" at bounding box center [750, 227] width 47 height 16
click at [806, 324] on div "1.00% 0.75% AUM Fee per year $ 42,000 of assets managed ≈ $26 / month from your…" at bounding box center [979, 287] width 571 height 286
click at [766, 229] on div "42,000" at bounding box center [748, 227] width 43 height 16
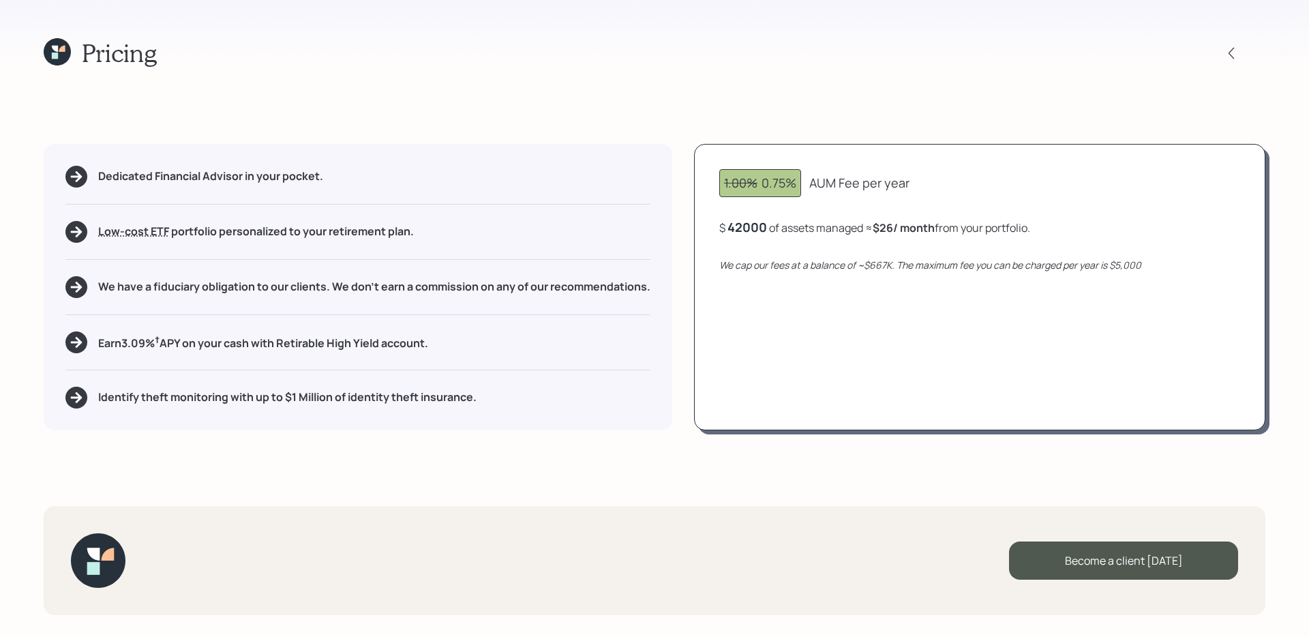
click at [766, 229] on div "42000" at bounding box center [747, 227] width 40 height 16
click at [802, 397] on div "1.00% 0.75% AUM Fee per year $ 242000 of assets managed ≈ $26 / month from your…" at bounding box center [979, 287] width 571 height 286
click at [885, 267] on icon "We cap our fees at a balance of ~$667K. The maximum fee you can be charged per …" at bounding box center [930, 264] width 422 height 13
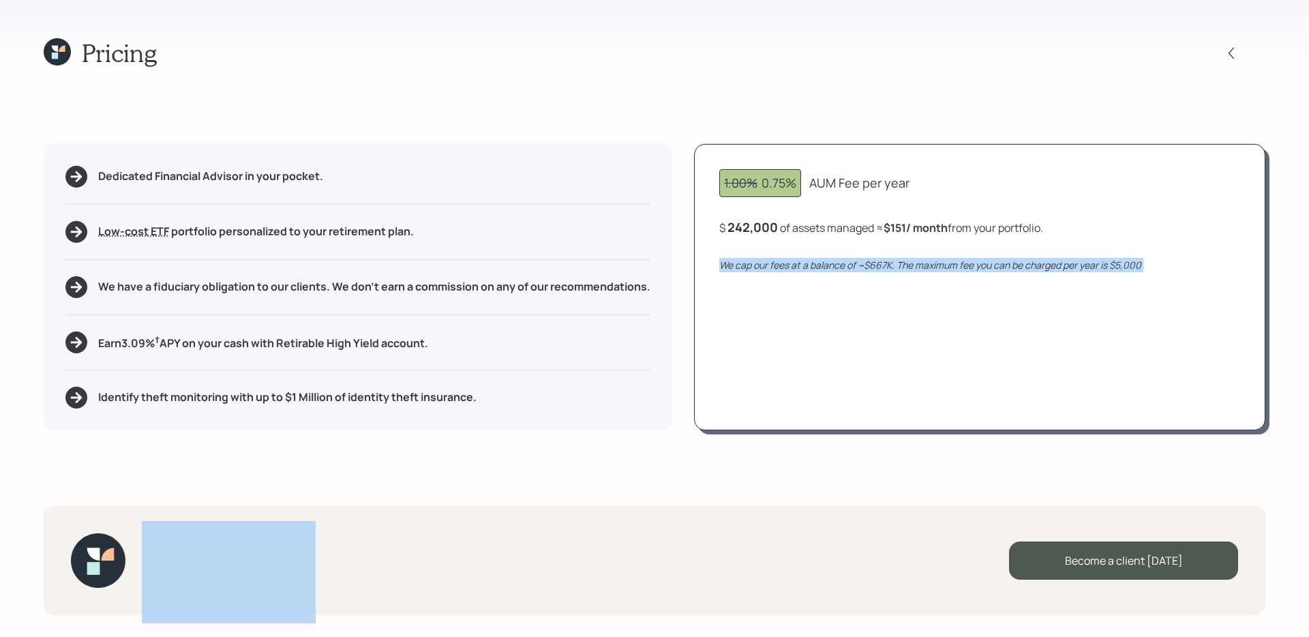
click at [885, 267] on icon "We cap our fees at a balance of ~$667K. The maximum fee you can be charged per …" at bounding box center [930, 264] width 422 height 13
click at [886, 314] on div "1.00% 0.75% AUM Fee per year $ 242,000 of assets managed ≈ $151 / month from yo…" at bounding box center [979, 287] width 571 height 286
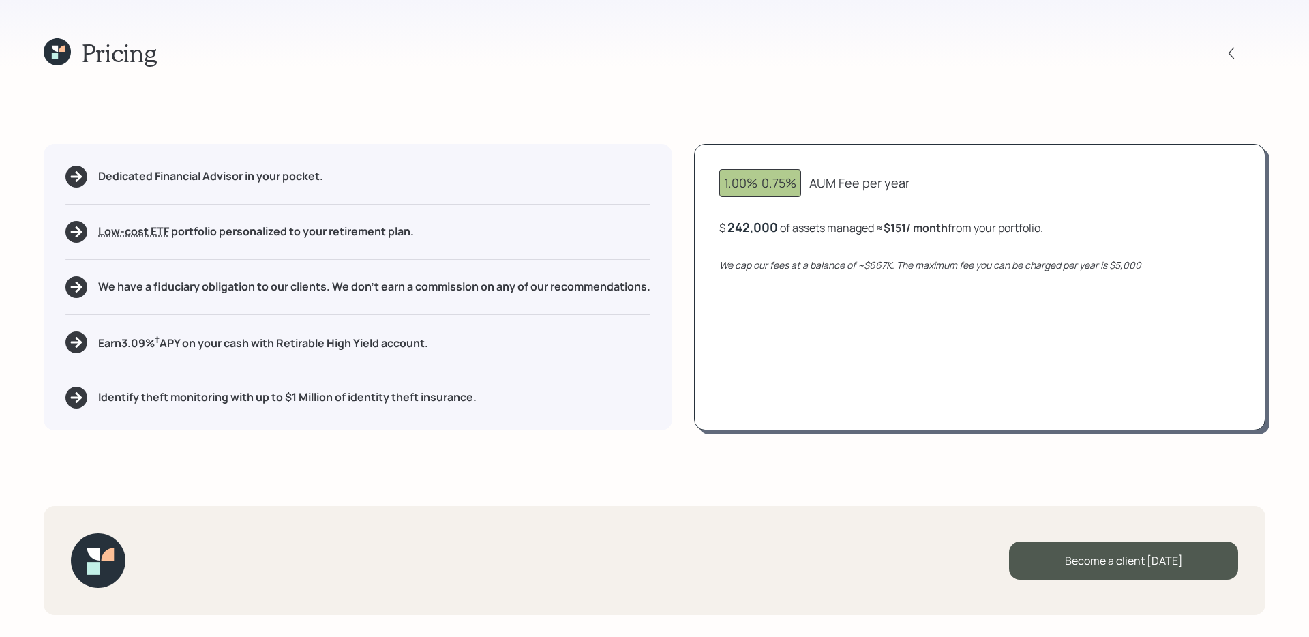
click at [885, 314] on div "1.00% 0.75% AUM Fee per year $ 242,000 of assets managed ≈ $151 / month from yo…" at bounding box center [979, 287] width 571 height 286
click at [263, 436] on div "Pricing Dedicated Financial Advisor in your pocket. Low-cost ETF Retirable uses…" at bounding box center [654, 318] width 1309 height 637
click at [307, 350] on h5 "Earn 3.09 % † APY on your cash with Retirable High Yield account." at bounding box center [263, 341] width 330 height 17
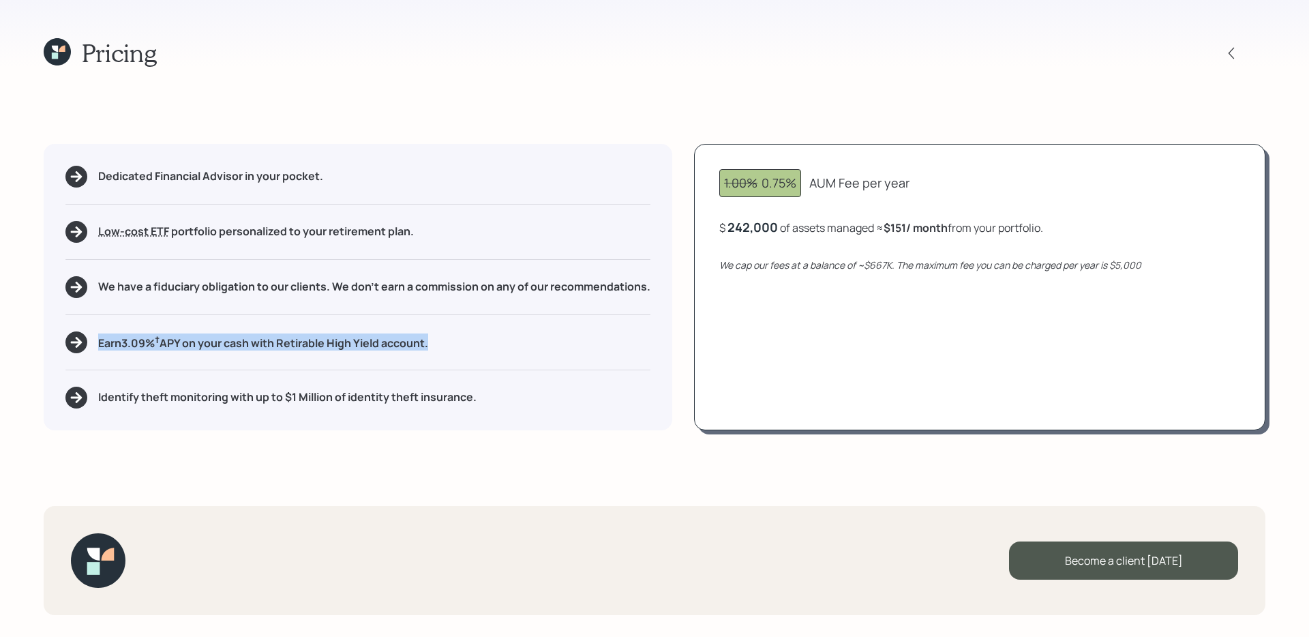
click at [303, 398] on h5 "Identify theft monitoring with up to $1 Million of identity theft insurance." at bounding box center [287, 397] width 378 height 13
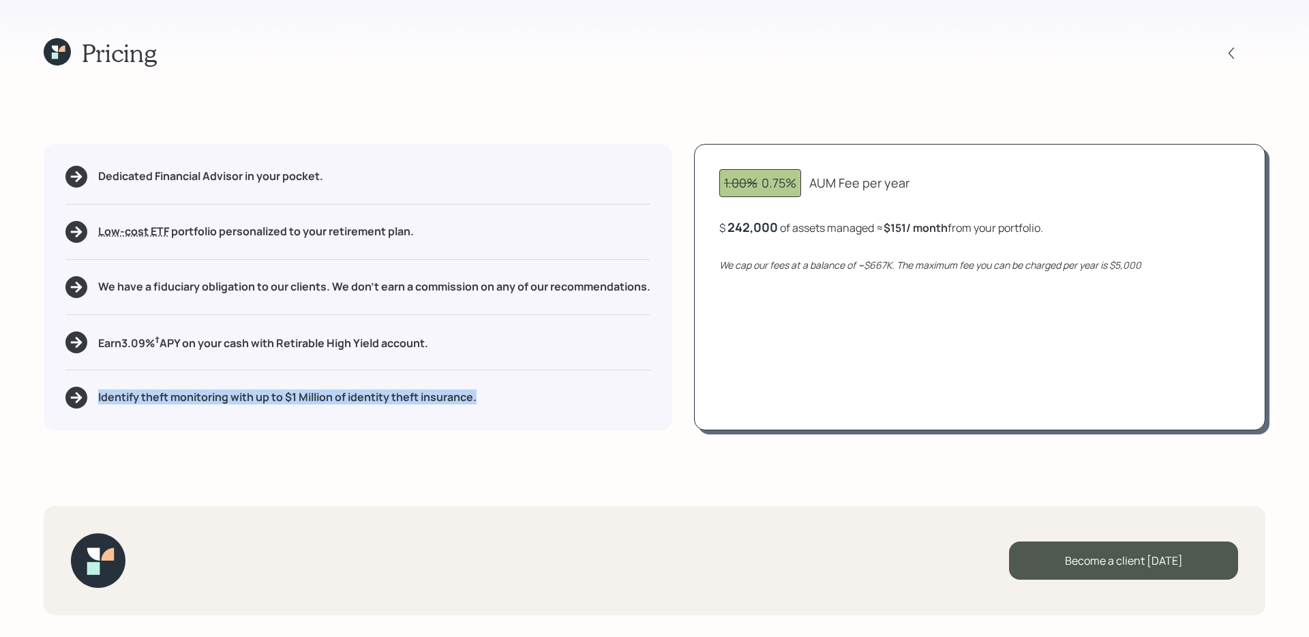
click at [487, 464] on div "Pricing Dedicated Financial Advisor in your pocket. Low-cost ETF Retirable uses…" at bounding box center [654, 318] width 1309 height 637
click at [758, 226] on div "242,000" at bounding box center [752, 227] width 50 height 16
click at [758, 226] on div "242000" at bounding box center [750, 227] width 47 height 16
click at [874, 415] on div "1.00% 0.75% AUM Fee per year $ 667000 of assets managed ≈ $151 / month from you…" at bounding box center [979, 287] width 571 height 286
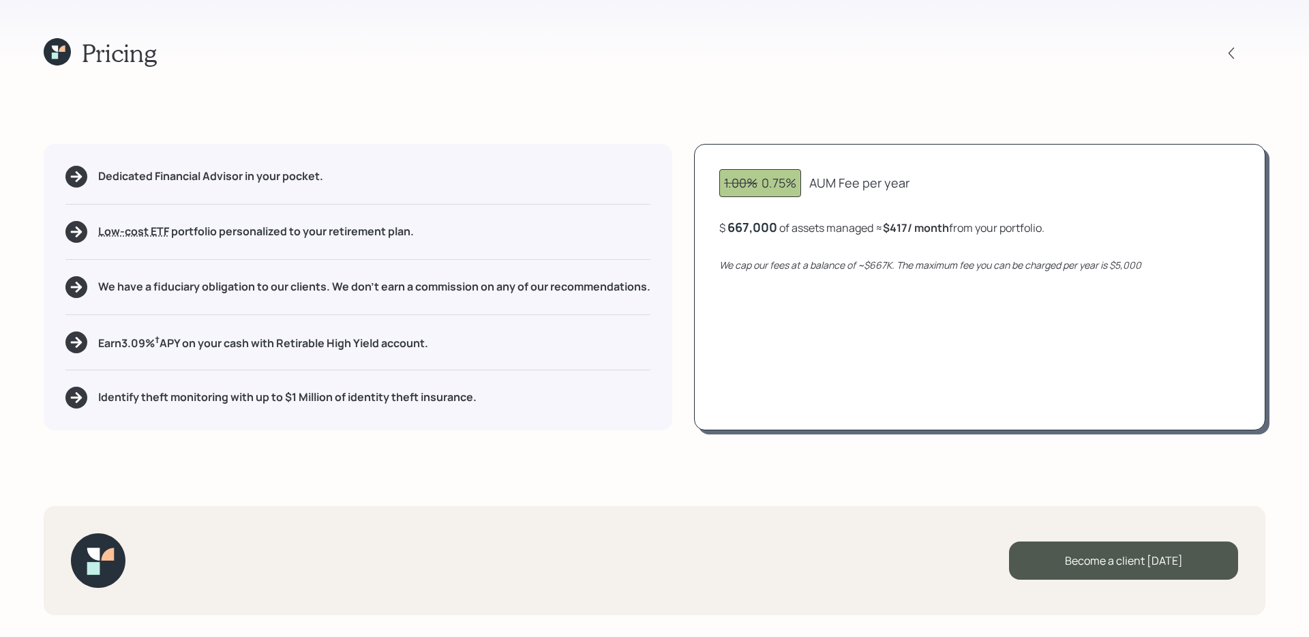
click at [744, 228] on div "667,000" at bounding box center [752, 227] width 50 height 16
click at [744, 228] on div "667000" at bounding box center [750, 227] width 46 height 16
click at [821, 346] on div "1.00% 0.75% Base AUM Fee per year $ 2,500,000 of assets managed ≈ $417 / month …" at bounding box center [979, 287] width 571 height 286
click at [775, 230] on div "2500000" at bounding box center [755, 227] width 56 height 16
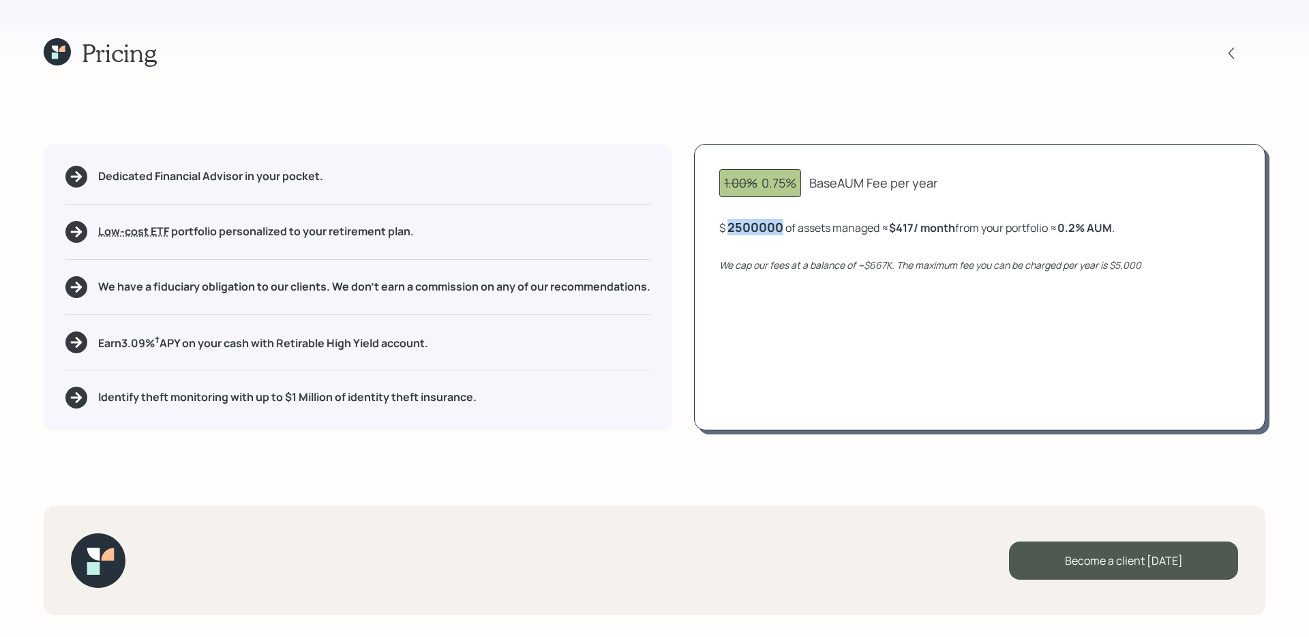
click at [775, 230] on div "2500000" at bounding box center [755, 227] width 56 height 16
click at [839, 372] on div "1.00% 0.75% Base AUM Fee per year $ 242000 of assets managed ≈ $417 / month fro…" at bounding box center [979, 287] width 571 height 286
click at [52, 46] on icon at bounding box center [55, 49] width 6 height 6
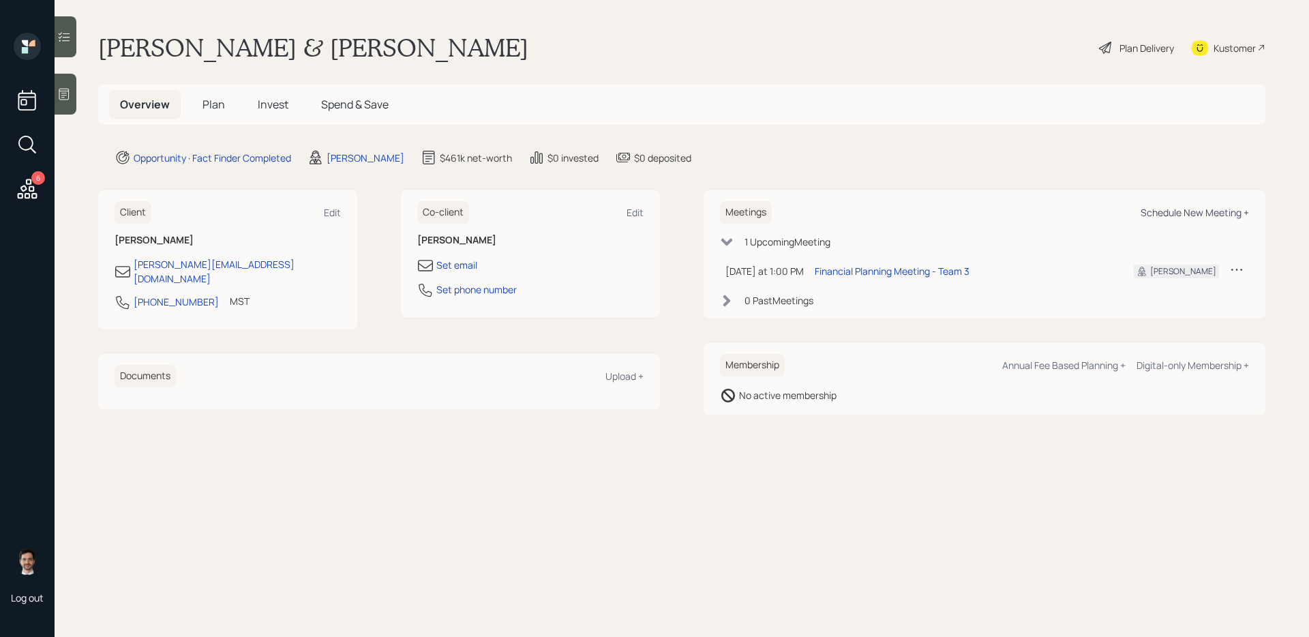
click at [1213, 214] on div "Schedule New Meeting +" at bounding box center [1195, 212] width 108 height 13
select select "ef6b64e1-8f62-4a74-b865-a7df4b35b836"
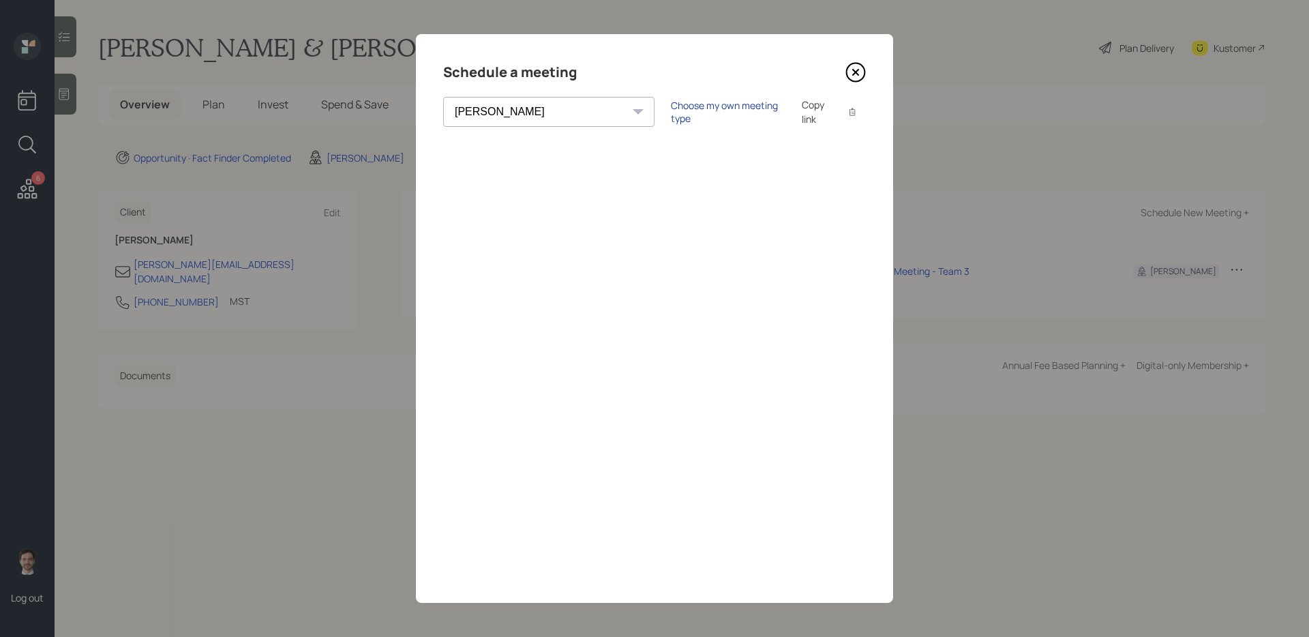
click at [671, 113] on div "Choose my own meeting type" at bounding box center [728, 112] width 115 height 26
click at [695, 116] on div "Use meeting type for lifecycle stage" at bounding box center [773, 112] width 157 height 13
click at [671, 107] on div "Choose my own meeting type" at bounding box center [728, 112] width 115 height 26
click at [852, 77] on icon at bounding box center [855, 72] width 20 height 20
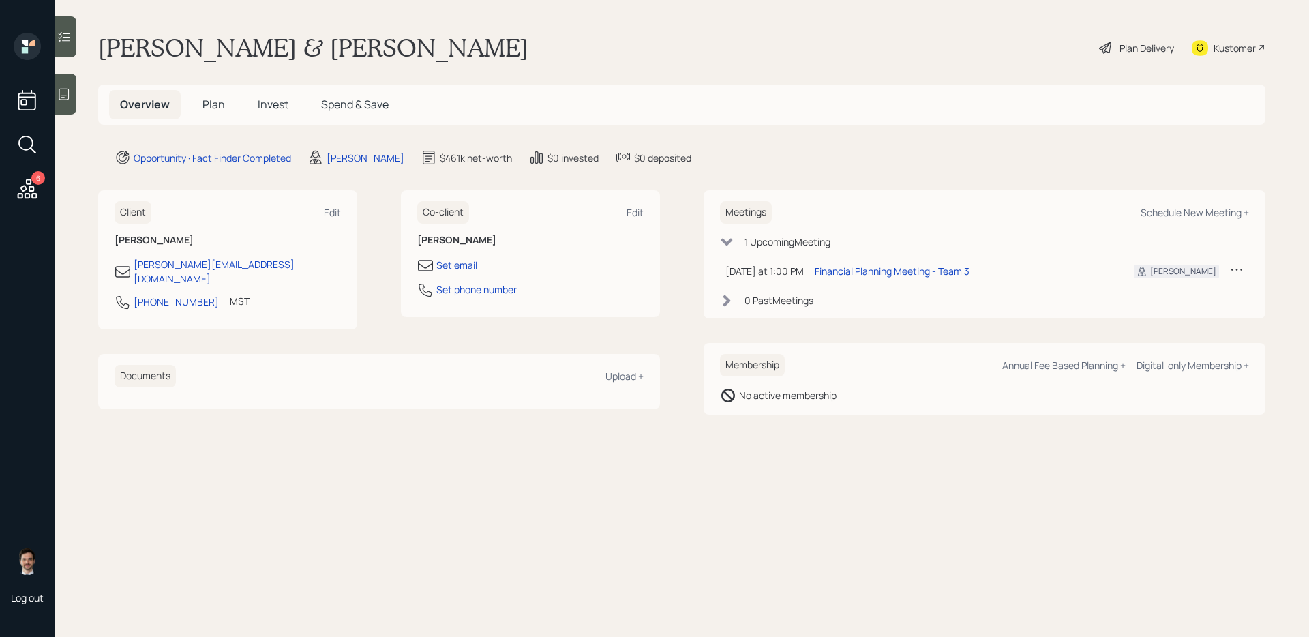
click at [216, 103] on span "Plan" at bounding box center [213, 104] width 22 height 15
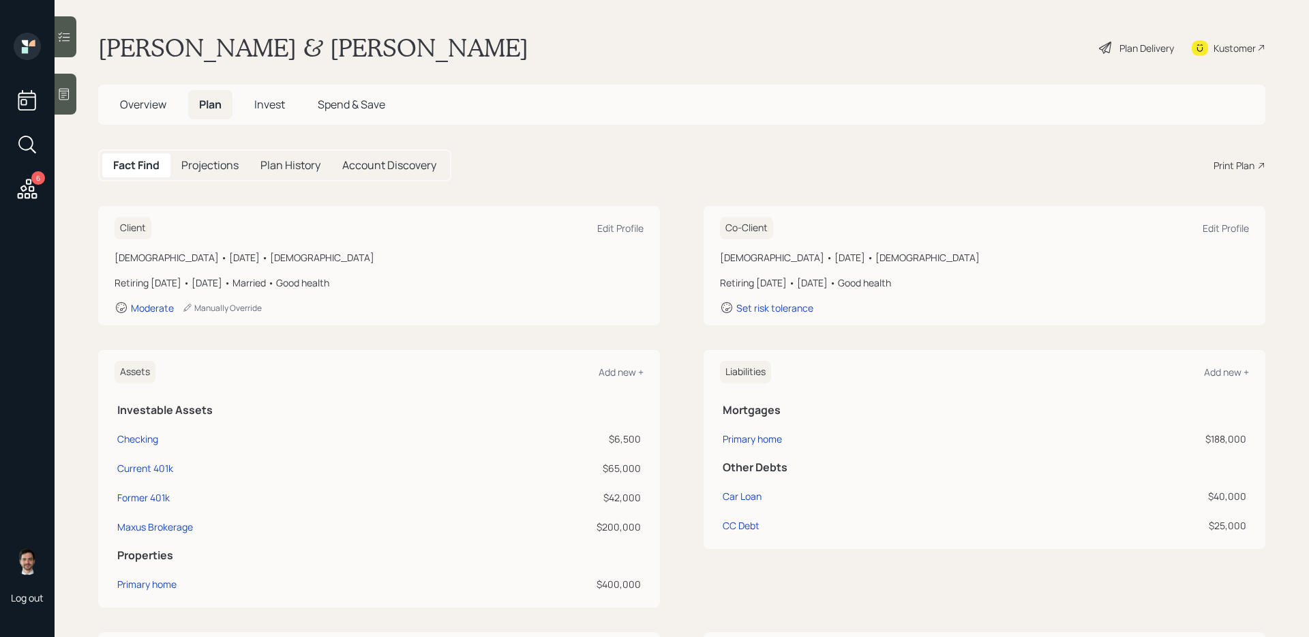
click at [1239, 164] on div "Print Plan" at bounding box center [1233, 165] width 41 height 14
click at [157, 102] on span "Overview" at bounding box center [143, 104] width 46 height 15
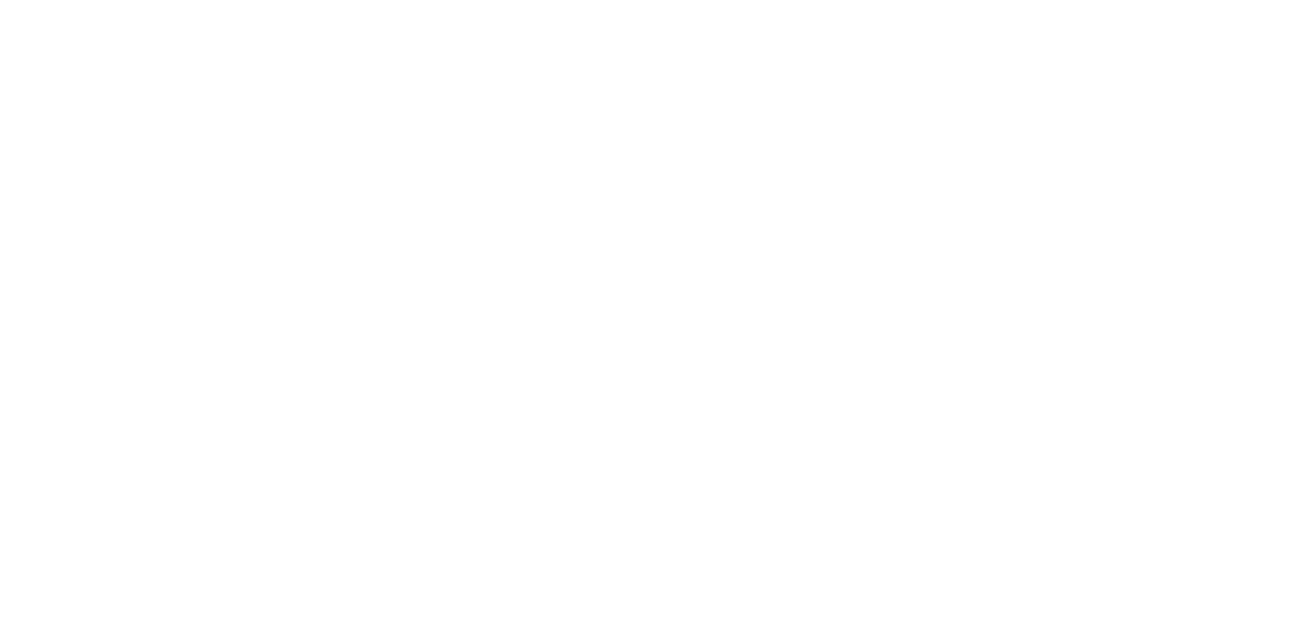
click at [818, 0] on html at bounding box center [654, 0] width 1309 height 0
